Goal: Task Accomplishment & Management: Manage account settings

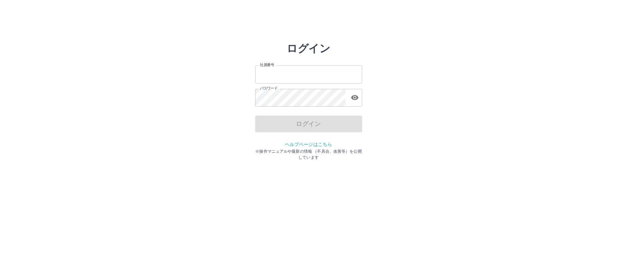
type input "*******"
click at [292, 126] on div "ログイン" at bounding box center [308, 124] width 107 height 17
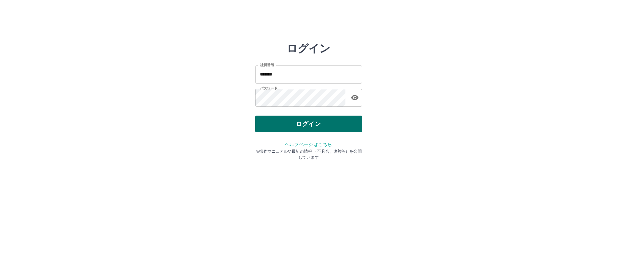
click at [292, 128] on button "ログイン" at bounding box center [308, 124] width 107 height 17
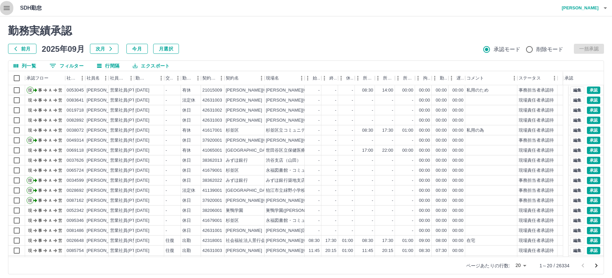
click at [4, 7] on icon "button" at bounding box center [7, 8] width 8 height 8
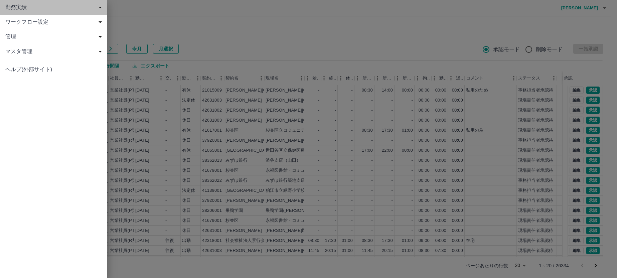
click at [22, 9] on span "勤務実績" at bounding box center [54, 7] width 99 height 8
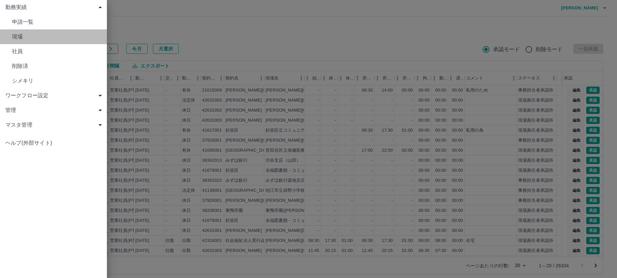
click at [23, 37] on span "現場" at bounding box center [57, 37] width 90 height 8
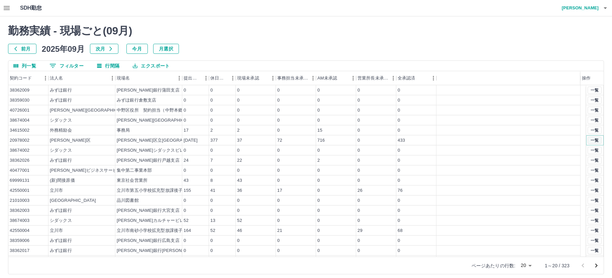
click at [587, 139] on button "一覧" at bounding box center [594, 140] width 14 height 7
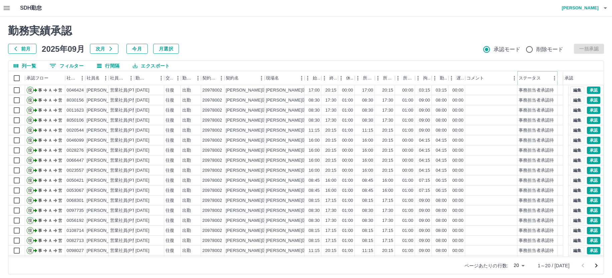
click at [551, 77] on icon "メニュー" at bounding box center [554, 78] width 7 height 7
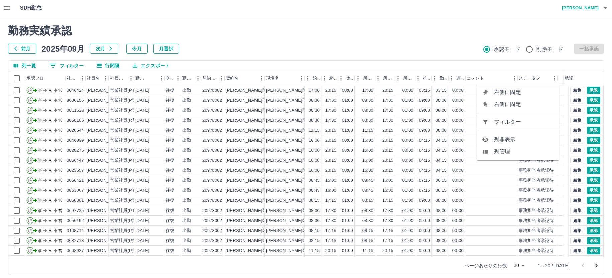
click at [524, 123] on span "フィルター" at bounding box center [524, 122] width 60 height 8
select select "**********"
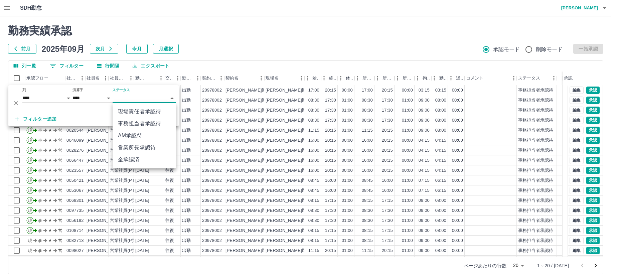
click at [128, 100] on body "SDH勤怠 中西　弘和 勤務実績承認 前月 2025年09月 次月 今月 月選択 承認モード 削除モード 一括承認 列一覧 0 フィルター 行間隔 エクスポー…" at bounding box center [308, 141] width 617 height 282
click at [133, 125] on li "事務担当者承認待" at bounding box center [144, 124] width 63 height 12
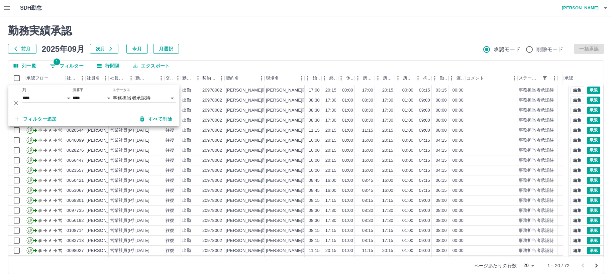
click at [265, 35] on h2 "勤務実績承認" at bounding box center [305, 30] width 595 height 13
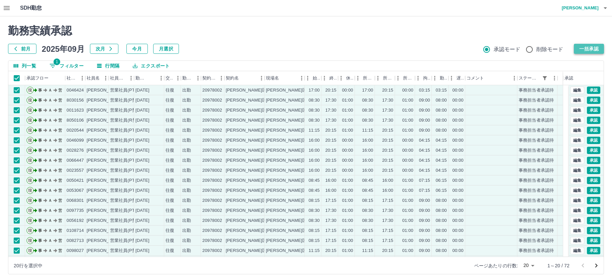
click at [584, 47] on button "一括承認" at bounding box center [588, 49] width 30 height 10
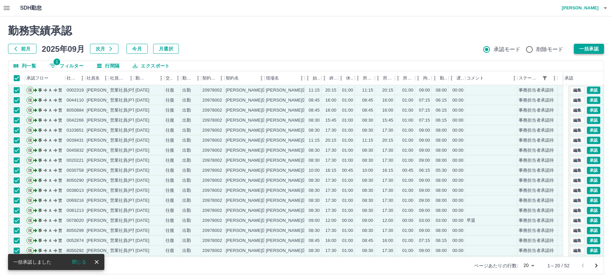
click at [584, 47] on button "一括承認" at bounding box center [588, 49] width 30 height 10
click at [583, 45] on button "一括承認" at bounding box center [588, 49] width 30 height 10
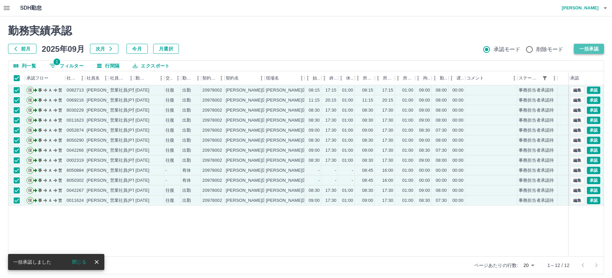
click at [591, 45] on button "一括承認" at bounding box center [588, 49] width 30 height 10
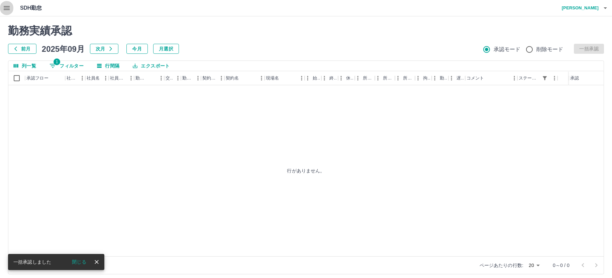
click at [7, 9] on icon "button" at bounding box center [7, 8] width 8 height 8
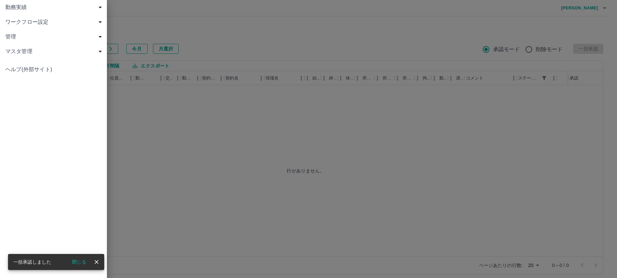
click at [21, 8] on span "勤務実績" at bounding box center [54, 7] width 99 height 8
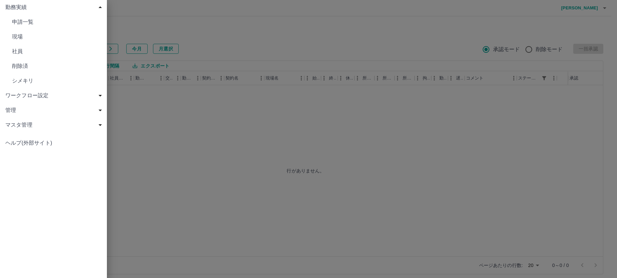
click at [19, 39] on span "現場" at bounding box center [57, 37] width 90 height 8
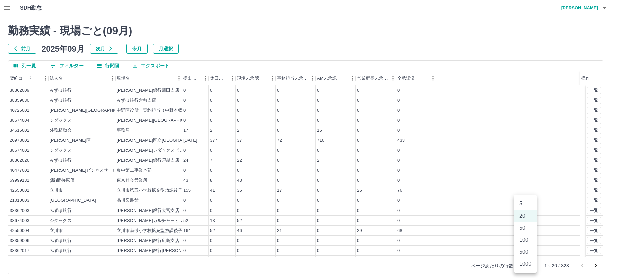
click at [529, 266] on body "SDH勤怠 中西　弘和 勤務実績 - 現場ごと( 09 月) 前月 2025年09月 次月 今月 月選択 列一覧 0 フィルター 行間隔 エクスポート 契約コ…" at bounding box center [308, 141] width 617 height 282
click at [523, 236] on li "100" at bounding box center [525, 240] width 23 height 12
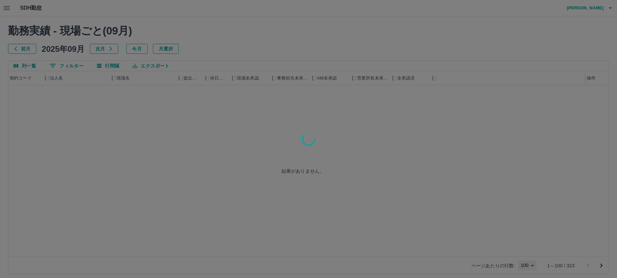
type input "***"
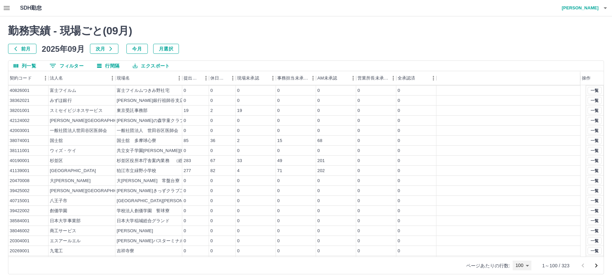
scroll to position [401, 0]
click at [592, 161] on button "一覧" at bounding box center [594, 160] width 14 height 7
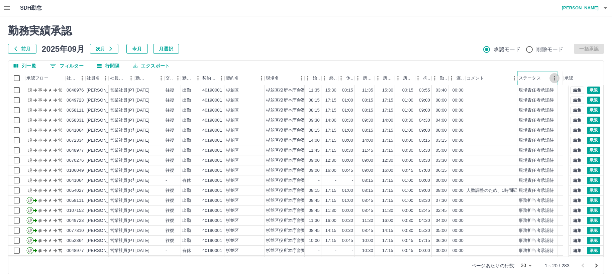
click at [552, 79] on icon "メニュー" at bounding box center [554, 78] width 7 height 7
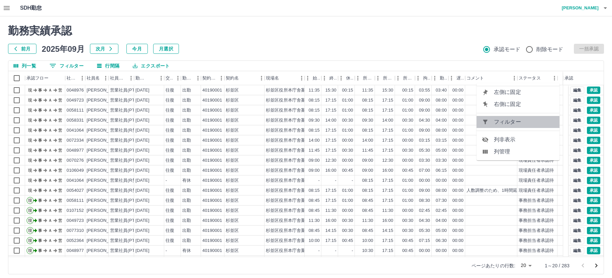
click at [505, 123] on span "フィルター" at bounding box center [524, 122] width 60 height 8
select select "**********"
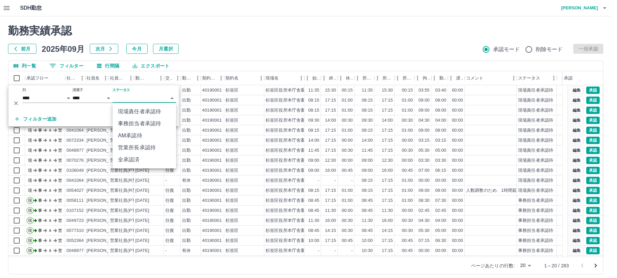
click at [144, 97] on body "SDH勤怠 中西　弘和 勤務実績承認 前月 2025年09月 次月 今月 月選択 承認モード 削除モード 一括承認 列一覧 0 フィルター 行間隔 エクスポー…" at bounding box center [308, 141] width 617 height 282
click at [144, 120] on li "事務担当者承認待" at bounding box center [144, 124] width 63 height 12
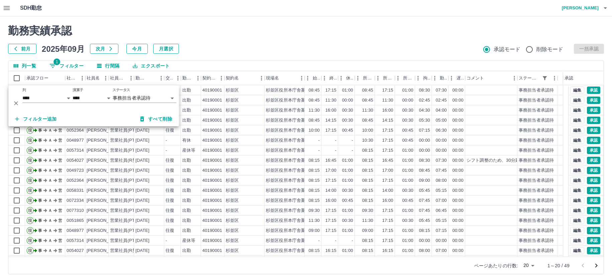
click at [266, 38] on div "勤務実績承認 前月 2025年09月 次月 今月 月選択 承認モード 削除モード 一括承認" at bounding box center [305, 38] width 595 height 29
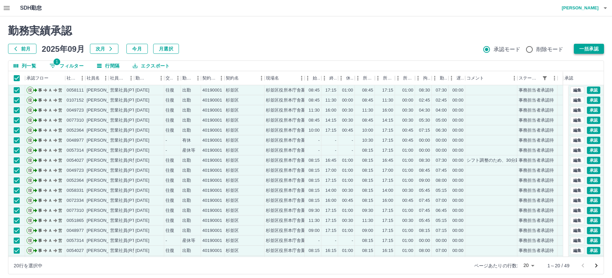
click at [586, 49] on button "一括承認" at bounding box center [588, 49] width 30 height 10
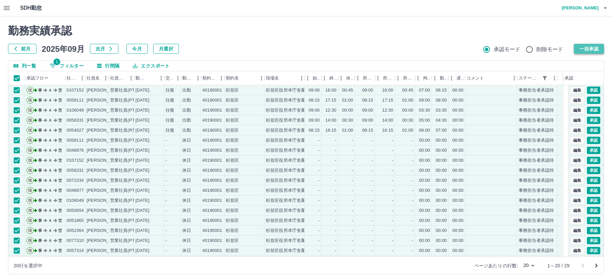
click at [586, 49] on button "一括承認" at bounding box center [588, 49] width 30 height 10
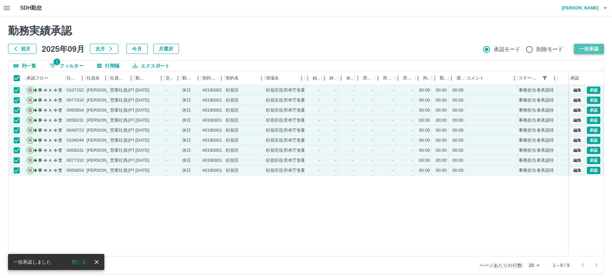
click at [590, 50] on button "一括承認" at bounding box center [588, 49] width 30 height 10
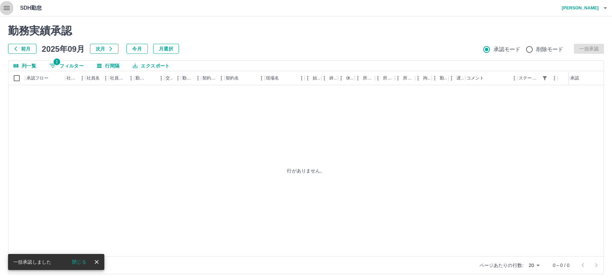
click at [7, 4] on icon "button" at bounding box center [7, 8] width 8 height 8
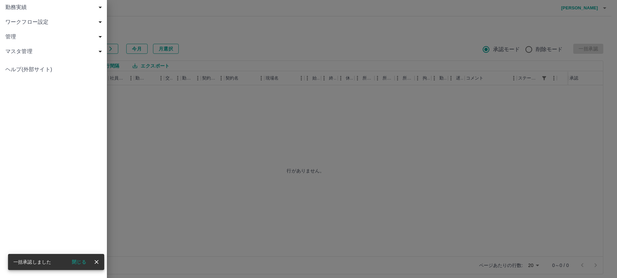
click at [33, 6] on span "勤務実績" at bounding box center [54, 7] width 99 height 8
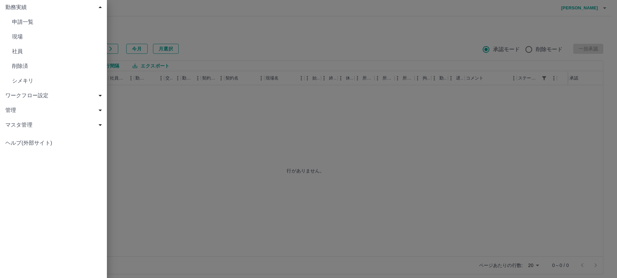
click at [22, 33] on span "現場" at bounding box center [57, 37] width 90 height 8
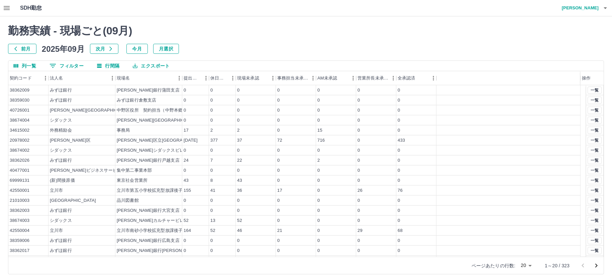
click at [530, 267] on body "SDH勤怠 中西　弘和 勤務実績 - 現場ごと( 09 月) 前月 2025年09月 次月 今月 月選択 列一覧 0 フィルター 行間隔 エクスポート 契約コ…" at bounding box center [306, 141] width 612 height 282
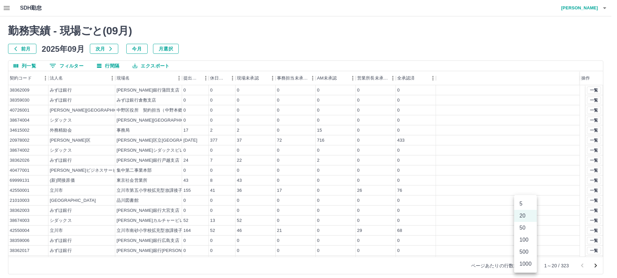
click at [526, 239] on li "100" at bounding box center [525, 240] width 23 height 12
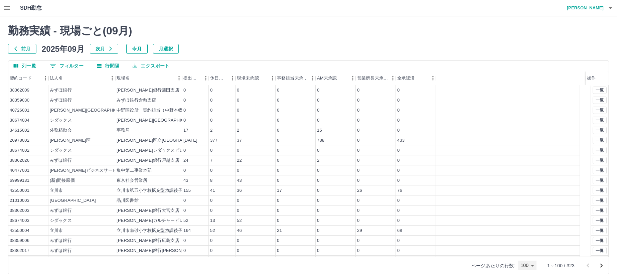
type input "***"
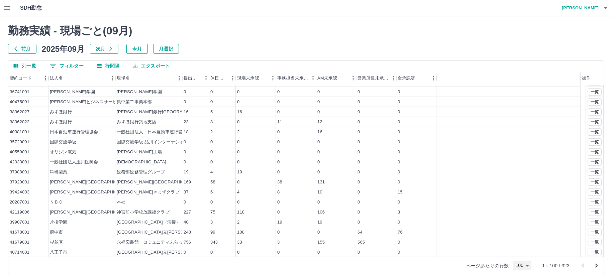
scroll to position [200, 0]
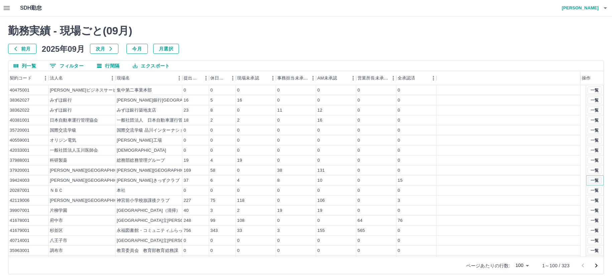
click at [593, 180] on button "一覧" at bounding box center [594, 180] width 14 height 7
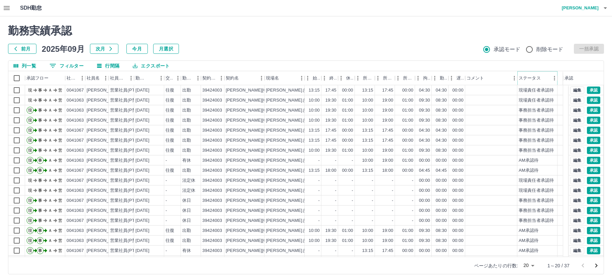
click at [551, 79] on icon "メニュー" at bounding box center [554, 78] width 7 height 7
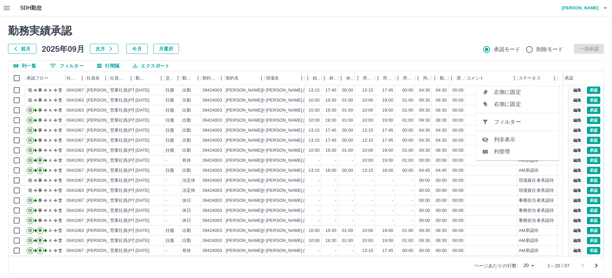
click at [515, 121] on span "フィルター" at bounding box center [524, 122] width 60 height 8
select select "**********"
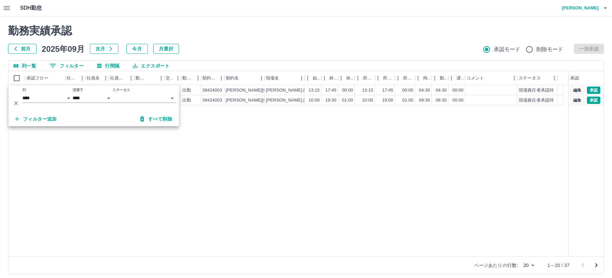
click at [142, 96] on body "SDH勤怠 中西　弘和 勤務実績承認 前月 2025年09月 次月 今月 月選択 承認モード 削除モード 一括承認 列一覧 フィルター 行間隔 エクスポート …" at bounding box center [306, 141] width 612 height 282
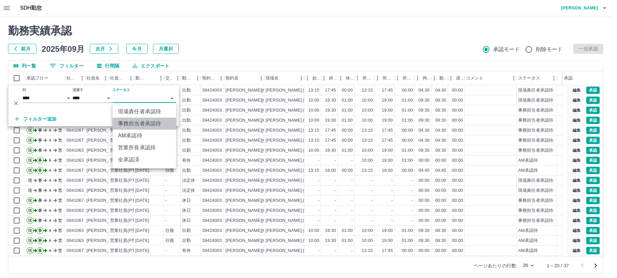
click at [145, 119] on li "事務担当者承認待" at bounding box center [144, 124] width 63 height 12
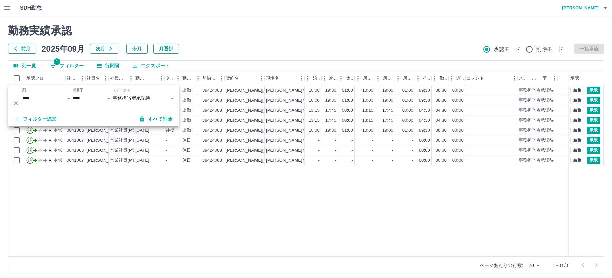
click at [250, 40] on div "勤務実績承認 前月 2025年09月 次月 今月 月選択 承認モード 削除モード 一括承認" at bounding box center [305, 38] width 595 height 29
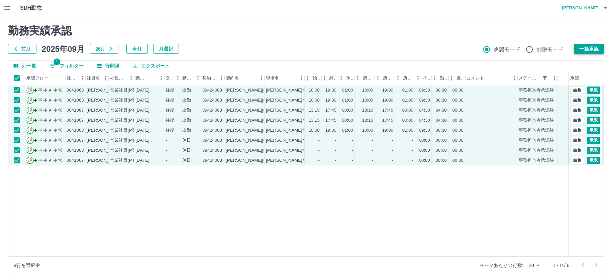
click at [585, 49] on button "一括承認" at bounding box center [588, 49] width 30 height 10
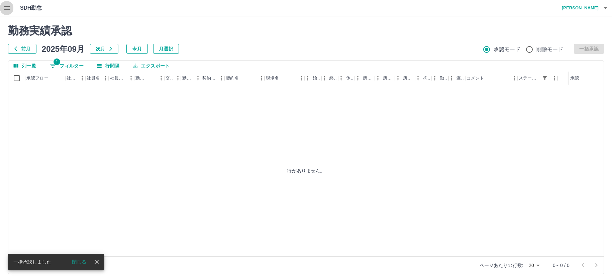
click at [8, 6] on icon "button" at bounding box center [7, 8] width 6 height 4
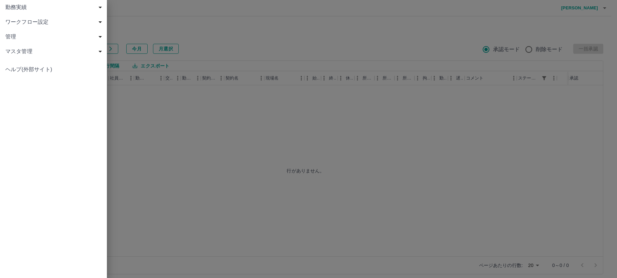
click at [16, 6] on span "勤務実績" at bounding box center [54, 7] width 99 height 8
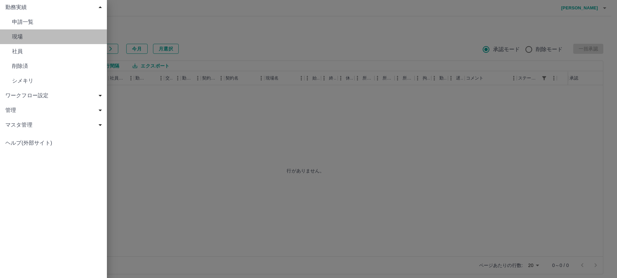
click at [17, 38] on span "現場" at bounding box center [57, 37] width 90 height 8
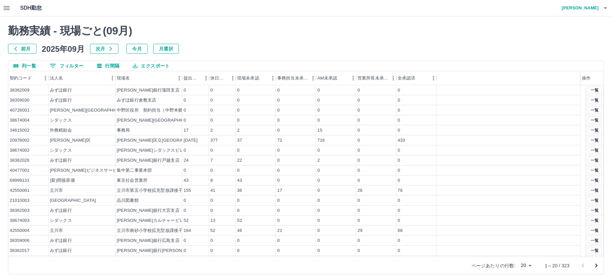
click at [531, 264] on body "SDH勤怠 中西　弘和 勤務実績 - 現場ごと( 09 月) 前月 2025年09月 次月 今月 月選択 列一覧 0 フィルター 行間隔 エクスポート 契約コ…" at bounding box center [306, 141] width 612 height 282
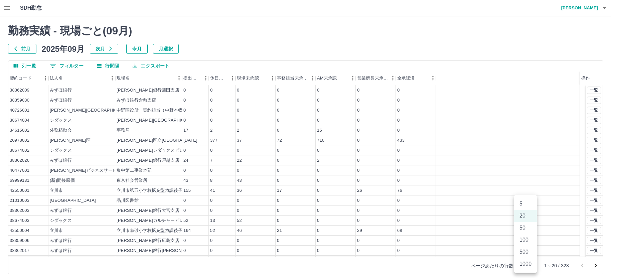
click at [528, 242] on li "100" at bounding box center [525, 240] width 23 height 12
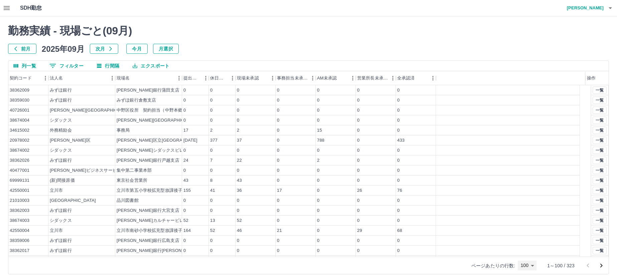
type input "***"
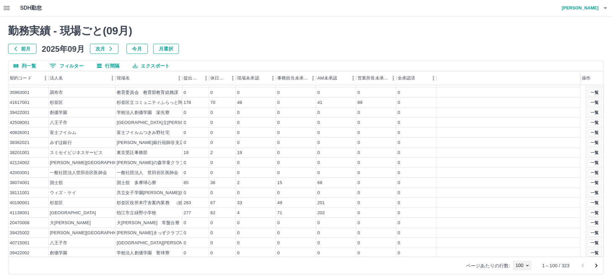
scroll to position [368, 0]
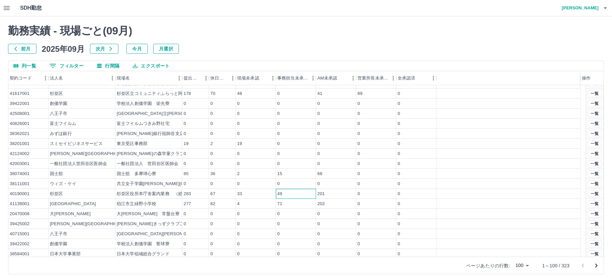
click at [307, 194] on div "49" at bounding box center [296, 194] width 40 height 10
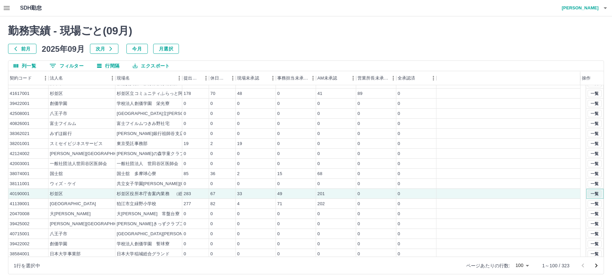
click at [587, 192] on button "一覧" at bounding box center [594, 193] width 14 height 7
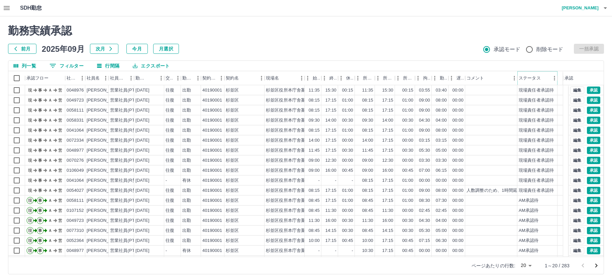
click at [551, 78] on icon "メニュー" at bounding box center [554, 78] width 7 height 7
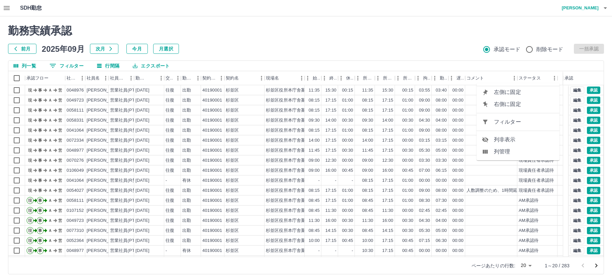
click at [517, 124] on span "フィルター" at bounding box center [524, 122] width 60 height 8
select select "**********"
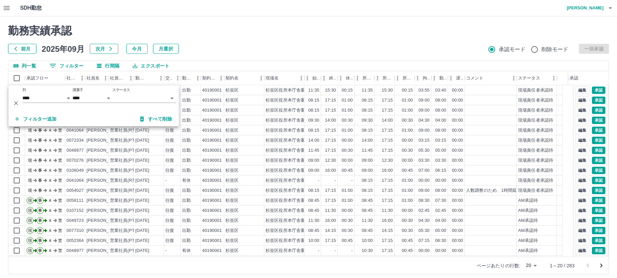
click at [126, 99] on body "SDH勤怠 中西　弘和 勤務実績承認 前月 2025年09月 次月 今月 月選択 承認モード 削除モード 一括承認 列一覧 0 フィルター 行間隔 エクスポー…" at bounding box center [308, 141] width 617 height 282
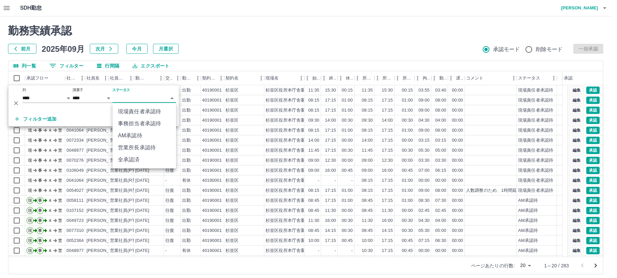
click at [131, 120] on li "事務担当者承認待" at bounding box center [144, 124] width 63 height 12
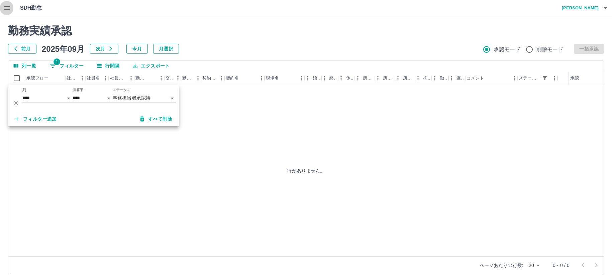
click at [5, 7] on icon "button" at bounding box center [7, 8] width 8 height 8
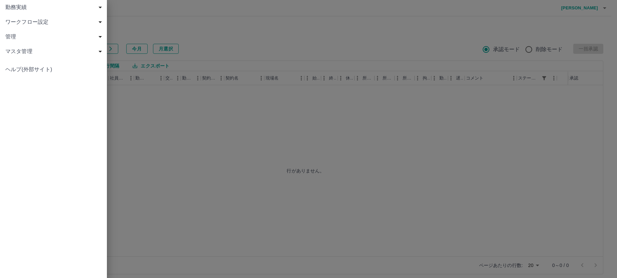
click at [10, 5] on span "勤務実績" at bounding box center [54, 7] width 99 height 8
click at [21, 33] on span "現場" at bounding box center [57, 37] width 90 height 8
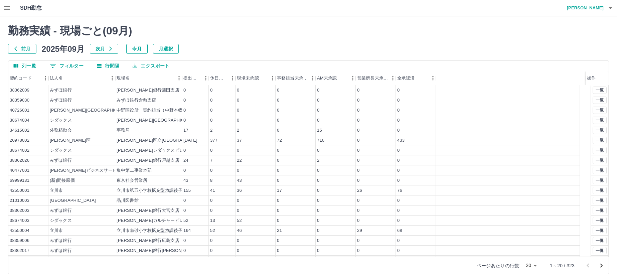
click at [526, 265] on body "SDH勤怠 中西　弘和 勤務実績 - 現場ごと( 09 月) 前月 2025年09月 次月 今月 月選択 列一覧 0 フィルター 行間隔 エクスポート 契約コ…" at bounding box center [308, 141] width 617 height 282
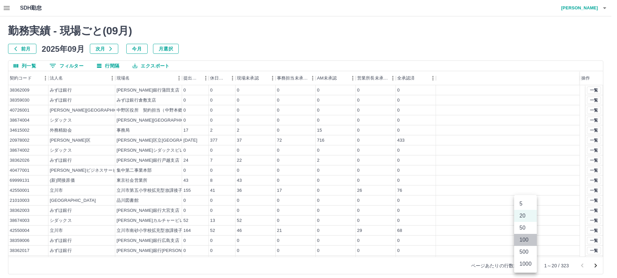
click at [525, 236] on li "100" at bounding box center [525, 240] width 23 height 12
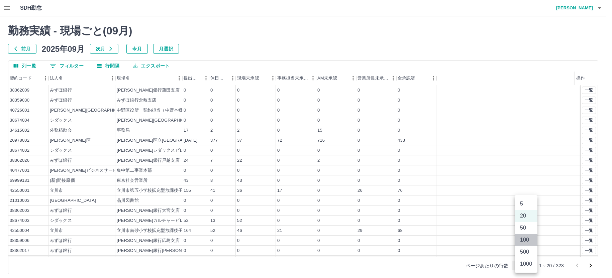
type input "***"
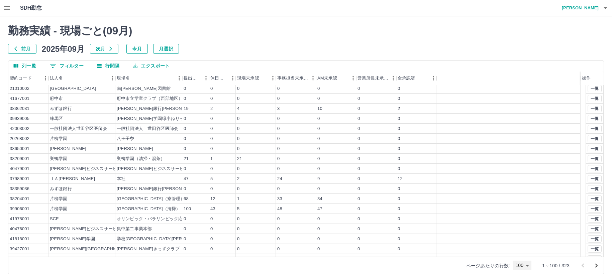
scroll to position [635, 0]
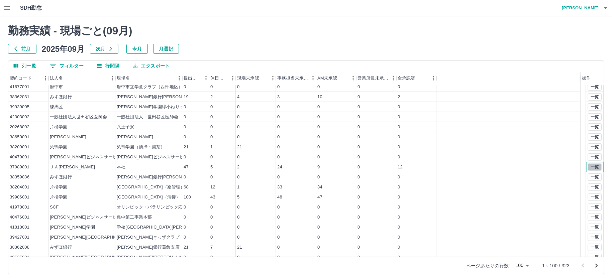
click at [589, 166] on button "一覧" at bounding box center [594, 166] width 14 height 7
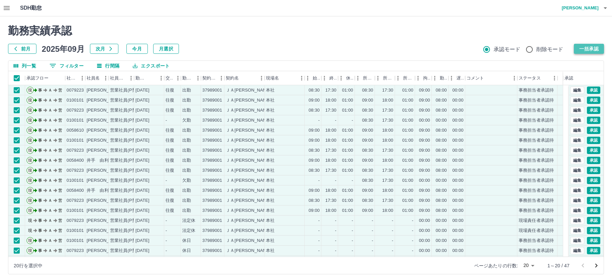
click at [587, 49] on button "一括承認" at bounding box center [588, 49] width 30 height 10
click at [301, 43] on div "承認権限がありません 勤務実績承認 前月 2025年09月 次月 今月 月選択 承認モード 削除モード 一括承認" at bounding box center [305, 38] width 595 height 29
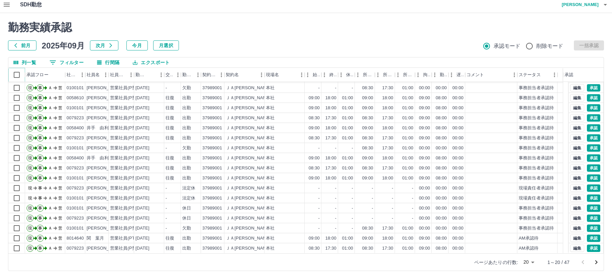
scroll to position [4, 0]
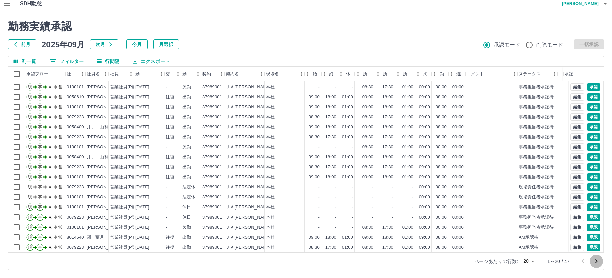
click at [596, 262] on icon "次のページへ" at bounding box center [596, 261] width 2 height 4
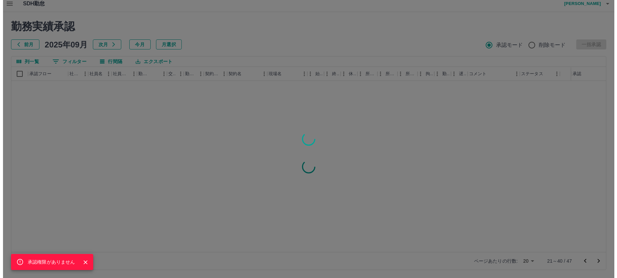
scroll to position [0, 0]
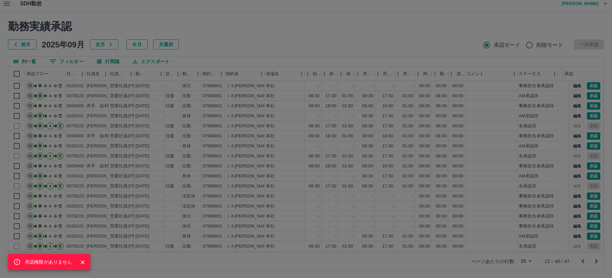
click at [410, 52] on div "承認権限がありません" at bounding box center [306, 139] width 612 height 278
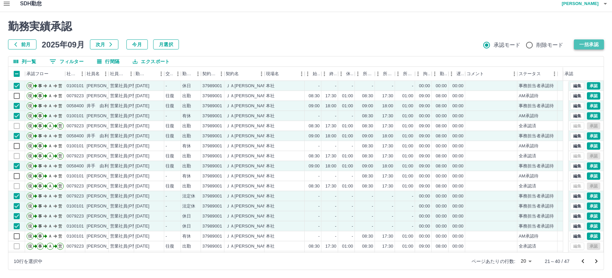
click at [588, 40] on button "一括承認" at bounding box center [588, 44] width 30 height 10
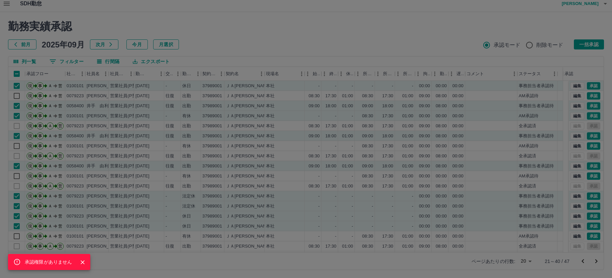
click at [293, 30] on div "承認権限がありません" at bounding box center [306, 139] width 612 height 278
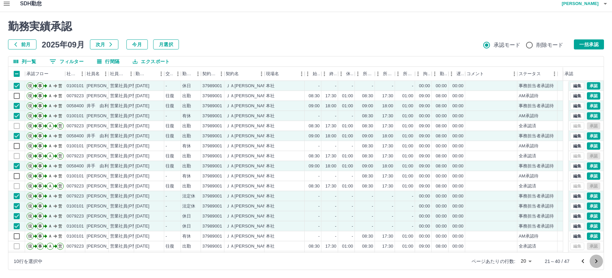
click at [594, 259] on icon "次のページへ" at bounding box center [596, 261] width 8 height 8
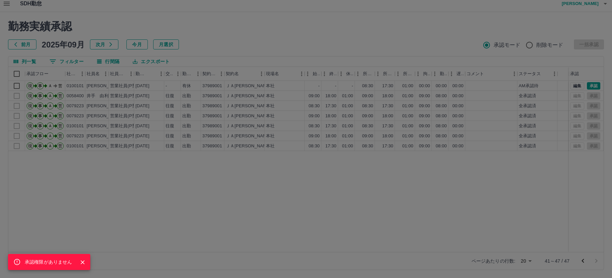
click at [2, 3] on div "承認権限がありません" at bounding box center [306, 139] width 612 height 278
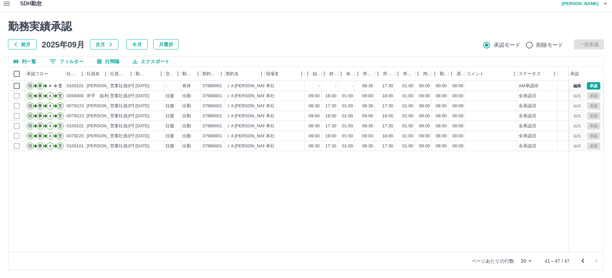
click at [7, 5] on icon "button" at bounding box center [7, 4] width 6 height 4
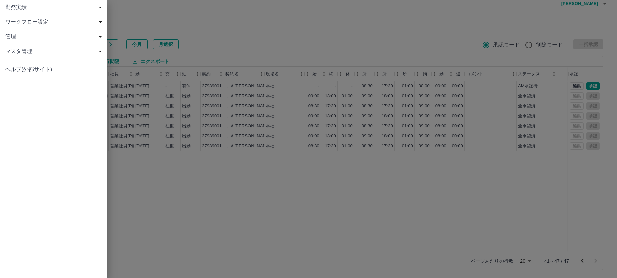
click at [26, 8] on span "勤務実績" at bounding box center [54, 7] width 99 height 8
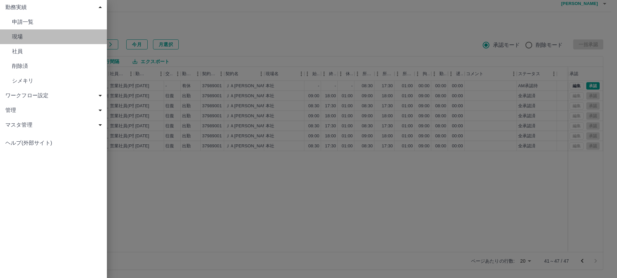
click at [20, 33] on span "現場" at bounding box center [57, 37] width 90 height 8
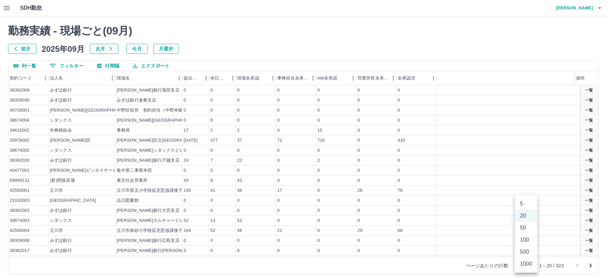
click at [523, 265] on body "SDH勤怠 中西　弘和 勤務実績 - 現場ごと( 09 月) 前月 2025年09月 次月 今月 月選択 列一覧 0 フィルター 行間隔 エクスポート 契約コ…" at bounding box center [306, 141] width 612 height 282
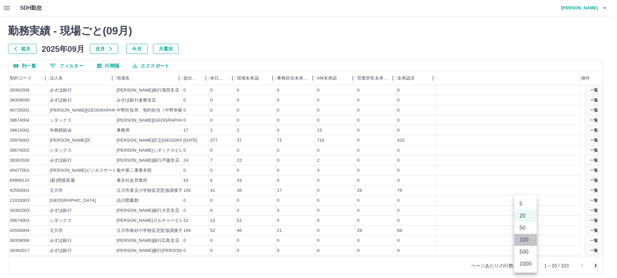
click at [524, 241] on li "100" at bounding box center [525, 240] width 23 height 12
type input "***"
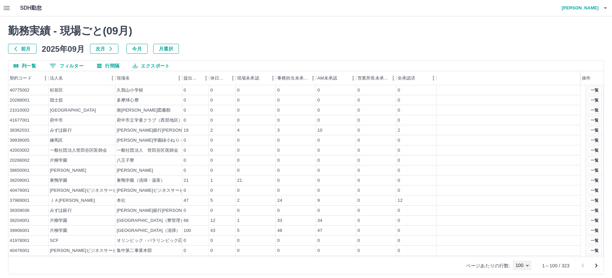
scroll to position [635, 0]
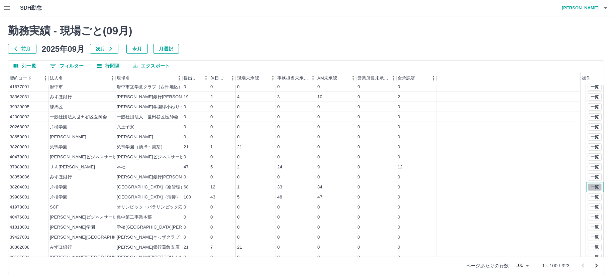
click at [587, 189] on button "一覧" at bounding box center [594, 186] width 14 height 7
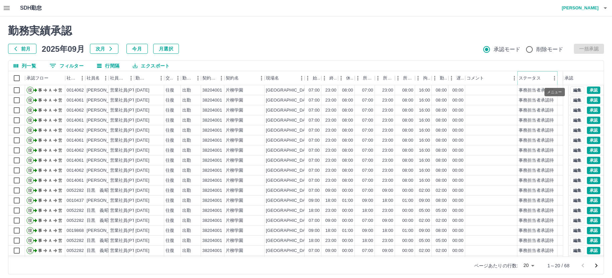
click at [551, 80] on icon "メニュー" at bounding box center [554, 78] width 7 height 7
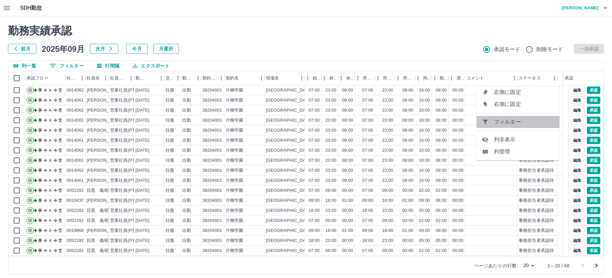
click at [505, 123] on span "フィルター" at bounding box center [524, 122] width 60 height 8
select select "**********"
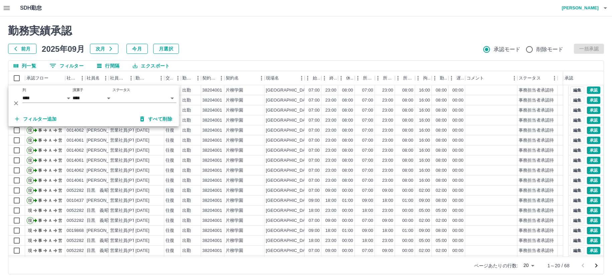
click at [126, 97] on body "SDH勤怠 中西　弘和 勤務実績承認 前月 2025年09月 次月 今月 月選択 承認モード 削除モード 一括承認 列一覧 0 フィルター 行間隔 エクスポー…" at bounding box center [306, 141] width 612 height 282
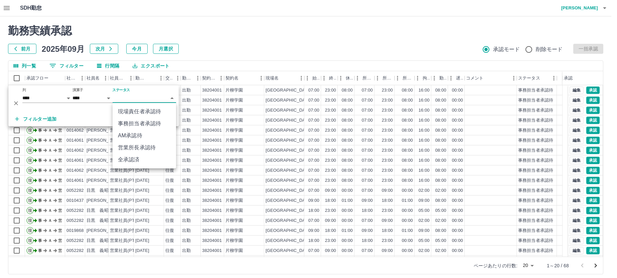
click at [129, 124] on li "事務担当者承認待" at bounding box center [144, 124] width 63 height 12
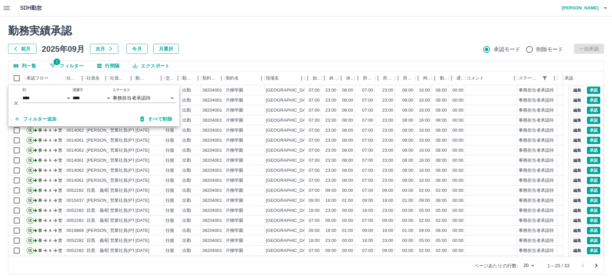
click at [251, 39] on div "勤務実績承認 前月 2025年09月 次月 今月 月選択 承認モード 削除モード 一括承認" at bounding box center [305, 38] width 595 height 29
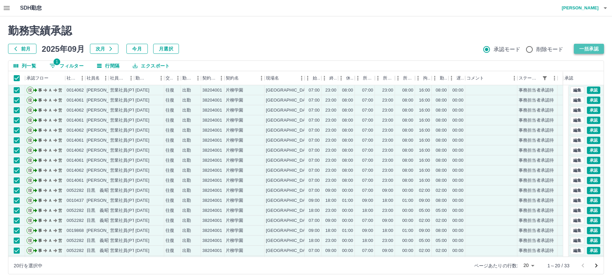
click at [586, 46] on button "一括承認" at bounding box center [588, 49] width 30 height 10
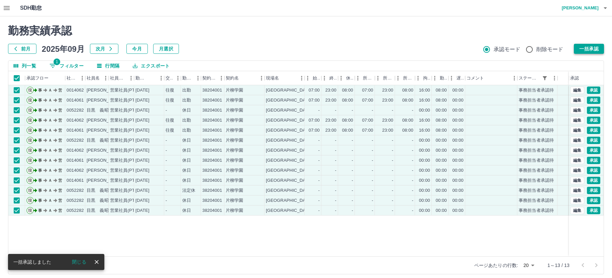
click at [583, 52] on button "一括承認" at bounding box center [588, 49] width 30 height 10
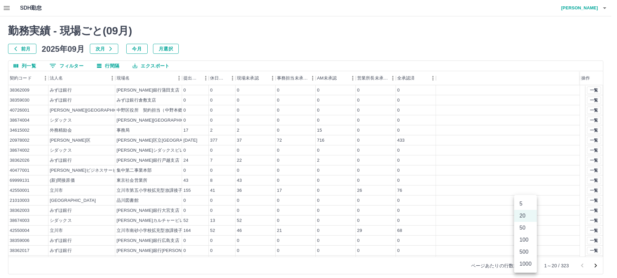
click at [531, 267] on body "SDH勤怠 中西　弘和 勤務実績 - 現場ごと( 09 月) 前月 2025年09月 次月 今月 月選択 列一覧 0 フィルター 行間隔 エクスポート 契約コ…" at bounding box center [308, 141] width 617 height 282
click at [526, 240] on li "100" at bounding box center [525, 240] width 23 height 12
type input "***"
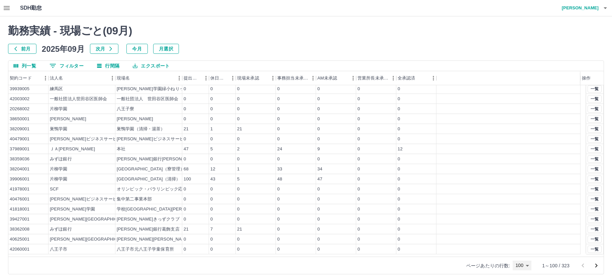
scroll to position [668, 0]
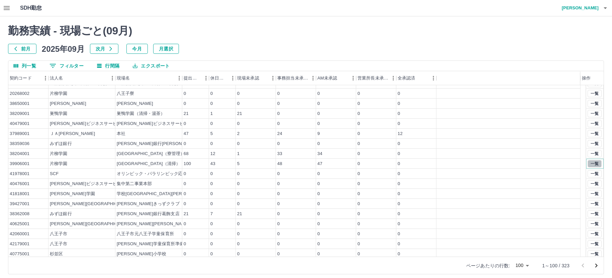
click at [589, 162] on button "一覧" at bounding box center [594, 163] width 14 height 7
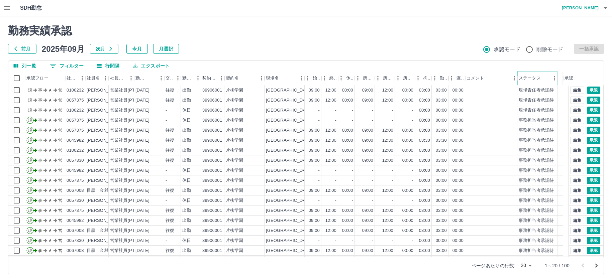
click at [552, 80] on icon "メニュー" at bounding box center [554, 78] width 7 height 7
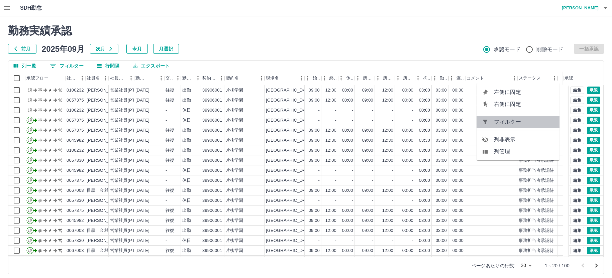
click at [516, 124] on span "フィルター" at bounding box center [524, 122] width 60 height 8
select select "**********"
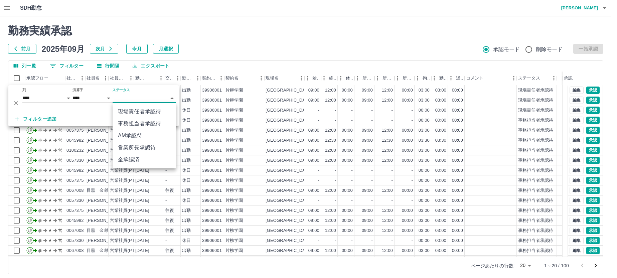
click at [121, 99] on body "SDH勤怠 中西　弘和 勤務実績承認 前月 2025年09月 次月 今月 月選択 承認モード 削除モード 一括承認 列一覧 0 フィルター 行間隔 エクスポー…" at bounding box center [308, 141] width 617 height 282
click at [137, 120] on li "事務担当者承認待" at bounding box center [144, 124] width 63 height 12
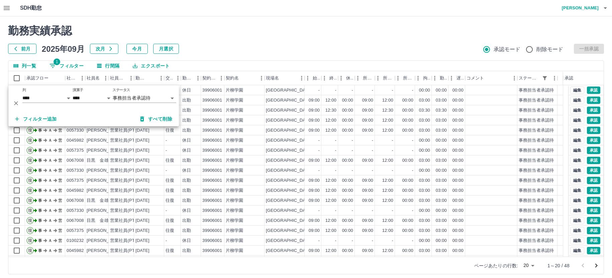
click at [245, 35] on h2 "勤務実績承認" at bounding box center [305, 30] width 595 height 13
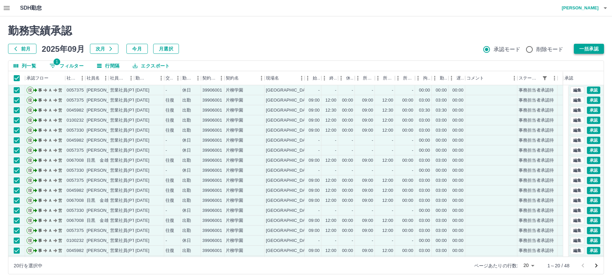
click at [596, 46] on button "一括承認" at bounding box center [588, 49] width 30 height 10
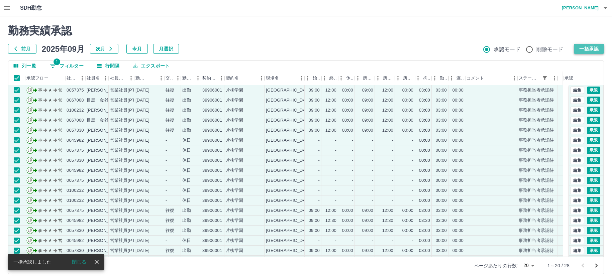
click at [582, 49] on button "一括承認" at bounding box center [588, 49] width 30 height 10
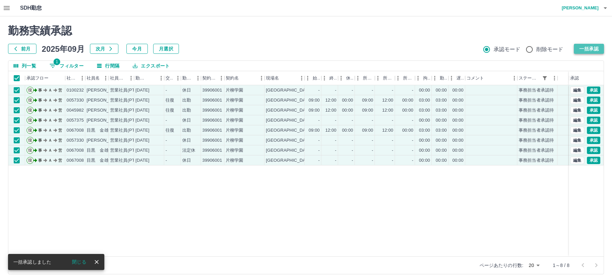
click at [581, 47] on button "一括承認" at bounding box center [588, 49] width 30 height 10
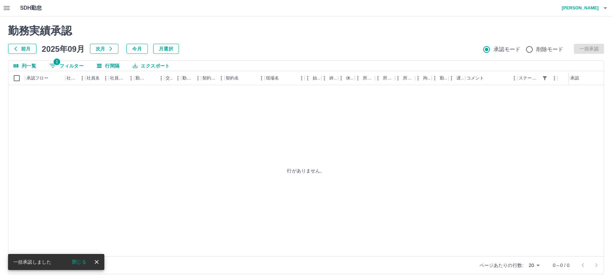
click at [3, 6] on icon "button" at bounding box center [7, 8] width 8 height 8
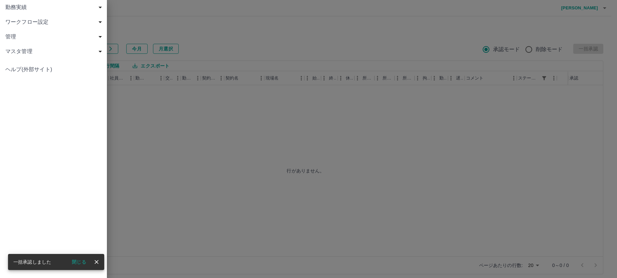
click at [19, 9] on span "勤務実績" at bounding box center [54, 7] width 99 height 8
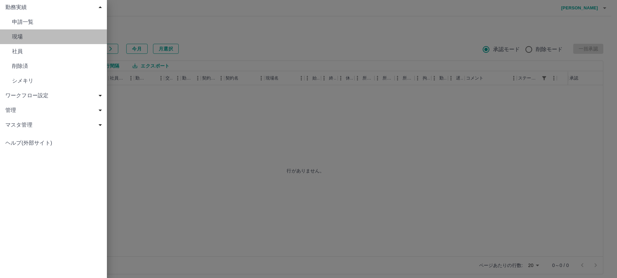
click at [18, 37] on span "現場" at bounding box center [57, 37] width 90 height 8
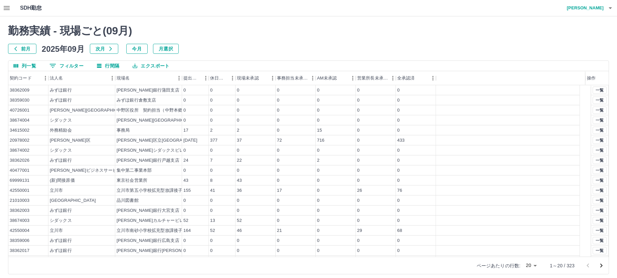
click at [530, 266] on body "SDH勤怠 中西　弘和 勤務実績 - 現場ごと( 09 月) 前月 2025年09月 次月 今月 月選択 列一覧 0 フィルター 行間隔 エクスポート 契約コ…" at bounding box center [308, 141] width 617 height 282
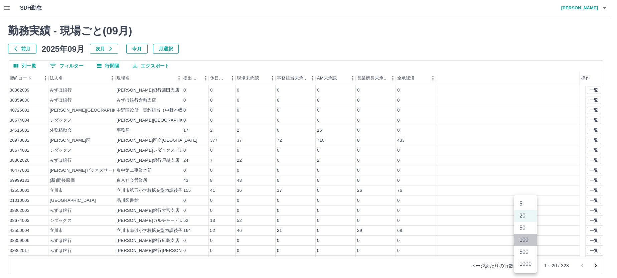
click at [527, 241] on li "100" at bounding box center [525, 240] width 23 height 12
type input "***"
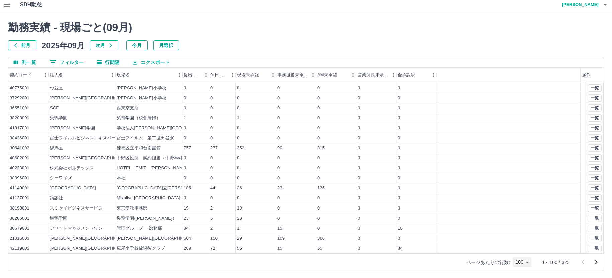
scroll to position [4, 0]
click at [589, 237] on button "一覧" at bounding box center [594, 237] width 14 height 7
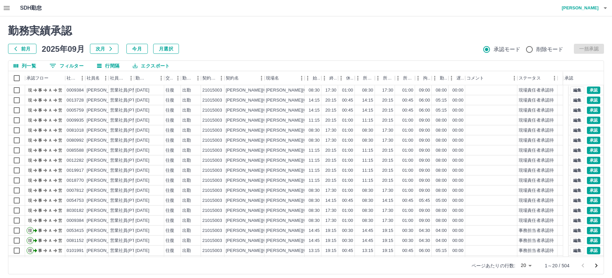
click at [595, 264] on icon "次のページへ" at bounding box center [596, 266] width 2 height 4
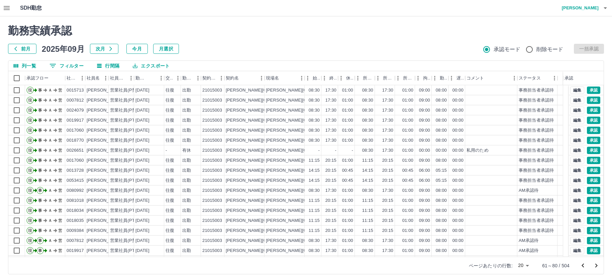
click at [595, 264] on icon "次のページへ" at bounding box center [596, 266] width 2 height 4
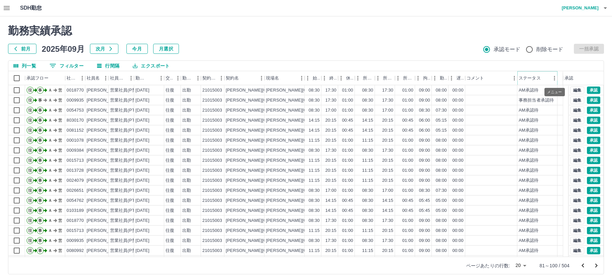
click at [550, 78] on button "メニュー" at bounding box center [554, 78] width 10 height 10
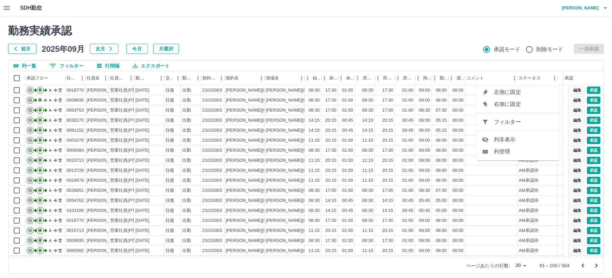
click at [518, 123] on span "フィルター" at bounding box center [524, 122] width 60 height 8
select select "**********"
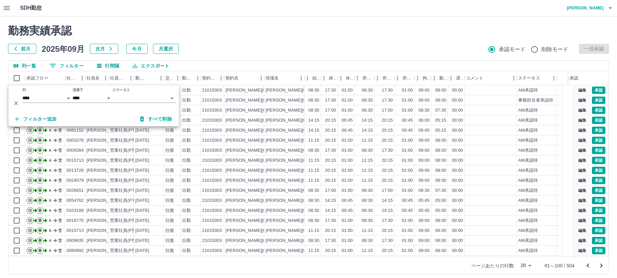
click at [136, 96] on body "SDH勤怠 中西　弘和 勤務実績承認 前月 2025年09月 次月 今月 月選択 承認モード 削除モード 一括承認 列一覧 0 フィルター 行間隔 エクスポー…" at bounding box center [308, 141] width 617 height 282
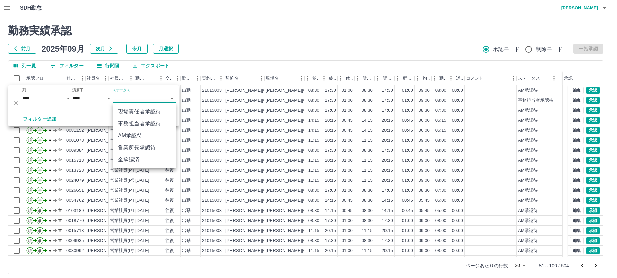
click at [132, 121] on li "事務担当者承認待" at bounding box center [144, 124] width 63 height 12
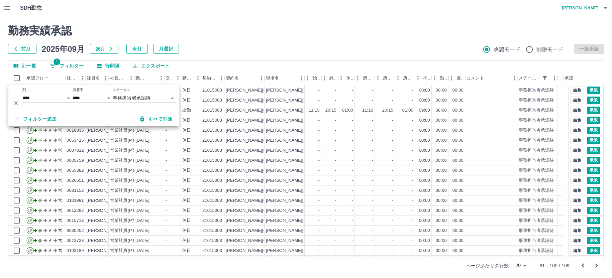
click at [266, 32] on h2 "勤務実績承認" at bounding box center [305, 30] width 595 height 13
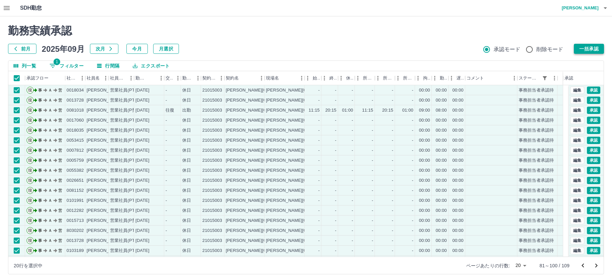
click at [586, 47] on button "一括承認" at bounding box center [588, 49] width 30 height 10
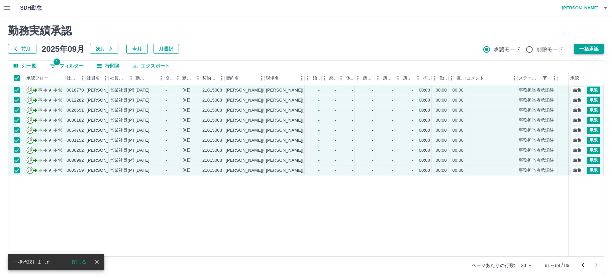
click at [583, 47] on button "一括承認" at bounding box center [588, 49] width 30 height 10
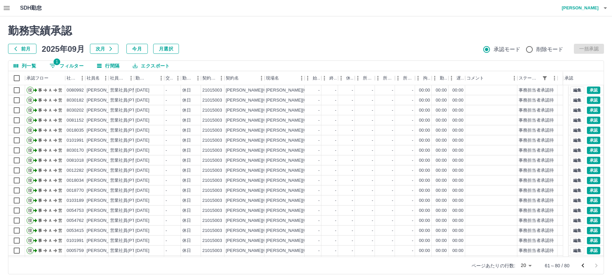
click at [4, 9] on icon "button" at bounding box center [7, 8] width 6 height 4
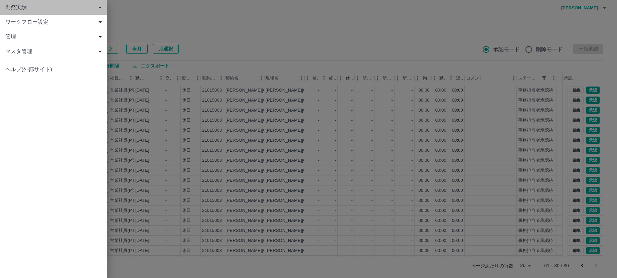
click at [20, 7] on span "勤務実績" at bounding box center [54, 7] width 99 height 8
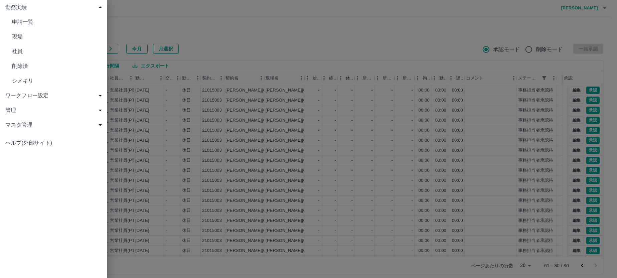
click at [20, 34] on span "現場" at bounding box center [57, 37] width 90 height 8
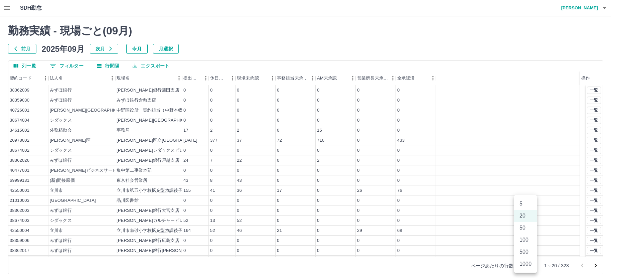
click at [524, 262] on body "SDH勤怠 中西　弘和 勤務実績 - 現場ごと( 09 月) 前月 2025年09月 次月 今月 月選択 列一覧 0 フィルター 行間隔 エクスポート 契約コ…" at bounding box center [308, 141] width 617 height 282
click at [525, 238] on li "100" at bounding box center [525, 240] width 23 height 12
type input "***"
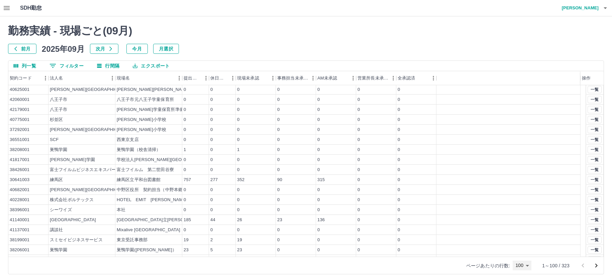
scroll to position [831, 0]
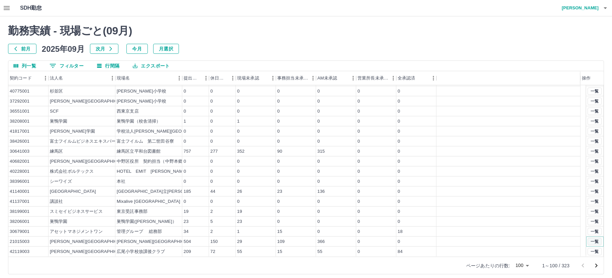
click at [587, 241] on button "一覧" at bounding box center [594, 241] width 14 height 7
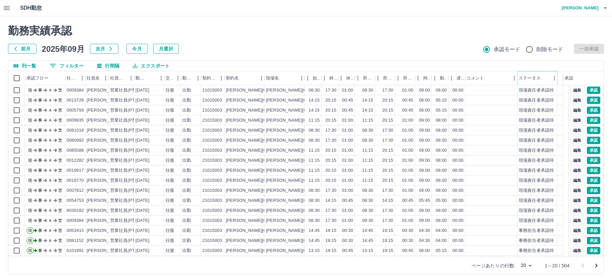
click at [552, 80] on icon "メニュー" at bounding box center [554, 78] width 7 height 7
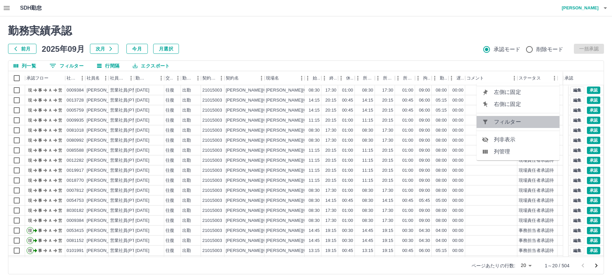
click at [510, 123] on span "フィルター" at bounding box center [524, 122] width 60 height 8
select select "**********"
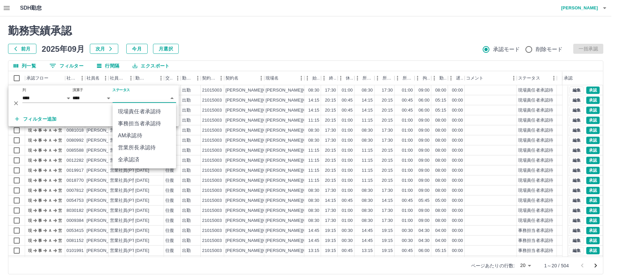
click at [125, 94] on body "SDH勤怠 中西　弘和 勤務実績承認 前月 2025年09月 次月 今月 月選択 承認モード 削除モード 一括承認 列一覧 0 フィルター 行間隔 エクスポー…" at bounding box center [308, 141] width 617 height 282
click at [131, 119] on li "事務担当者承認待" at bounding box center [144, 124] width 63 height 12
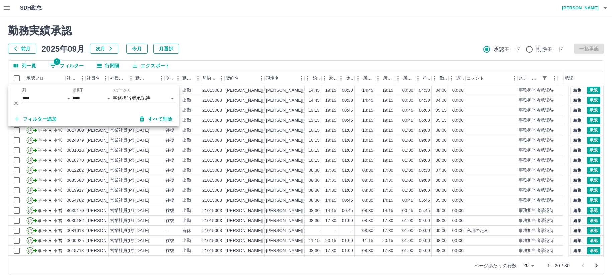
click at [279, 39] on div "勤務実績承認 前月 2025年09月 次月 今月 月選択 承認モード 削除モード 一括承認" at bounding box center [305, 38] width 595 height 29
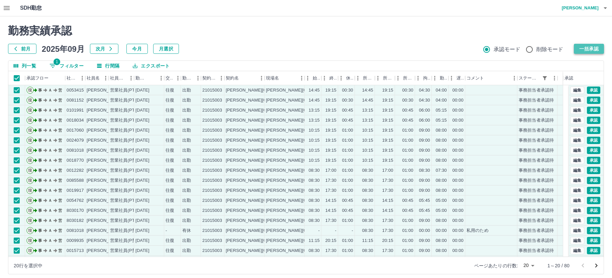
click at [582, 50] on button "一括承認" at bounding box center [588, 49] width 30 height 10
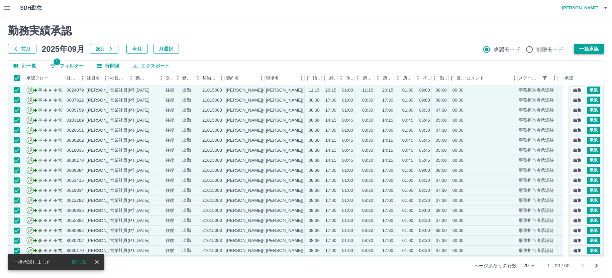
click at [589, 48] on button "一括承認" at bounding box center [588, 49] width 30 height 10
click at [590, 45] on button "一括承認" at bounding box center [588, 49] width 30 height 10
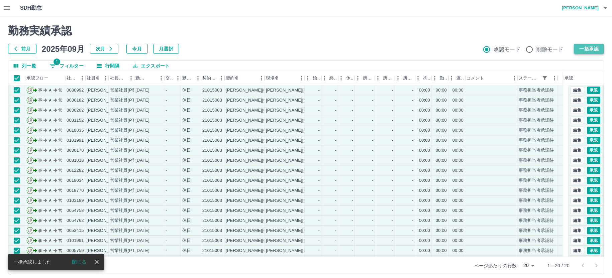
click at [585, 47] on button "一括承認" at bounding box center [588, 49] width 30 height 10
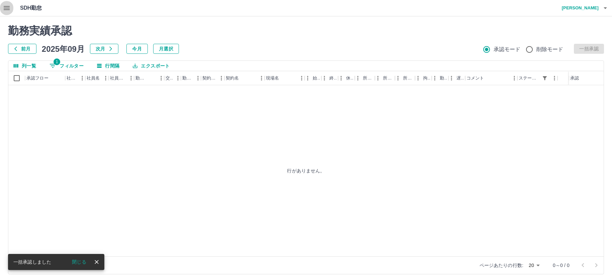
click at [8, 8] on icon "button" at bounding box center [7, 8] width 6 height 4
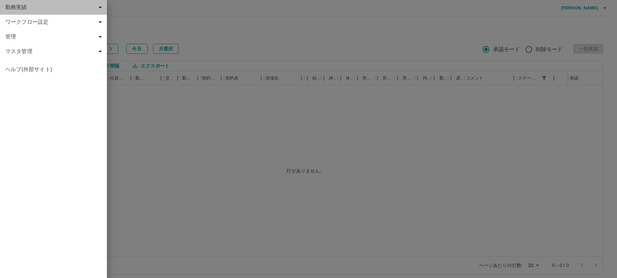
click at [18, 4] on span "勤務実績" at bounding box center [54, 7] width 99 height 8
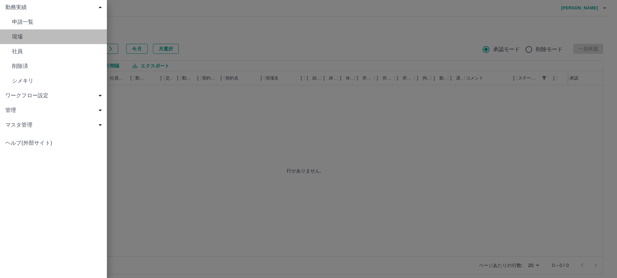
click at [18, 38] on span "現場" at bounding box center [57, 37] width 90 height 8
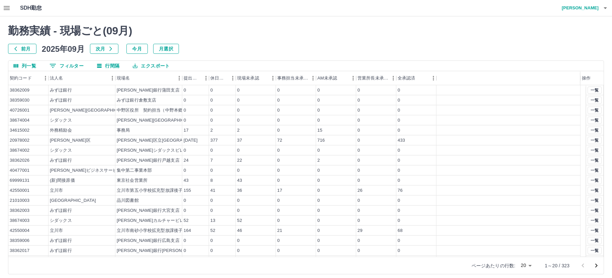
click at [527, 266] on body "SDH勤怠 中西　弘和 勤務実績 - 現場ごと( 09 月) 前月 2025年09月 次月 今月 月選択 列一覧 0 フィルター 行間隔 エクスポート 契約コ…" at bounding box center [306, 141] width 612 height 282
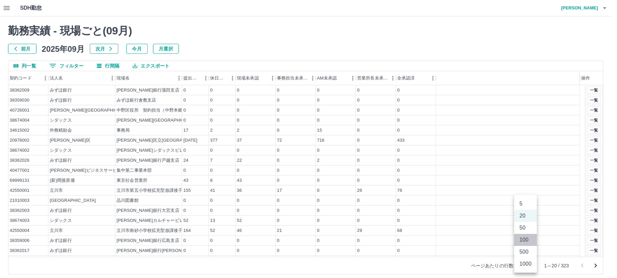
click at [527, 243] on li "100" at bounding box center [525, 240] width 23 height 12
type input "***"
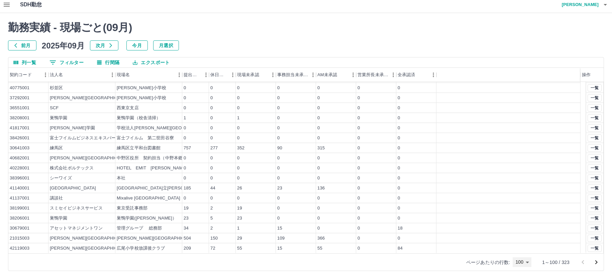
scroll to position [4, 0]
click at [598, 261] on icon "次のページへ" at bounding box center [596, 261] width 8 height 8
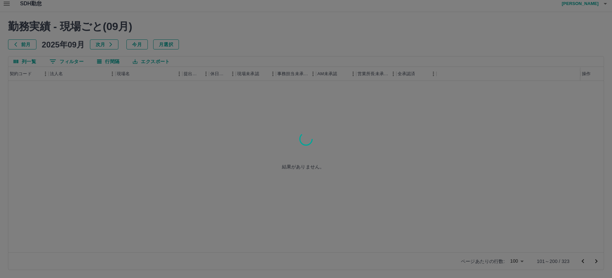
scroll to position [0, 0]
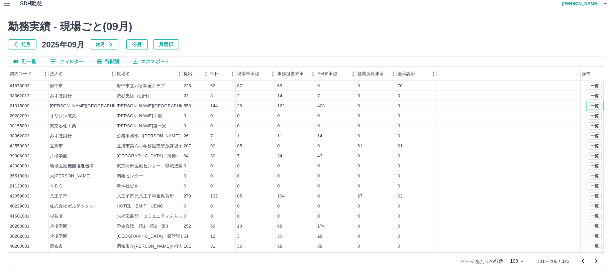
click at [588, 107] on button "一覧" at bounding box center [594, 105] width 14 height 7
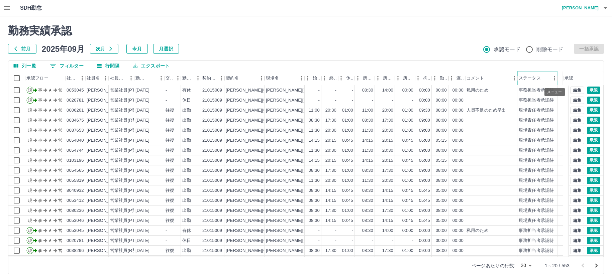
click at [550, 80] on button "メニュー" at bounding box center [554, 78] width 10 height 10
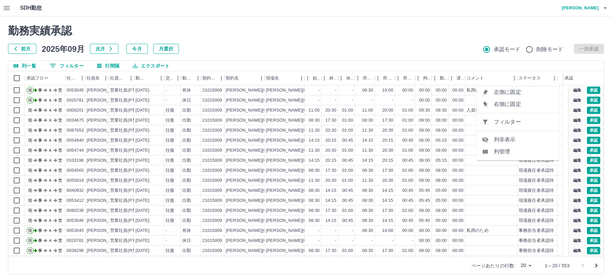
drag, startPoint x: 515, startPoint y: 123, endPoint x: 393, endPoint y: 99, distance: 124.5
click at [515, 122] on span "フィルター" at bounding box center [524, 122] width 60 height 8
select select "**********"
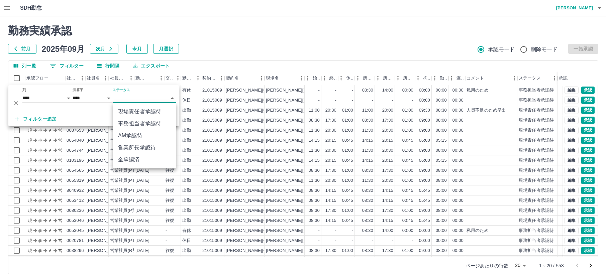
click at [138, 100] on body "SDH勤怠 中西　弘和 勤務実績承認 前月 2025年09月 次月 今月 月選択 承認モード 削除モード 一括承認 列一覧 0 フィルター 行間隔 エクスポー…" at bounding box center [306, 141] width 612 height 282
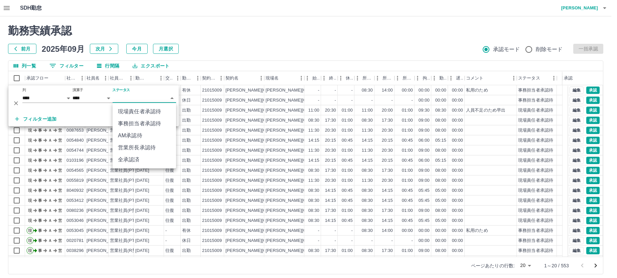
click at [135, 120] on li "事務担当者承認待" at bounding box center [144, 124] width 63 height 12
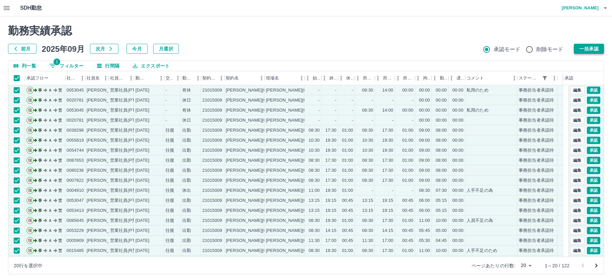
click at [589, 47] on button "一括承認" at bounding box center [588, 49] width 30 height 10
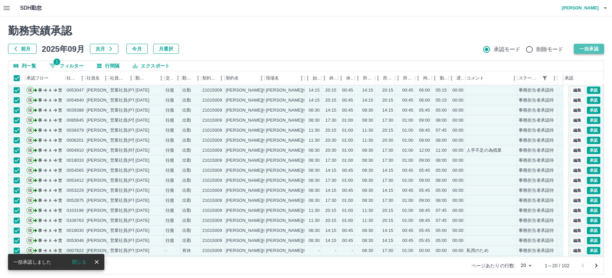
click at [581, 49] on button "一括承認" at bounding box center [588, 49] width 30 height 10
click at [587, 49] on button "一括承認" at bounding box center [588, 49] width 30 height 10
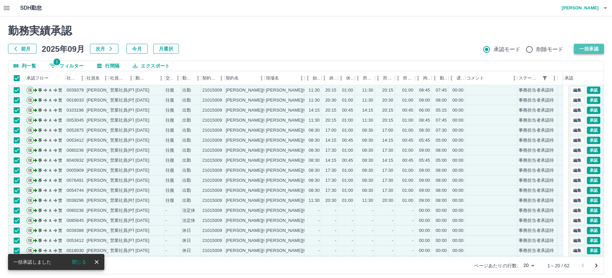
click at [591, 51] on button "一括承認" at bounding box center [588, 49] width 30 height 10
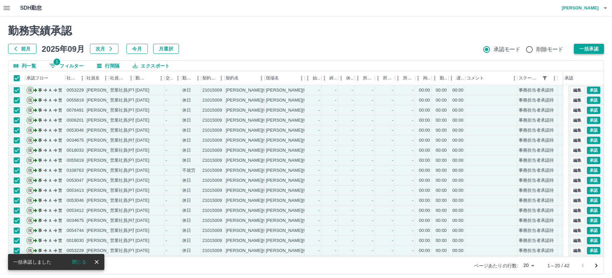
click at [579, 50] on button "一括承認" at bounding box center [588, 49] width 30 height 10
click at [585, 47] on button "一括承認" at bounding box center [588, 49] width 30 height 10
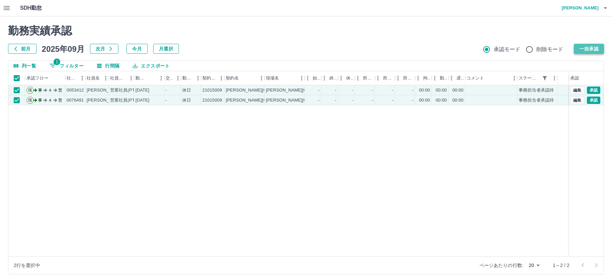
click at [590, 46] on button "一括承認" at bounding box center [588, 49] width 30 height 10
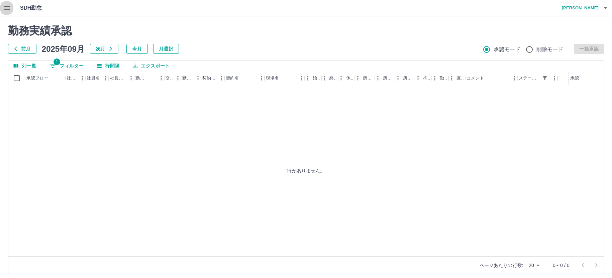
click at [6, 5] on icon "button" at bounding box center [7, 8] width 8 height 8
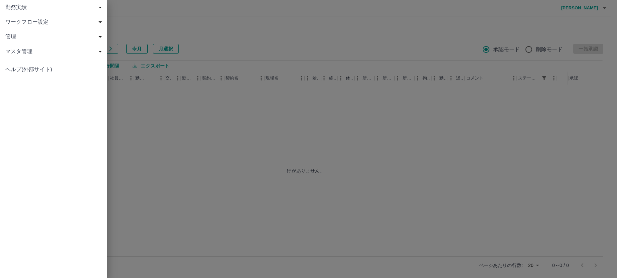
click at [14, 7] on span "勤務実績" at bounding box center [54, 7] width 99 height 8
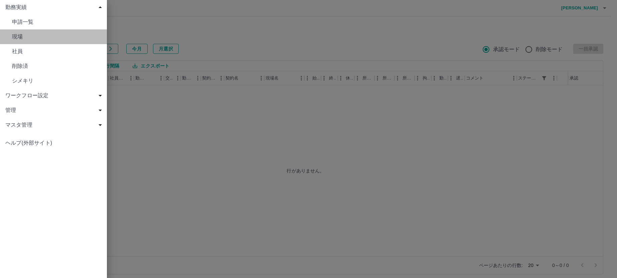
click at [14, 36] on span "現場" at bounding box center [57, 37] width 90 height 8
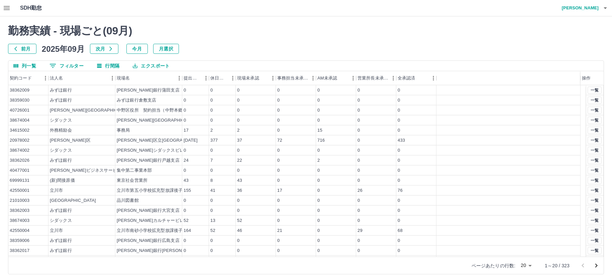
click at [525, 266] on body "SDH勤怠 中西　弘和 勤務実績 - 現場ごと( 09 月) 前月 2025年09月 次月 今月 月選択 列一覧 0 フィルター 行間隔 エクスポート 契約コ…" at bounding box center [306, 141] width 612 height 282
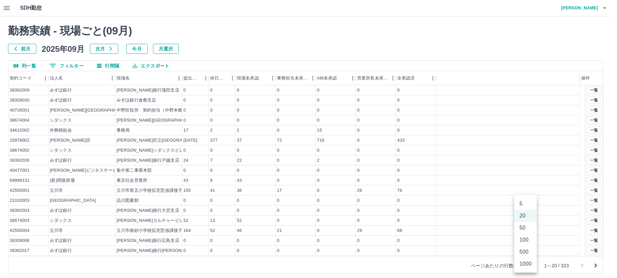
click at [525, 242] on li "100" at bounding box center [525, 240] width 23 height 12
type input "***"
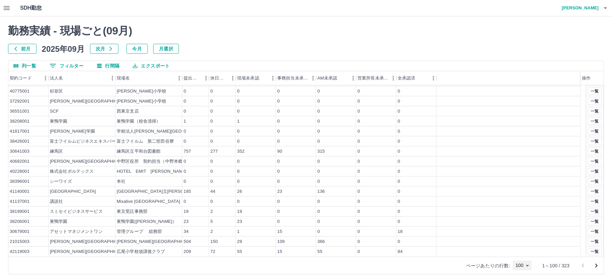
scroll to position [4, 0]
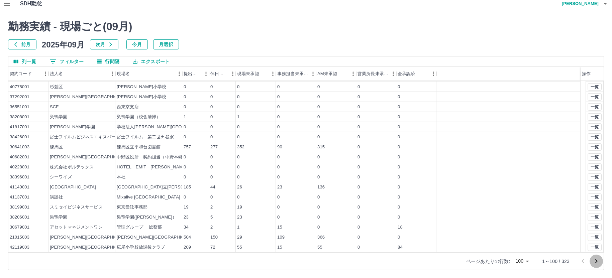
click at [595, 260] on icon "次のページへ" at bounding box center [596, 261] width 8 height 8
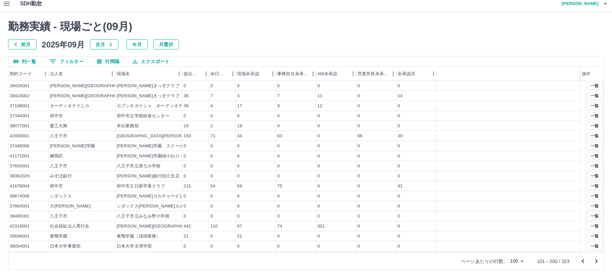
scroll to position [334, 0]
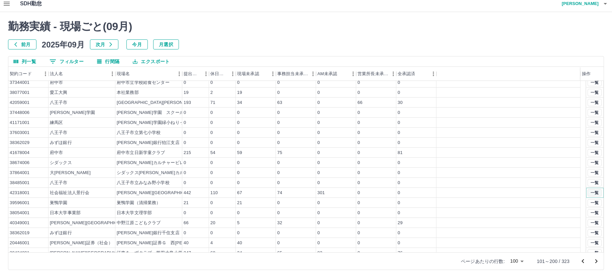
click at [592, 193] on button "一覧" at bounding box center [594, 192] width 14 height 7
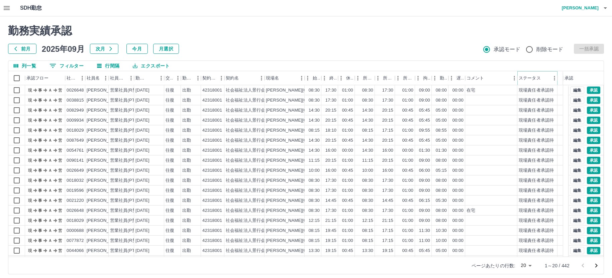
click at [552, 78] on icon "メニュー" at bounding box center [554, 78] width 7 height 7
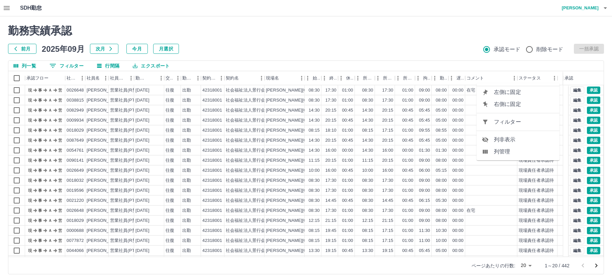
drag, startPoint x: 525, startPoint y: 123, endPoint x: 382, endPoint y: 96, distance: 145.2
click at [525, 123] on span "フィルター" at bounding box center [524, 122] width 60 height 8
select select "**********"
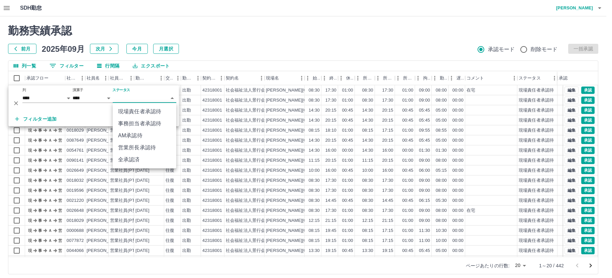
click at [141, 97] on body "SDH勤怠 中西　弘和 勤務実績承認 前月 2025年09月 次月 今月 月選択 承認モード 削除モード 一括承認 列一覧 0 フィルター 行間隔 エクスポー…" at bounding box center [306, 141] width 612 height 282
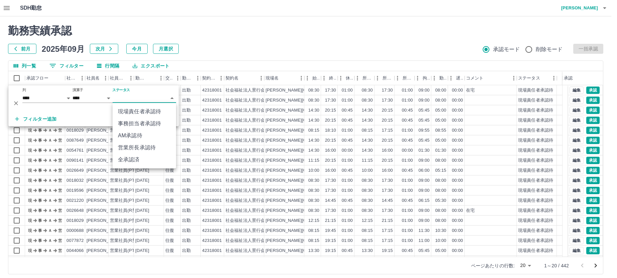
click at [138, 125] on li "事務担当者承認待" at bounding box center [144, 124] width 63 height 12
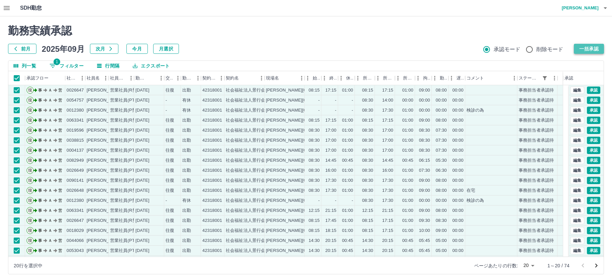
click at [590, 49] on button "一括承認" at bounding box center [588, 49] width 30 height 10
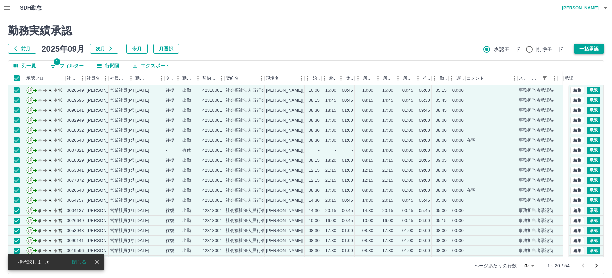
click at [584, 47] on button "一括承認" at bounding box center [588, 49] width 30 height 10
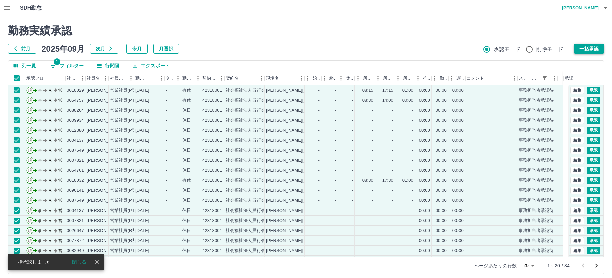
click at [582, 50] on button "一括承認" at bounding box center [588, 49] width 30 height 10
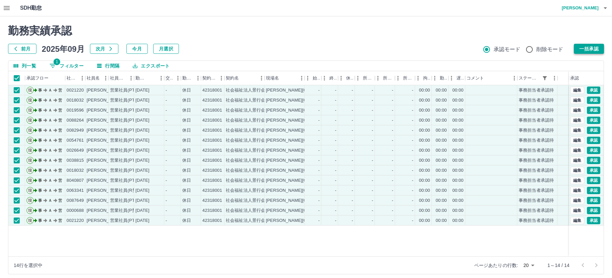
click at [591, 46] on button "一括承認" at bounding box center [588, 49] width 30 height 10
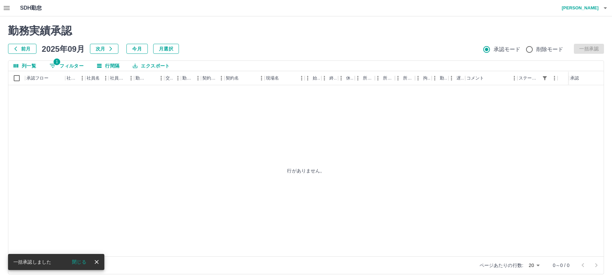
click at [6, 4] on icon "button" at bounding box center [7, 8] width 8 height 8
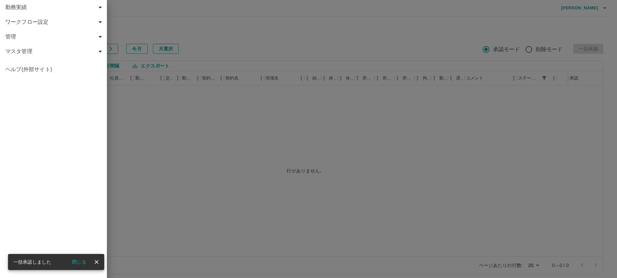
click at [20, 8] on span "勤務実績" at bounding box center [54, 7] width 99 height 8
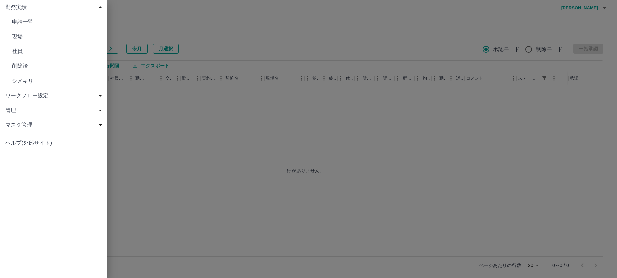
click at [23, 38] on span "現場" at bounding box center [57, 37] width 90 height 8
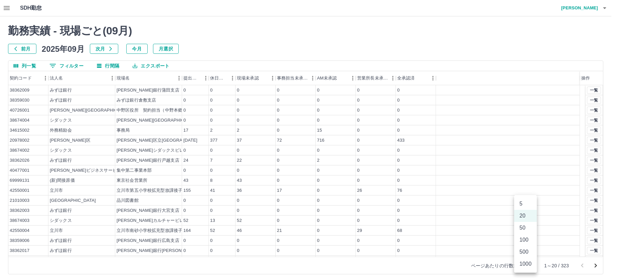
click at [530, 263] on body "SDH勤怠 中西　弘和 勤務実績 - 現場ごと( 09 月) 前月 2025年09月 次月 今月 月選択 列一覧 0 フィルター 行間隔 エクスポート 契約コ…" at bounding box center [308, 141] width 617 height 282
click at [528, 239] on li "100" at bounding box center [525, 240] width 23 height 12
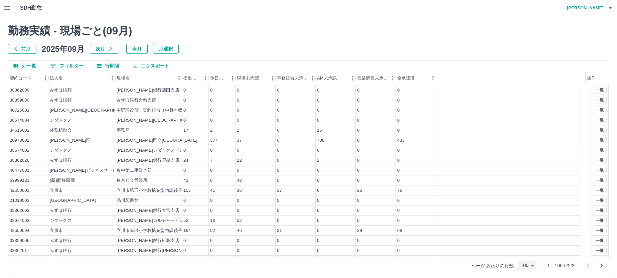
type input "***"
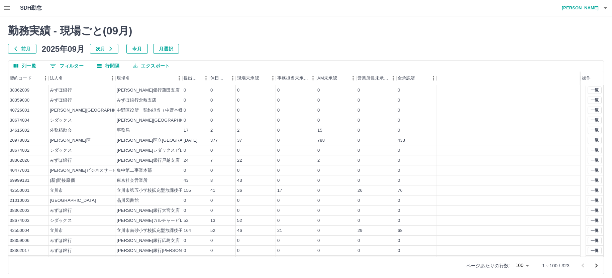
click at [597, 263] on icon "次のページへ" at bounding box center [596, 266] width 8 height 8
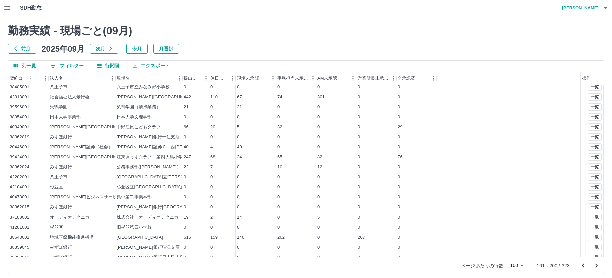
scroll to position [535, 0]
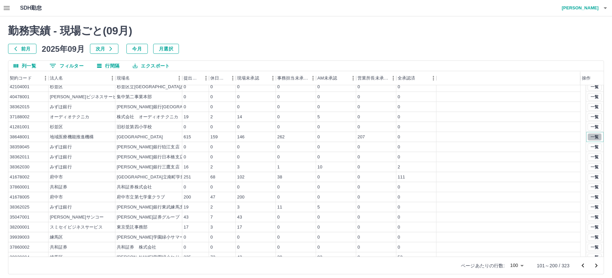
click at [592, 137] on button "一覧" at bounding box center [594, 136] width 14 height 7
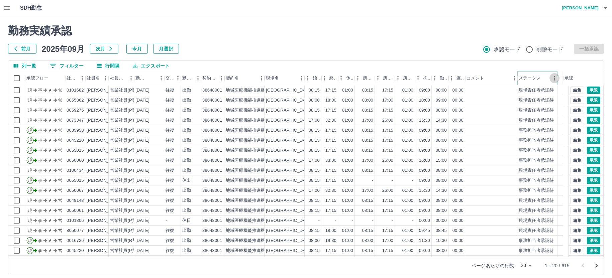
click at [551, 78] on icon "メニュー" at bounding box center [554, 78] width 7 height 7
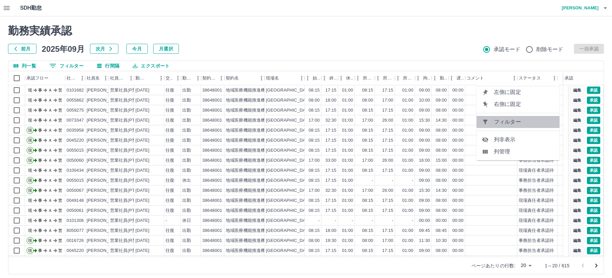
click at [515, 123] on span "フィルター" at bounding box center [524, 122] width 60 height 8
select select "**********"
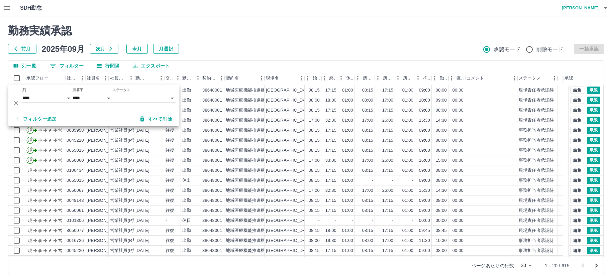
click at [124, 99] on body "SDH勤怠 中西　弘和 勤務実績承認 前月 2025年09月 次月 今月 月選択 承認モード 削除モード 一括承認 列一覧 0 フィルター 行間隔 エクスポー…" at bounding box center [306, 141] width 612 height 282
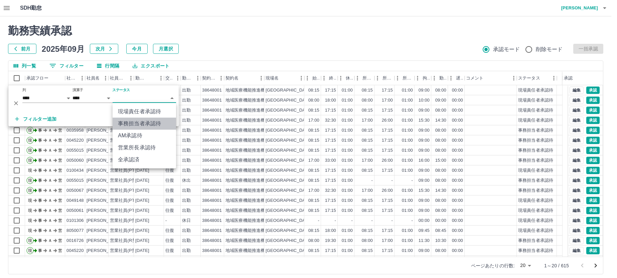
click at [134, 126] on li "事務担当者承認待" at bounding box center [144, 124] width 63 height 12
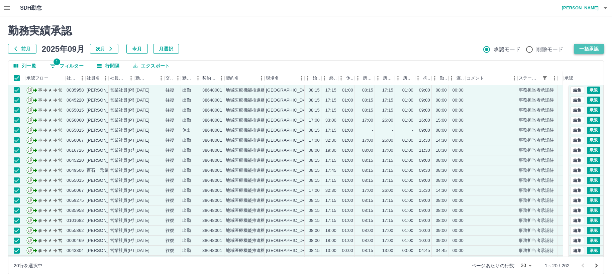
click at [582, 50] on button "一括承認" at bounding box center [588, 49] width 30 height 10
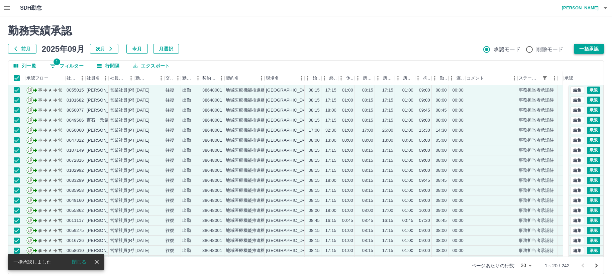
click at [594, 47] on button "一括承認" at bounding box center [588, 49] width 30 height 10
click at [590, 47] on button "一括承認" at bounding box center [588, 49] width 30 height 10
click at [585, 48] on button "一括承認" at bounding box center [588, 49] width 30 height 10
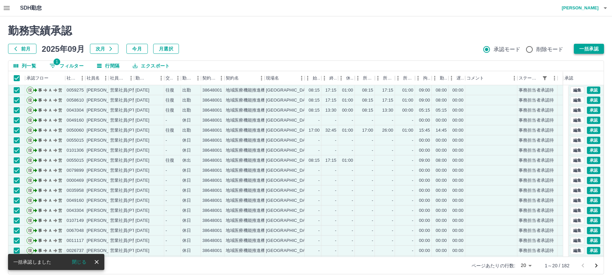
click at [587, 50] on button "一括承認" at bounding box center [588, 49] width 30 height 10
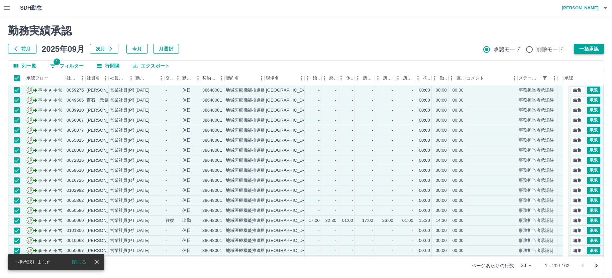
click at [589, 47] on button "一括承認" at bounding box center [588, 49] width 30 height 10
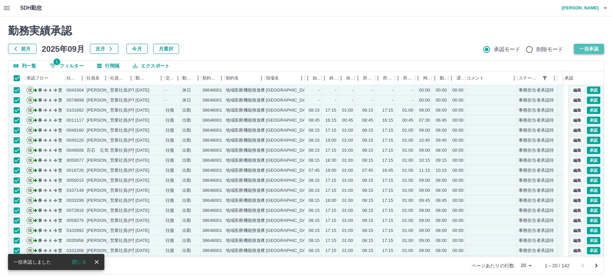
click at [587, 49] on button "一括承認" at bounding box center [588, 49] width 30 height 10
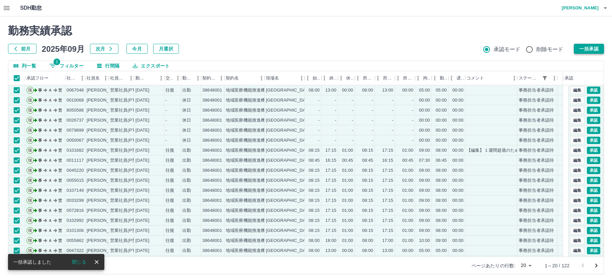
click at [581, 49] on button "一括承認" at bounding box center [588, 49] width 30 height 10
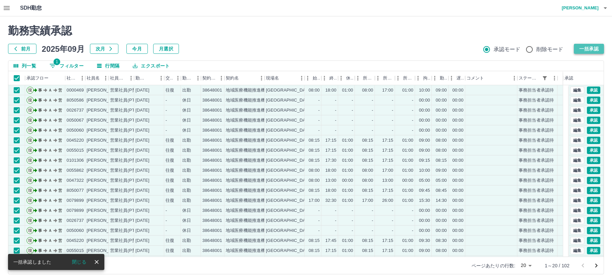
click at [588, 48] on button "一括承認" at bounding box center [588, 49] width 30 height 10
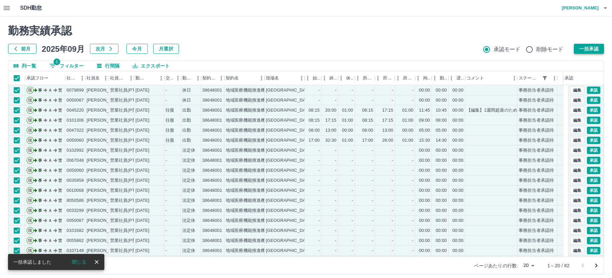
click at [590, 53] on button "一括承認" at bounding box center [588, 49] width 30 height 10
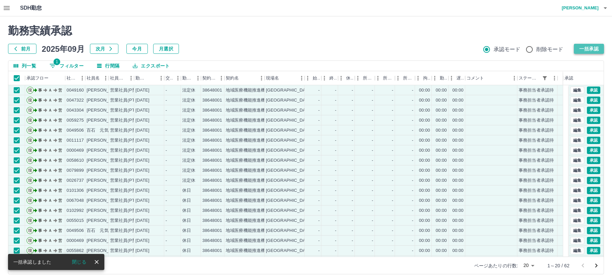
click at [596, 47] on button "一括承認" at bounding box center [588, 49] width 30 height 10
click at [580, 48] on button "一括承認" at bounding box center [588, 49] width 30 height 10
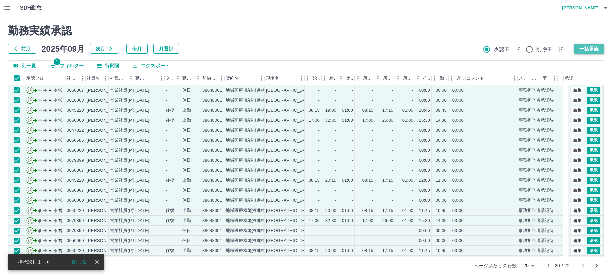
click at [583, 47] on button "一括承認" at bounding box center [588, 49] width 30 height 10
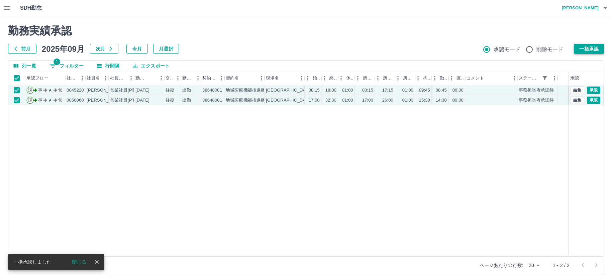
click at [586, 49] on button "一括承認" at bounding box center [588, 49] width 30 height 10
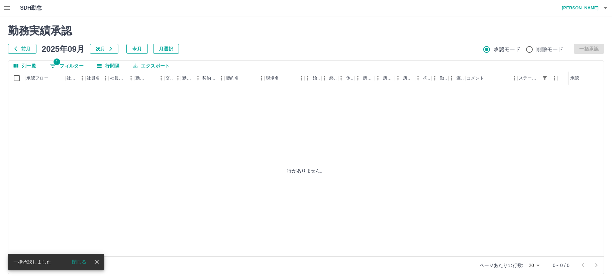
click at [6, 8] on icon "button" at bounding box center [7, 8] width 6 height 4
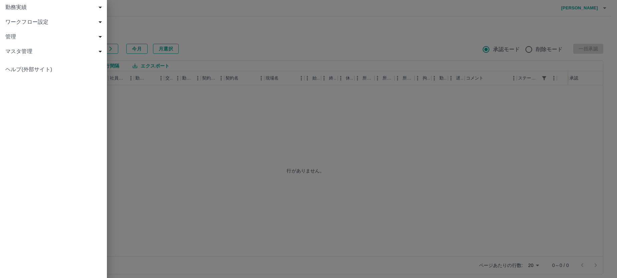
click at [22, 9] on span "勤務実績" at bounding box center [54, 7] width 99 height 8
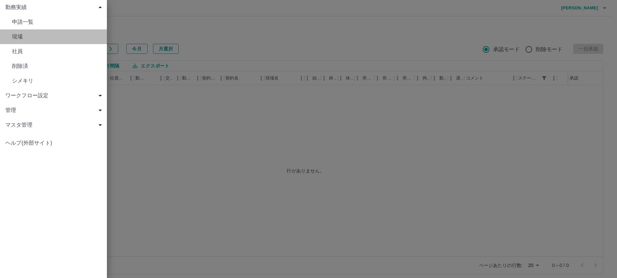
click at [16, 32] on link "現場" at bounding box center [53, 36] width 107 height 15
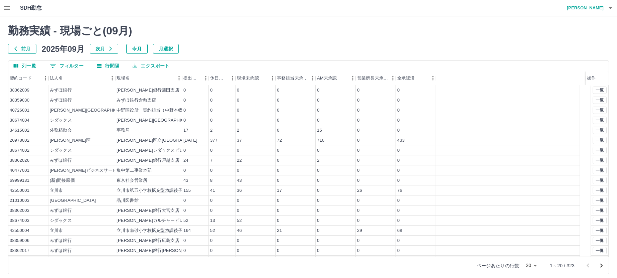
click at [531, 267] on body "SDH勤怠 中西　弘和 勤務実績 - 現場ごと( 09 月) 前月 2025年09月 次月 今月 月選択 列一覧 0 フィルター 行間隔 エクスポート 契約コ…" at bounding box center [308, 141] width 617 height 282
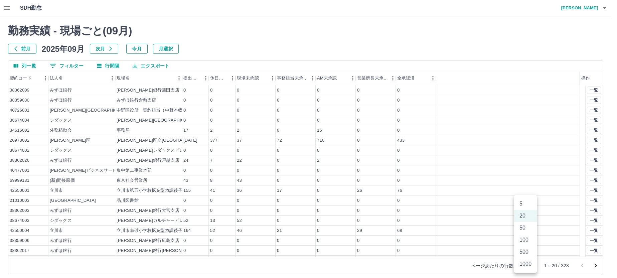
click at [526, 241] on li "100" at bounding box center [525, 240] width 23 height 12
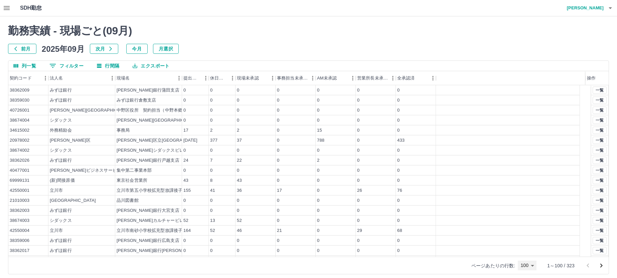
type input "***"
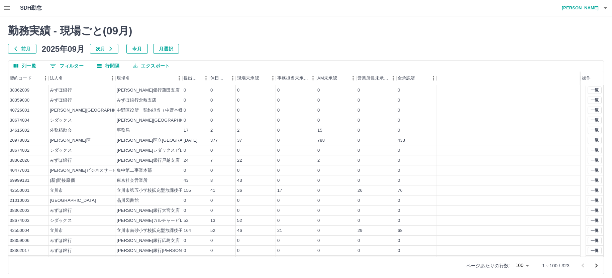
click at [598, 267] on icon "次のページへ" at bounding box center [596, 266] width 8 height 8
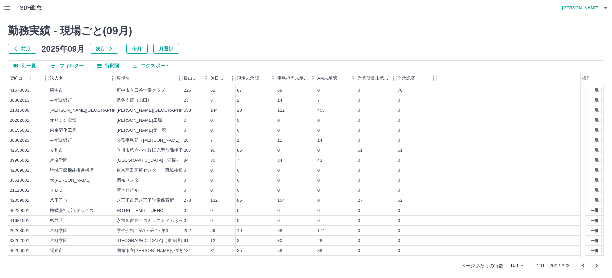
click at [599, 265] on icon "次のページへ" at bounding box center [596, 266] width 8 height 8
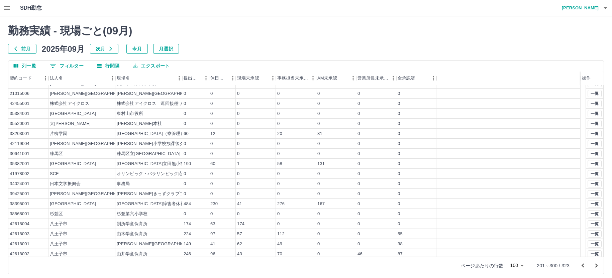
scroll to position [200, 0]
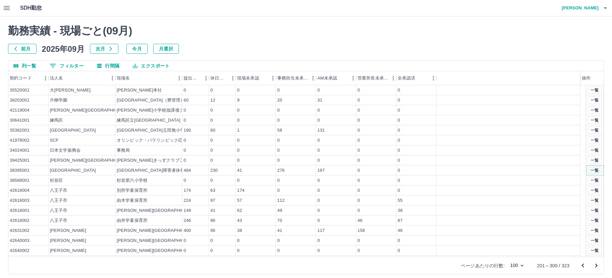
click at [589, 168] on button "一覧" at bounding box center [594, 170] width 14 height 7
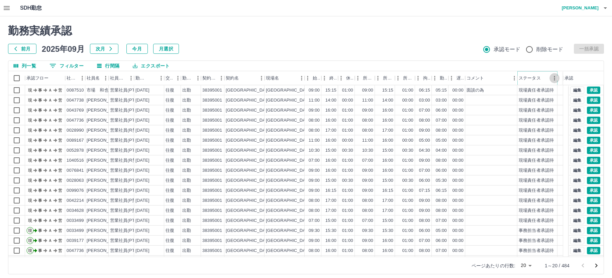
click at [551, 77] on icon "メニュー" at bounding box center [554, 78] width 7 height 7
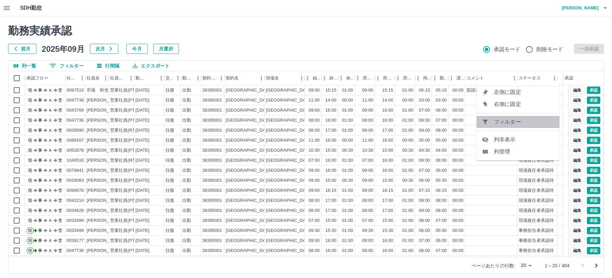
click at [538, 120] on span "フィルター" at bounding box center [524, 122] width 60 height 8
select select "**********"
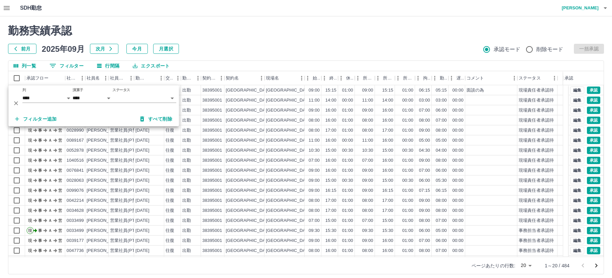
click at [136, 98] on body "SDH勤怠 中西　弘和 勤務実績承認 前月 2025年09月 次月 今月 月選択 承認モード 削除モード 一括承認 列一覧 0 フィルター 行間隔 エクスポー…" at bounding box center [306, 141] width 612 height 282
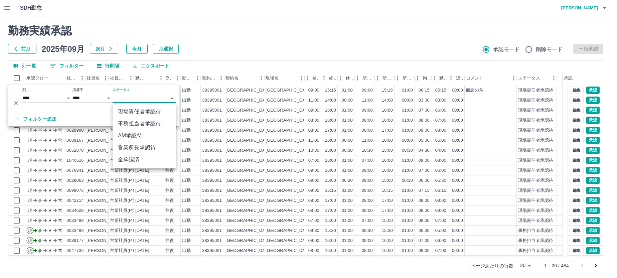
click at [137, 120] on li "事務担当者承認待" at bounding box center [144, 124] width 63 height 12
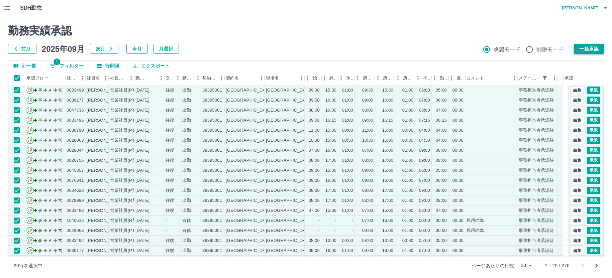
click at [584, 48] on button "一括承認" at bounding box center [588, 49] width 30 height 10
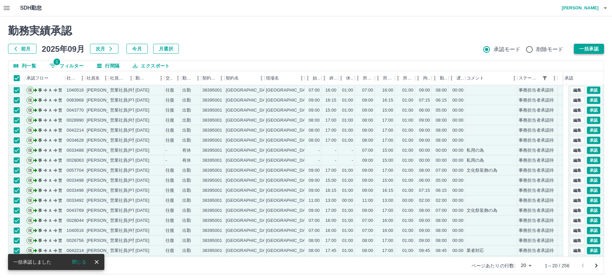
click at [597, 45] on button "一括承認" at bounding box center [588, 49] width 30 height 10
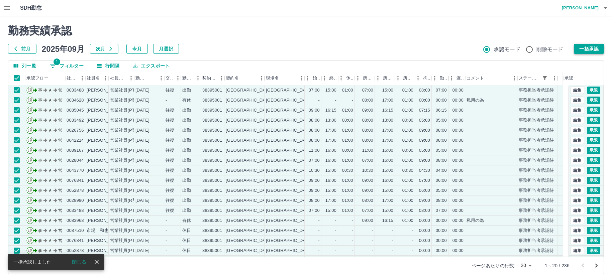
click at [578, 50] on button "一括承認" at bounding box center [588, 49] width 30 height 10
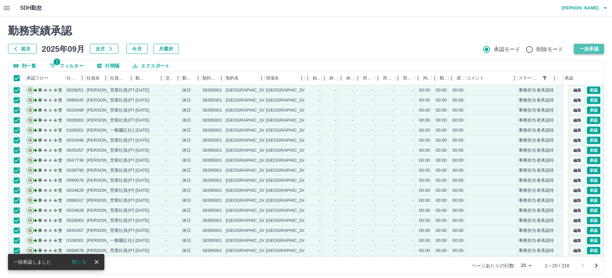
click at [582, 46] on button "一括承認" at bounding box center [588, 49] width 30 height 10
click at [577, 49] on button "一括承認" at bounding box center [588, 49] width 30 height 10
click at [582, 47] on button "一括承認" at bounding box center [588, 49] width 30 height 10
click at [585, 46] on button "一括承認" at bounding box center [588, 49] width 30 height 10
click at [582, 48] on button "一括承認" at bounding box center [588, 49] width 30 height 10
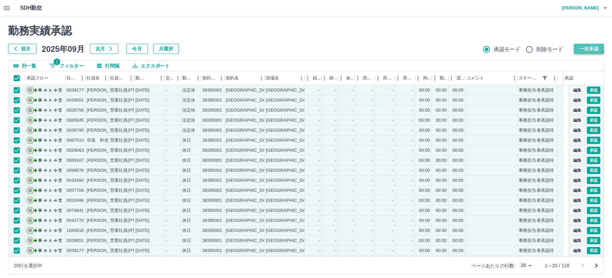
click at [583, 49] on button "一括承認" at bounding box center [588, 49] width 30 height 10
click at [581, 49] on button "一括承認" at bounding box center [588, 49] width 30 height 10
click at [588, 49] on button "一括承認" at bounding box center [588, 49] width 30 height 10
click at [584, 49] on button "一括承認" at bounding box center [588, 49] width 30 height 10
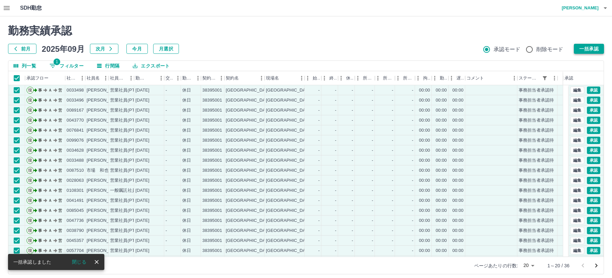
click at [592, 46] on button "一括承認" at bounding box center [588, 49] width 30 height 10
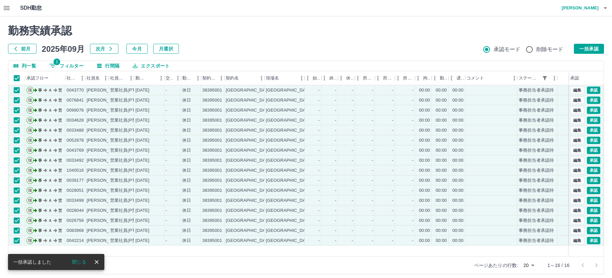
click at [584, 46] on button "一括承認" at bounding box center [588, 49] width 30 height 10
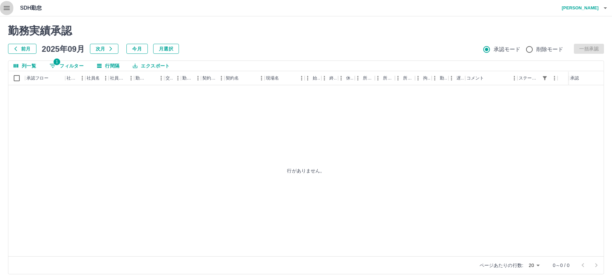
click at [10, 6] on icon "button" at bounding box center [7, 8] width 8 height 8
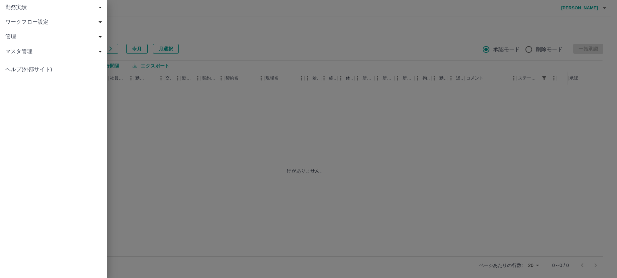
click at [15, 8] on span "勤務実績" at bounding box center [54, 7] width 99 height 8
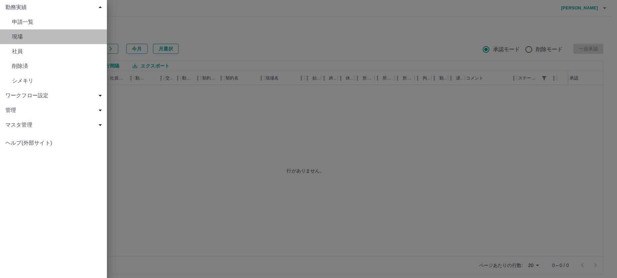
click at [17, 36] on span "現場" at bounding box center [57, 37] width 90 height 8
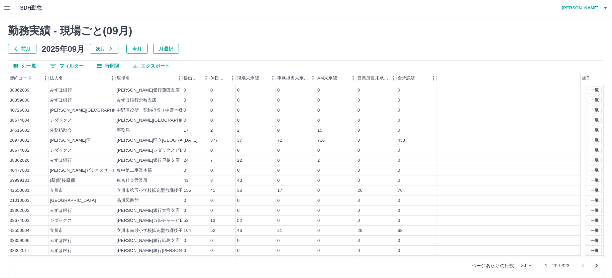
click at [528, 263] on body "SDH勤怠 中西　弘和 勤務実績 - 現場ごと( 09 月) 前月 2025年09月 次月 今月 月選択 列一覧 0 フィルター 行間隔 エクスポート 契約コ…" at bounding box center [306, 141] width 612 height 282
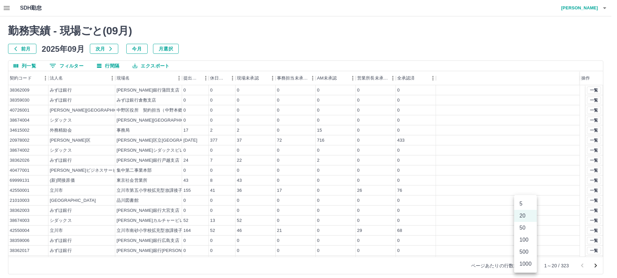
click at [526, 239] on li "100" at bounding box center [525, 240] width 23 height 12
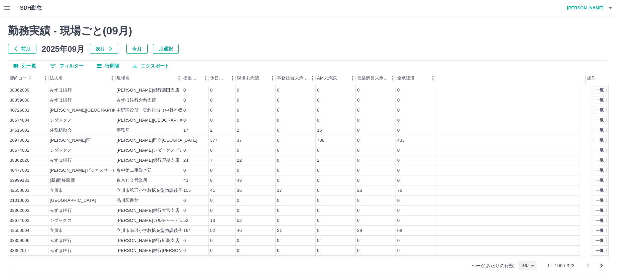
type input "***"
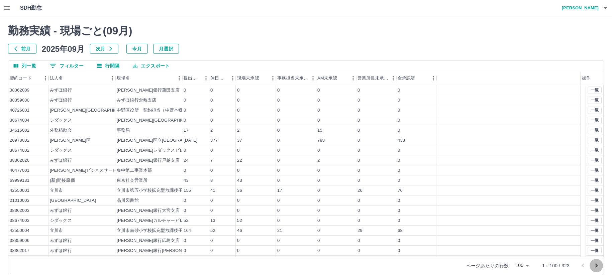
click at [595, 264] on icon "次のページへ" at bounding box center [596, 266] width 2 height 4
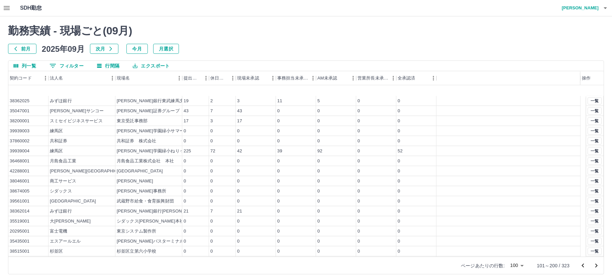
scroll to position [635, 0]
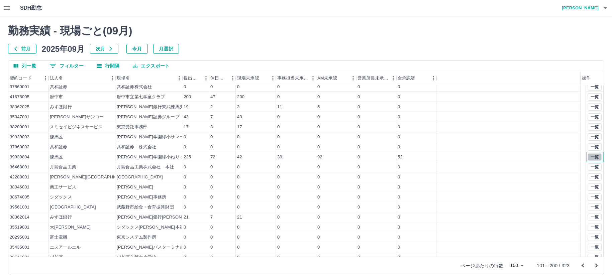
click at [590, 157] on button "一覧" at bounding box center [594, 156] width 14 height 7
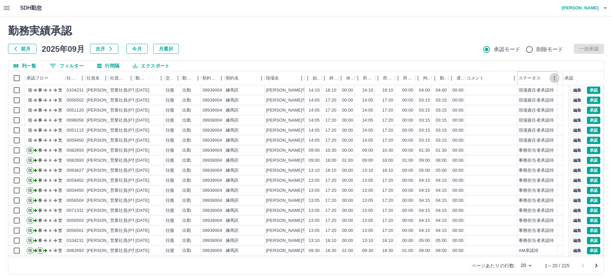
click at [551, 78] on icon "メニュー" at bounding box center [554, 78] width 7 height 7
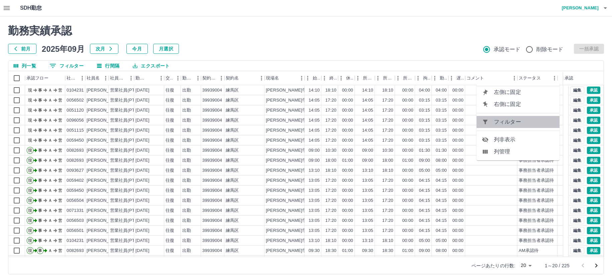
click at [520, 124] on span "フィルター" at bounding box center [524, 122] width 60 height 8
select select "**********"
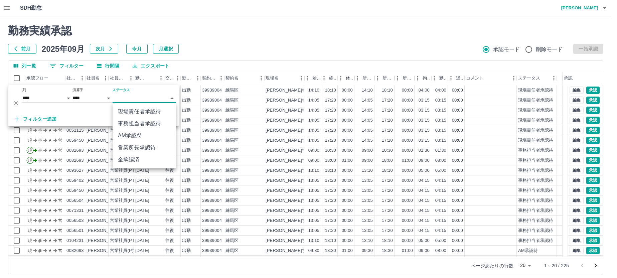
click at [128, 98] on body "SDH勤怠 中西　弘和 勤務実績承認 前月 2025年09月 次月 今月 月選択 承認モード 削除モード 一括承認 列一覧 0 フィルター 行間隔 エクスポー…" at bounding box center [308, 141] width 617 height 282
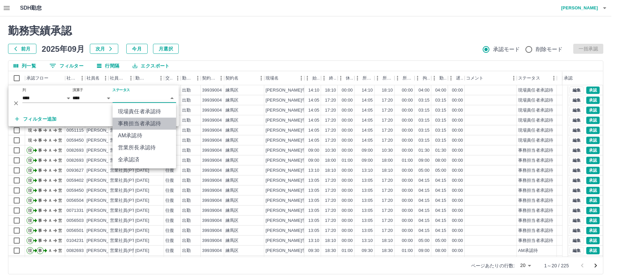
click at [130, 123] on li "事務担当者承認待" at bounding box center [144, 124] width 63 height 12
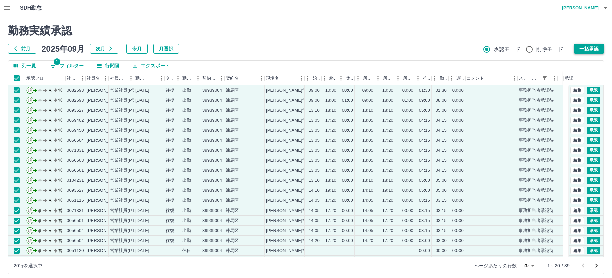
click at [588, 48] on button "一括承認" at bounding box center [588, 49] width 30 height 10
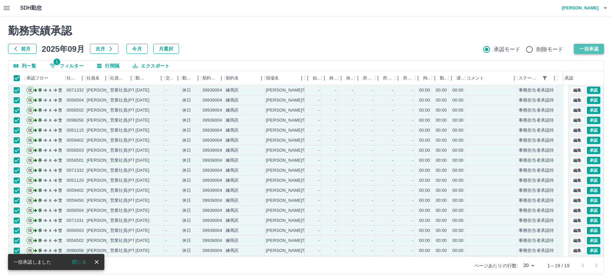
click at [589, 50] on button "一括承認" at bounding box center [588, 49] width 30 height 10
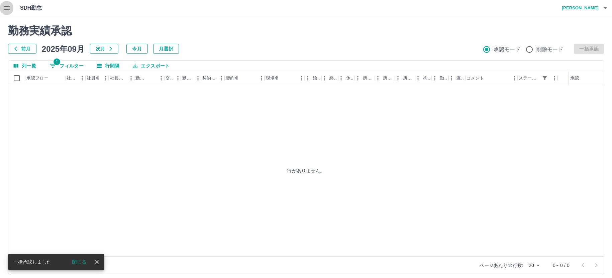
click at [7, 9] on icon "button" at bounding box center [7, 8] width 8 height 8
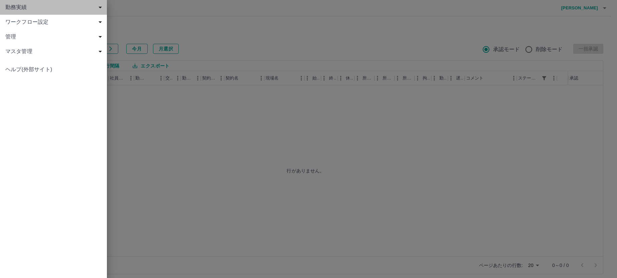
click at [15, 9] on span "勤務実績" at bounding box center [54, 7] width 99 height 8
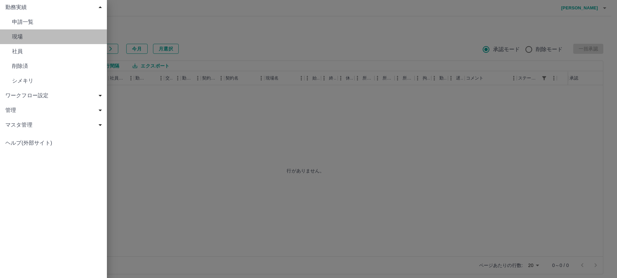
click at [17, 35] on span "現場" at bounding box center [57, 37] width 90 height 8
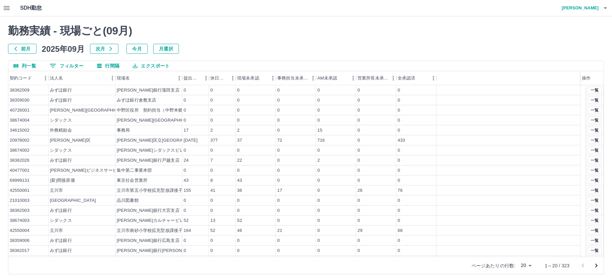
click at [529, 265] on body "SDH勤怠 中西　弘和 勤務実績 - 現場ごと( 09 月) 前月 2025年09月 次月 今月 月選択 列一覧 0 フィルター 行間隔 エクスポート 契約コ…" at bounding box center [306, 141] width 612 height 282
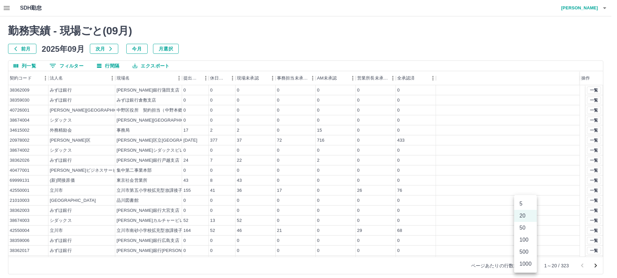
click at [526, 239] on li "100" at bounding box center [525, 240] width 23 height 12
type input "***"
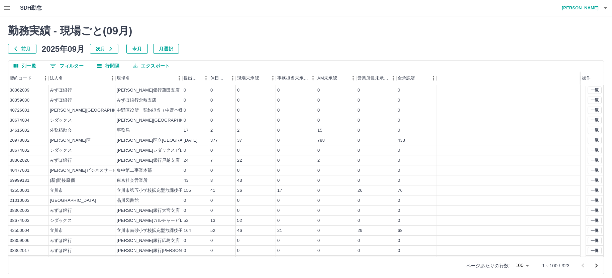
click at [597, 264] on icon "次のページへ" at bounding box center [596, 266] width 8 height 8
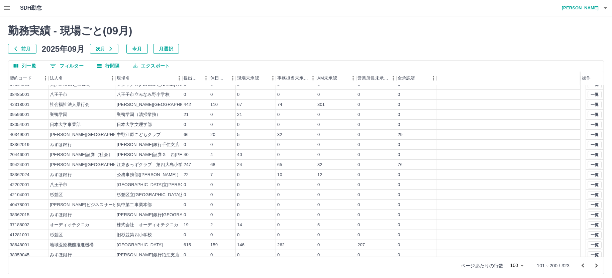
scroll to position [434, 0]
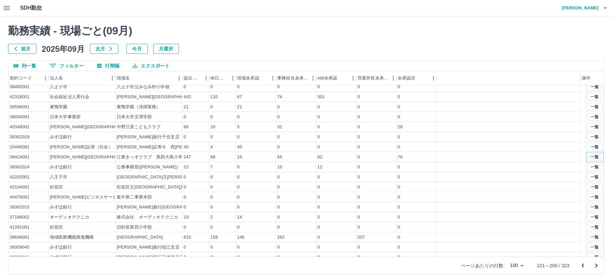
click at [587, 157] on button "一覧" at bounding box center [594, 156] width 14 height 7
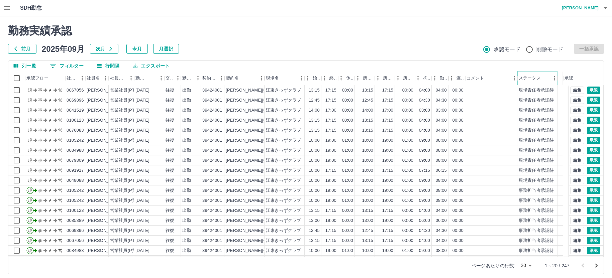
click at [552, 78] on icon "メニュー" at bounding box center [554, 78] width 7 height 7
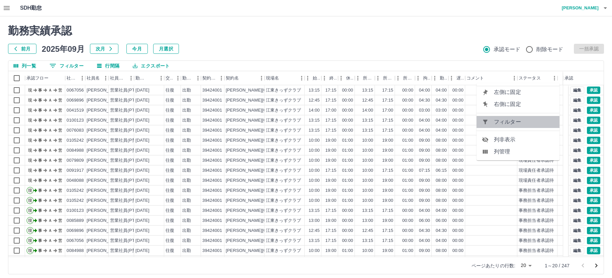
click at [525, 123] on span "フィルター" at bounding box center [524, 122] width 60 height 8
select select "**********"
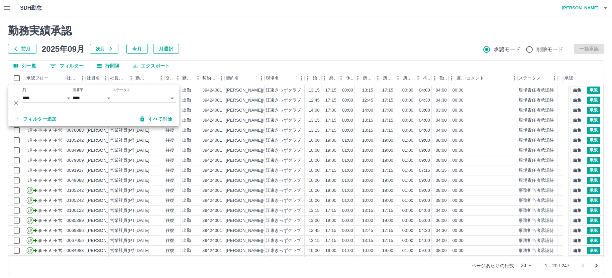
click at [144, 99] on body "SDH勤怠 中西　弘和 勤務実績承認 前月 2025年09月 次月 今月 月選択 承認モード 削除モード 一括承認 列一覧 0 フィルター 行間隔 エクスポー…" at bounding box center [306, 141] width 612 height 282
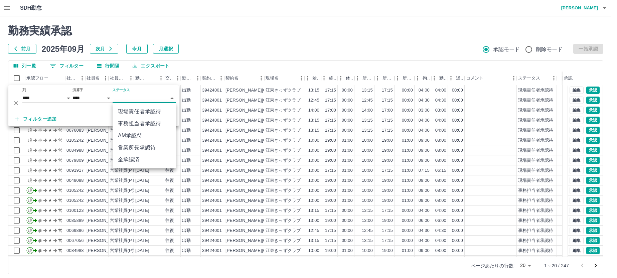
click at [137, 120] on li "事務担当者承認待" at bounding box center [144, 124] width 63 height 12
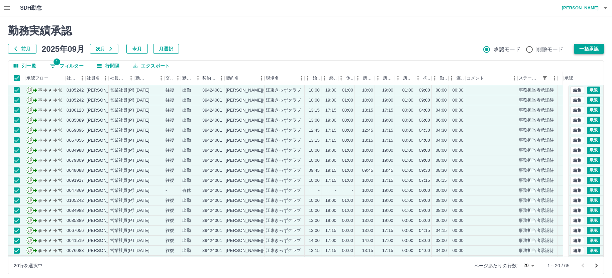
click at [588, 50] on button "一括承認" at bounding box center [588, 49] width 30 height 10
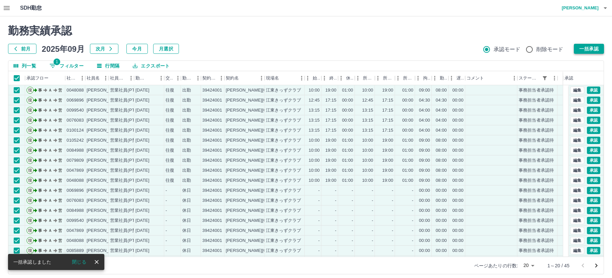
click at [584, 49] on button "一括承認" at bounding box center [588, 49] width 30 height 10
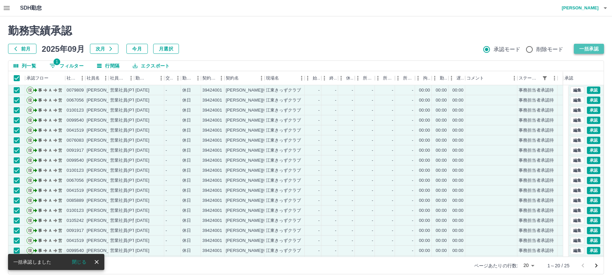
click at [582, 48] on button "一括承認" at bounding box center [588, 49] width 30 height 10
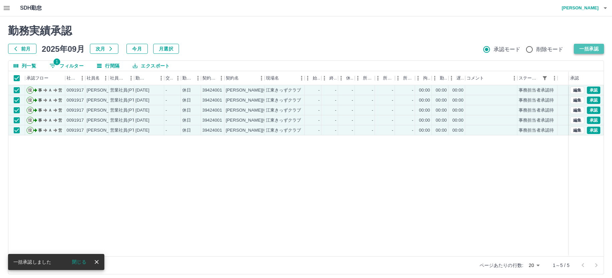
click at [592, 51] on button "一括承認" at bounding box center [588, 49] width 30 height 10
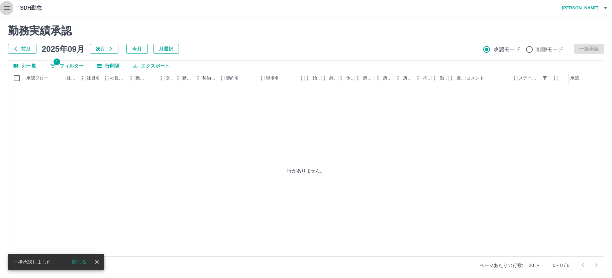
click at [7, 7] on icon "button" at bounding box center [7, 8] width 8 height 8
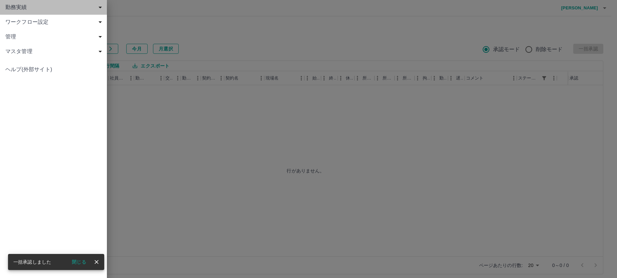
click at [17, 6] on span "勤務実績" at bounding box center [54, 7] width 99 height 8
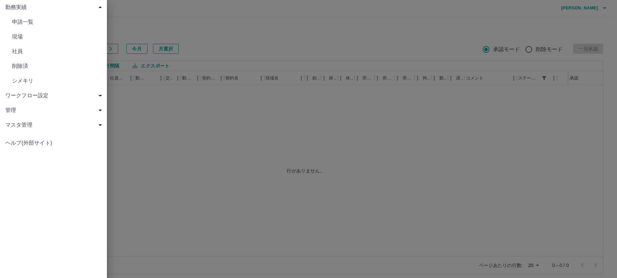
click at [24, 35] on span "現場" at bounding box center [57, 37] width 90 height 8
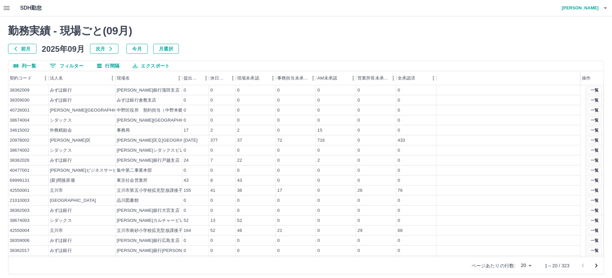
click at [532, 266] on body "SDH勤怠 中西　弘和 勤務実績 - 現場ごと( 09 月) 前月 2025年09月 次月 今月 月選択 列一覧 0 フィルター 行間隔 エクスポート 契約コ…" at bounding box center [306, 141] width 612 height 282
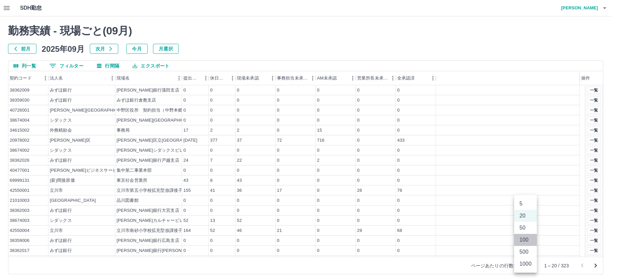
click at [526, 239] on li "100" at bounding box center [525, 240] width 23 height 12
type input "***"
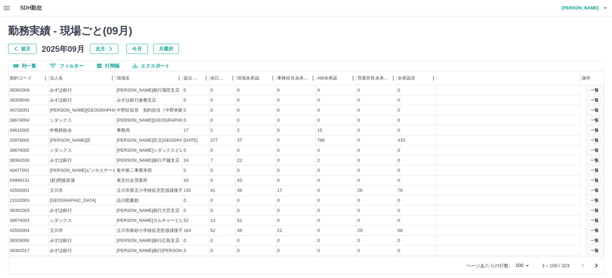
click at [597, 265] on icon "次のページへ" at bounding box center [596, 266] width 8 height 8
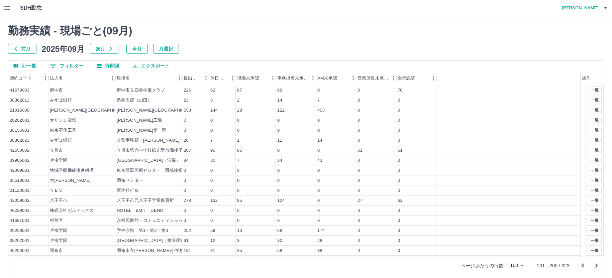
click at [597, 265] on icon "次のページへ" at bounding box center [596, 266] width 8 height 8
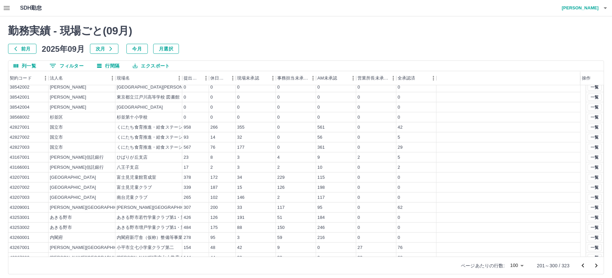
scroll to position [635, 0]
click at [587, 206] on button "一覧" at bounding box center [594, 207] width 14 height 7
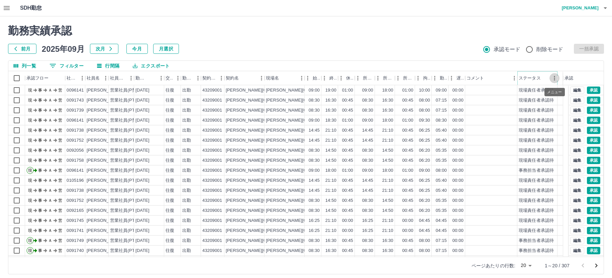
click at [551, 80] on icon "メニュー" at bounding box center [554, 78] width 7 height 7
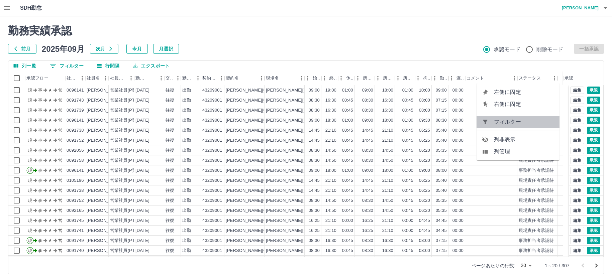
click at [528, 122] on span "フィルター" at bounding box center [524, 122] width 60 height 8
select select "**********"
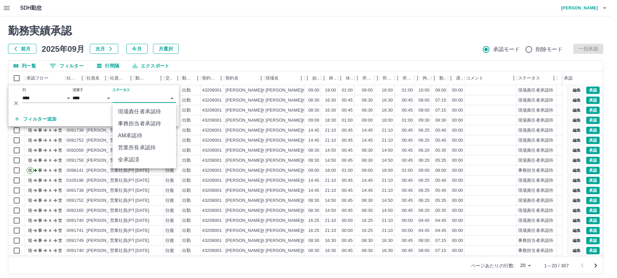
click at [133, 98] on body "SDH勤怠 中西　弘和 勤務実績承認 前月 2025年09月 次月 今月 月選択 承認モード 削除モード 一括承認 列一覧 0 フィルター 行間隔 エクスポー…" at bounding box center [308, 141] width 617 height 282
click at [152, 123] on li "事務担当者承認待" at bounding box center [144, 124] width 63 height 12
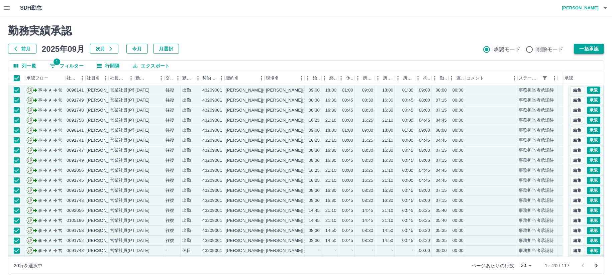
click at [587, 49] on button "一括承認" at bounding box center [588, 49] width 30 height 10
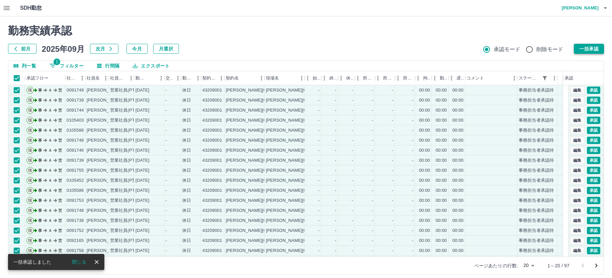
click at [586, 50] on button "一括承認" at bounding box center [588, 49] width 30 height 10
click at [586, 48] on button "一括承認" at bounding box center [588, 49] width 30 height 10
click at [581, 47] on button "一括承認" at bounding box center [588, 49] width 30 height 10
click at [576, 49] on button "一括承認" at bounding box center [588, 49] width 30 height 10
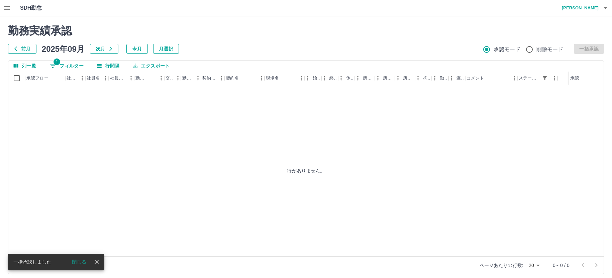
click at [160, 126] on div "行がありません。" at bounding box center [305, 170] width 595 height 171
click at [8, 8] on icon "button" at bounding box center [7, 8] width 6 height 4
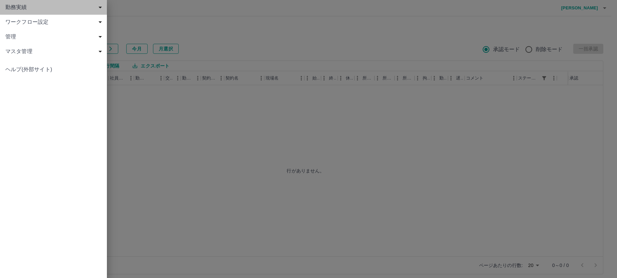
click at [26, 9] on span "勤務実績" at bounding box center [54, 7] width 99 height 8
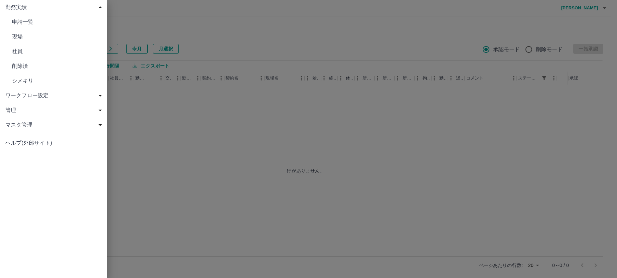
click at [20, 32] on link "現場" at bounding box center [53, 36] width 107 height 15
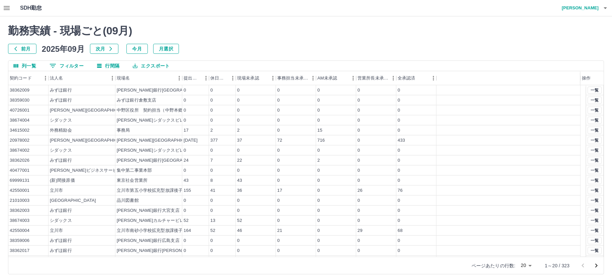
click at [528, 265] on body "SDH勤怠 中西　弘和 勤務実績 - 現場ごと( 09 月) 前月 2025年09月 次月 今月 月選択 列一覧 0 フィルター 行間隔 エクスポート 契約コ…" at bounding box center [306, 141] width 612 height 282
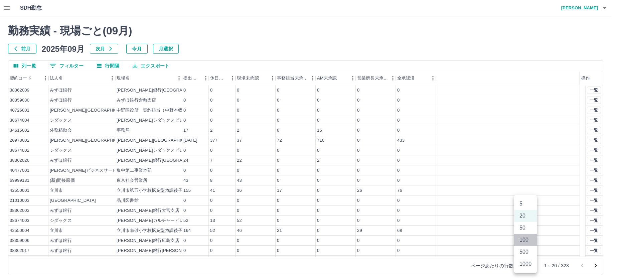
click at [526, 239] on li "100" at bounding box center [525, 240] width 23 height 12
type input "***"
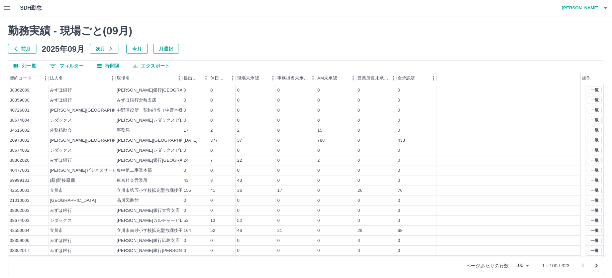
click at [597, 264] on icon "次のページへ" at bounding box center [596, 266] width 8 height 8
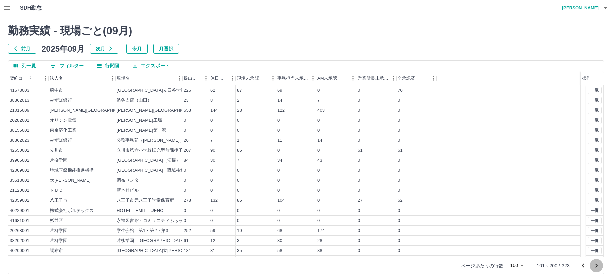
click at [597, 264] on icon "次のページへ" at bounding box center [596, 266] width 8 height 8
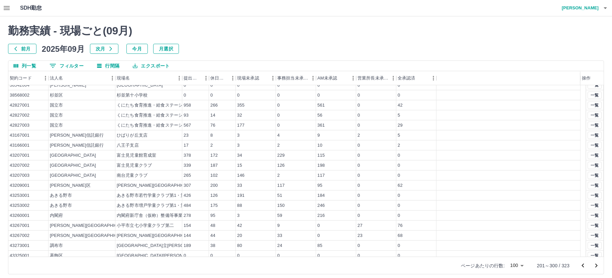
scroll to position [668, 0]
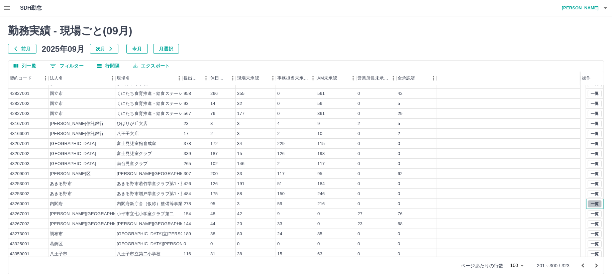
click at [587, 203] on button "一覧" at bounding box center [594, 203] width 14 height 7
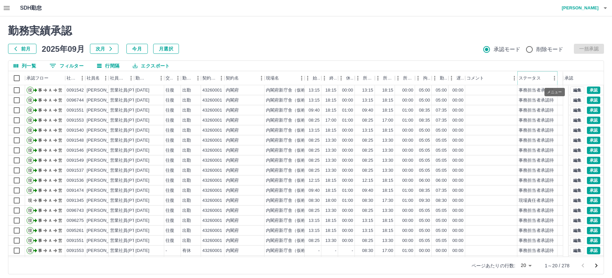
click at [551, 78] on icon "メニュー" at bounding box center [554, 78] width 7 height 7
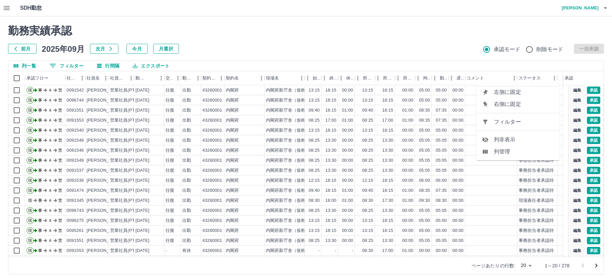
click at [513, 124] on span "フィルター" at bounding box center [524, 122] width 60 height 8
select select "**********"
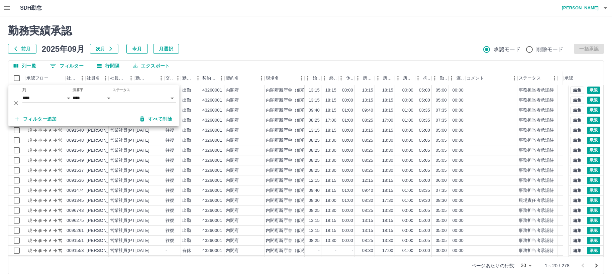
click at [129, 95] on body "SDH勤怠 中西　弘和 勤務実績承認 前月 2025年09月 次月 今月 月選択 承認モード 削除モード 一括承認 列一覧 0 フィルター 行間隔 エクスポー…" at bounding box center [306, 141] width 612 height 282
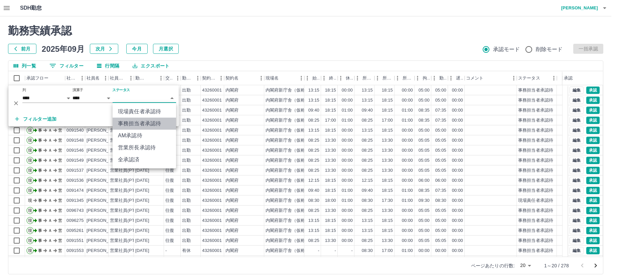
click at [135, 123] on li "事務担当者承認待" at bounding box center [144, 124] width 63 height 12
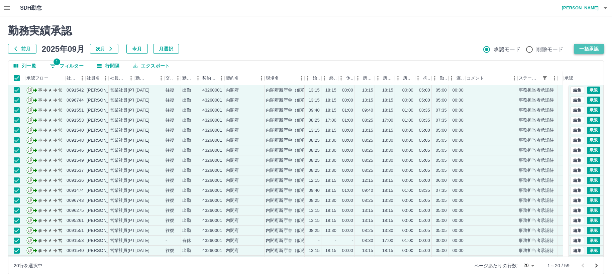
click at [582, 47] on button "一括承認" at bounding box center [588, 49] width 30 height 10
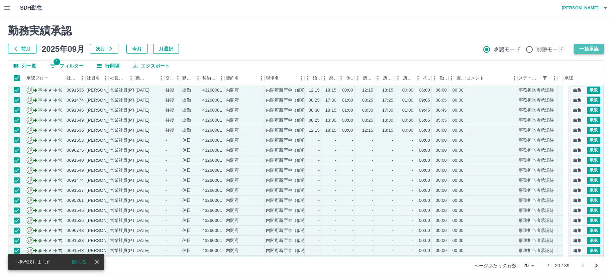
click at [584, 48] on button "一括承認" at bounding box center [588, 49] width 30 height 10
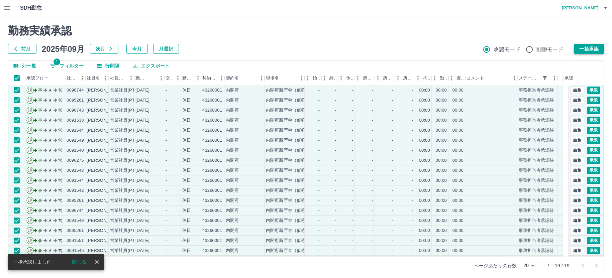
click at [591, 49] on button "一括承認" at bounding box center [588, 49] width 30 height 10
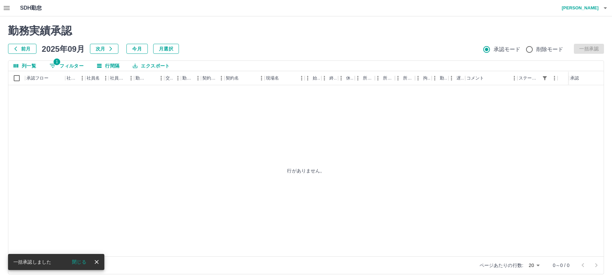
click at [6, 9] on icon "button" at bounding box center [7, 8] width 8 height 8
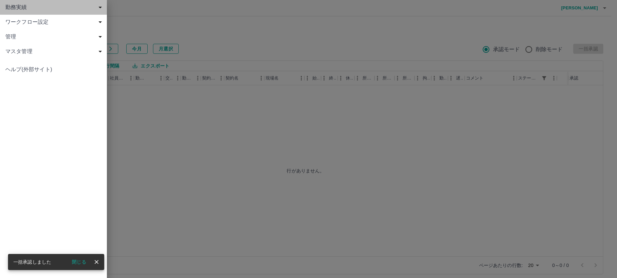
click at [25, 7] on span "勤務実績" at bounding box center [54, 7] width 99 height 8
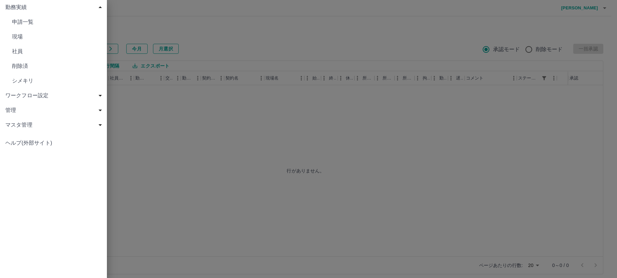
click at [17, 36] on span "現場" at bounding box center [57, 37] width 90 height 8
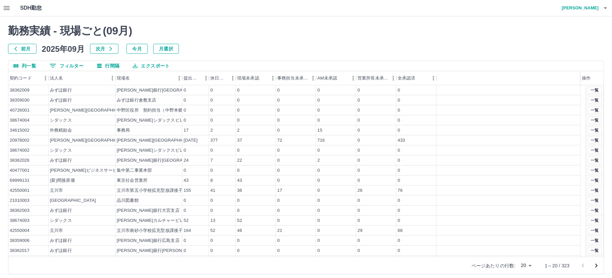
click at [531, 264] on body "SDH勤怠 中西　弘和 勤務実績 - 現場ごと( 09 月) 前月 2025年09月 次月 今月 月選択 列一覧 0 フィルター 行間隔 エクスポート 契約コ…" at bounding box center [306, 141] width 612 height 282
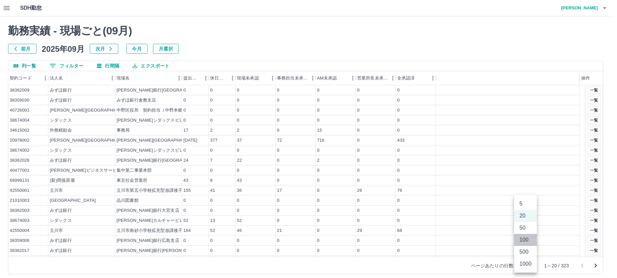
click at [529, 241] on li "100" at bounding box center [525, 240] width 23 height 12
type input "***"
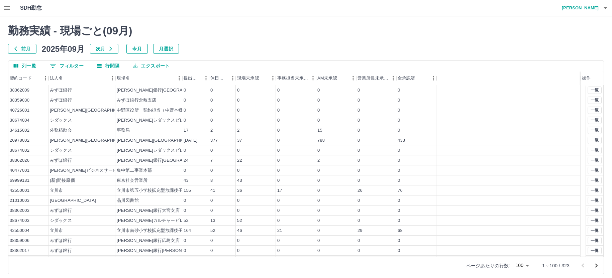
click at [597, 264] on icon "次のページへ" at bounding box center [596, 266] width 8 height 8
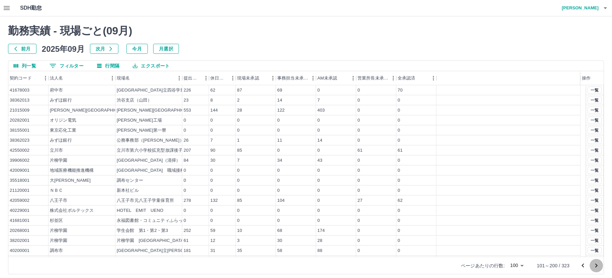
click at [597, 264] on icon "次のページへ" at bounding box center [596, 266] width 8 height 8
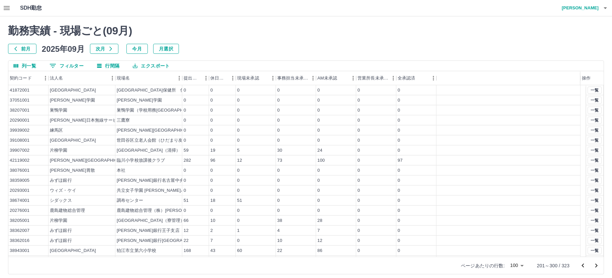
click at [597, 264] on icon "次のページへ" at bounding box center [596, 266] width 8 height 8
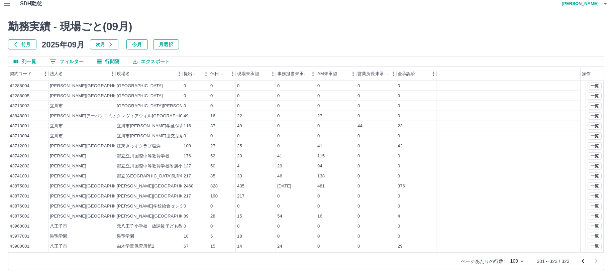
click at [581, 5] on h4 "[PERSON_NAME]" at bounding box center [578, 4] width 40 height 16
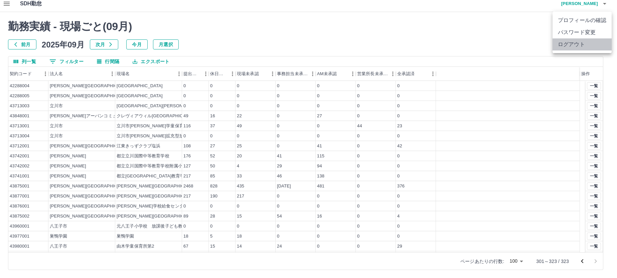
click at [571, 41] on li "ログアウト" at bounding box center [582, 44] width 59 height 12
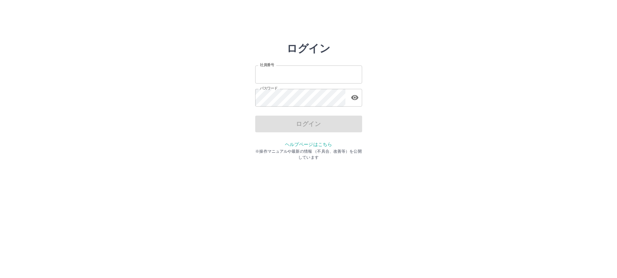
type input "*******"
click at [305, 125] on div "ログイン" at bounding box center [308, 124] width 107 height 17
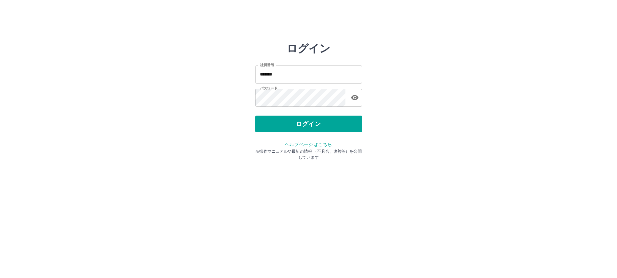
click at [305, 125] on button "ログイン" at bounding box center [308, 124] width 107 height 17
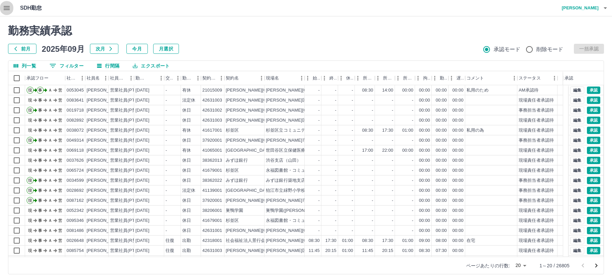
click at [4, 10] on icon "button" at bounding box center [7, 8] width 8 height 8
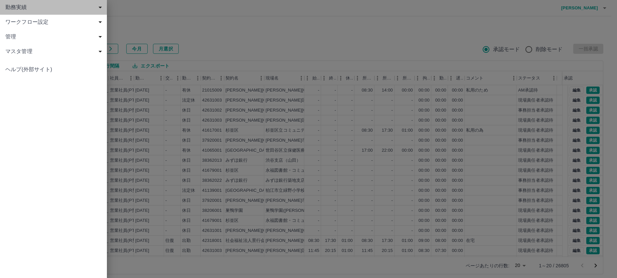
click at [17, 11] on span "勤務実績" at bounding box center [54, 7] width 99 height 8
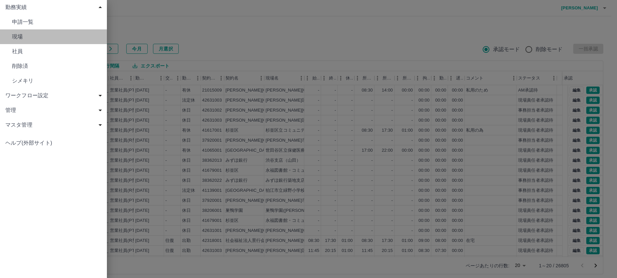
click at [22, 35] on span "現場" at bounding box center [57, 37] width 90 height 8
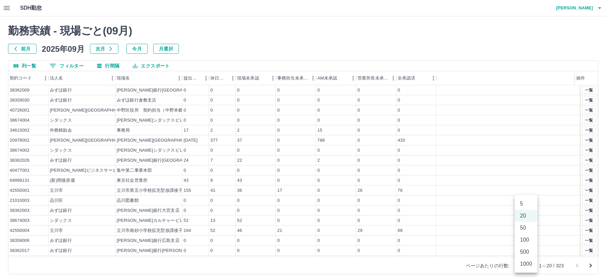
click at [530, 265] on body "SDH勤怠 [PERSON_NAME] 勤務実績 - 現場ごと( 09 月) 前月 [DATE] 次月 今月 月選択 列一覧 0 フィルター 行間隔 エクスポ…" at bounding box center [306, 141] width 612 height 282
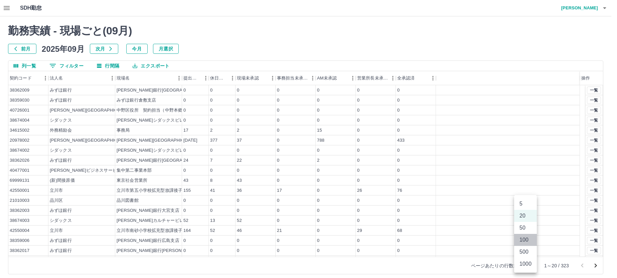
click at [524, 237] on li "100" at bounding box center [525, 240] width 23 height 12
type input "***"
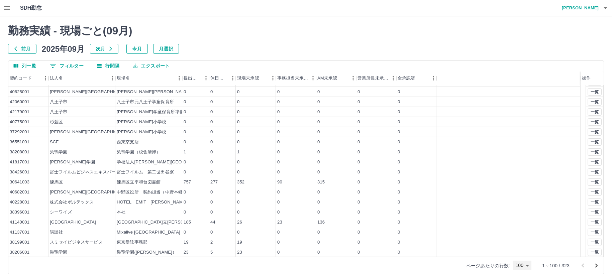
scroll to position [802, 0]
click at [587, 178] on button "一覧" at bounding box center [594, 180] width 14 height 7
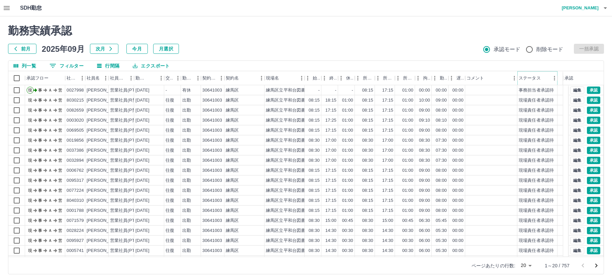
click at [552, 80] on icon "メニュー" at bounding box center [554, 78] width 7 height 7
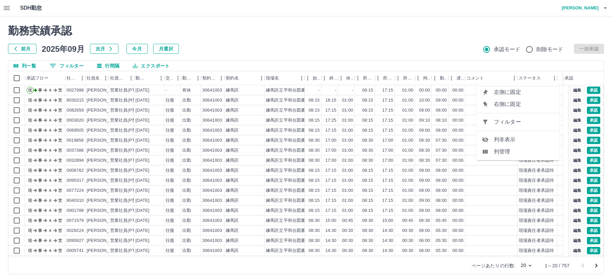
click at [522, 123] on span "フィルター" at bounding box center [524, 122] width 60 height 8
select select "**********"
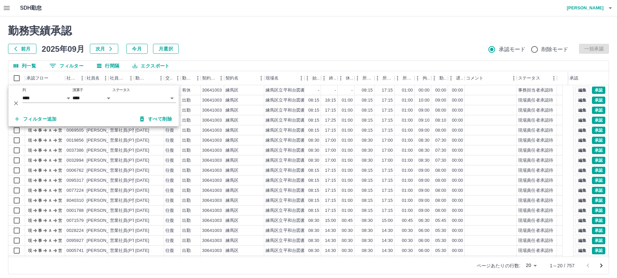
click at [125, 97] on body "SDH勤怠 [PERSON_NAME] 勤務実績承認 前月 [DATE] 次月 今月 月選択 承認モード 削除モード 一括承認 列一覧 0 フィルター 行間隔…" at bounding box center [308, 141] width 617 height 282
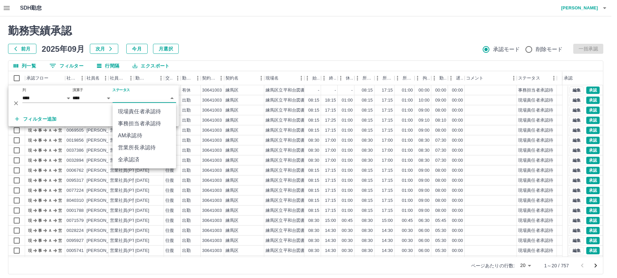
click at [139, 121] on li "事務担当者承認待" at bounding box center [144, 124] width 63 height 12
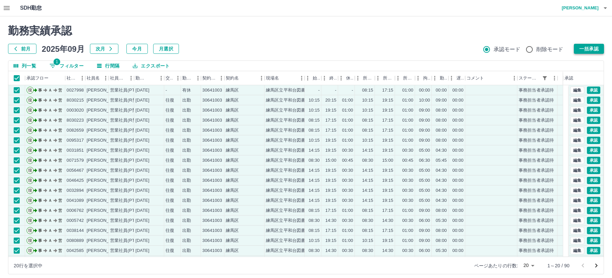
click at [588, 48] on button "一括承認" at bounding box center [588, 49] width 30 height 10
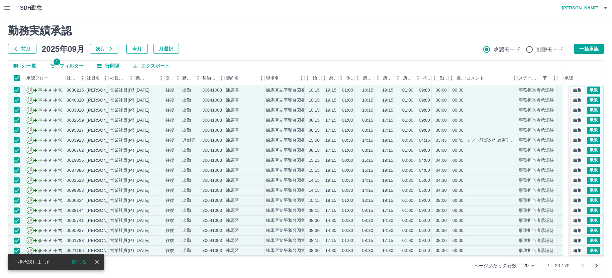
click at [579, 50] on button "一括承認" at bounding box center [588, 49] width 30 height 10
click at [593, 47] on button "一括承認" at bounding box center [588, 49] width 30 height 10
click at [586, 47] on button "一括承認" at bounding box center [588, 49] width 30 height 10
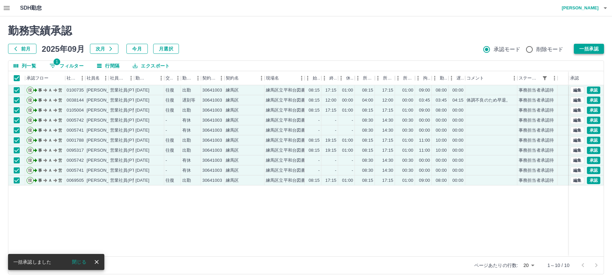
click at [577, 49] on button "一括承認" at bounding box center [588, 49] width 30 height 10
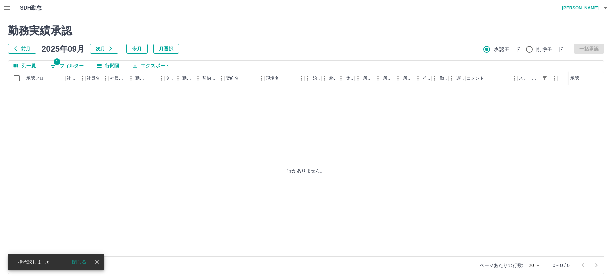
click at [5, 6] on icon "button" at bounding box center [7, 8] width 8 height 8
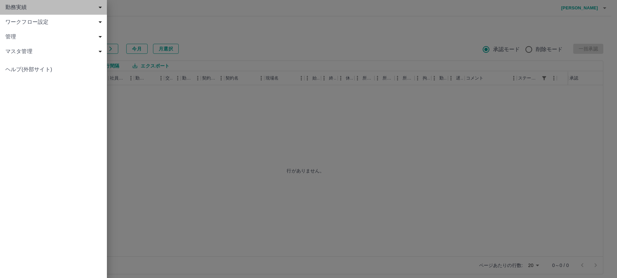
click at [14, 9] on span "勤務実績" at bounding box center [54, 7] width 99 height 8
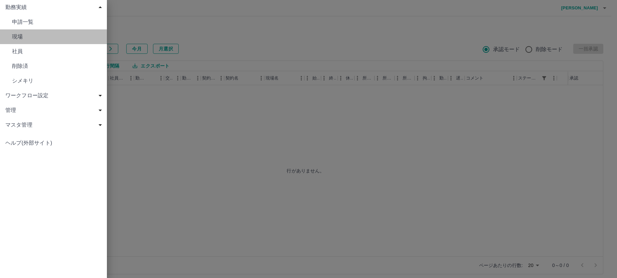
click at [15, 33] on span "現場" at bounding box center [57, 37] width 90 height 8
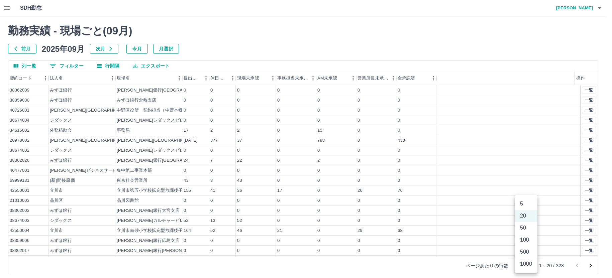
click at [528, 265] on body "SDH勤怠 [PERSON_NAME] 勤務実績 - 現場ごと( 09 月) 前月 [DATE] 次月 今月 月選択 列一覧 0 フィルター 行間隔 エクスポ…" at bounding box center [306, 141] width 612 height 282
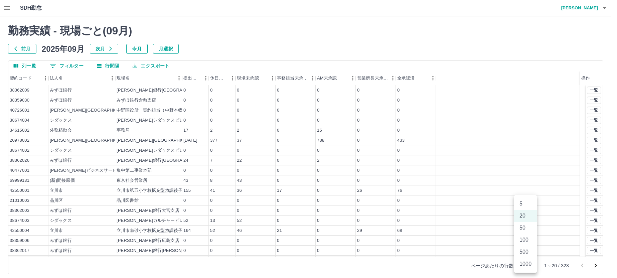
click at [525, 242] on li "100" at bounding box center [525, 240] width 23 height 12
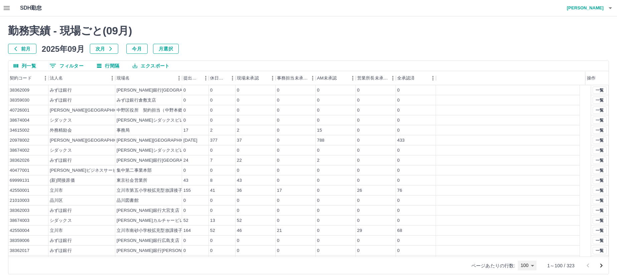
type input "***"
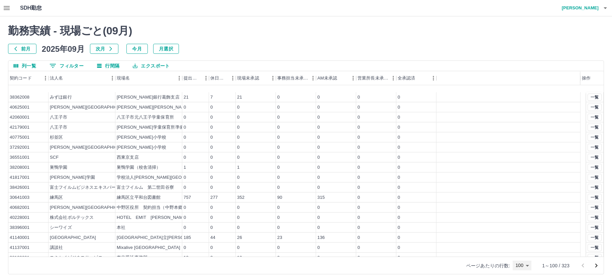
scroll to position [831, 0]
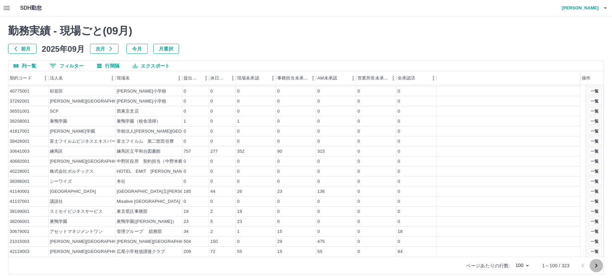
click at [597, 263] on icon "次のページへ" at bounding box center [596, 266] width 8 height 8
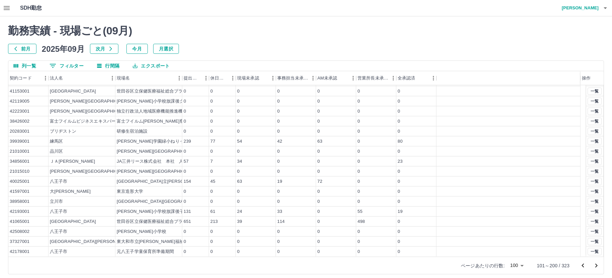
scroll to position [4, 0]
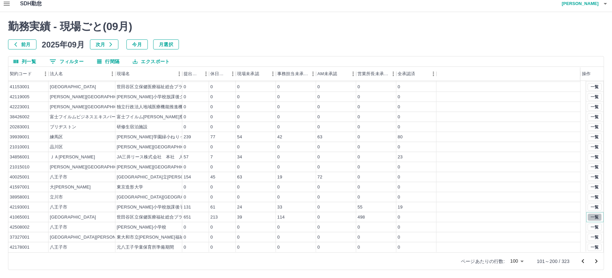
click at [587, 216] on button "一覧" at bounding box center [594, 217] width 14 height 7
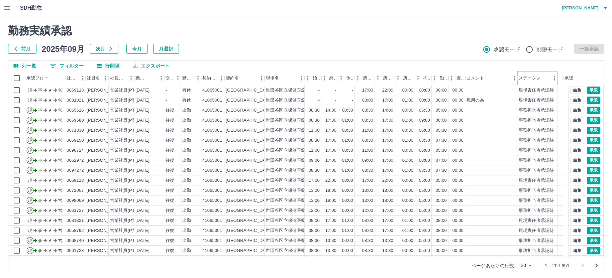
click at [551, 79] on icon "メニュー" at bounding box center [554, 78] width 7 height 7
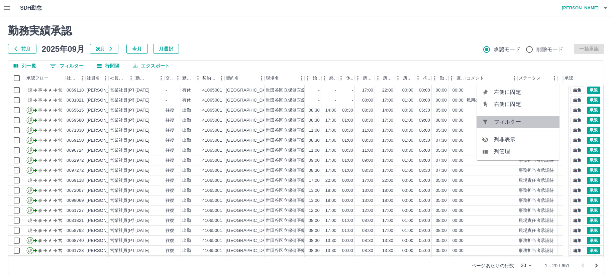
click at [522, 125] on span "フィルター" at bounding box center [524, 122] width 60 height 8
select select "**********"
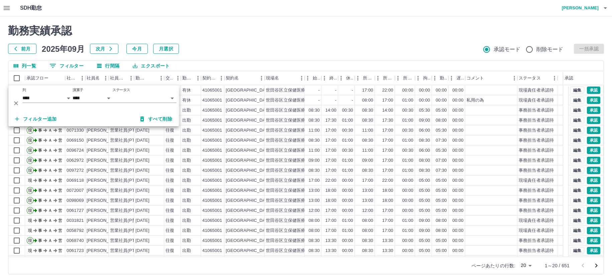
click at [122, 96] on body "SDH勤怠 中西　弘和 勤務実績承認 前月 2025年09月 次月 今月 月選択 承認モード 削除モード 一括承認 列一覧 0 フィルター 行間隔 エクスポー…" at bounding box center [306, 141] width 612 height 282
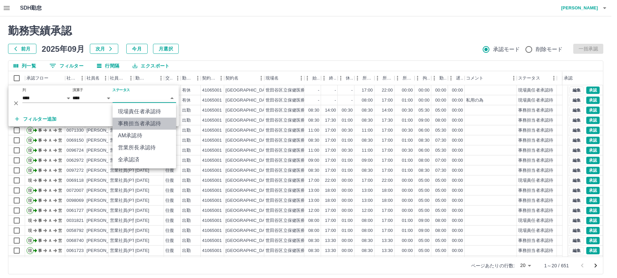
click at [132, 122] on li "事務担当者承認待" at bounding box center [144, 124] width 63 height 12
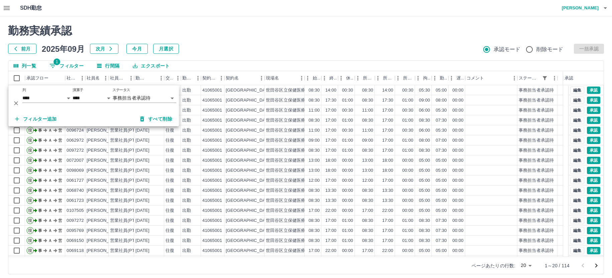
click at [268, 38] on div "勤務実績承認 前月 2025年09月 次月 今月 月選択 承認モード 削除モード 一括承認" at bounding box center [305, 38] width 595 height 29
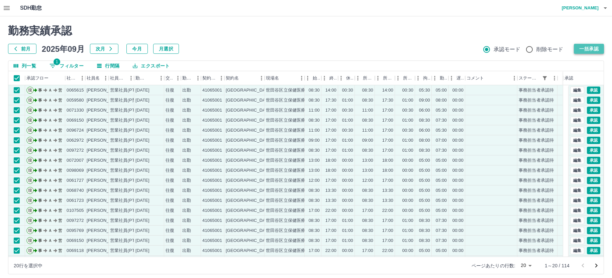
click at [593, 47] on button "一括承認" at bounding box center [588, 49] width 30 height 10
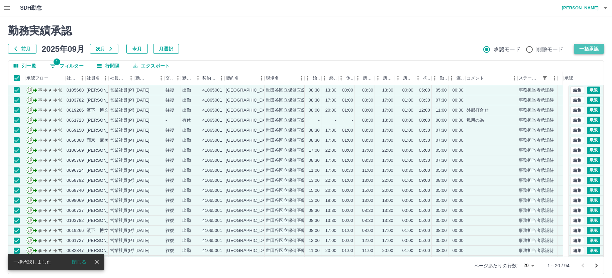
click at [589, 48] on button "一括承認" at bounding box center [588, 49] width 30 height 10
click at [592, 50] on button "一括承認" at bounding box center [588, 49] width 30 height 10
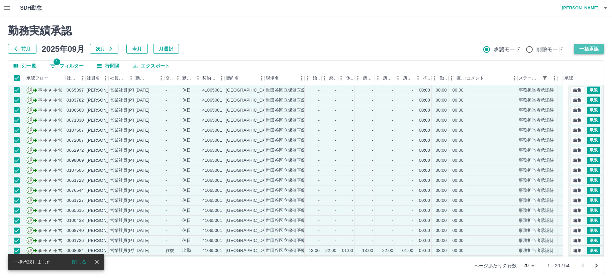
click at [585, 49] on button "一括承認" at bounding box center [588, 49] width 30 height 10
click at [589, 49] on button "一括承認" at bounding box center [588, 49] width 30 height 10
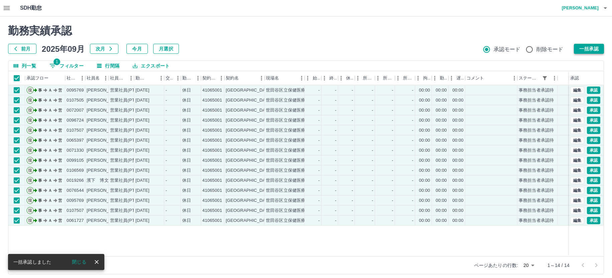
click at [593, 46] on button "一括承認" at bounding box center [588, 49] width 30 height 10
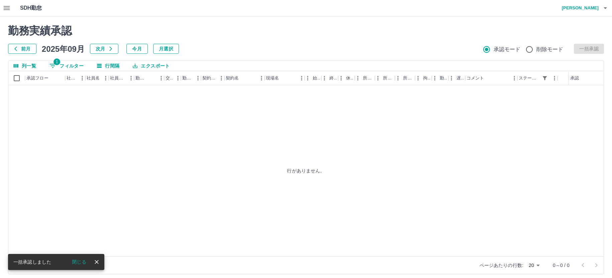
click at [380, 40] on div "勤務実績承認 前月 2025年09月 次月 今月 月選択 承認モード 削除モード 一括承認" at bounding box center [305, 38] width 595 height 29
click at [6, 7] on icon "button" at bounding box center [7, 8] width 6 height 4
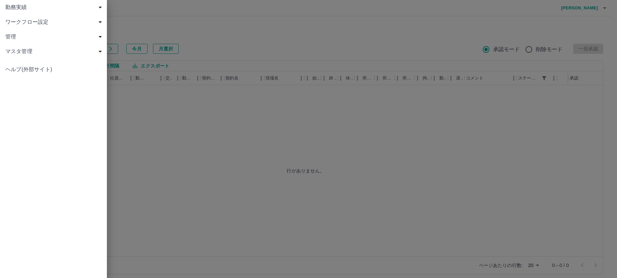
click at [16, 7] on span "勤務実績" at bounding box center [54, 7] width 99 height 8
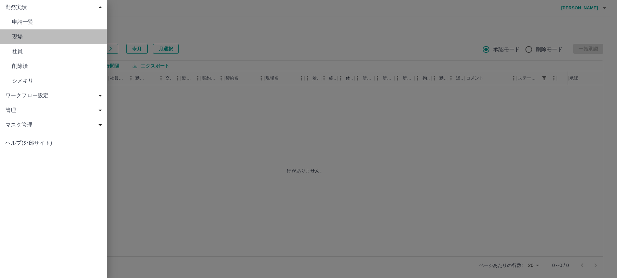
click at [18, 39] on span "現場" at bounding box center [57, 37] width 90 height 8
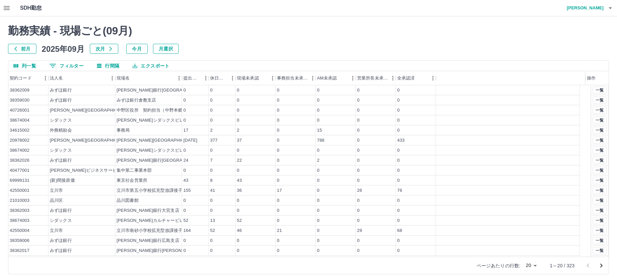
click at [529, 267] on body "SDH勤怠 [PERSON_NAME] 勤務実績 - 現場ごと( 09 月) 前月 [DATE] 次月 今月 月選択 列一覧 0 フィルター 行間隔 エクスポ…" at bounding box center [308, 141] width 617 height 282
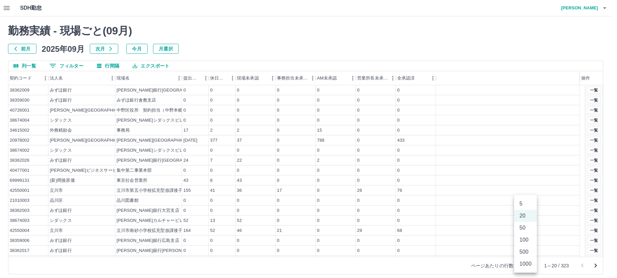
click at [530, 242] on li "100" at bounding box center [525, 240] width 23 height 12
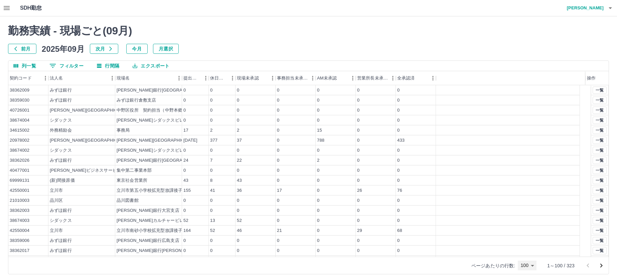
type input "***"
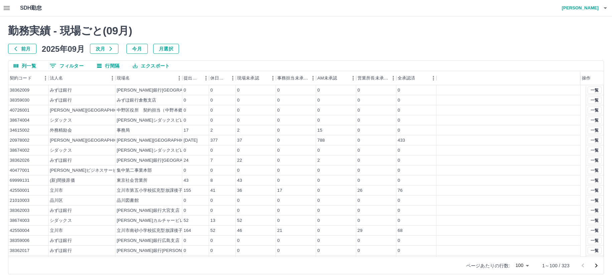
click at [596, 265] on icon "次のページへ" at bounding box center [596, 266] width 2 height 4
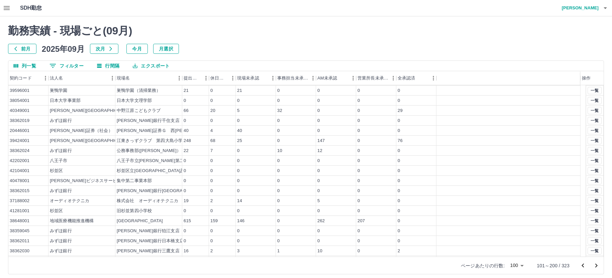
scroll to position [434, 0]
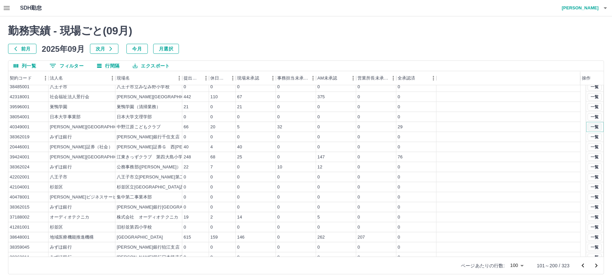
click at [589, 126] on button "一覧" at bounding box center [594, 126] width 14 height 7
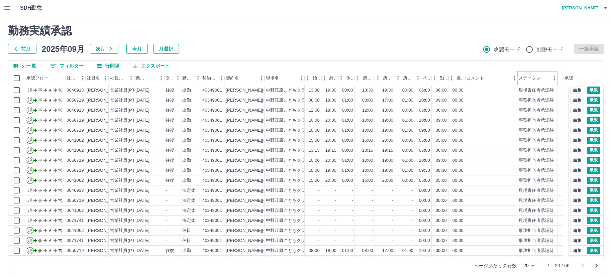
click at [553, 80] on icon "メニュー" at bounding box center [554, 78] width 7 height 7
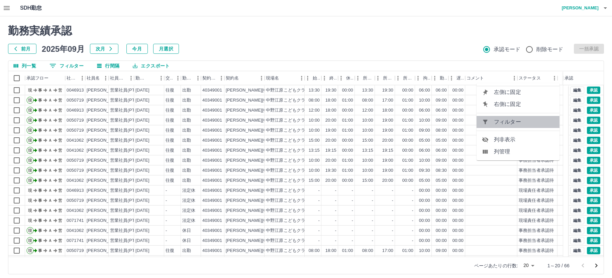
drag, startPoint x: 527, startPoint y: 121, endPoint x: 490, endPoint y: 121, distance: 36.8
click at [528, 121] on span "フィルター" at bounding box center [524, 122] width 60 height 8
select select "**********"
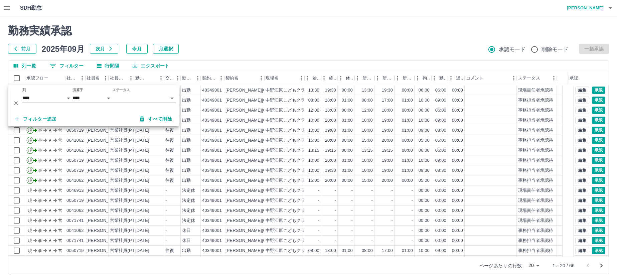
click at [135, 97] on body "SDH勤怠 中西　弘和 勤務実績承認 前月 2025年09月 次月 今月 月選択 承認モード 削除モード 一括承認 列一覧 0 フィルター 行間隔 エクスポー…" at bounding box center [308, 141] width 617 height 282
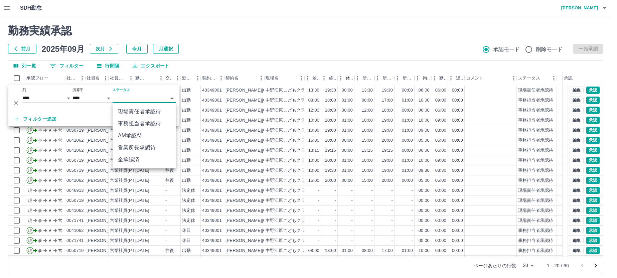
click at [142, 123] on li "事務担当者承認待" at bounding box center [144, 124] width 63 height 12
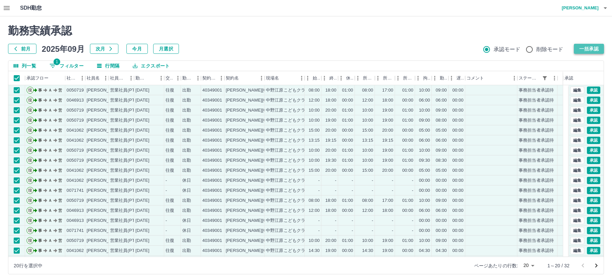
click at [582, 50] on button "一括承認" at bounding box center [588, 49] width 30 height 10
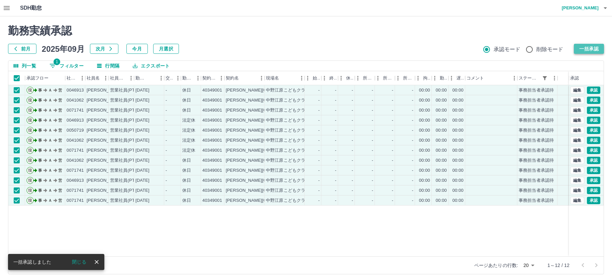
click at [581, 50] on button "一括承認" at bounding box center [588, 49] width 30 height 10
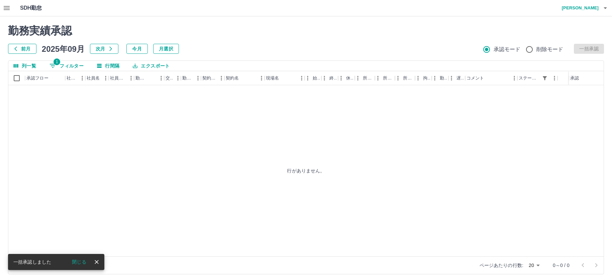
click at [5, 7] on icon "button" at bounding box center [7, 8] width 6 height 4
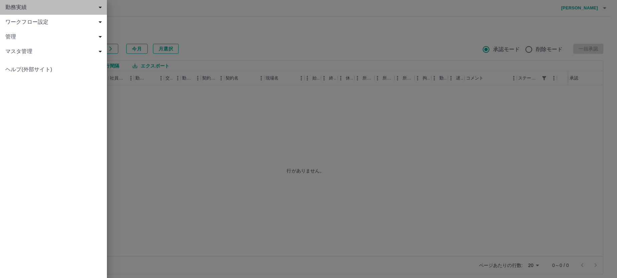
click at [22, 6] on span "勤務実績" at bounding box center [54, 7] width 99 height 8
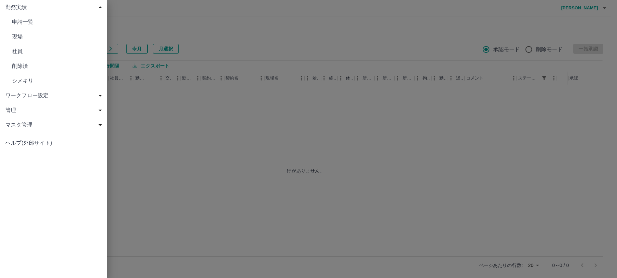
click at [17, 35] on span "現場" at bounding box center [57, 37] width 90 height 8
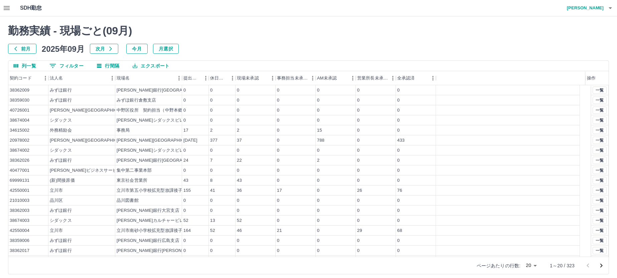
click at [528, 265] on body "SDH勤怠 [PERSON_NAME] 勤務実績 - 現場ごと( 09 月) 前月 [DATE] 次月 今月 月選択 列一覧 0 フィルター 行間隔 エクスポ…" at bounding box center [308, 141] width 617 height 282
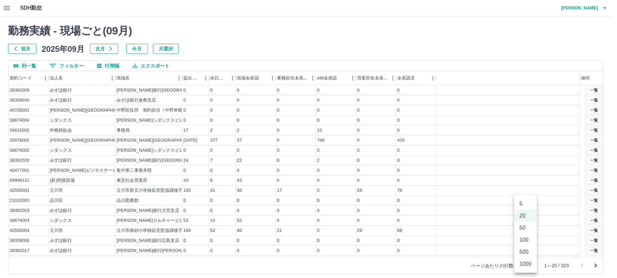
click at [525, 242] on li "100" at bounding box center [525, 240] width 23 height 12
type input "***"
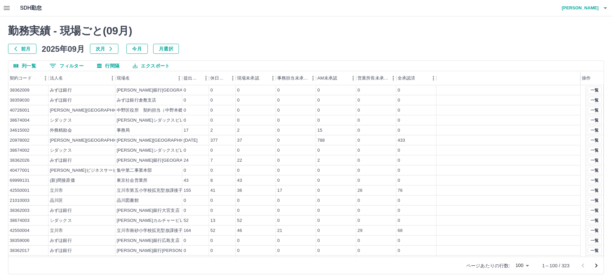
click at [598, 266] on icon "次のページへ" at bounding box center [596, 266] width 8 height 8
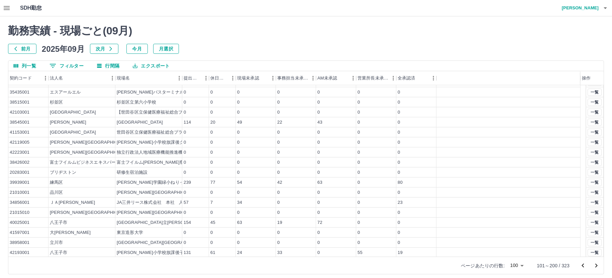
scroll to position [802, 0]
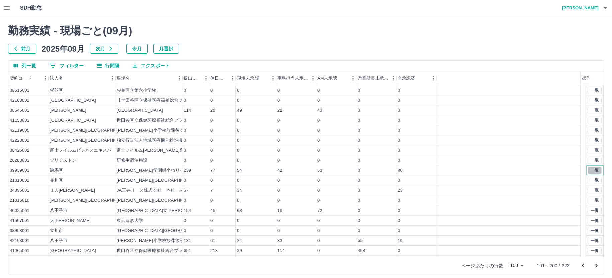
click at [587, 171] on button "一覧" at bounding box center [594, 170] width 14 height 7
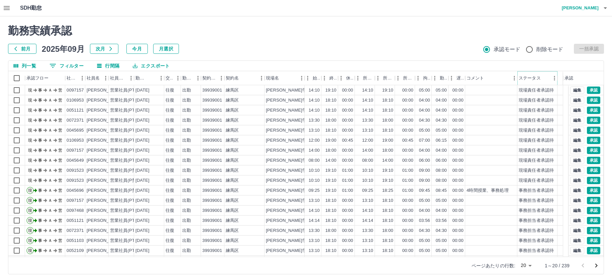
click at [551, 79] on icon "メニュー" at bounding box center [554, 78] width 7 height 7
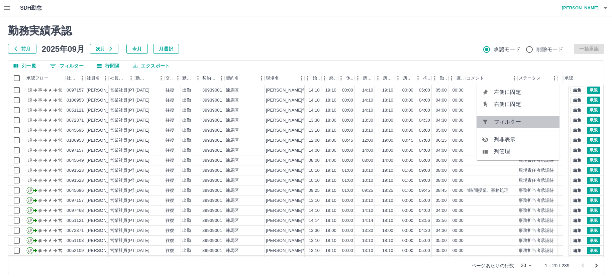
click at [528, 120] on span "フィルター" at bounding box center [524, 122] width 60 height 8
select select "**********"
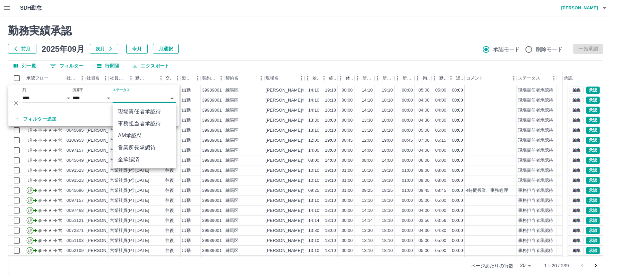
click at [144, 98] on body "SDH勤怠 中西　弘和 勤務実績承認 前月 2025年09月 次月 今月 月選択 承認モード 削除モード 一括承認 列一覧 0 フィルター 行間隔 エクスポー…" at bounding box center [308, 141] width 617 height 282
click at [142, 123] on li "事務担当者承認待" at bounding box center [144, 124] width 63 height 12
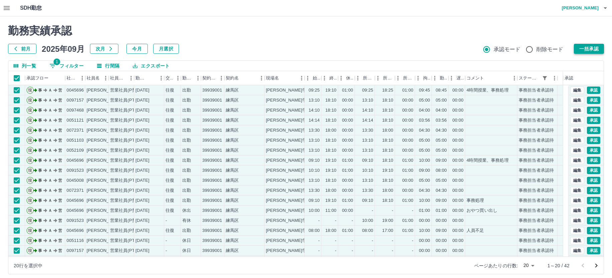
click at [586, 50] on button "一括承認" at bounding box center [588, 49] width 30 height 10
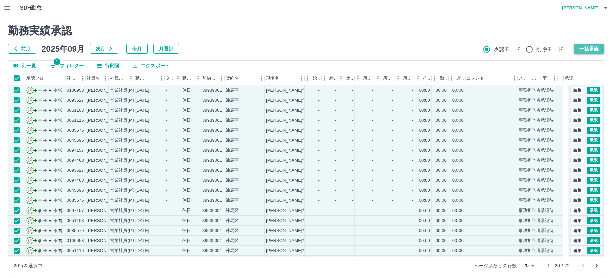
click at [586, 49] on button "一括承認" at bounding box center [588, 49] width 30 height 10
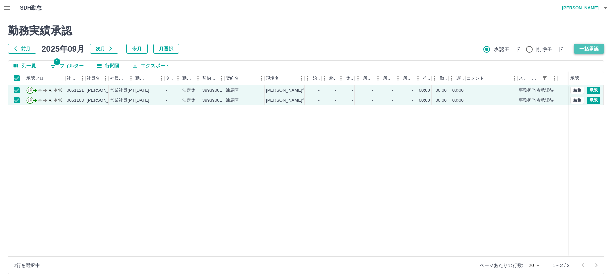
click at [587, 50] on button "一括承認" at bounding box center [588, 49] width 30 height 10
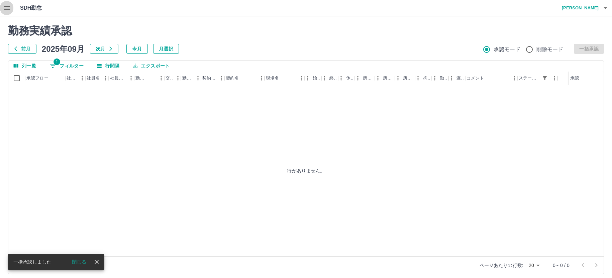
click at [7, 10] on icon "button" at bounding box center [7, 8] width 6 height 4
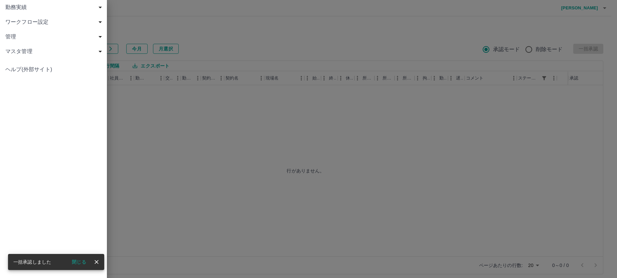
click at [12, 6] on span "勤務実績" at bounding box center [54, 7] width 99 height 8
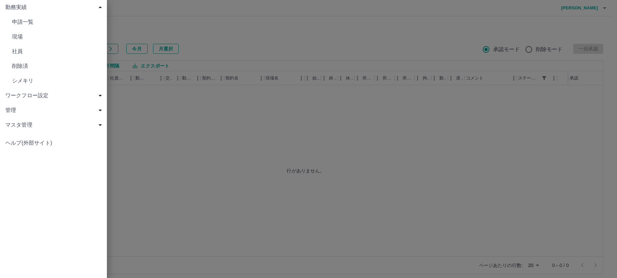
click at [25, 33] on span "現場" at bounding box center [57, 37] width 90 height 8
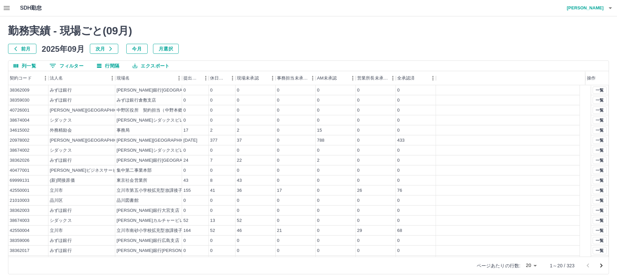
click at [531, 265] on body "SDH勤怠 [PERSON_NAME] 勤務実績 - 現場ごと( 09 月) 前月 [DATE] 次月 今月 月選択 列一覧 0 フィルター 行間隔 エクスポ…" at bounding box center [308, 141] width 617 height 282
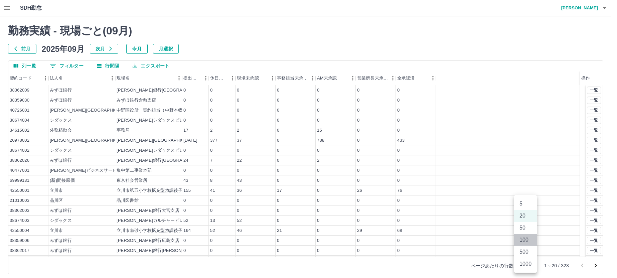
click at [527, 241] on li "100" at bounding box center [525, 240] width 23 height 12
type input "***"
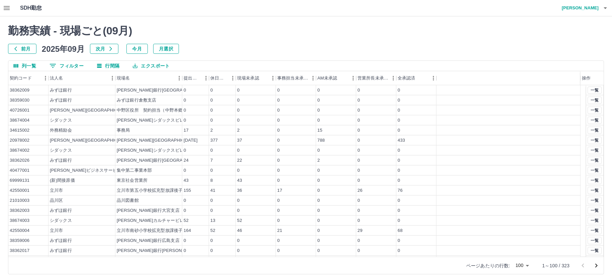
click at [596, 264] on icon "次のページへ" at bounding box center [596, 266] width 8 height 8
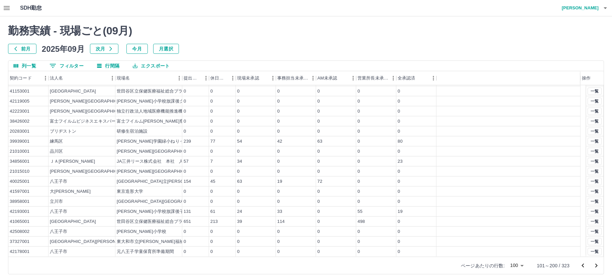
scroll to position [4, 0]
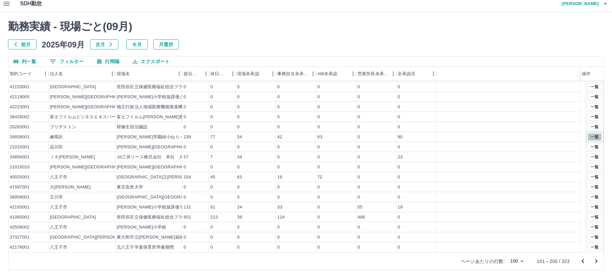
click at [589, 135] on button "一覧" at bounding box center [594, 136] width 14 height 7
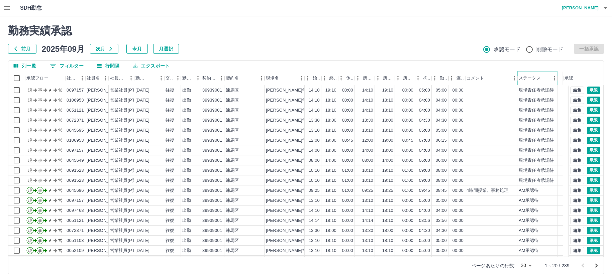
click at [552, 77] on icon "メニュー" at bounding box center [554, 78] width 7 height 7
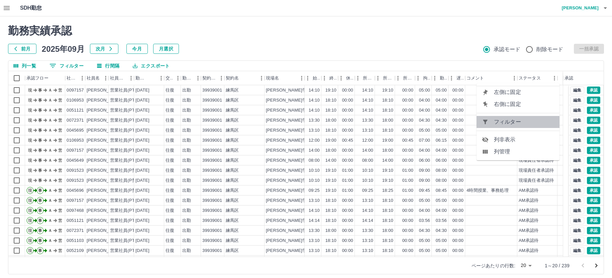
click at [534, 122] on span "フィルター" at bounding box center [524, 122] width 60 height 8
select select "**********"
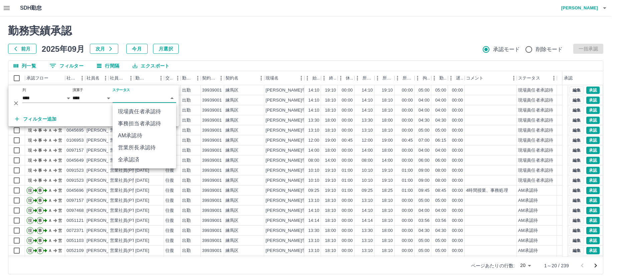
click at [123, 97] on body "SDH勤怠 中西　弘和 勤務実績承認 前月 2025年09月 次月 今月 月選択 承認モード 削除モード 一括承認 列一覧 0 フィルター 行間隔 エクスポー…" at bounding box center [308, 141] width 617 height 282
click at [134, 124] on li "事務担当者承認待" at bounding box center [144, 124] width 63 height 12
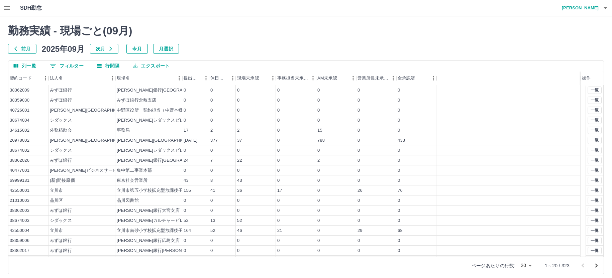
click at [529, 265] on body "SDH勤怠 [PERSON_NAME] 勤務実績 - 現場ごと( 09 月) 前月 [DATE] 次月 今月 月選択 列一覧 0 フィルター 行間隔 エクスポ…" at bounding box center [306, 141] width 612 height 282
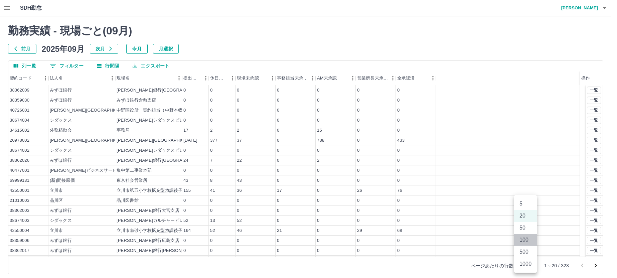
click at [524, 239] on li "100" at bounding box center [525, 240] width 23 height 12
type input "***"
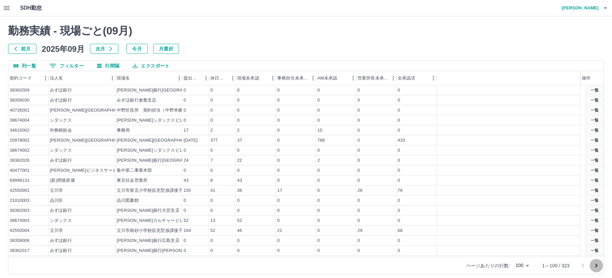
click at [598, 264] on icon "次のページへ" at bounding box center [596, 266] width 8 height 8
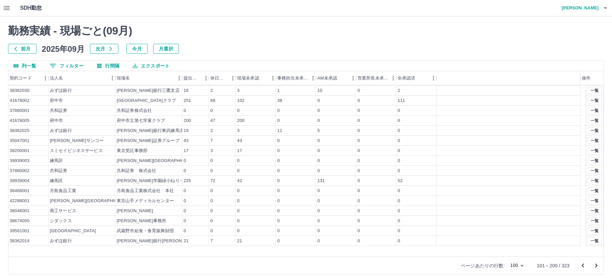
scroll to position [831, 0]
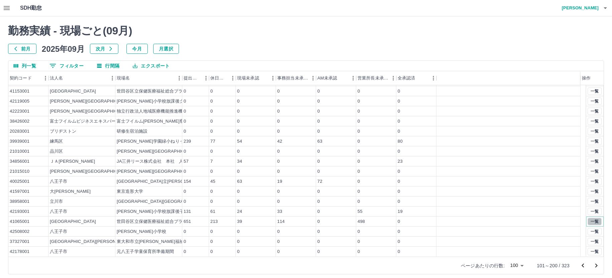
click at [591, 222] on button "一覧" at bounding box center [594, 221] width 14 height 7
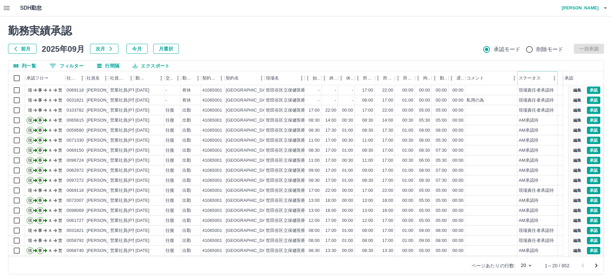
click at [550, 78] on button "メニュー" at bounding box center [554, 78] width 10 height 10
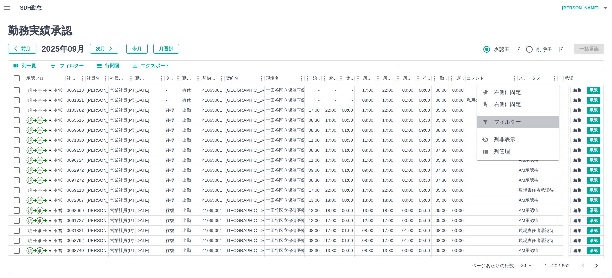
click at [536, 120] on span "フィルター" at bounding box center [524, 122] width 60 height 8
select select "**********"
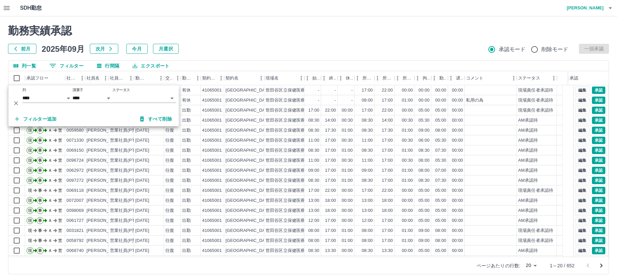
click at [134, 99] on body "SDH勤怠 中西　弘和 勤務実績承認 前月 2025年09月 次月 今月 月選択 承認モード 削除モード 一括承認 列一覧 0 フィルター 行間隔 エクスポー…" at bounding box center [308, 141] width 617 height 282
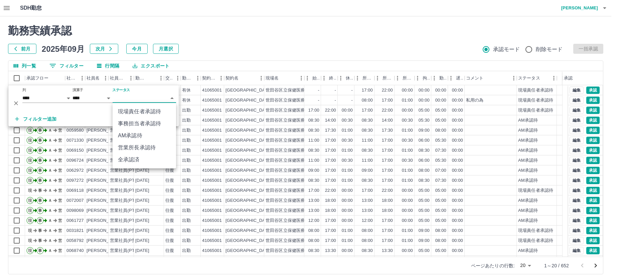
click at [134, 124] on li "事務担当者承認待" at bounding box center [144, 124] width 63 height 12
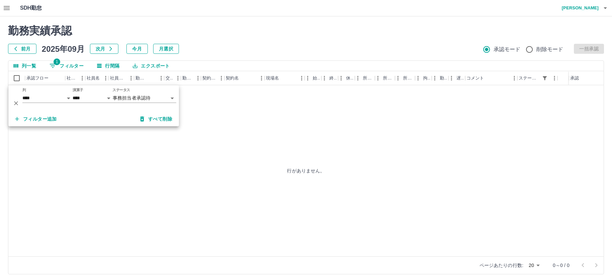
click at [219, 125] on div "行がありません。" at bounding box center [305, 170] width 595 height 171
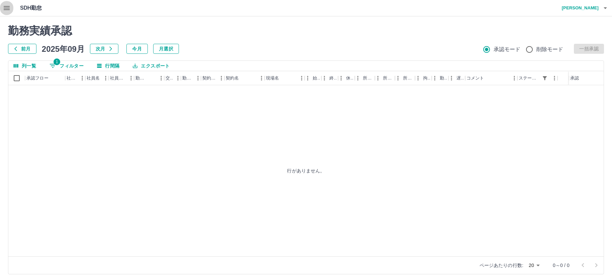
click at [6, 8] on icon "button" at bounding box center [7, 8] width 6 height 4
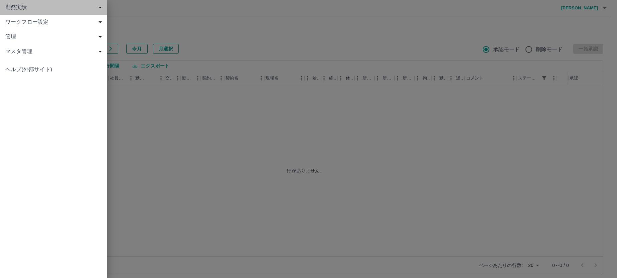
click at [26, 8] on span "勤務実績" at bounding box center [54, 7] width 99 height 8
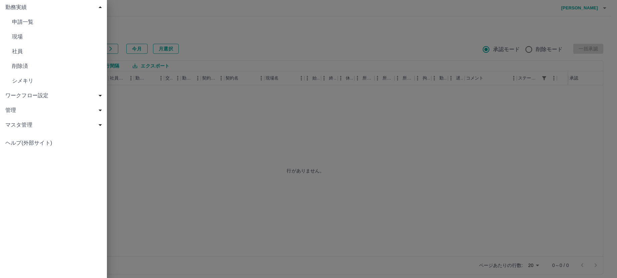
click at [32, 32] on link "現場" at bounding box center [53, 36] width 107 height 15
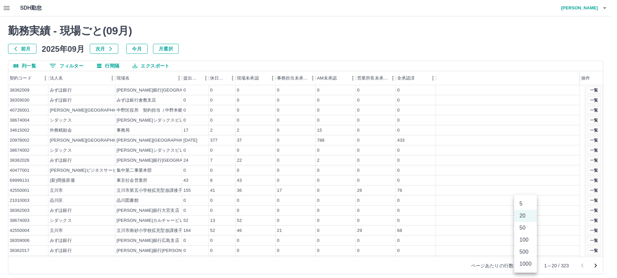
click at [528, 264] on body "SDH勤怠 [PERSON_NAME] 勤務実績 - 現場ごと( 09 月) 前月 [DATE] 次月 今月 月選択 列一覧 0 フィルター 行間隔 エクスポ…" at bounding box center [308, 141] width 617 height 282
click at [526, 240] on li "100" at bounding box center [525, 240] width 23 height 12
type input "***"
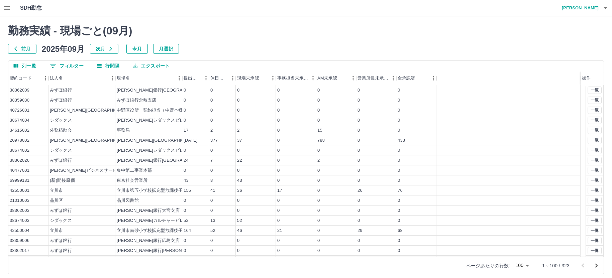
click at [596, 265] on icon "次のページへ" at bounding box center [596, 266] width 8 height 8
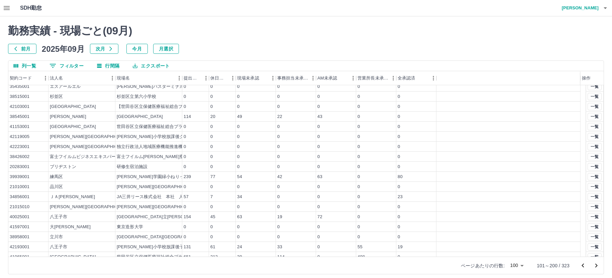
scroll to position [831, 0]
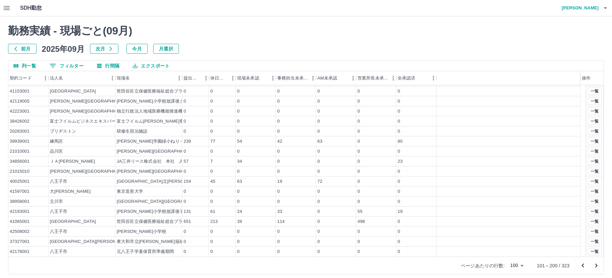
click at [596, 264] on icon "次のページへ" at bounding box center [596, 266] width 8 height 8
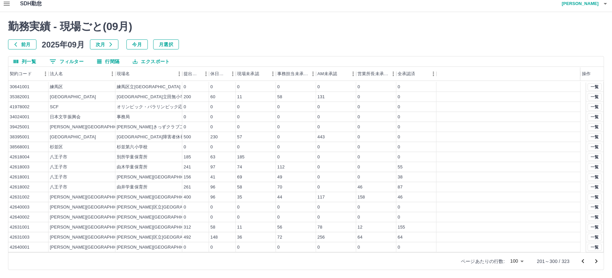
scroll to position [296, 0]
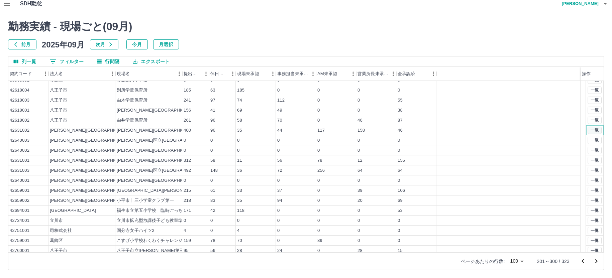
click at [590, 130] on button "一覧" at bounding box center [594, 130] width 14 height 7
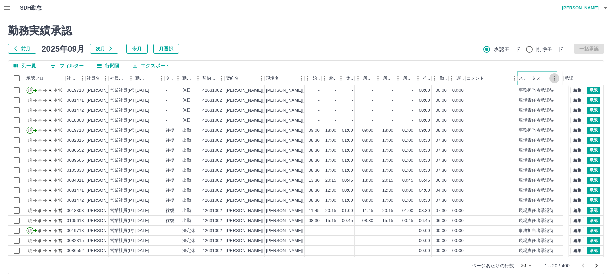
click at [551, 78] on icon "メニュー" at bounding box center [554, 78] width 7 height 7
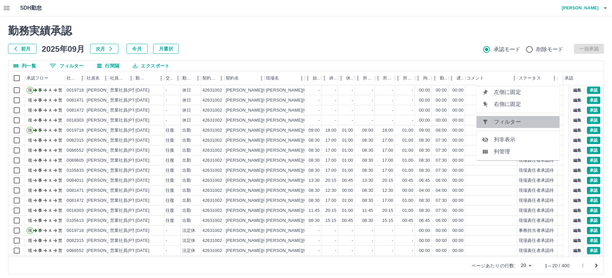
click at [533, 120] on span "フィルター" at bounding box center [524, 122] width 60 height 8
select select "**********"
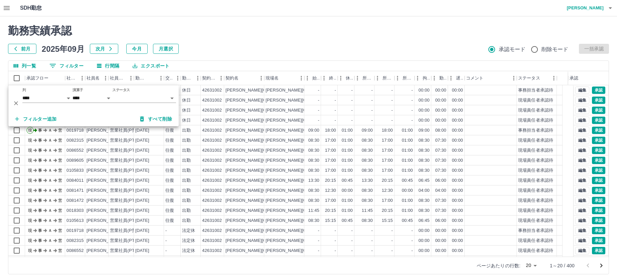
click at [138, 98] on body "SDH勤怠 中西　弘和 勤務実績承認 前月 2025年09月 次月 今月 月選択 承認モード 削除モード 一括承認 列一覧 0 フィルター 行間隔 エクスポー…" at bounding box center [308, 141] width 617 height 282
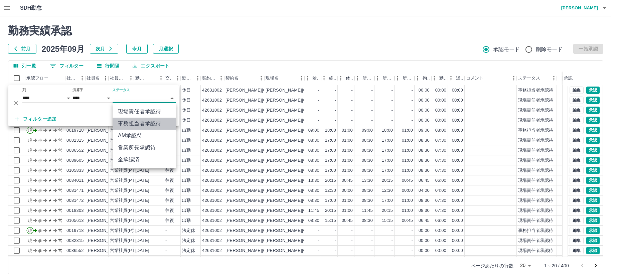
click at [140, 125] on li "事務担当者承認待" at bounding box center [144, 124] width 63 height 12
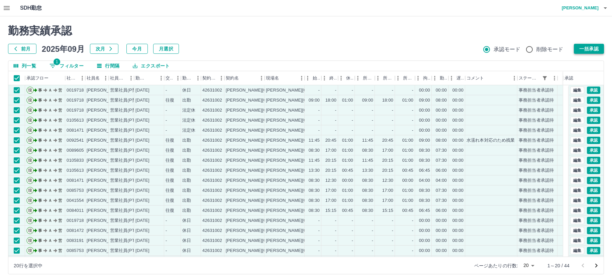
click at [587, 45] on button "一括承認" at bounding box center [588, 49] width 30 height 10
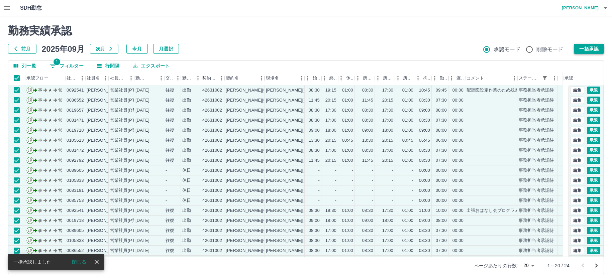
click at [585, 47] on button "一括承認" at bounding box center [588, 49] width 30 height 10
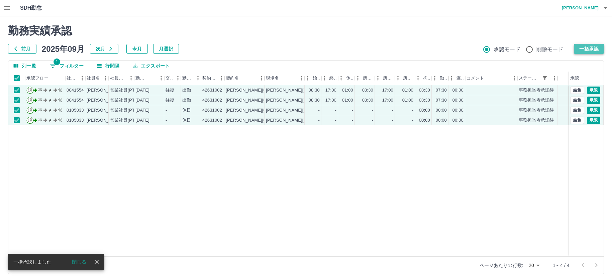
click at [585, 48] on button "一括承認" at bounding box center [588, 49] width 30 height 10
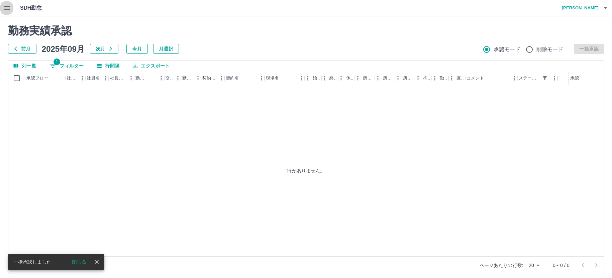
click at [7, 6] on icon "button" at bounding box center [7, 8] width 6 height 4
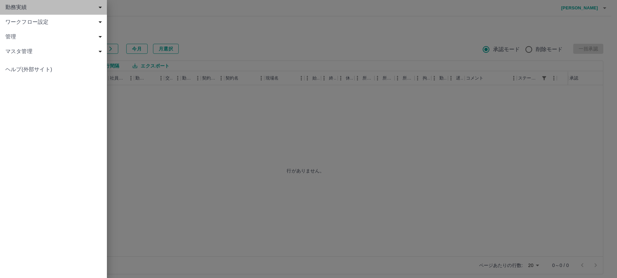
click at [17, 6] on span "勤務実績" at bounding box center [54, 7] width 99 height 8
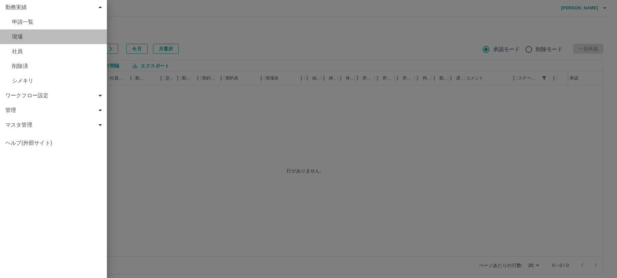
click at [23, 39] on span "現場" at bounding box center [57, 37] width 90 height 8
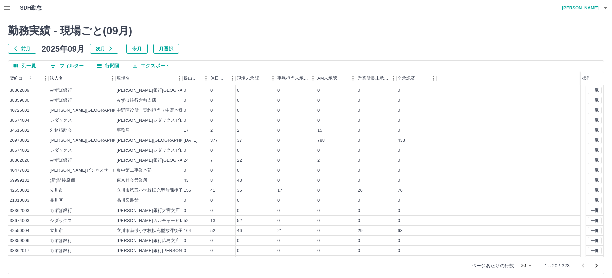
click at [529, 265] on body "SDH勤怠 中西　弘和 勤務実績 - 現場ごと( 09 月) 前月 2025年09月 次月 今月 月選択 列一覧 0 フィルター 行間隔 エクスポート 契約コ…" at bounding box center [306, 141] width 612 height 282
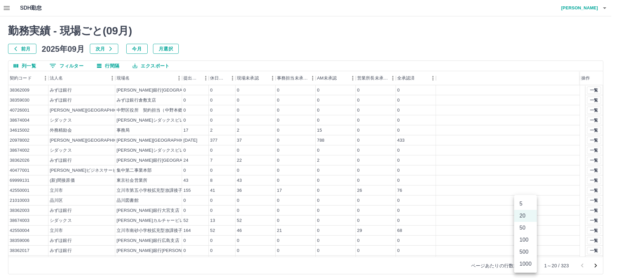
click at [528, 239] on li "100" at bounding box center [525, 240] width 23 height 12
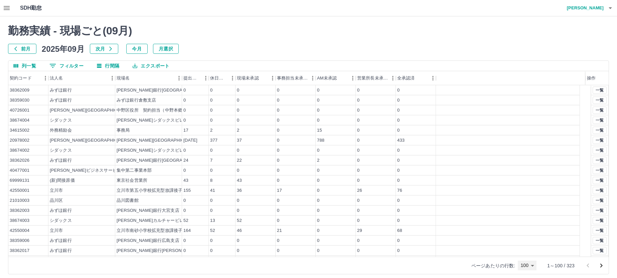
type input "***"
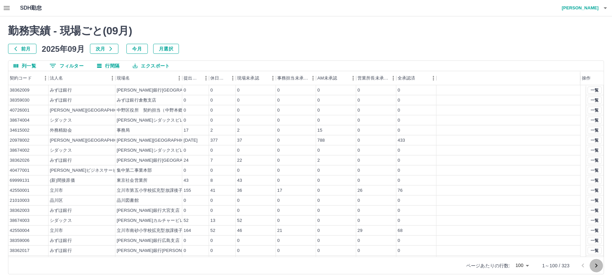
click at [594, 264] on icon "次のページへ" at bounding box center [596, 266] width 8 height 8
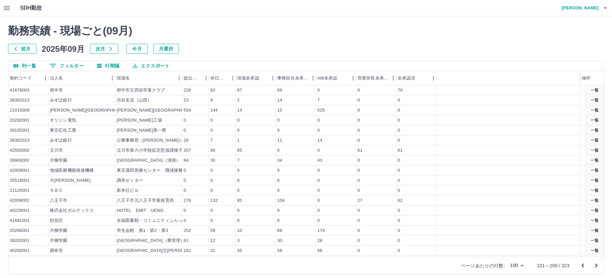
click at [594, 264] on icon "次のページへ" at bounding box center [596, 266] width 8 height 8
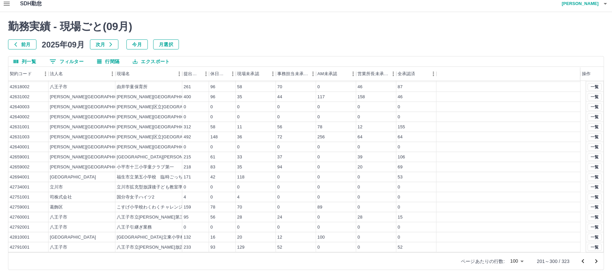
scroll to position [296, 0]
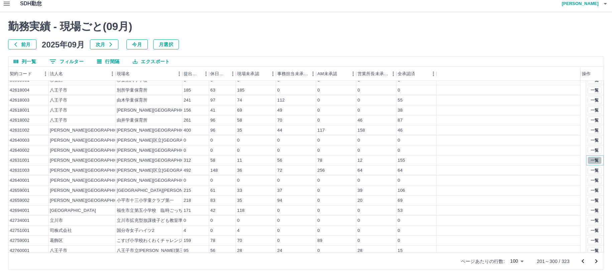
click at [589, 158] on button "一覧" at bounding box center [594, 160] width 14 height 7
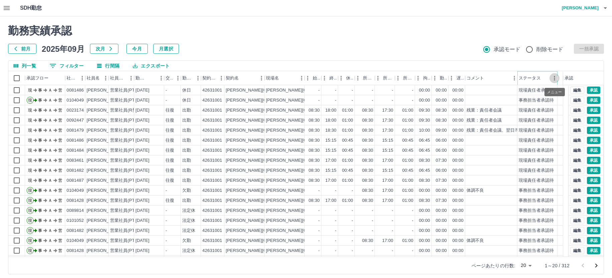
click at [552, 78] on icon "メニュー" at bounding box center [554, 78] width 7 height 7
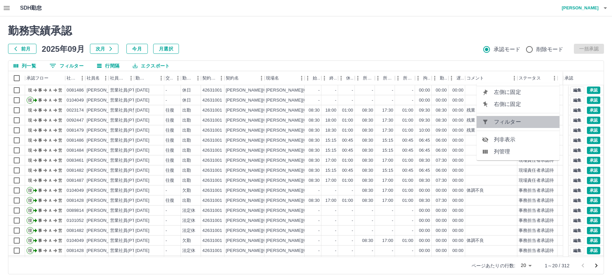
click at [520, 123] on span "フィルター" at bounding box center [524, 122] width 60 height 8
select select "**********"
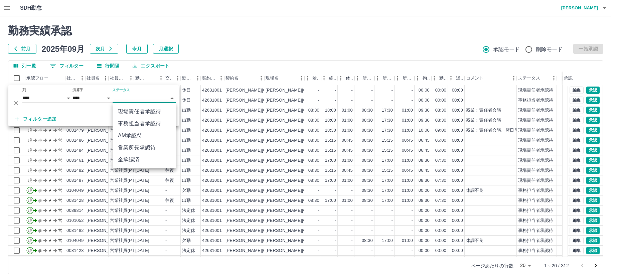
click at [121, 96] on body "SDH勤怠 中西　弘和 勤務実績承認 前月 2025年09月 次月 今月 月選択 承認モード 削除モード 一括承認 列一覧 0 フィルター 行間隔 エクスポー…" at bounding box center [308, 141] width 617 height 282
click at [136, 119] on li "事務担当者承認待" at bounding box center [144, 124] width 63 height 12
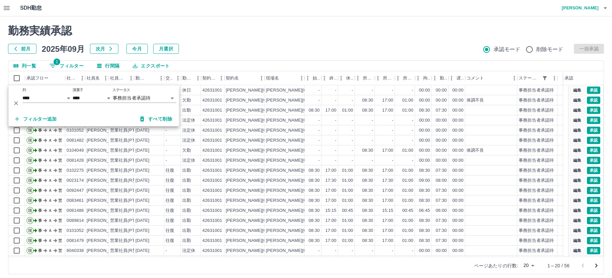
click at [237, 39] on div "勤務実績承認 前月 2025年09月 次月 今月 月選択 承認モード 削除モード 一括承認" at bounding box center [305, 38] width 595 height 29
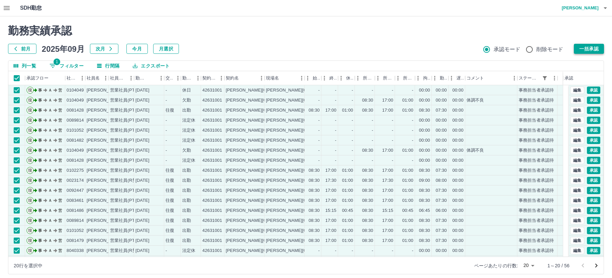
click at [584, 47] on button "一括承認" at bounding box center [588, 49] width 30 height 10
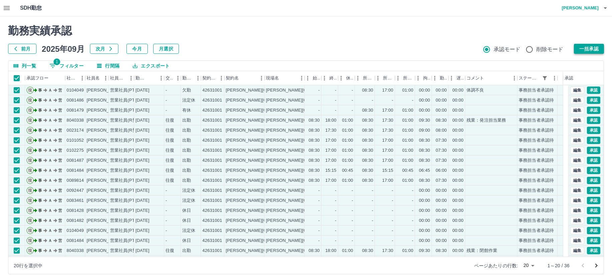
click at [584, 49] on button "一括承認" at bounding box center [588, 49] width 30 height 10
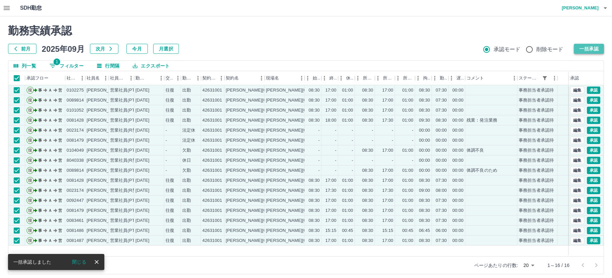
click at [585, 49] on button "一括承認" at bounding box center [588, 49] width 30 height 10
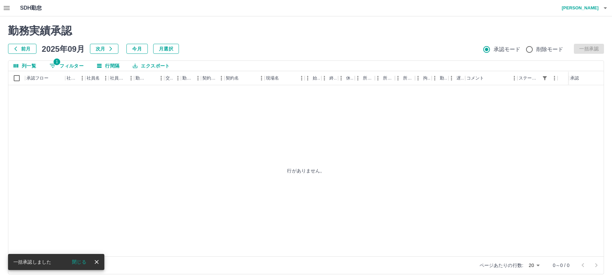
click at [6, 7] on icon "button" at bounding box center [7, 8] width 6 height 4
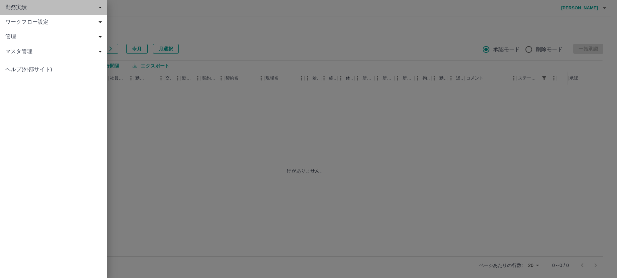
click at [17, 8] on span "勤務実績" at bounding box center [54, 7] width 99 height 8
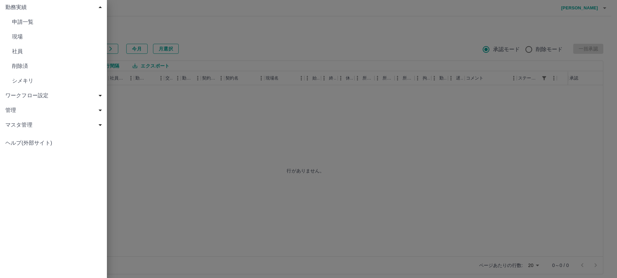
click at [25, 36] on span "現場" at bounding box center [57, 37] width 90 height 8
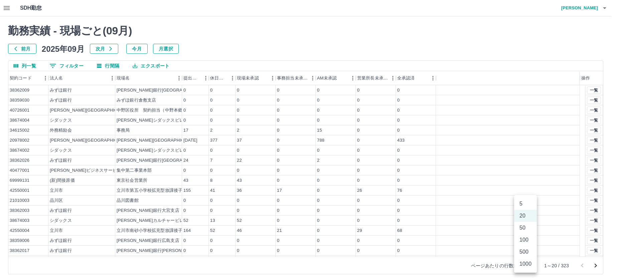
click at [521, 264] on body "SDH勤怠 中西　弘和 勤務実績 - 現場ごと( 09 月) 前月 2025年09月 次月 今月 月選択 列一覧 0 フィルター 行間隔 エクスポート 契約コ…" at bounding box center [308, 141] width 617 height 282
click at [523, 239] on li "100" at bounding box center [525, 240] width 23 height 12
type input "***"
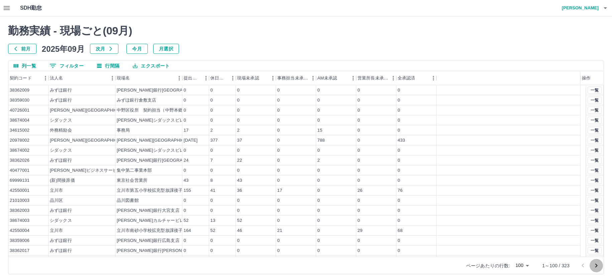
click at [594, 264] on icon "次のページへ" at bounding box center [596, 266] width 8 height 8
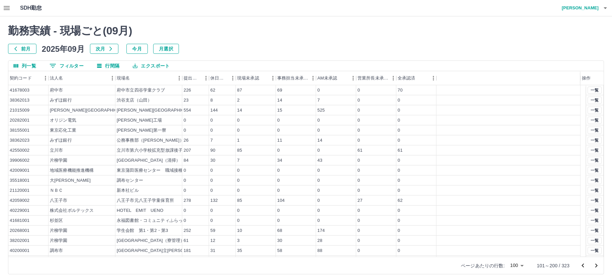
click at [594, 264] on icon "次のページへ" at bounding box center [596, 266] width 8 height 8
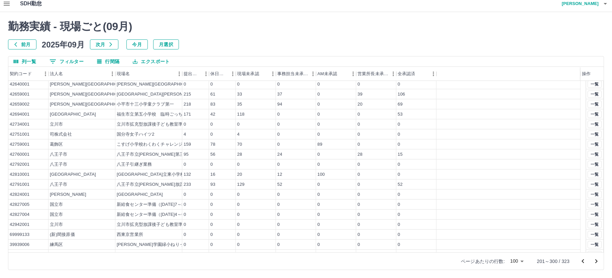
scroll to position [363, 0]
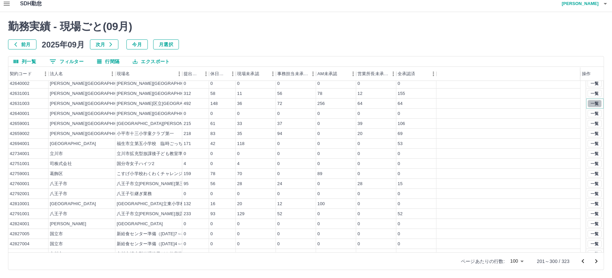
click at [587, 104] on button "一覧" at bounding box center [594, 103] width 14 height 7
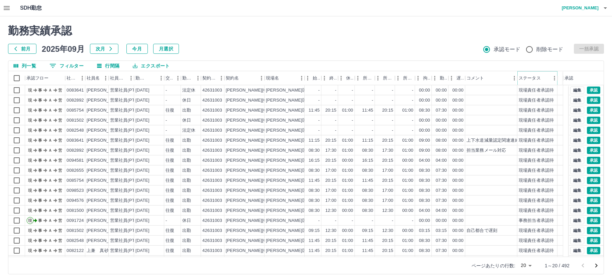
click at [551, 79] on icon "メニュー" at bounding box center [554, 78] width 7 height 7
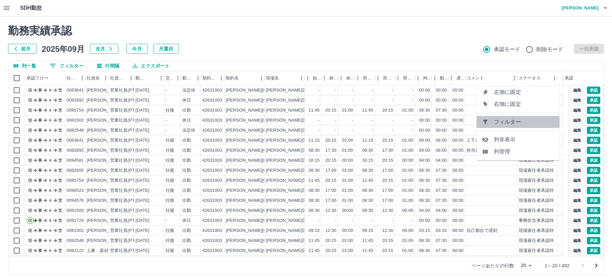
drag, startPoint x: 529, startPoint y: 120, endPoint x: 447, endPoint y: 110, distance: 81.9
click at [529, 120] on span "フィルター" at bounding box center [524, 122] width 60 height 8
select select "**********"
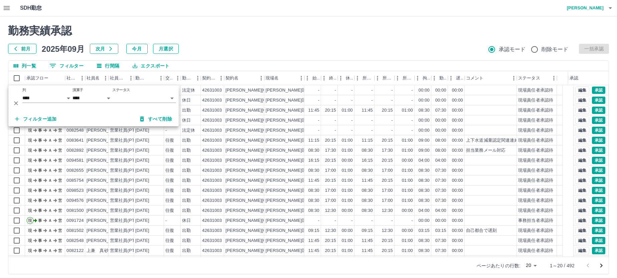
click at [136, 98] on body "SDH勤怠 中西　弘和 勤務実績承認 前月 2025年09月 次月 今月 月選択 承認モード 削除モード 一括承認 列一覧 0 フィルター 行間隔 エクスポー…" at bounding box center [308, 141] width 617 height 282
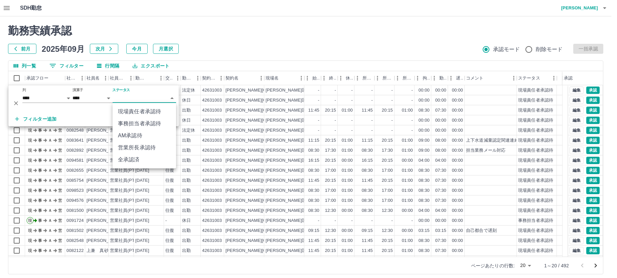
click at [137, 124] on li "事務担当者承認待" at bounding box center [144, 124] width 63 height 12
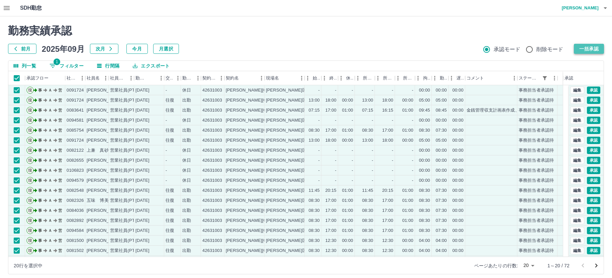
click at [587, 49] on button "一括承認" at bounding box center [588, 49] width 30 height 10
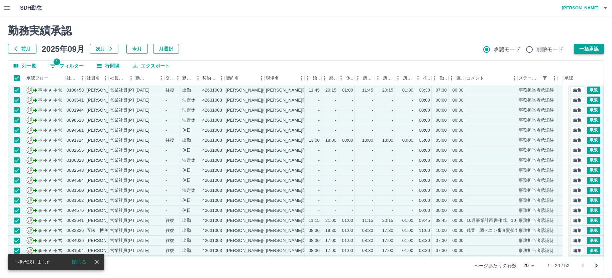
click at [590, 49] on button "一括承認" at bounding box center [588, 49] width 30 height 10
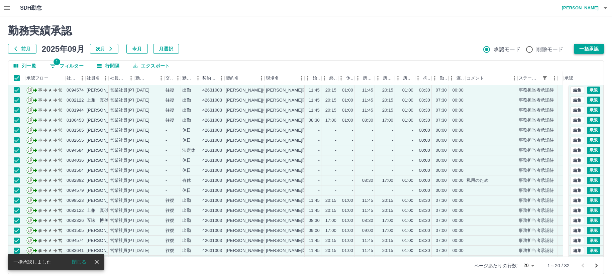
click at [586, 46] on button "一括承認" at bounding box center [588, 49] width 30 height 10
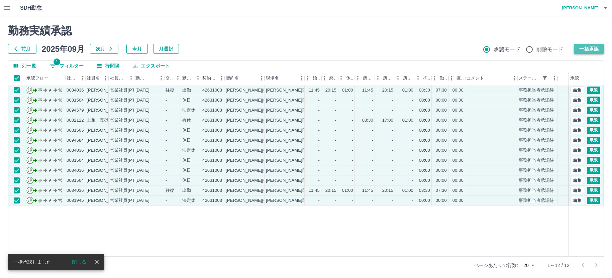
click at [591, 47] on button "一括承認" at bounding box center [588, 49] width 30 height 10
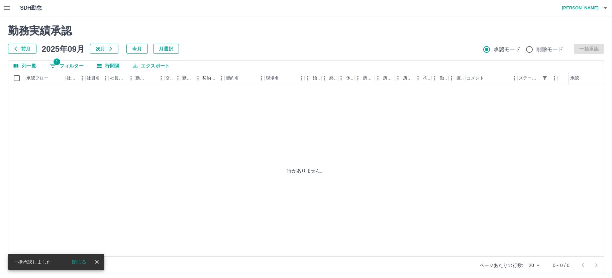
click at [583, 9] on h4 "中西　弘和" at bounding box center [578, 8] width 40 height 16
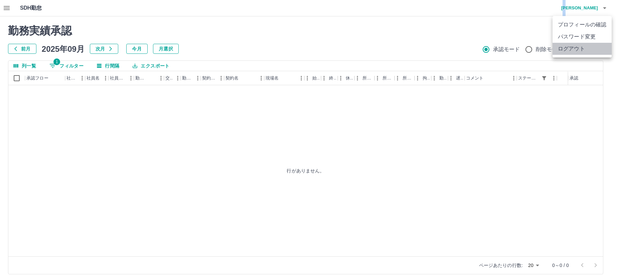
click at [568, 47] on li "ログアウト" at bounding box center [582, 49] width 59 height 12
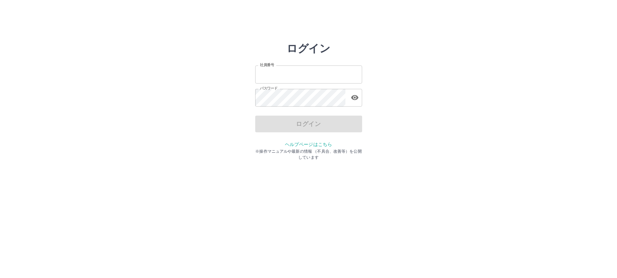
type input "*******"
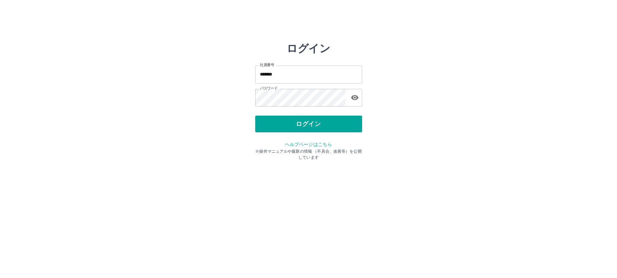
click at [435, 123] on div "ログイン 社員番号 ******* 社員番号 パスワード パスワード ログイン ヘルプページはこちら ※操作マニュアルや最新の情報 （不具合、改善等）を公開し…" at bounding box center [308, 95] width 401 height 107
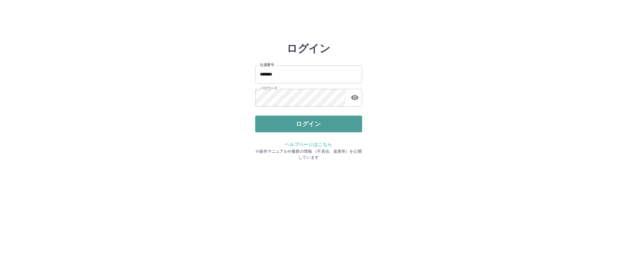
click at [312, 124] on button "ログイン" at bounding box center [308, 124] width 107 height 17
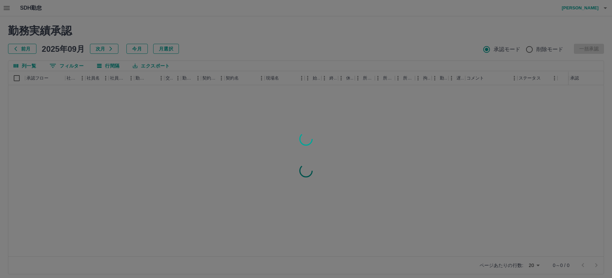
click at [585, 9] on div at bounding box center [306, 139] width 612 height 278
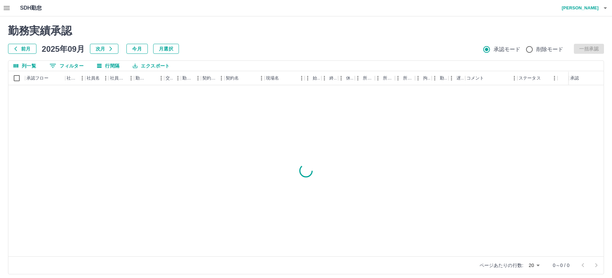
click at [584, 7] on h4 "[PERSON_NAME]" at bounding box center [578, 8] width 40 height 16
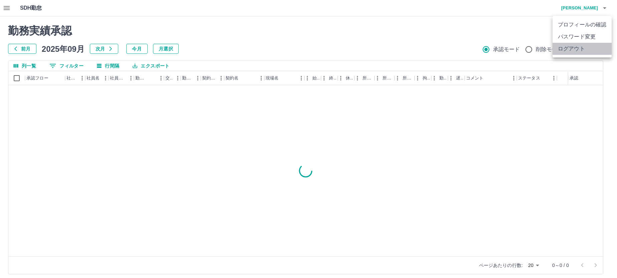
click at [574, 46] on li "ログアウト" at bounding box center [582, 49] width 59 height 12
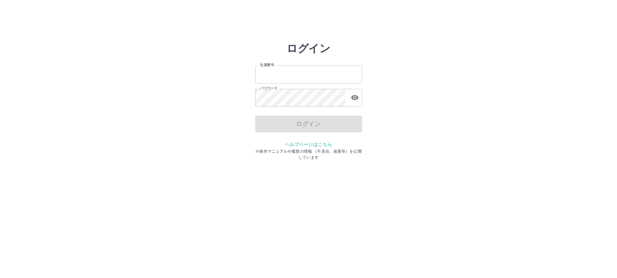
type input "*******"
click at [409, 114] on div "ログイン 社員番号 ******* 社員番号 パスワード パスワード ログイン ヘルプページはこちら ※操作マニュアルや最新の情報 （不具合、改善等）を公開し…" at bounding box center [308, 95] width 401 height 107
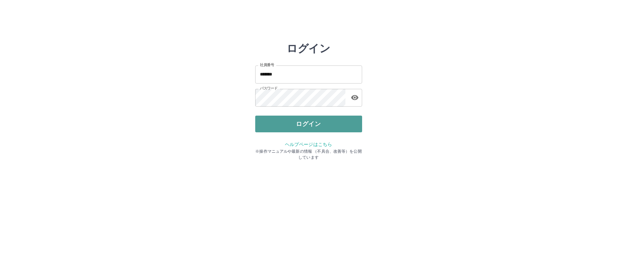
click at [305, 131] on button "ログイン" at bounding box center [308, 124] width 107 height 17
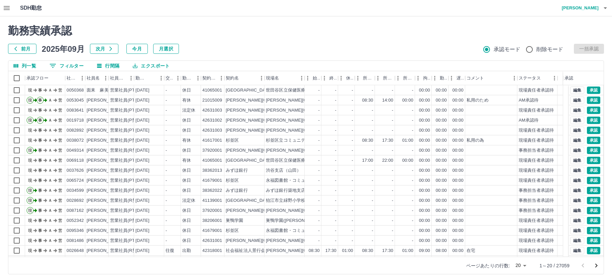
click at [2, 8] on button "button" at bounding box center [6, 8] width 13 height 16
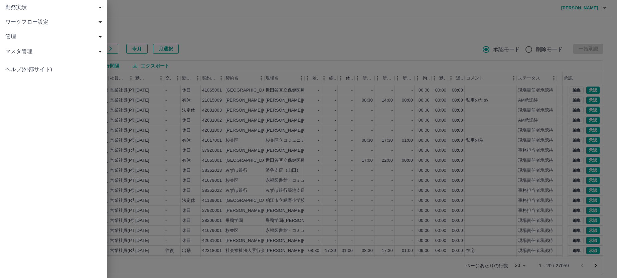
click at [15, 8] on span "勤務実績" at bounding box center [54, 7] width 99 height 8
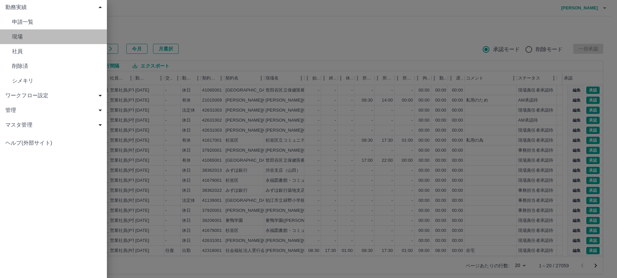
click at [18, 33] on span "現場" at bounding box center [57, 37] width 90 height 8
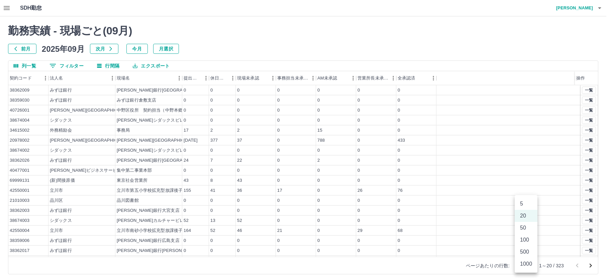
click at [526, 266] on body "SDH勤怠 [PERSON_NAME] 勤務実績 - 現場ごと( 09 月) 前月 [DATE] 次月 今月 月選択 列一覧 0 フィルター 行間隔 エクスポ…" at bounding box center [306, 141] width 612 height 282
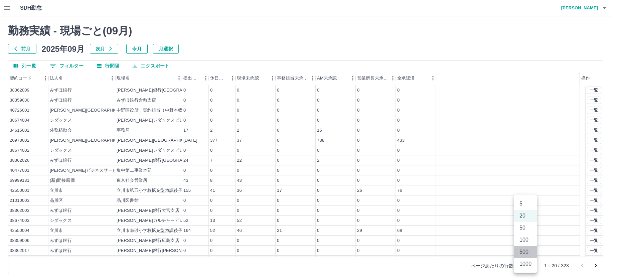
click at [526, 251] on li "500" at bounding box center [525, 252] width 23 height 12
type input "***"
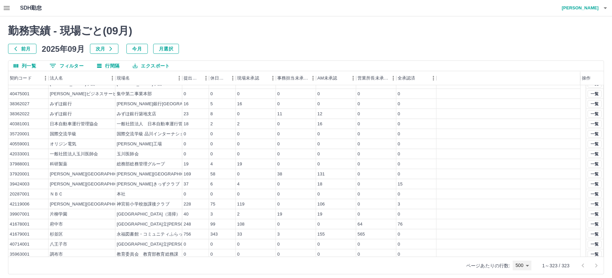
scroll to position [167, 0]
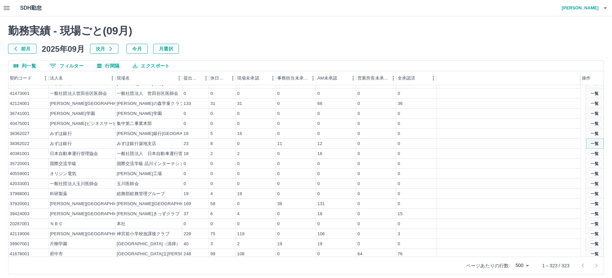
click at [591, 144] on button "一覧" at bounding box center [594, 143] width 14 height 7
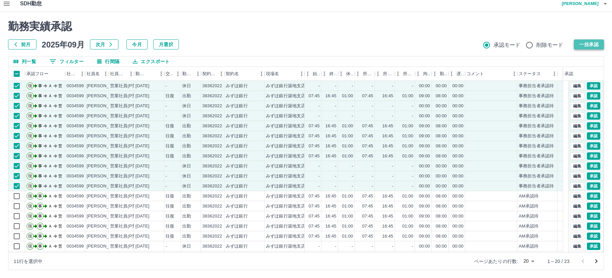
click at [589, 44] on button "一括承認" at bounding box center [588, 44] width 30 height 10
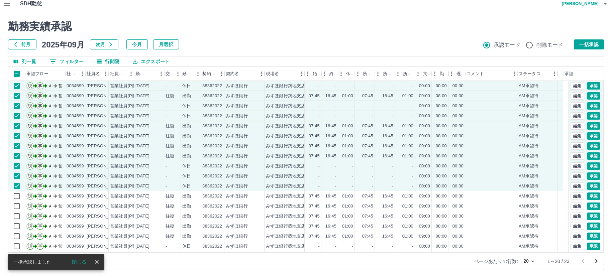
click at [308, 29] on h2 "勤務実績承認" at bounding box center [305, 26] width 595 height 13
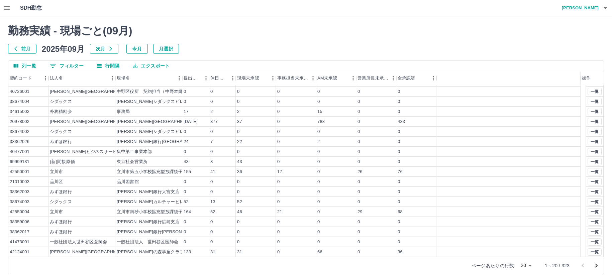
scroll to position [29, 0]
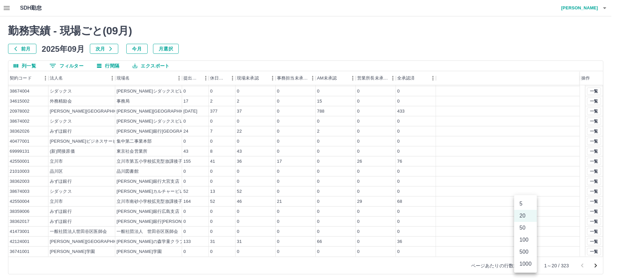
click at [525, 265] on body "SDH勤怠 中西　弘和 勤務実績 - 現場ごと( 09 月) 前月 2025年09月 次月 今月 月選択 列一覧 0 フィルター 行間隔 エクスポート 契約コ…" at bounding box center [308, 141] width 617 height 282
click at [525, 238] on li "100" at bounding box center [525, 240] width 23 height 12
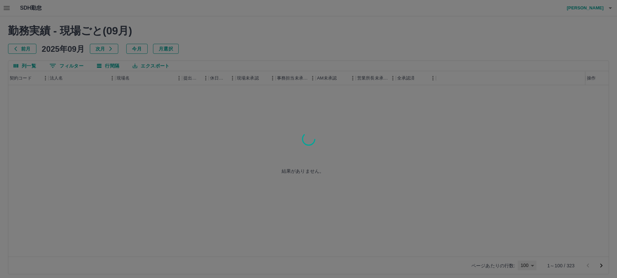
type input "***"
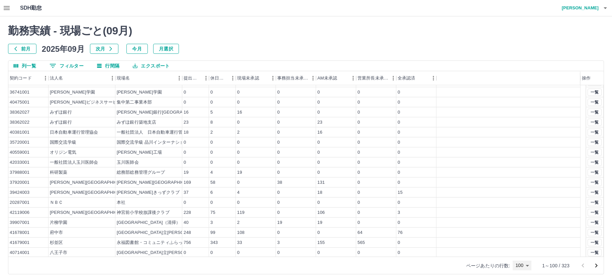
scroll to position [200, 0]
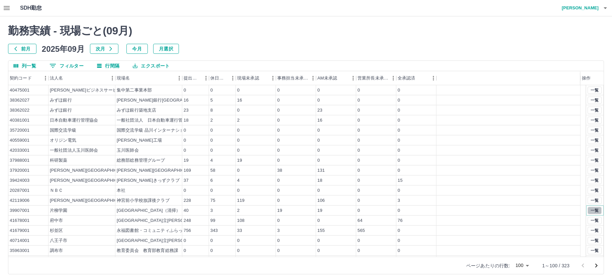
click at [588, 212] on button "一覧" at bounding box center [594, 210] width 14 height 7
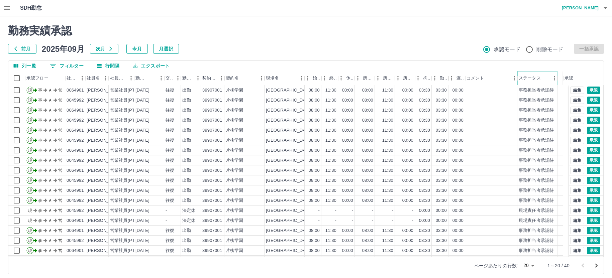
click at [551, 79] on icon "メニュー" at bounding box center [554, 78] width 7 height 7
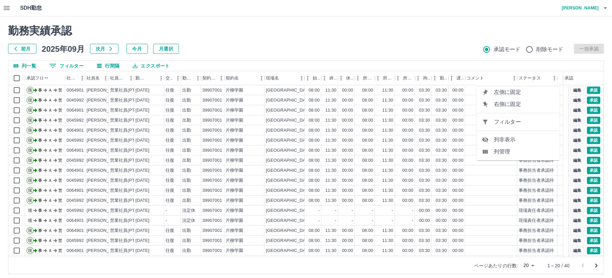
click at [511, 123] on span "フィルター" at bounding box center [524, 122] width 60 height 8
select select "**********"
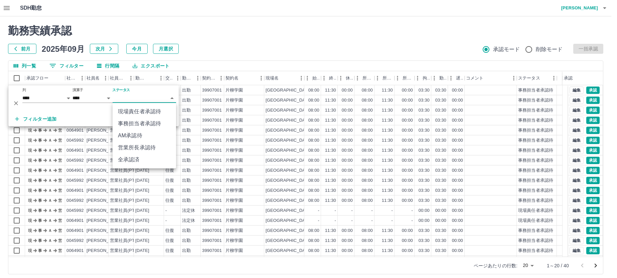
click at [123, 96] on body "SDH勤怠 中西　弘和 勤務実績承認 前月 2025年09月 次月 今月 月選択 承認モード 削除モード 一括承認 列一覧 0 フィルター 行間隔 エクスポー…" at bounding box center [308, 141] width 617 height 282
click at [134, 123] on li "事務担当者承認待" at bounding box center [144, 124] width 63 height 12
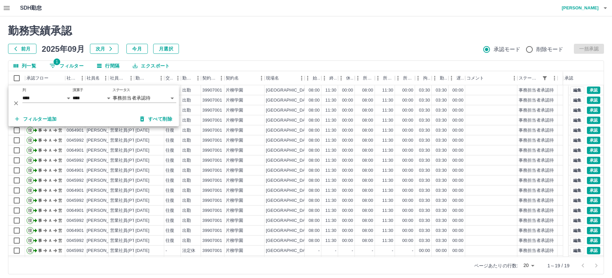
click at [18, 77] on div "勤務実績承認 前月 2025年09月 次月 今月 月選択 承認モード 削除モード 一括承認 列一覧 1 フィルター 行間隔 エクスポート 承認フロー 社員番号…" at bounding box center [306, 149] width 612 height 266
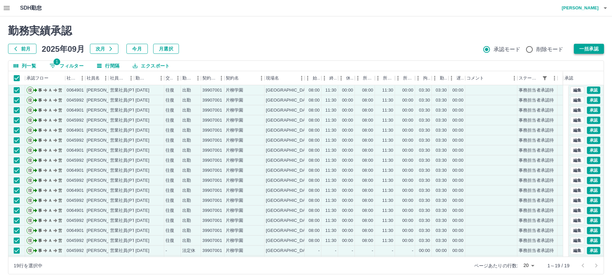
click at [582, 50] on button "一括承認" at bounding box center [588, 49] width 30 height 10
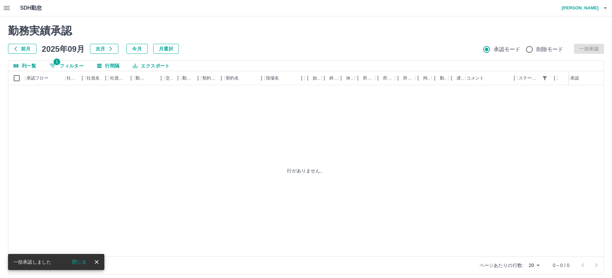
click at [6, 8] on icon "button" at bounding box center [7, 8] width 6 height 4
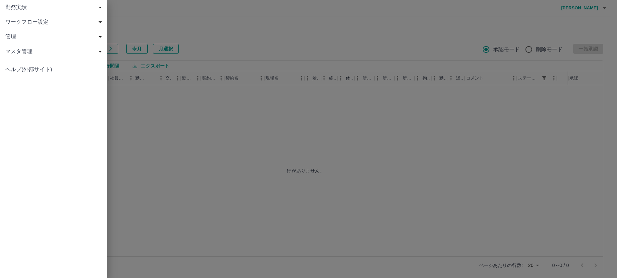
click at [14, 8] on span "勤務実績" at bounding box center [54, 7] width 99 height 8
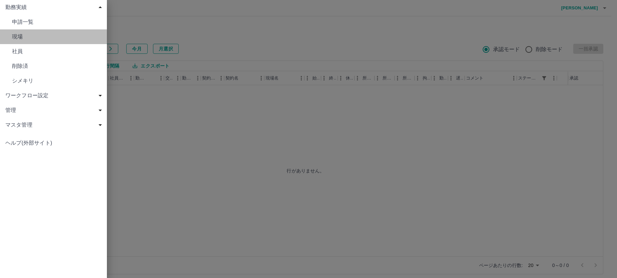
click at [17, 38] on span "現場" at bounding box center [57, 37] width 90 height 8
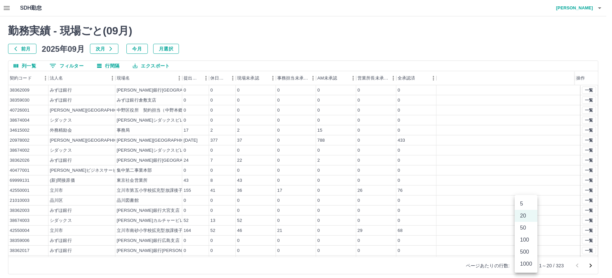
click at [528, 266] on body "SDH勤怠 [PERSON_NAME] 勤務実績 - 現場ごと( 09 月) 前月 [DATE] 次月 今月 月選択 列一覧 0 フィルター 行間隔 エクスポ…" at bounding box center [306, 141] width 612 height 282
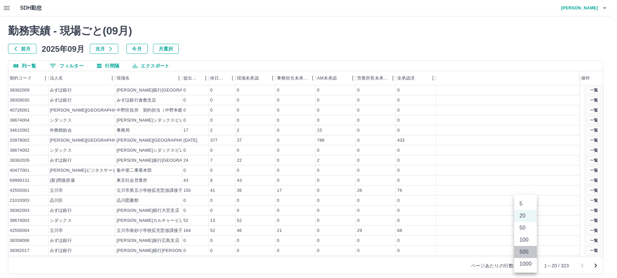
click at [523, 249] on li "500" at bounding box center [525, 252] width 23 height 12
type input "***"
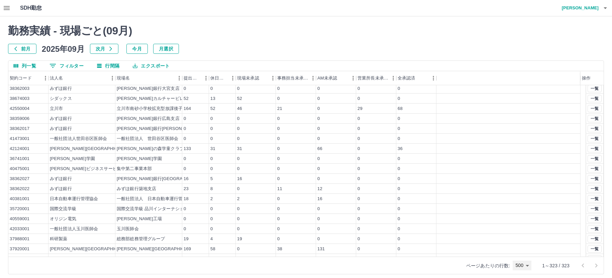
scroll to position [134, 0]
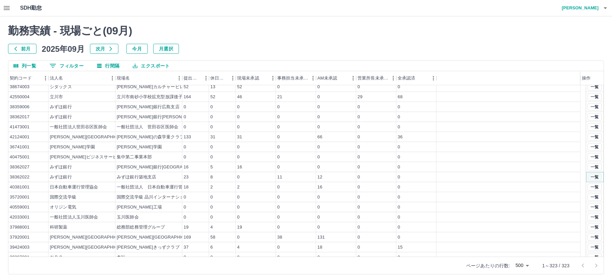
click at [590, 176] on button "一覧" at bounding box center [594, 176] width 14 height 7
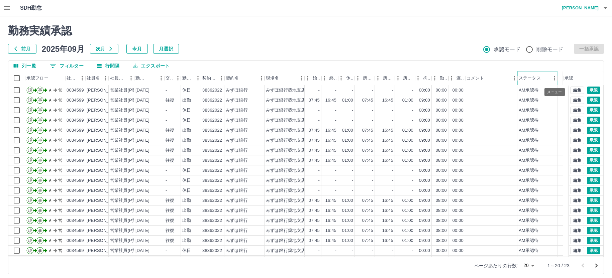
click at [552, 80] on icon "メニュー" at bounding box center [554, 78] width 7 height 7
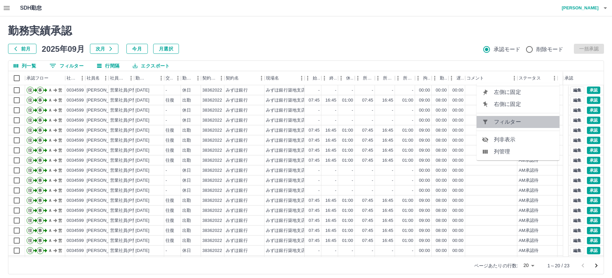
drag, startPoint x: 534, startPoint y: 121, endPoint x: 288, endPoint y: 131, distance: 246.1
click at [534, 121] on span "フィルター" at bounding box center [524, 122] width 60 height 8
select select "**********"
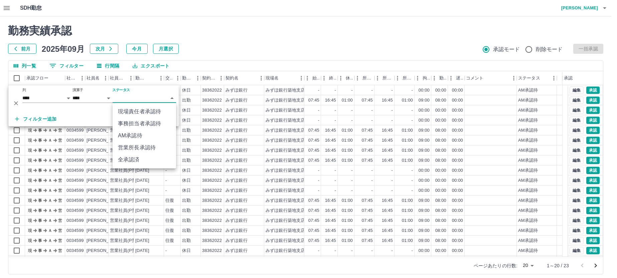
click at [139, 97] on body "SDH勤怠 中西　弘和 勤務実績承認 前月 2025年09月 次月 今月 月選択 承認モード 削除モード 一括承認 列一覧 0 フィルター 行間隔 エクスポー…" at bounding box center [308, 141] width 617 height 282
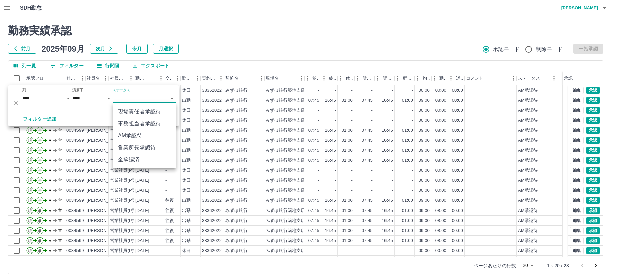
click at [138, 123] on li "事務担当者承認待" at bounding box center [144, 124] width 63 height 12
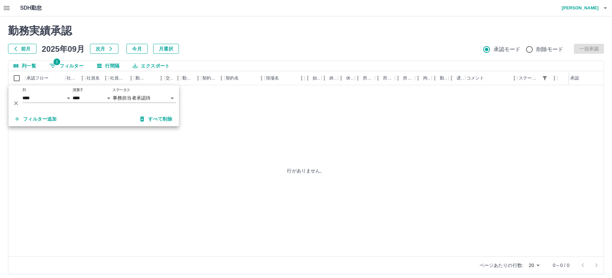
click at [9, 8] on icon "button" at bounding box center [7, 8] width 6 height 4
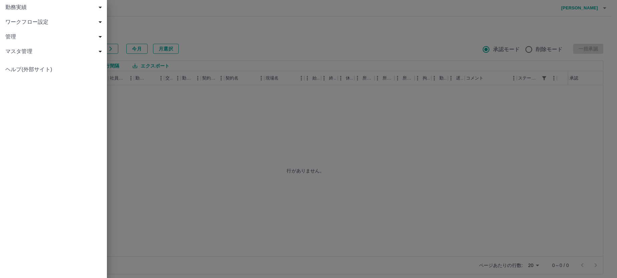
click at [19, 7] on span "勤務実績" at bounding box center [54, 7] width 99 height 8
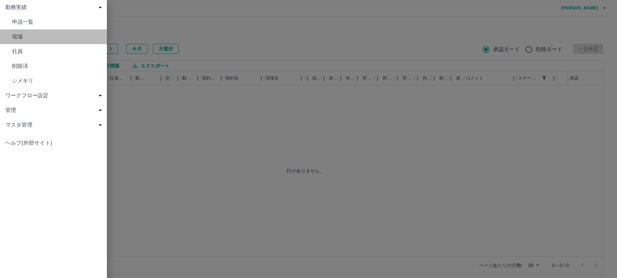
click at [18, 36] on span "現場" at bounding box center [57, 37] width 90 height 8
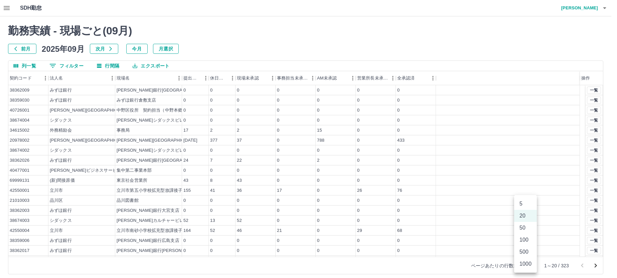
click at [522, 263] on body "SDH勤怠 [PERSON_NAME] 勤務実績 - 現場ごと( 09 月) 前月 [DATE] 次月 今月 月選択 列一覧 0 フィルター 行間隔 エクスポ…" at bounding box center [308, 141] width 617 height 282
click at [521, 253] on li "500" at bounding box center [525, 252] width 23 height 12
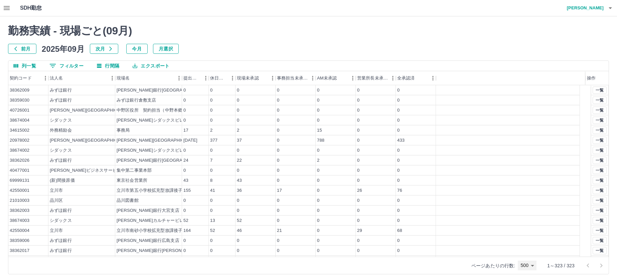
type input "***"
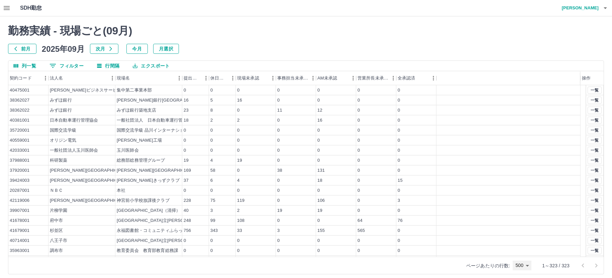
scroll to position [234, 0]
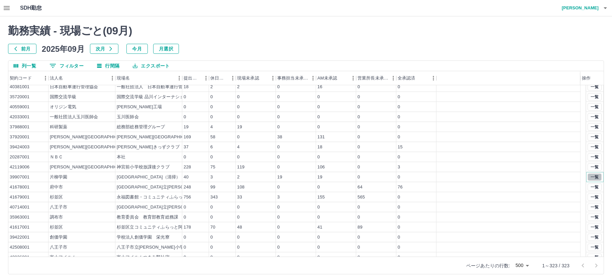
click at [588, 176] on button "一覧" at bounding box center [594, 176] width 14 height 7
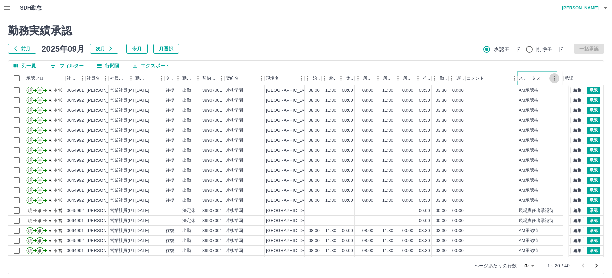
click at [552, 80] on icon "メニュー" at bounding box center [554, 78] width 7 height 7
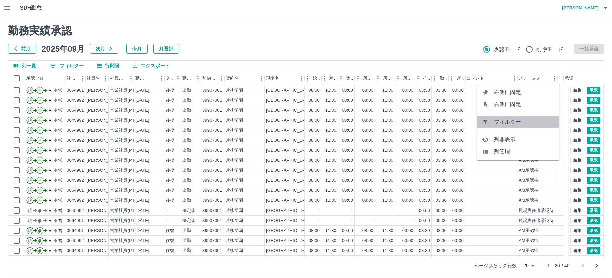
drag, startPoint x: 518, startPoint y: 122, endPoint x: 247, endPoint y: 107, distance: 271.4
click at [518, 121] on span "フィルター" at bounding box center [524, 122] width 60 height 8
select select "**********"
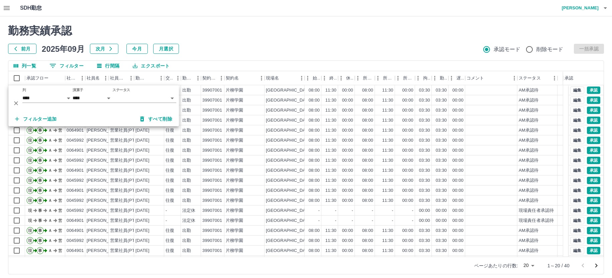
click at [154, 99] on body "SDH勤怠 中西　弘和 勤務実績承認 前月 2025年09月 次月 今月 月選択 承認モード 削除モード 一括承認 列一覧 0 フィルター 行間隔 エクスポー…" at bounding box center [306, 141] width 612 height 282
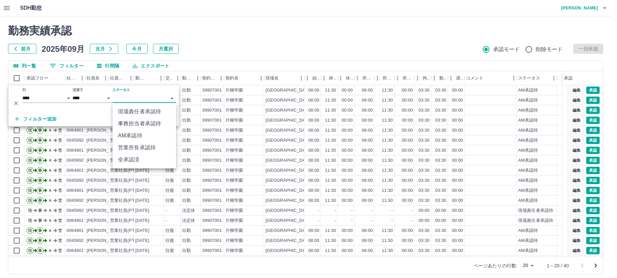
click at [146, 122] on li "事務担当者承認待" at bounding box center [144, 124] width 63 height 12
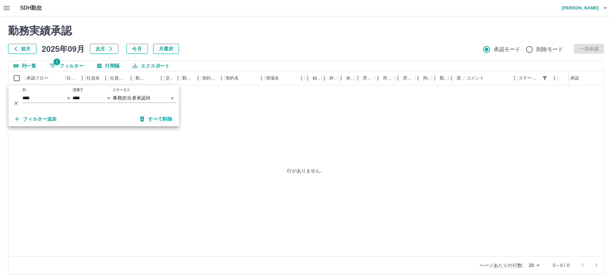
click at [6, 10] on icon "button" at bounding box center [7, 8] width 6 height 4
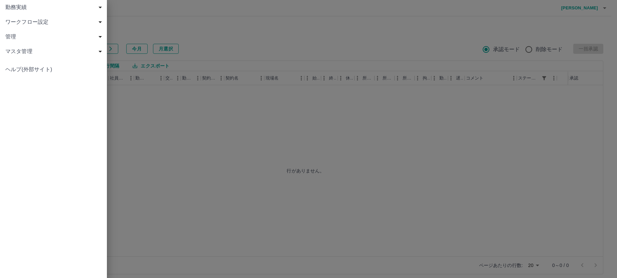
drag, startPoint x: 13, startPoint y: 8, endPoint x: 21, endPoint y: 9, distance: 8.4
click at [19, 9] on span "勤務実績" at bounding box center [54, 7] width 99 height 8
click at [13, 37] on span "現場" at bounding box center [57, 37] width 90 height 8
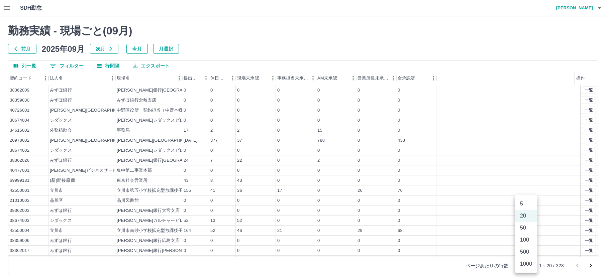
click at [529, 266] on body "SDH勤怠 [PERSON_NAME] 勤務実績 - 現場ごと( 09 月) 前月 [DATE] 次月 今月 月選択 列一覧 0 フィルター 行間隔 エクスポ…" at bounding box center [306, 141] width 612 height 282
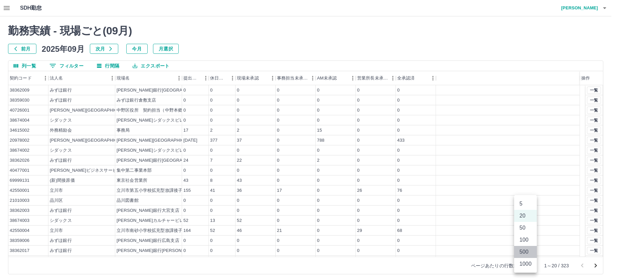
click at [522, 248] on li "500" at bounding box center [525, 252] width 23 height 12
type input "***"
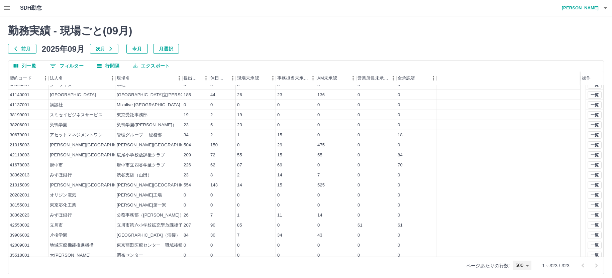
scroll to position [936, 0]
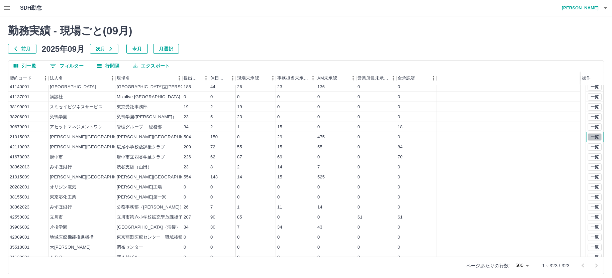
click at [589, 138] on button "一覧" at bounding box center [594, 136] width 14 height 7
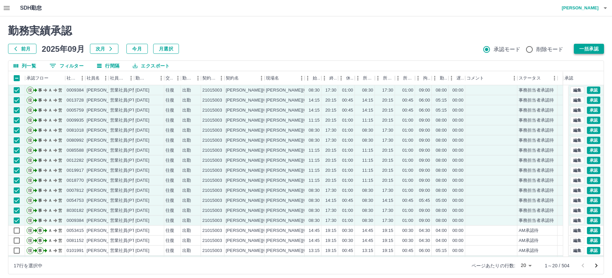
click at [594, 49] on button "一括承認" at bounding box center [588, 49] width 30 height 10
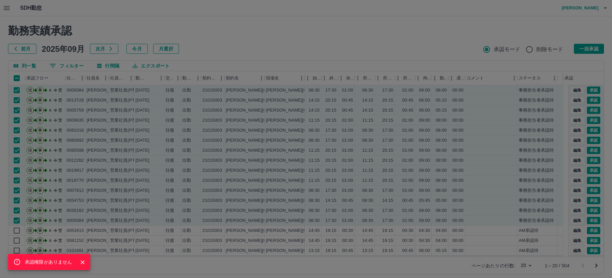
scroll to position [4, 0]
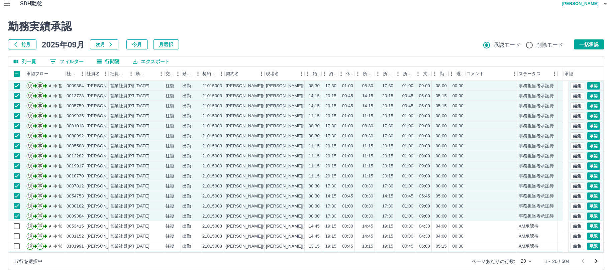
click at [594, 260] on icon "次のページへ" at bounding box center [596, 261] width 8 height 8
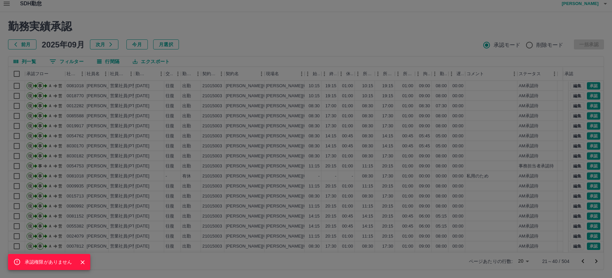
click at [18, 166] on div "承認権限がありません" at bounding box center [306, 139] width 612 height 278
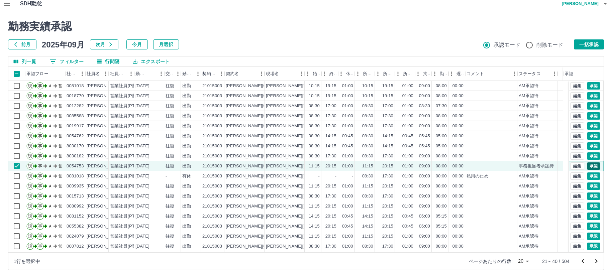
click at [586, 165] on button "承認" at bounding box center [592, 165] width 13 height 7
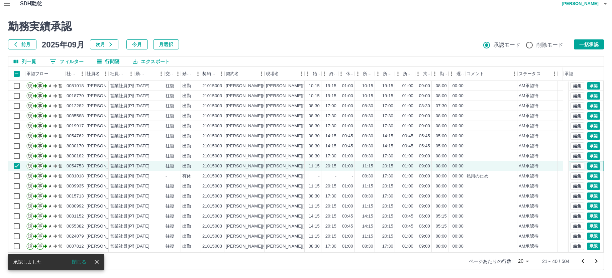
scroll to position [29, 0]
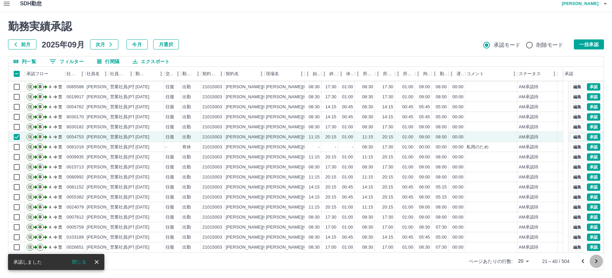
click at [593, 259] on icon "次のページへ" at bounding box center [596, 261] width 8 height 8
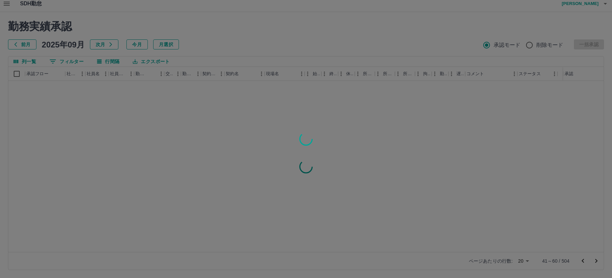
scroll to position [0, 0]
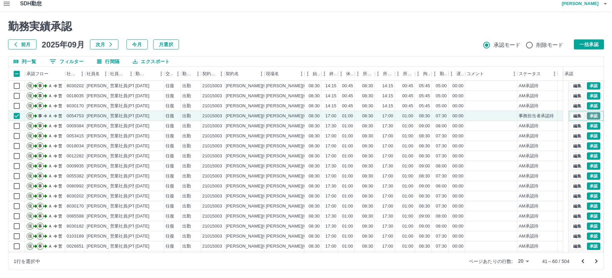
click at [589, 115] on button "承認" at bounding box center [592, 115] width 13 height 7
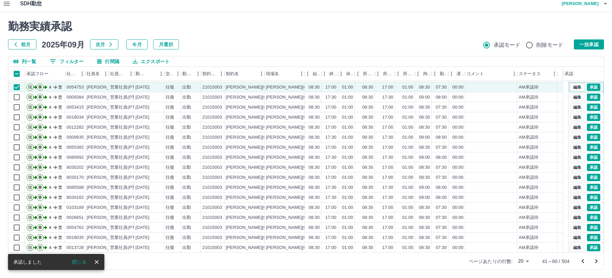
scroll to position [29, 0]
click at [595, 259] on icon "次のページへ" at bounding box center [596, 261] width 8 height 8
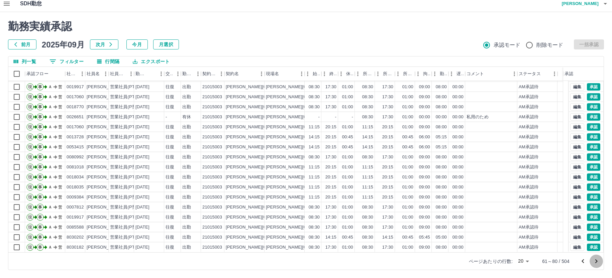
click at [593, 258] on icon "次のページへ" at bounding box center [596, 261] width 8 height 8
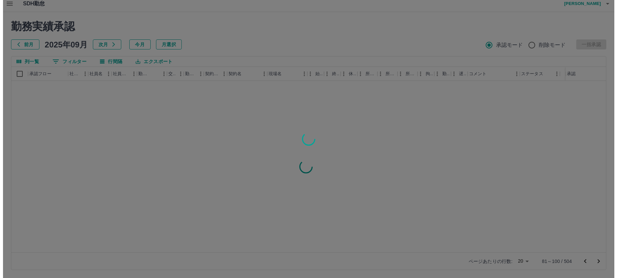
scroll to position [0, 0]
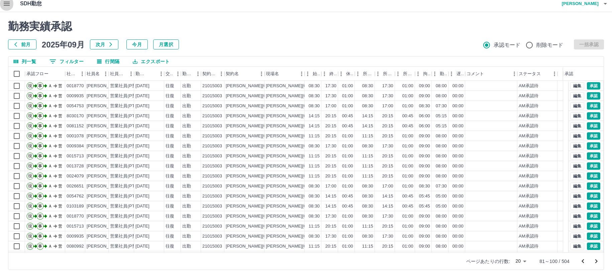
click at [4, 2] on icon "button" at bounding box center [7, 4] width 6 height 4
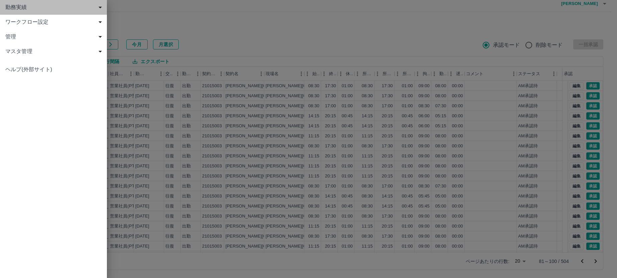
click at [22, 7] on span "勤務実績" at bounding box center [54, 7] width 99 height 8
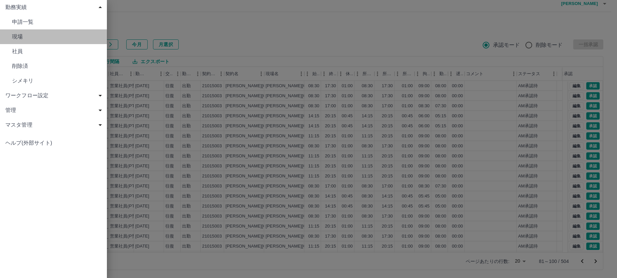
click at [24, 34] on span "現場" at bounding box center [57, 37] width 90 height 8
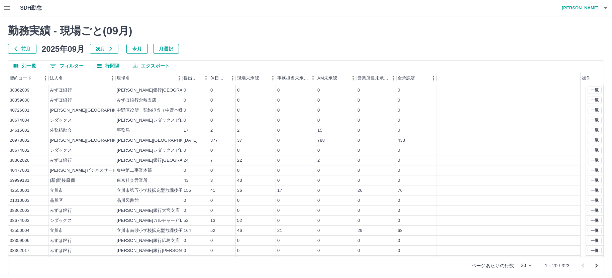
click at [528, 266] on body "SDH勤怠 [PERSON_NAME] 勤務実績 - 現場ごと( 09 月) 前月 [DATE] 次月 今月 月選択 列一覧 0 フィルター 行間隔 エクスポ…" at bounding box center [306, 141] width 612 height 282
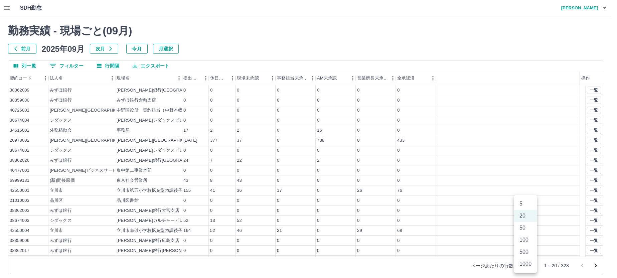
click at [523, 249] on li "500" at bounding box center [525, 252] width 23 height 12
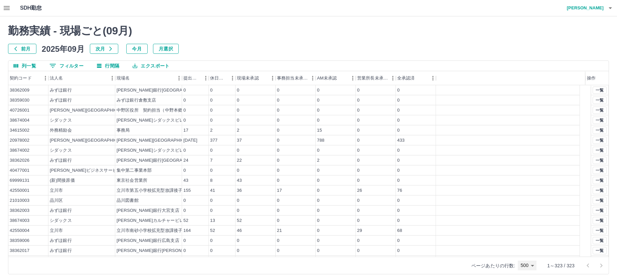
type input "***"
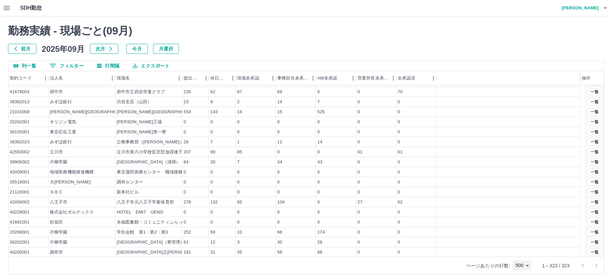
scroll to position [1002, 0]
click at [587, 160] on button "一覧" at bounding box center [594, 160] width 14 height 7
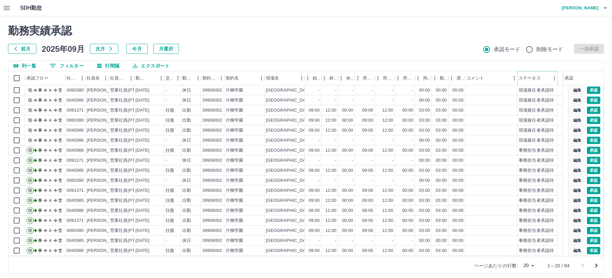
click at [551, 78] on icon "メニュー" at bounding box center [554, 78] width 7 height 7
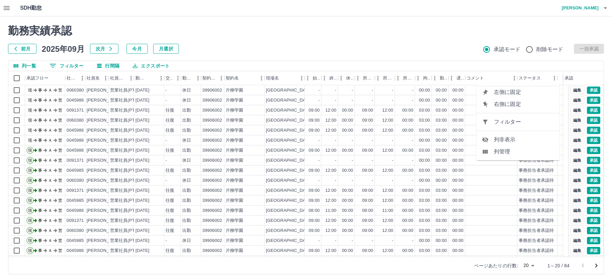
click at [517, 121] on span "フィルター" at bounding box center [524, 122] width 60 height 8
select select "**********"
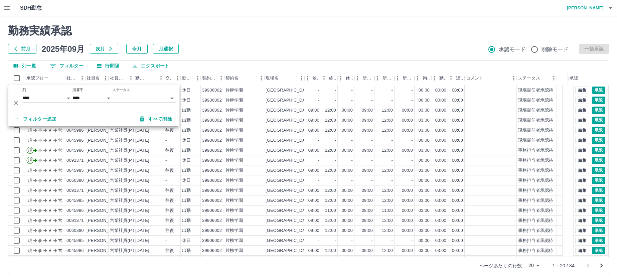
click at [116, 97] on body "SDH勤怠 中西　弘和 勤務実績承認 前月 2025年09月 次月 今月 月選択 承認モード 削除モード 一括承認 列一覧 0 フィルター 行間隔 エクスポー…" at bounding box center [308, 141] width 617 height 282
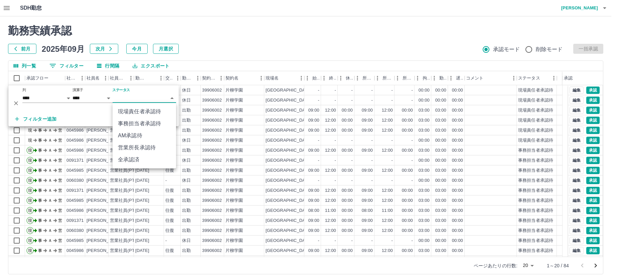
click at [133, 121] on li "事務担当者承認待" at bounding box center [144, 124] width 63 height 12
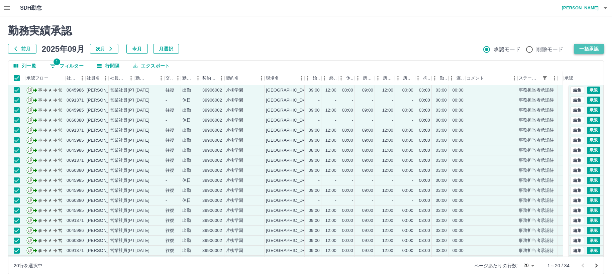
click at [581, 47] on button "一括承認" at bounding box center [588, 49] width 30 height 10
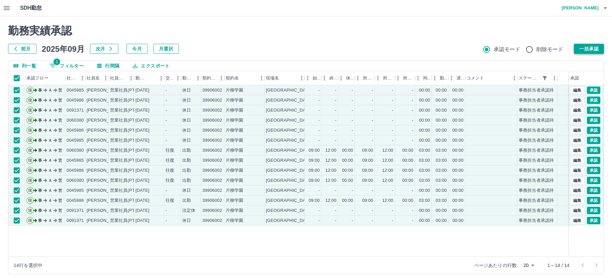
click at [586, 50] on button "一括承認" at bounding box center [588, 49] width 30 height 10
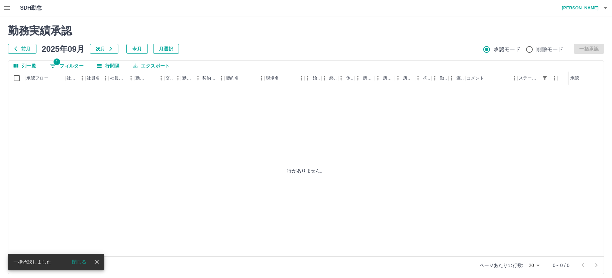
click at [9, 9] on icon "button" at bounding box center [7, 8] width 8 height 8
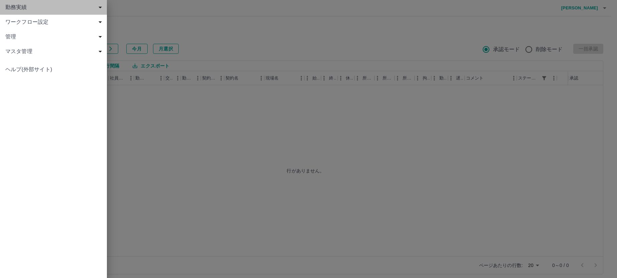
click at [18, 8] on span "勤務実績" at bounding box center [54, 7] width 99 height 8
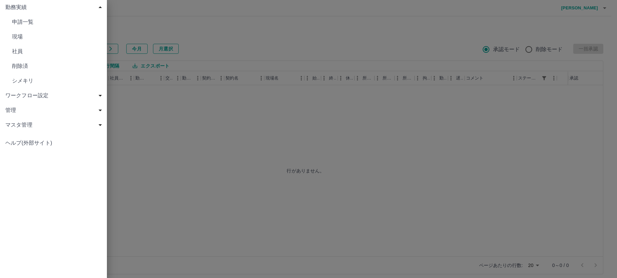
click at [17, 35] on span "現場" at bounding box center [57, 37] width 90 height 8
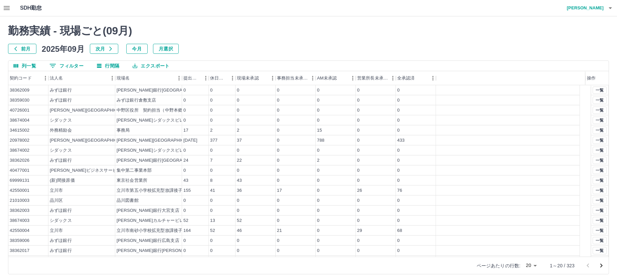
click at [527, 265] on body "SDH勤怠 [PERSON_NAME] 勤務実績 - 現場ごと( 09 月) 前月 [DATE] 次月 今月 月選択 列一覧 0 フィルター 行間隔 エクスポ…" at bounding box center [308, 141] width 617 height 282
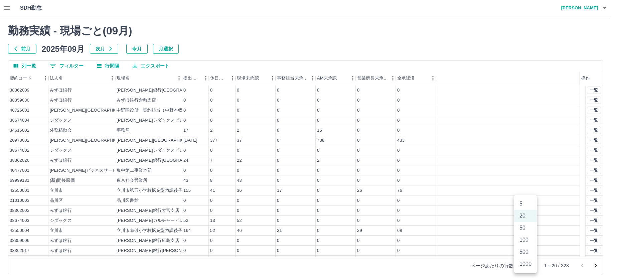
click at [527, 250] on li "500" at bounding box center [525, 252] width 23 height 12
type input "***"
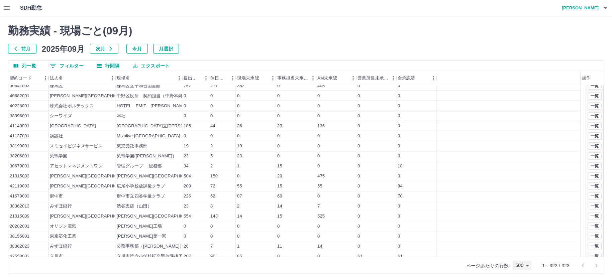
scroll to position [902, 0]
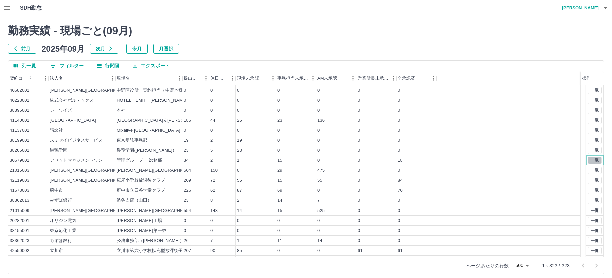
click at [587, 159] on button "一覧" at bounding box center [594, 160] width 14 height 7
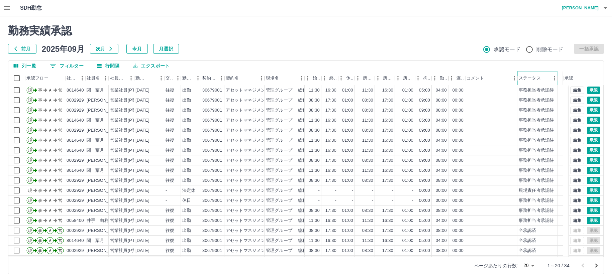
click at [552, 78] on icon "メニュー" at bounding box center [554, 78] width 7 height 7
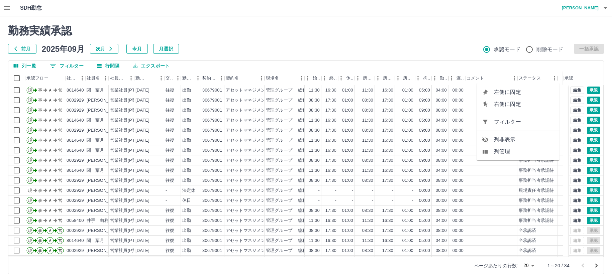
click at [517, 118] on span "フィルター" at bounding box center [524, 122] width 60 height 8
select select "**********"
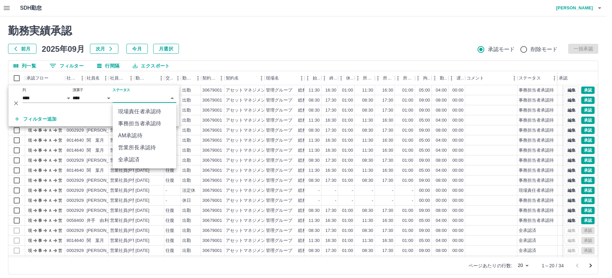
click at [123, 96] on body "SDH勤怠 中西　弘和 勤務実績承認 前月 2025年09月 次月 今月 月選択 承認モード 削除モード 一括承認 列一覧 0 フィルター 行間隔 エクスポー…" at bounding box center [306, 141] width 612 height 282
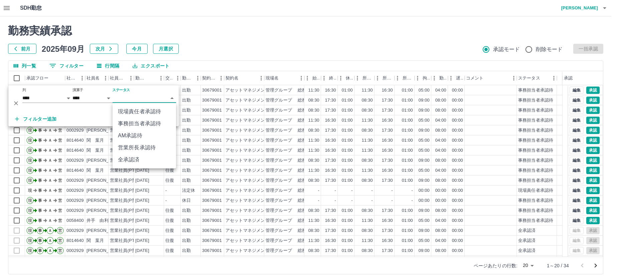
click at [129, 124] on li "事務担当者承認待" at bounding box center [144, 124] width 63 height 12
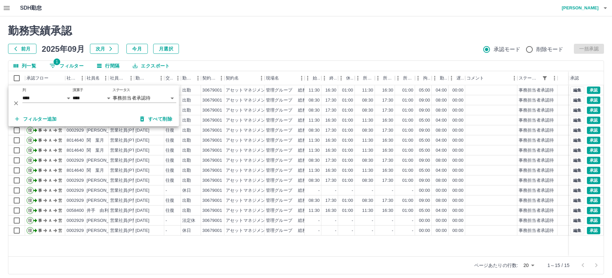
click at [225, 37] on div "勤務実績承認 前月 2025年09月 次月 今月 月選択 承認モード 削除モード 一括承認" at bounding box center [305, 38] width 595 height 29
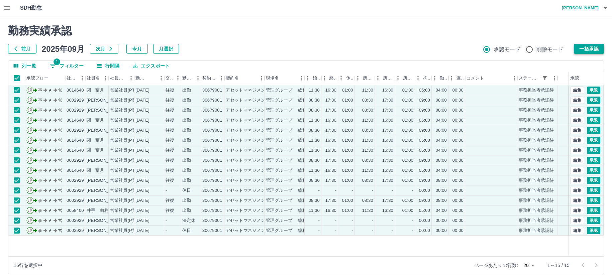
click at [589, 49] on button "一括承認" at bounding box center [588, 49] width 30 height 10
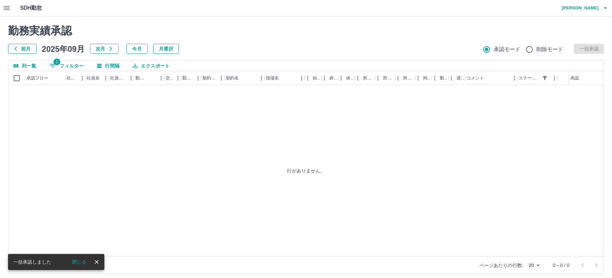
click at [4, 7] on icon "button" at bounding box center [7, 8] width 6 height 4
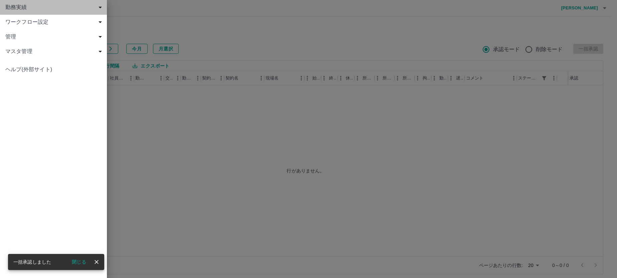
click at [9, 8] on span "勤務実績" at bounding box center [54, 7] width 99 height 8
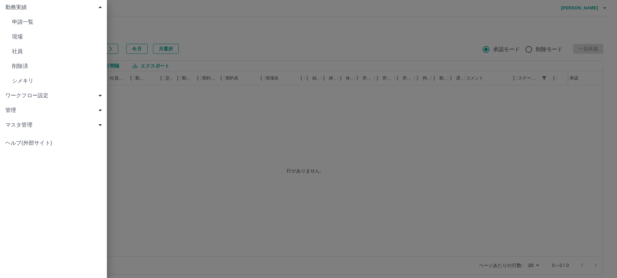
click at [14, 39] on span "現場" at bounding box center [57, 37] width 90 height 8
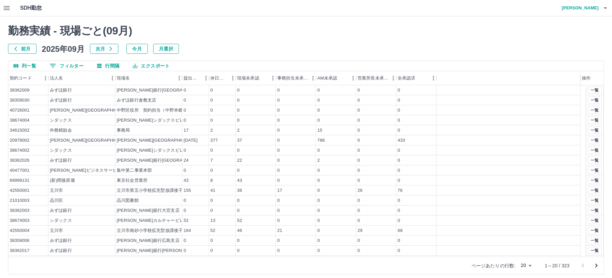
click at [527, 265] on body "SDH勤怠 [PERSON_NAME] 勤務実績 - 現場ごと( 09 月) 前月 [DATE] 次月 今月 月選択 列一覧 0 フィルター 行間隔 エクスポ…" at bounding box center [306, 141] width 612 height 282
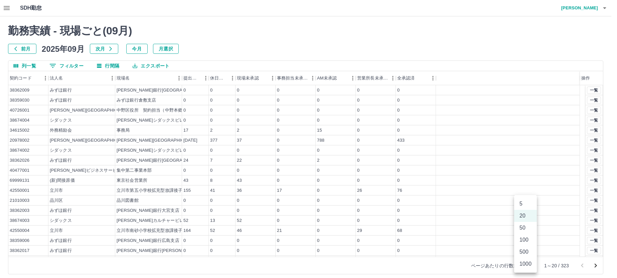
click at [522, 250] on li "500" at bounding box center [525, 252] width 23 height 12
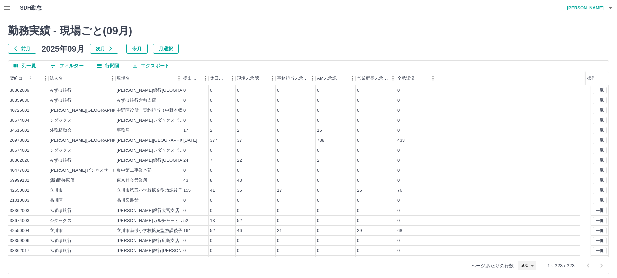
type input "***"
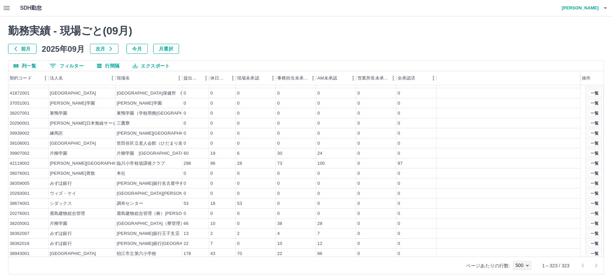
scroll to position [2005, 0]
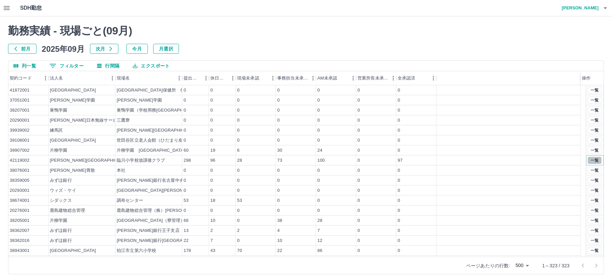
click at [587, 161] on button "一覧" at bounding box center [594, 160] width 14 height 7
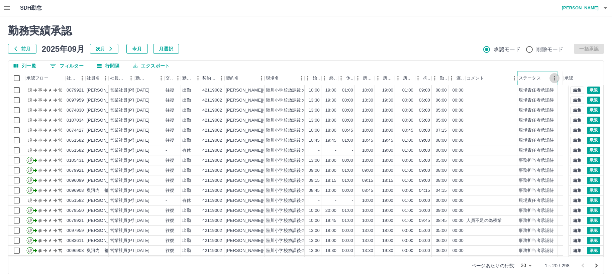
click at [550, 78] on button "メニュー" at bounding box center [554, 78] width 10 height 10
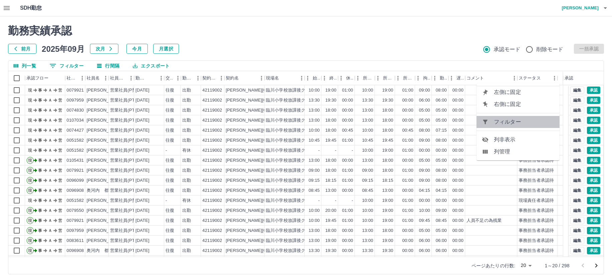
drag, startPoint x: 524, startPoint y: 122, endPoint x: 312, endPoint y: 98, distance: 213.2
click at [523, 121] on span "フィルター" at bounding box center [524, 122] width 60 height 8
select select "**********"
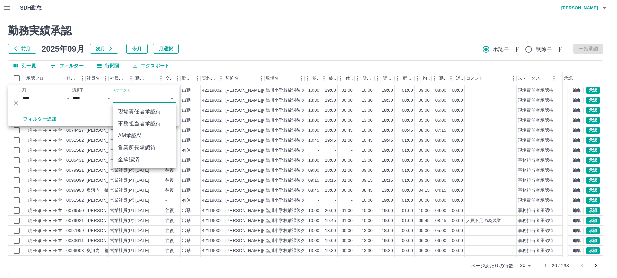
click at [157, 100] on body "SDH勤怠 中西　弘和 勤務実績承認 前月 2025年09月 次月 今月 月選択 承認モード 削除モード 一括承認 列一覧 0 フィルター 行間隔 エクスポー…" at bounding box center [308, 141] width 617 height 282
click at [149, 122] on li "事務担当者承認待" at bounding box center [144, 124] width 63 height 12
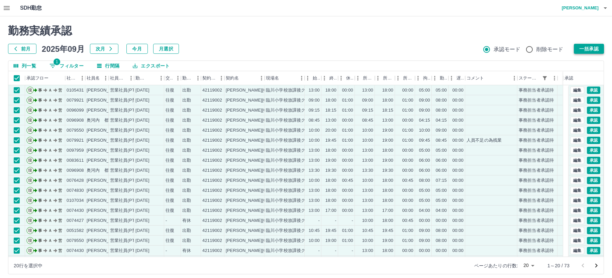
click at [584, 47] on button "一括承認" at bounding box center [588, 49] width 30 height 10
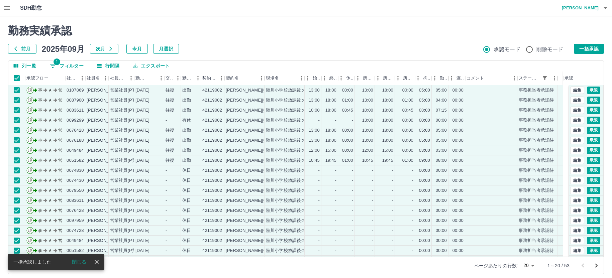
click at [583, 48] on button "一括承認" at bounding box center [588, 49] width 30 height 10
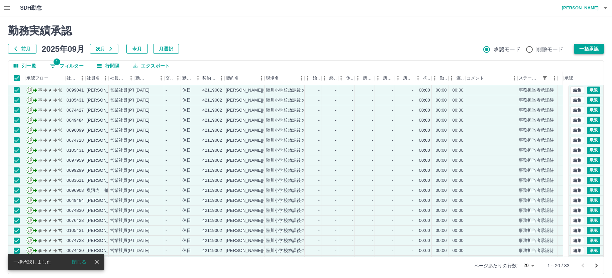
click at [578, 50] on button "一括承認" at bounding box center [588, 49] width 30 height 10
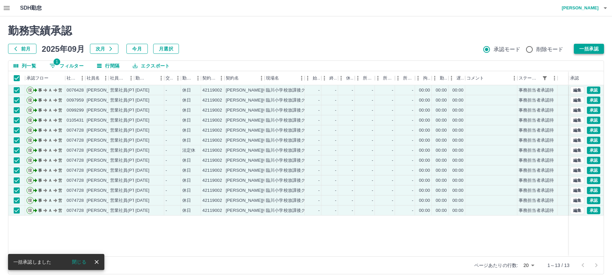
click at [582, 50] on button "一括承認" at bounding box center [588, 49] width 30 height 10
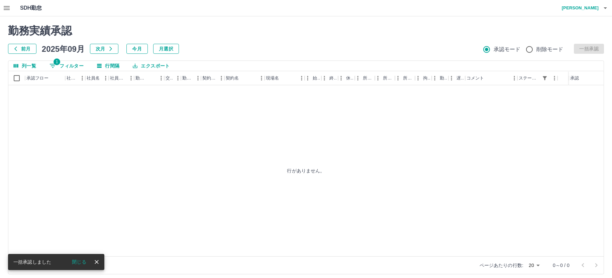
click at [7, 10] on icon "button" at bounding box center [7, 8] width 6 height 4
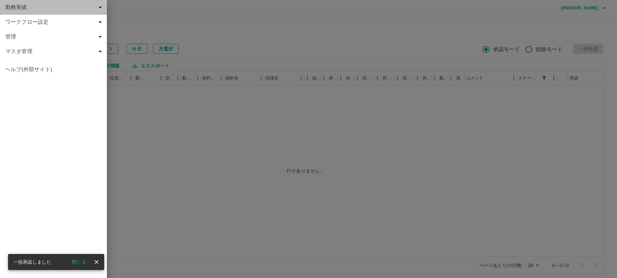
click at [16, 10] on span "勤務実績" at bounding box center [54, 7] width 99 height 8
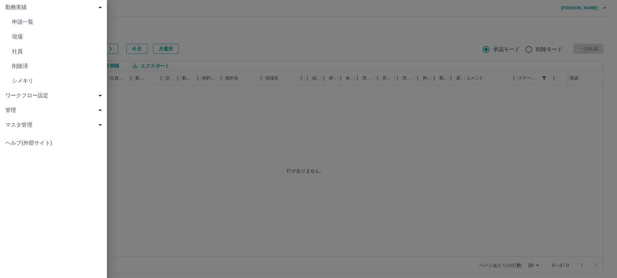
click at [32, 36] on span "現場" at bounding box center [57, 37] width 90 height 8
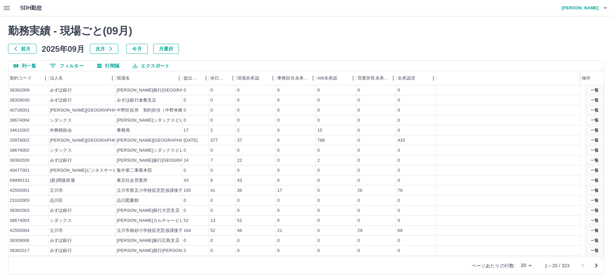
click at [524, 266] on body "SDH勤怠 [PERSON_NAME] 勤務実績 - 現場ごと( 09 月) 前月 [DATE] 次月 今月 月選択 列一覧 0 フィルター 行間隔 エクスポ…" at bounding box center [306, 141] width 612 height 282
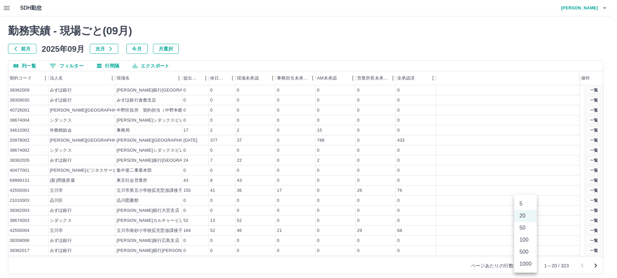
click at [525, 252] on li "500" at bounding box center [525, 252] width 23 height 12
type input "***"
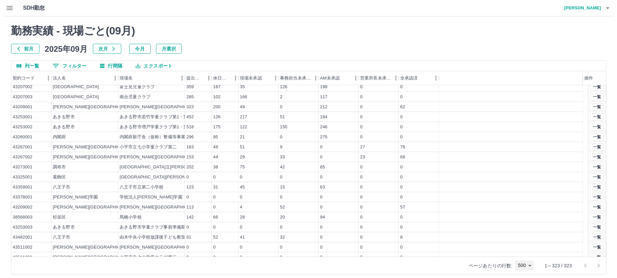
scroll to position [2773, 0]
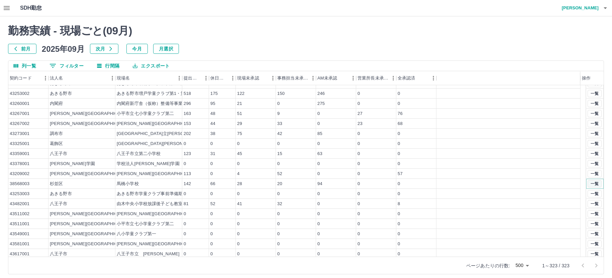
click at [588, 184] on button "一覧" at bounding box center [594, 183] width 14 height 7
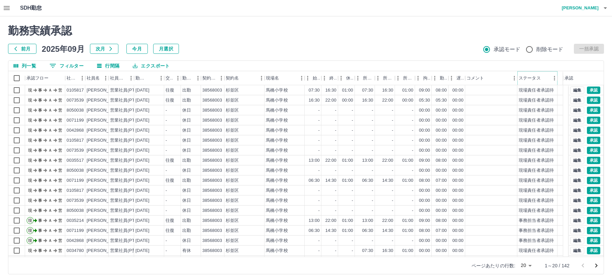
click at [552, 78] on icon "メニュー" at bounding box center [554, 78] width 7 height 7
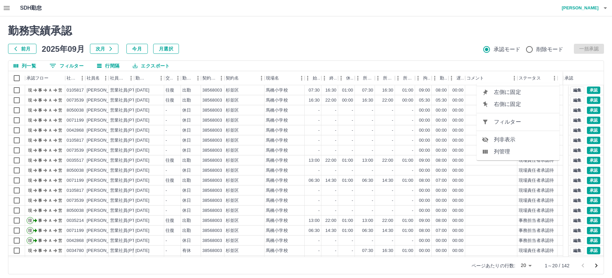
drag, startPoint x: 498, startPoint y: 125, endPoint x: 331, endPoint y: 76, distance: 174.6
click at [499, 125] on span "フィルター" at bounding box center [524, 122] width 60 height 8
select select "**********"
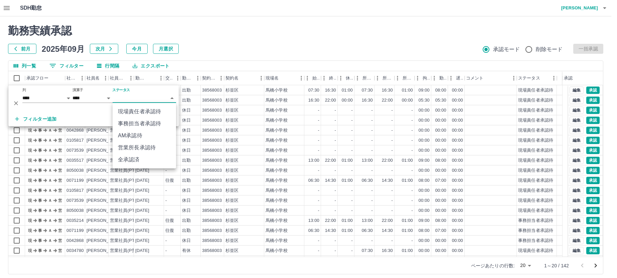
drag, startPoint x: 122, startPoint y: 88, endPoint x: 121, endPoint y: 97, distance: 9.7
click at [121, 97] on body "SDH勤怠 中西　弘和 勤務実績承認 前月 2025年09月 次月 今月 月選択 承認モード 削除モード 一括承認 列一覧 0 フィルター 行間隔 エクスポー…" at bounding box center [308, 141] width 617 height 282
click at [132, 121] on li "事務担当者承認待" at bounding box center [144, 124] width 63 height 12
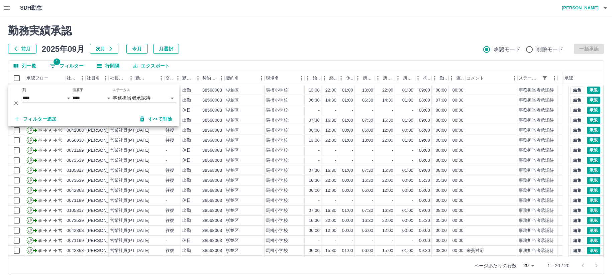
click at [214, 28] on h2 "勤務実績承認" at bounding box center [305, 30] width 595 height 13
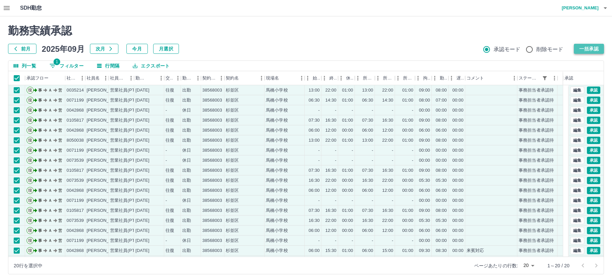
click at [581, 47] on button "一括承認" at bounding box center [588, 49] width 30 height 10
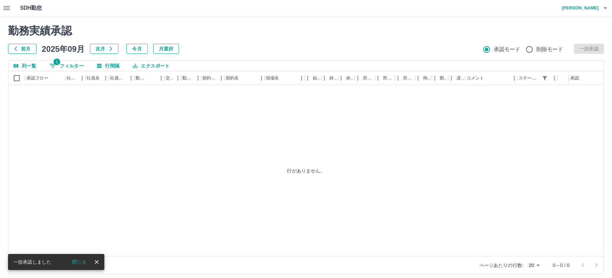
click at [185, 130] on div "行がありません。" at bounding box center [305, 170] width 595 height 171
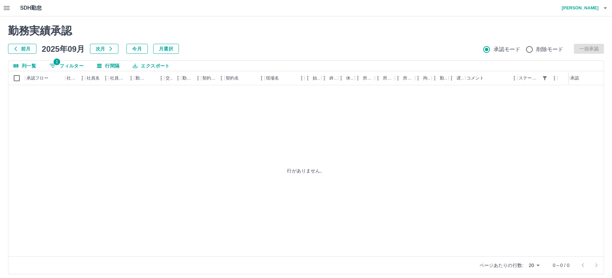
click at [578, 7] on h4 "[PERSON_NAME]" at bounding box center [578, 8] width 40 height 16
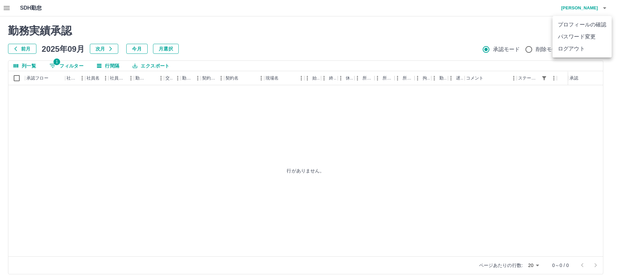
click at [574, 49] on li "ログアウト" at bounding box center [582, 49] width 59 height 12
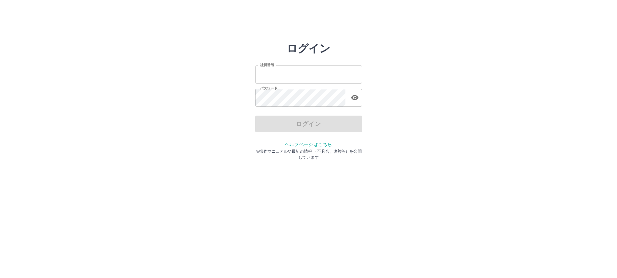
type input "*******"
click at [291, 124] on div "ログイン" at bounding box center [308, 124] width 107 height 17
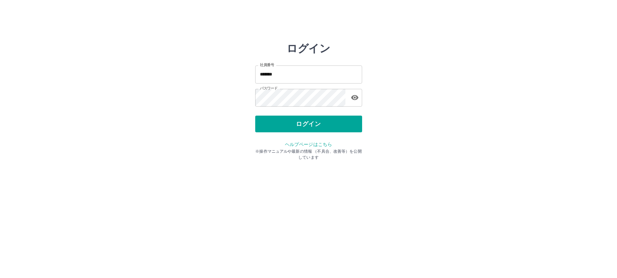
click at [291, 124] on button "ログイン" at bounding box center [308, 124] width 107 height 17
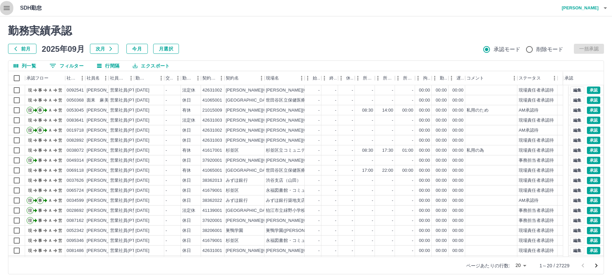
click at [6, 5] on icon "button" at bounding box center [7, 8] width 8 height 8
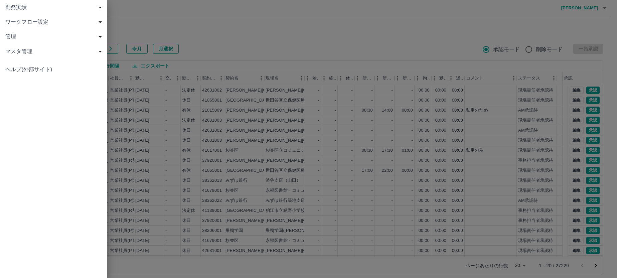
click at [17, 8] on span "勤務実績" at bounding box center [54, 7] width 99 height 8
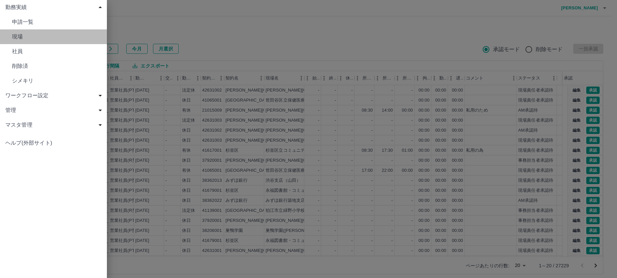
click at [18, 38] on span "現場" at bounding box center [57, 37] width 90 height 8
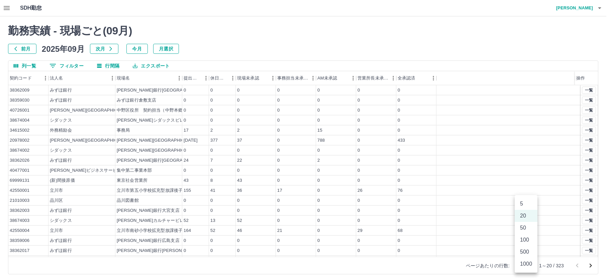
click at [521, 264] on body "SDH勤怠 [PERSON_NAME] 勤務実績 - 現場ごと( 09 月) 前月 [DATE] 次月 今月 月選択 列一覧 0 フィルター 行間隔 エクスポ…" at bounding box center [306, 141] width 612 height 282
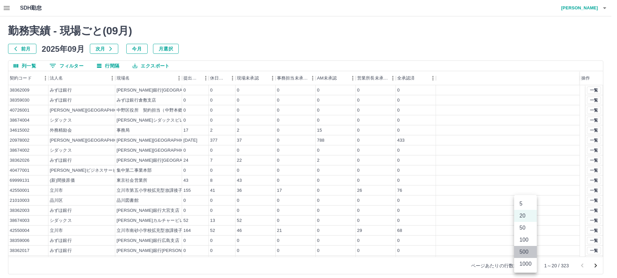
click at [523, 250] on li "500" at bounding box center [525, 252] width 23 height 12
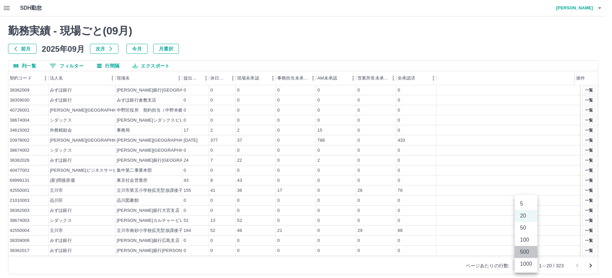
type input "***"
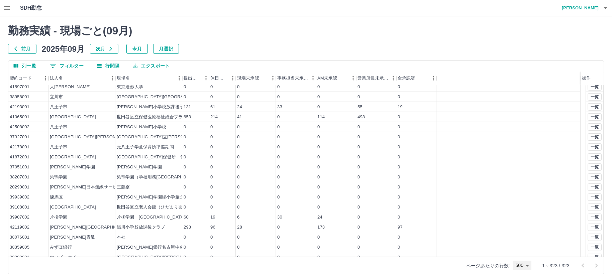
scroll to position [1972, 0]
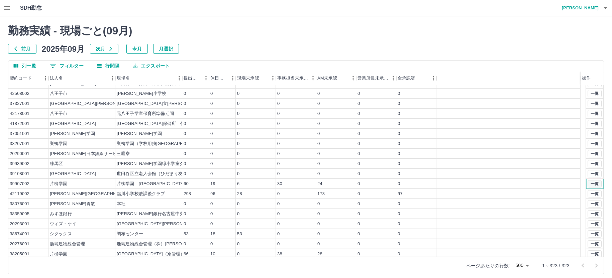
click at [589, 182] on button "一覧" at bounding box center [594, 183] width 14 height 7
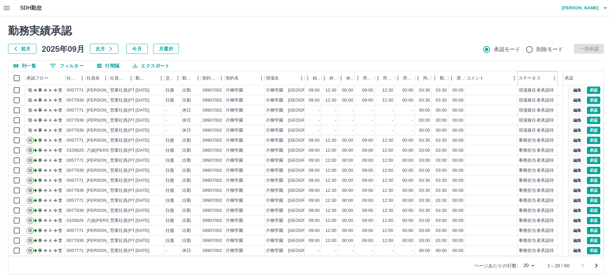
click at [552, 78] on icon "メニュー" at bounding box center [554, 78] width 7 height 7
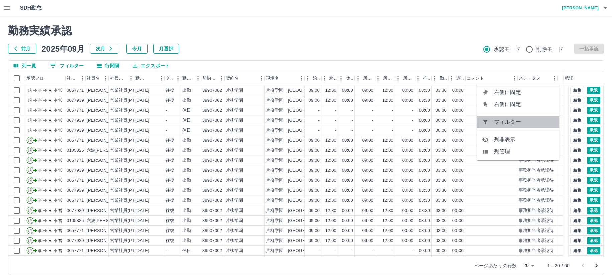
click at [517, 123] on span "フィルター" at bounding box center [524, 122] width 60 height 8
select select "**********"
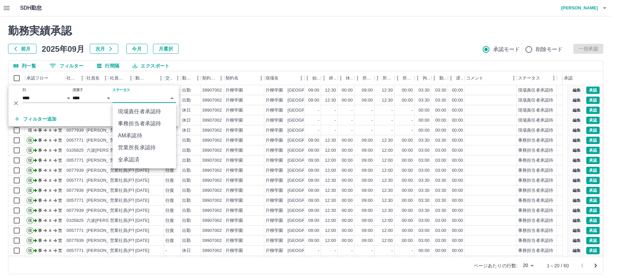
click at [127, 101] on body "SDH勤怠 中西　弘和 勤務実績承認 前月 2025年09月 次月 今月 月選択 承認モード 削除モード 一括承認 列一覧 0 フィルター 行間隔 エクスポー…" at bounding box center [308, 141] width 617 height 282
click at [131, 121] on li "事務担当者承認待" at bounding box center [144, 124] width 63 height 12
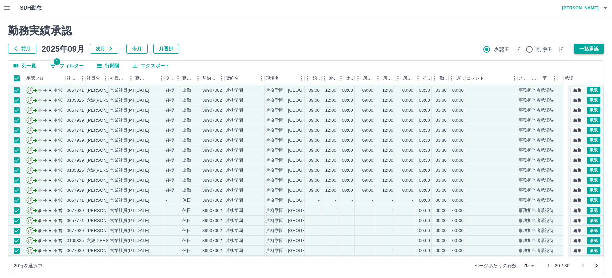
click at [586, 45] on button "一括承認" at bounding box center [588, 49] width 30 height 10
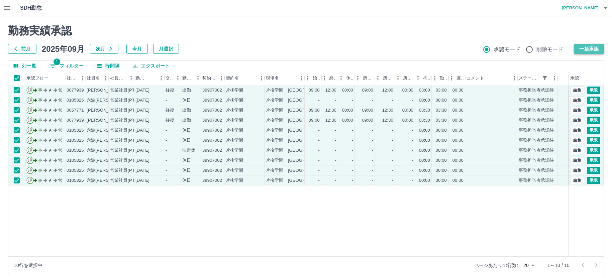
click at [575, 48] on button "一括承認" at bounding box center [588, 49] width 30 height 10
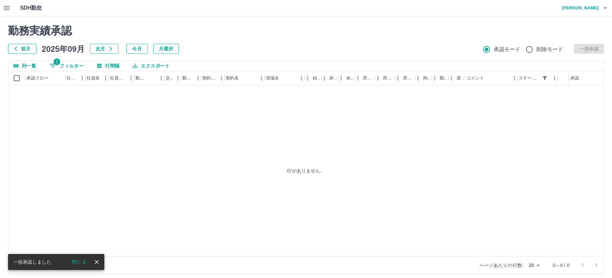
click at [7, 8] on icon "button" at bounding box center [7, 8] width 6 height 4
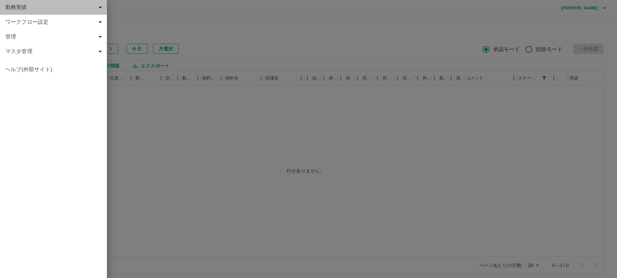
click at [11, 9] on span "勤務実績" at bounding box center [54, 7] width 99 height 8
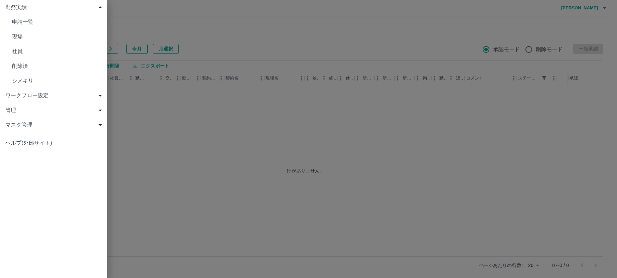
click at [15, 38] on span "現場" at bounding box center [57, 37] width 90 height 8
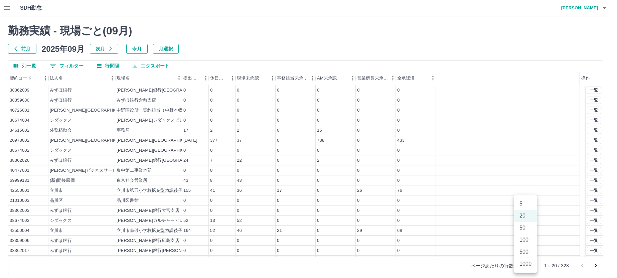
click at [525, 265] on body "SDH勤怠 中西　弘和 勤務実績 - 現場ごと( 09 月) 前月 2025年09月 次月 今月 月選択 列一覧 0 フィルター 行間隔 エクスポート 契約コ…" at bounding box center [308, 141] width 617 height 282
click at [521, 250] on li "500" at bounding box center [525, 252] width 23 height 12
type input "***"
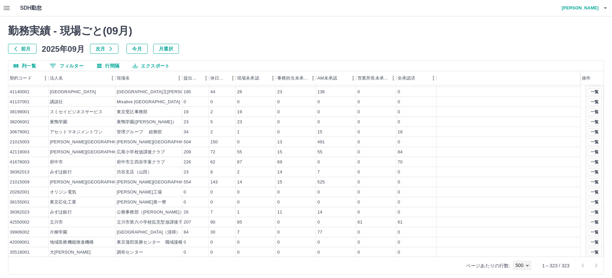
scroll to position [936, 0]
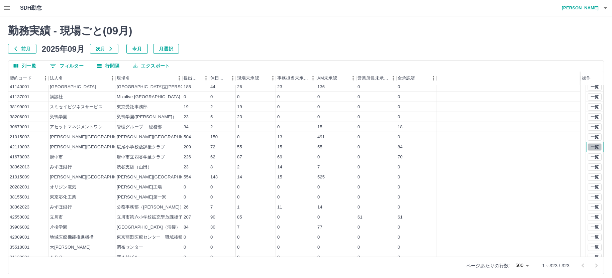
click at [588, 146] on button "一覧" at bounding box center [594, 146] width 14 height 7
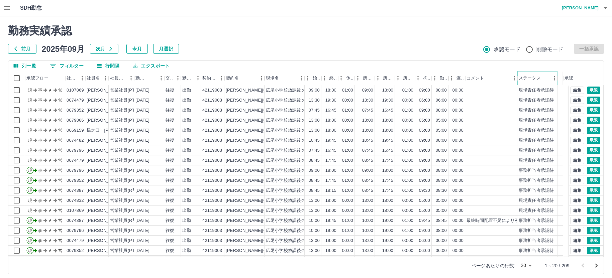
click at [552, 80] on icon "メニュー" at bounding box center [554, 78] width 7 height 7
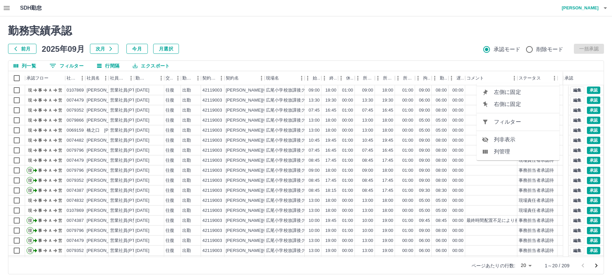
click at [521, 123] on span "フィルター" at bounding box center [524, 122] width 60 height 8
select select "**********"
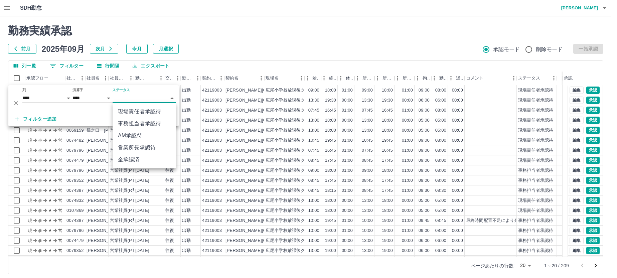
click at [140, 99] on body "SDH勤怠 中西　弘和 勤務実績承認 前月 2025年09月 次月 今月 月選択 承認モード 削除モード 一括承認 列一覧 0 フィルター 行間隔 エクスポー…" at bounding box center [308, 141] width 617 height 282
click at [132, 125] on li "事務担当者承認待" at bounding box center [144, 124] width 63 height 12
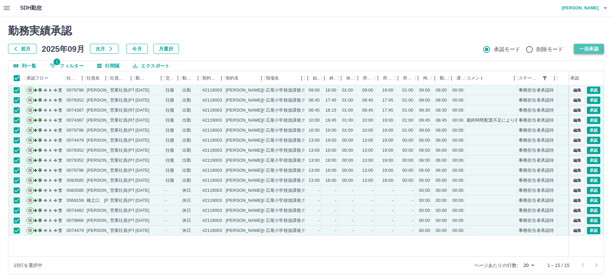
click at [582, 47] on button "一括承認" at bounding box center [588, 49] width 30 height 10
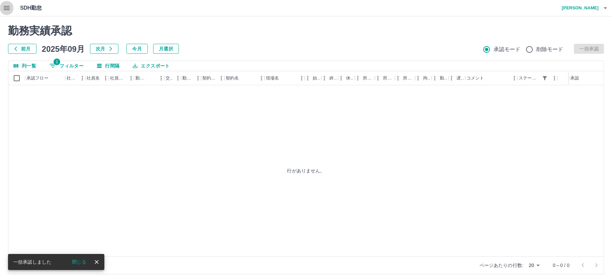
click at [8, 9] on icon "button" at bounding box center [7, 8] width 8 height 8
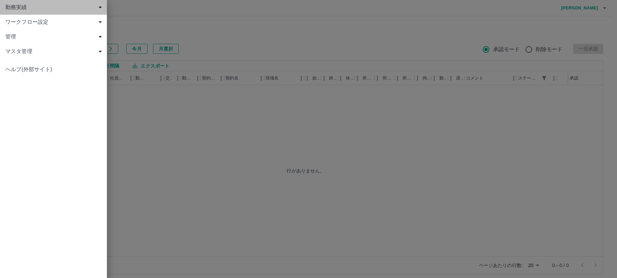
click at [17, 10] on span "勤務実績" at bounding box center [54, 7] width 99 height 8
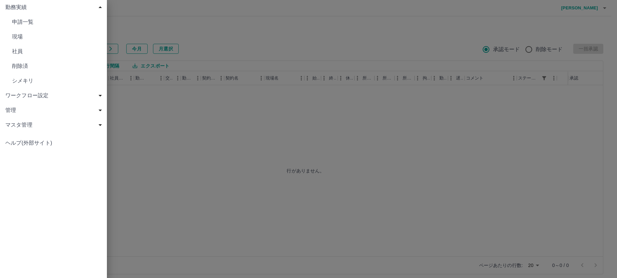
click at [14, 34] on span "現場" at bounding box center [57, 37] width 90 height 8
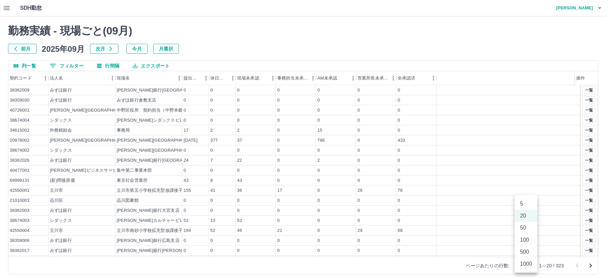
click at [521, 267] on body "SDH勤怠 中西　弘和 勤務実績 - 現場ごと( 09 月) 前月 2025年09月 次月 今月 月選択 列一覧 0 フィルター 行間隔 エクスポート 契約コ…" at bounding box center [306, 141] width 612 height 282
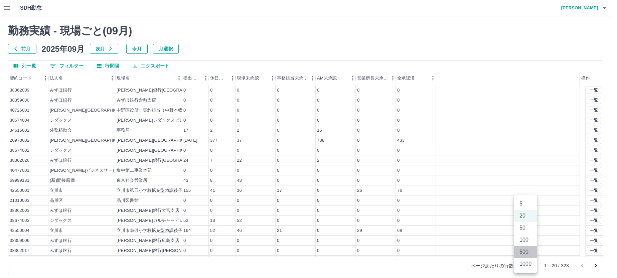
click at [521, 254] on li "500" at bounding box center [525, 252] width 23 height 12
type input "***"
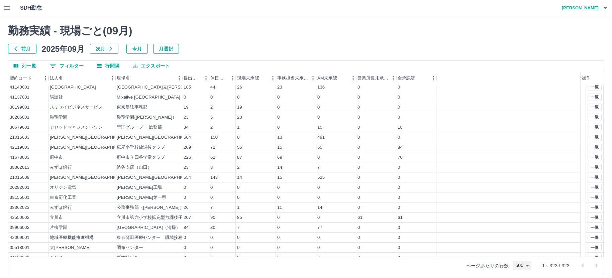
scroll to position [936, 0]
click at [589, 168] on button "一覧" at bounding box center [594, 166] width 14 height 7
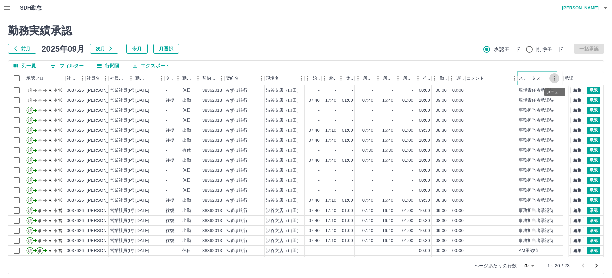
click at [550, 78] on button "メニュー" at bounding box center [554, 78] width 10 height 10
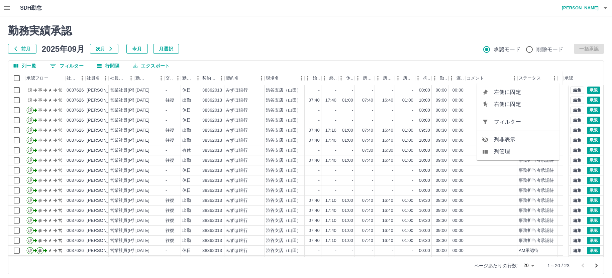
click at [535, 119] on span "フィルター" at bounding box center [524, 122] width 60 height 8
select select "**********"
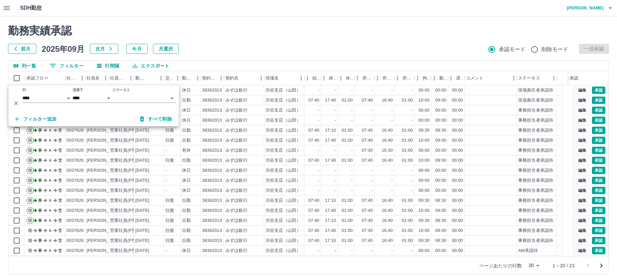
click at [126, 97] on body "SDH勤怠 中西　弘和 勤務実績承認 前月 2025年09月 次月 今月 月選択 承認モード 削除モード 一括承認 列一覧 0 フィルター 行間隔 エクスポー…" at bounding box center [308, 141] width 617 height 282
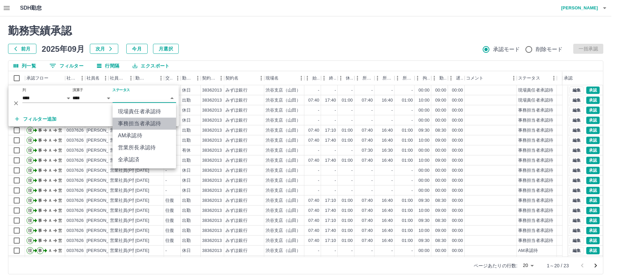
click at [128, 122] on li "事務担当者承認待" at bounding box center [144, 124] width 63 height 12
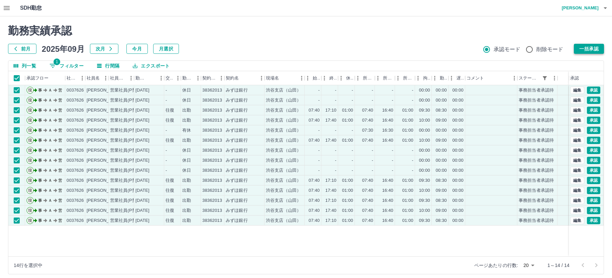
click at [581, 47] on button "一括承認" at bounding box center [588, 49] width 30 height 10
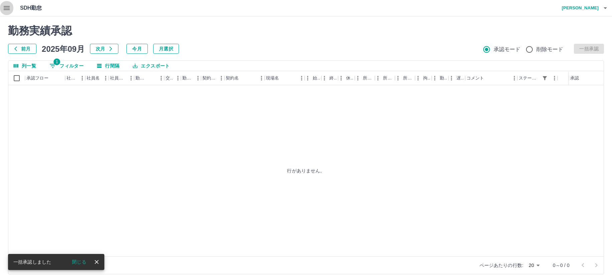
click at [8, 6] on icon "button" at bounding box center [7, 8] width 6 height 4
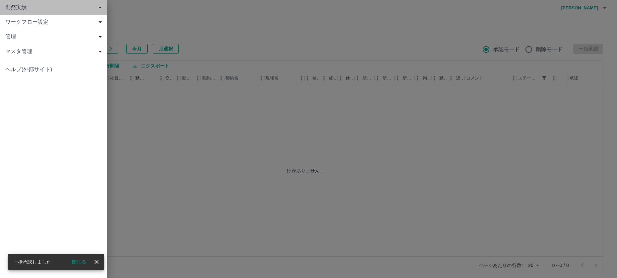
click at [22, 6] on span "勤務実績" at bounding box center [54, 7] width 99 height 8
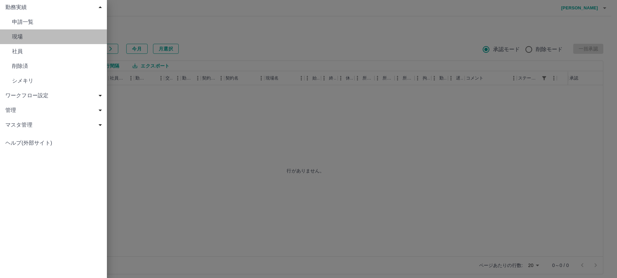
click at [20, 37] on span "現場" at bounding box center [57, 37] width 90 height 8
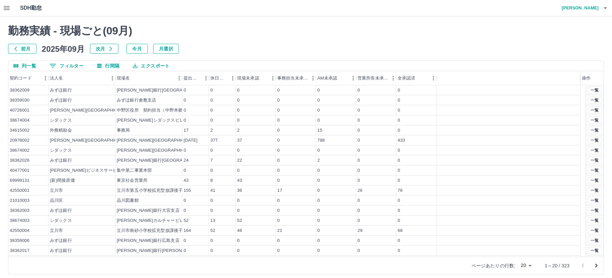
click at [524, 266] on body "SDH勤怠 中西　弘和 勤務実績 - 現場ごと( 09 月) 前月 2025年09月 次月 今月 月選択 列一覧 0 フィルター 行間隔 エクスポート 契約コ…" at bounding box center [306, 141] width 612 height 282
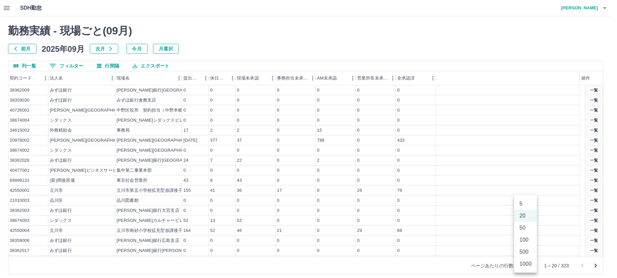
click at [525, 251] on li "500" at bounding box center [525, 252] width 23 height 12
type input "***"
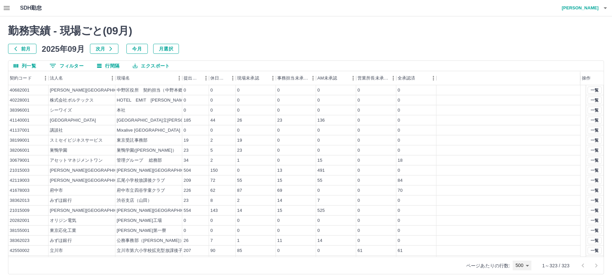
scroll to position [936, 0]
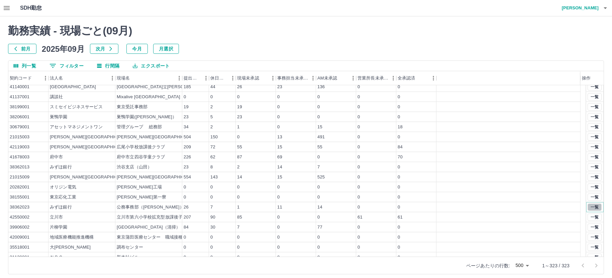
click at [587, 208] on button "一覧" at bounding box center [594, 207] width 14 height 7
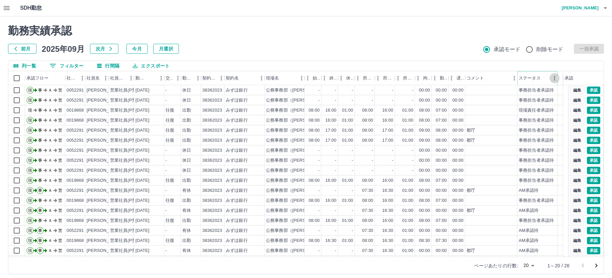
click at [550, 79] on button "メニュー" at bounding box center [554, 78] width 10 height 10
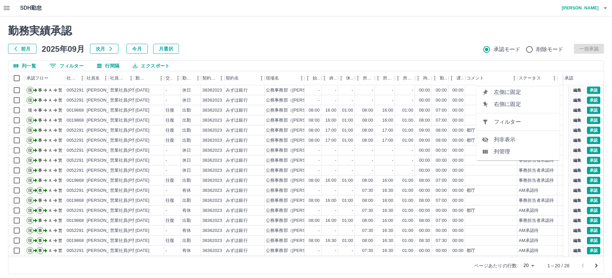
click at [518, 122] on span "フィルター" at bounding box center [524, 122] width 60 height 8
select select "**********"
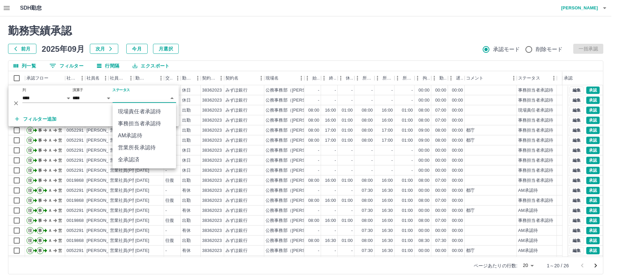
click at [120, 97] on body "SDH勤怠 中西　弘和 勤務実績承認 前月 2025年09月 次月 今月 月選択 承認モード 削除モード 一括承認 列一覧 0 フィルター 行間隔 エクスポー…" at bounding box center [308, 141] width 617 height 282
click at [138, 124] on li "事務担当者承認待" at bounding box center [144, 124] width 63 height 12
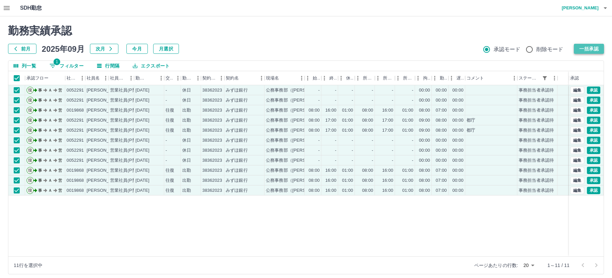
click at [587, 48] on button "一括承認" at bounding box center [588, 49] width 30 height 10
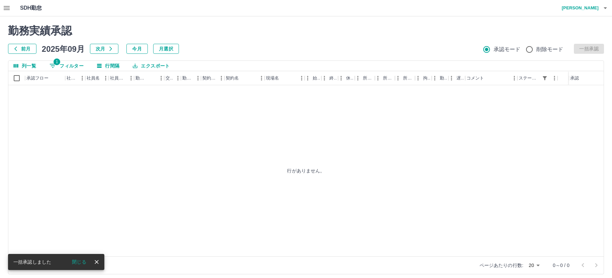
click at [7, 6] on icon "button" at bounding box center [7, 8] width 8 height 8
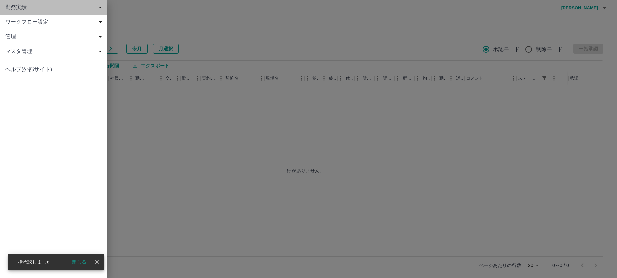
click at [24, 8] on span "勤務実績" at bounding box center [54, 7] width 99 height 8
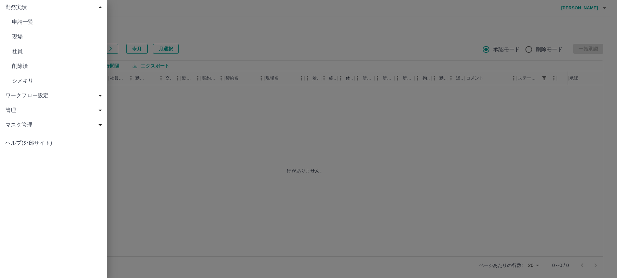
click at [19, 38] on span "現場" at bounding box center [57, 37] width 90 height 8
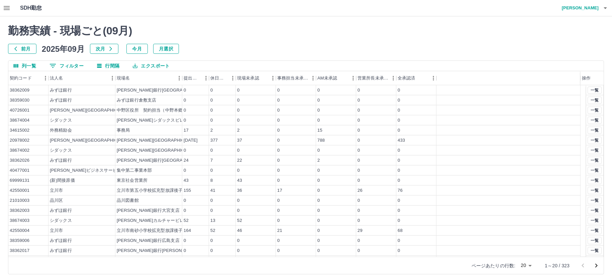
click at [527, 266] on body "SDH勤怠 中西　弘和 勤務実績 - 現場ごと( 09 月) 前月 2025年09月 次月 今月 月選択 列一覧 0 フィルター 行間隔 エクスポート 契約コ…" at bounding box center [306, 141] width 612 height 282
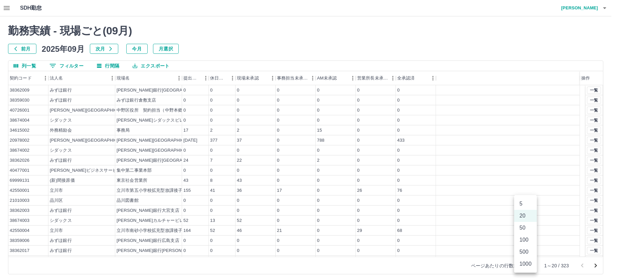
click at [527, 250] on li "500" at bounding box center [525, 252] width 23 height 12
type input "***"
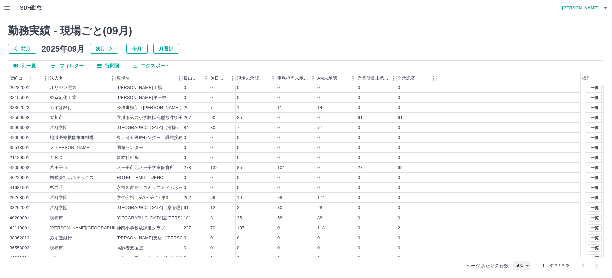
scroll to position [1036, 0]
click at [587, 208] on button "一覧" at bounding box center [594, 207] width 14 height 7
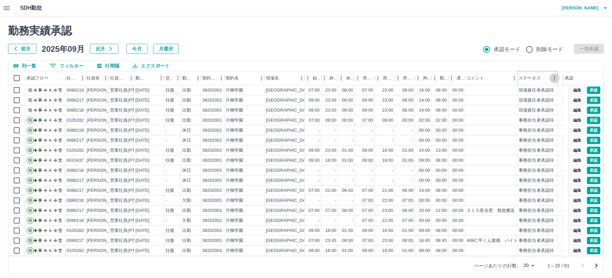
click at [549, 78] on button "メニュー" at bounding box center [554, 78] width 10 height 10
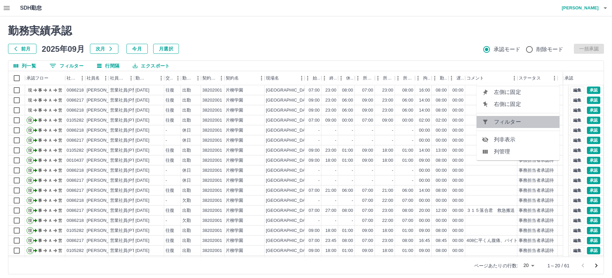
click at [519, 123] on span "フィルター" at bounding box center [524, 122] width 60 height 8
select select "**********"
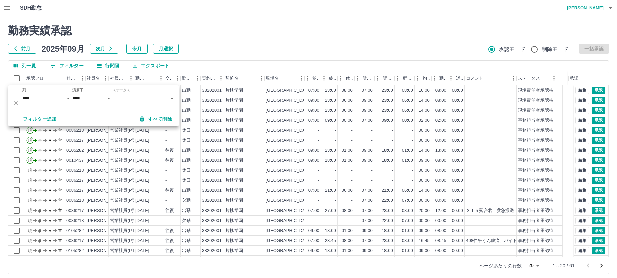
click at [116, 98] on body "SDH勤怠 中西　弘和 勤務実績承認 前月 2025年09月 次月 今月 月選択 承認モード 削除モード 一括承認 列一覧 0 フィルター 行間隔 エクスポー…" at bounding box center [308, 141] width 617 height 282
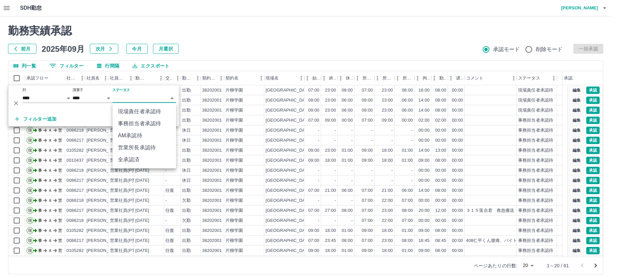
click at [128, 124] on li "事務担当者承認待" at bounding box center [144, 124] width 63 height 12
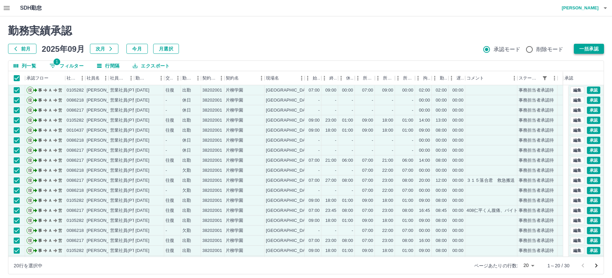
click at [585, 50] on button "一括承認" at bounding box center [588, 49] width 30 height 10
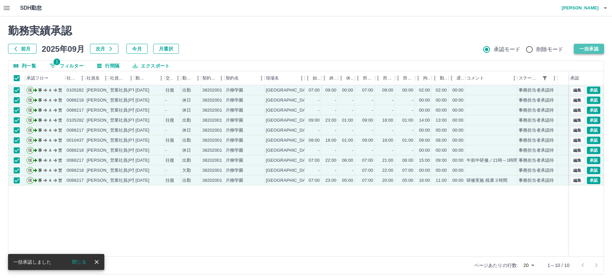
click at [583, 48] on button "一括承認" at bounding box center [588, 49] width 30 height 10
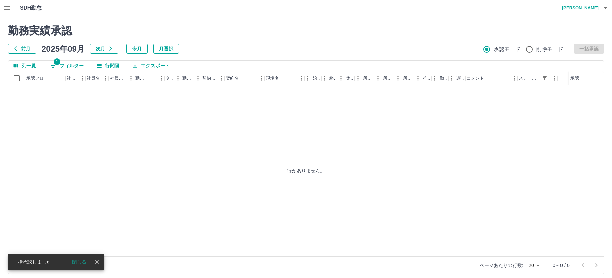
click at [9, 7] on icon "button" at bounding box center [7, 8] width 8 height 8
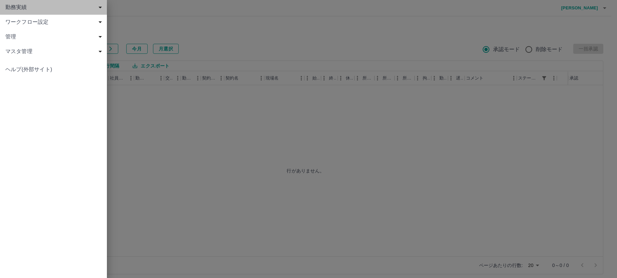
click at [19, 7] on span "勤務実績" at bounding box center [54, 7] width 99 height 8
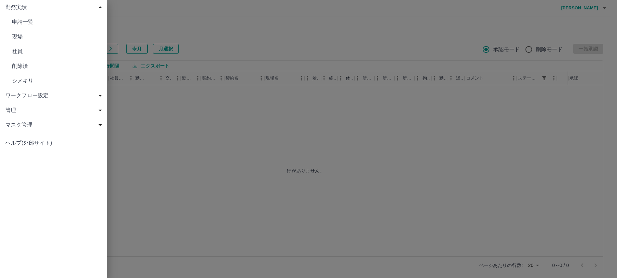
click at [18, 34] on span "現場" at bounding box center [57, 37] width 90 height 8
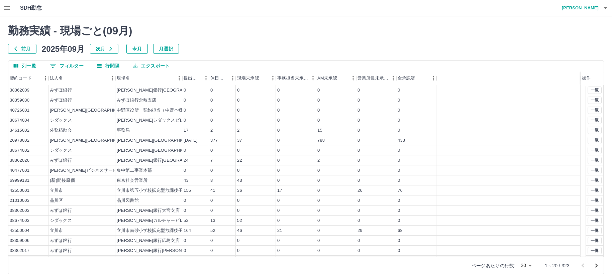
click at [530, 267] on body "SDH勤怠 中西　弘和 勤務実績 - 現場ごと( 09 月) 前月 2025年09月 次月 今月 月選択 列一覧 0 フィルター 行間隔 エクスポート 契約コ…" at bounding box center [306, 141] width 612 height 282
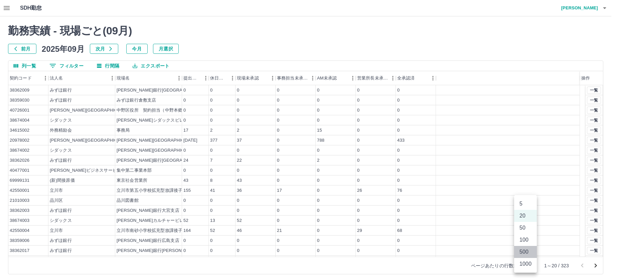
click at [528, 251] on li "500" at bounding box center [525, 252] width 23 height 12
type input "***"
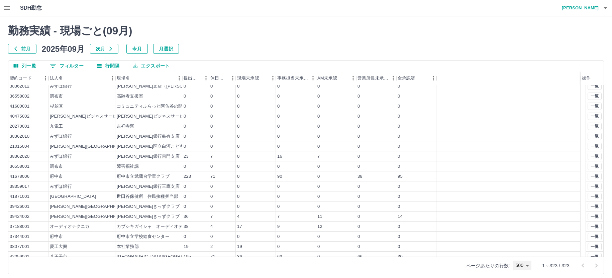
scroll to position [1170, 0]
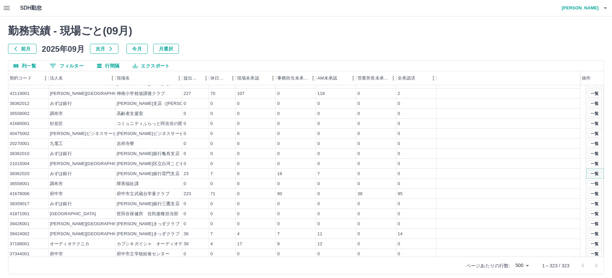
click at [587, 171] on button "一覧" at bounding box center [594, 173] width 14 height 7
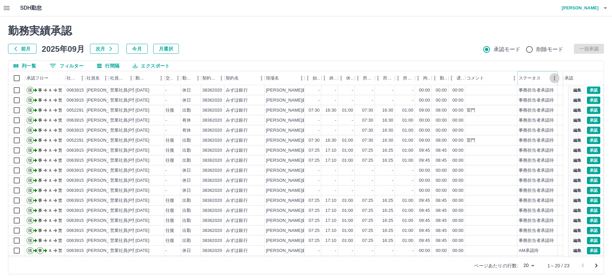
click at [552, 78] on icon "メニュー" at bounding box center [554, 78] width 7 height 7
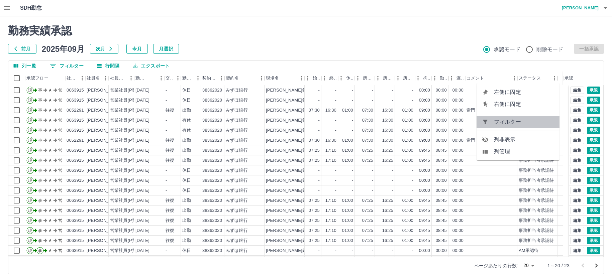
click at [533, 126] on li "フィルター" at bounding box center [517, 122] width 83 height 12
select select "**********"
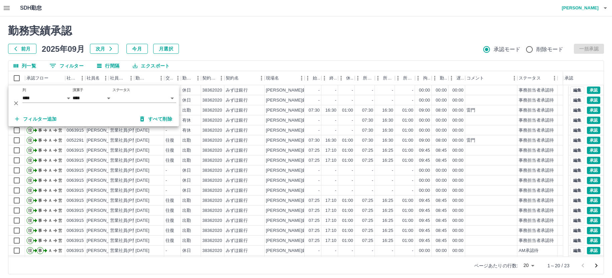
click at [121, 96] on body "SDH勤怠 中西　弘和 勤務実績承認 前月 2025年09月 次月 今月 月選択 承認モード 削除モード 一括承認 列一覧 0 フィルター 行間隔 エクスポー…" at bounding box center [306, 141] width 612 height 282
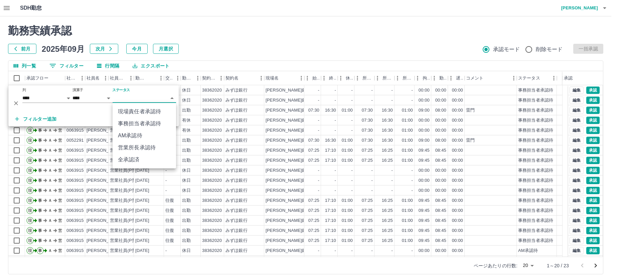
click at [135, 121] on li "事務担当者承認待" at bounding box center [144, 124] width 63 height 12
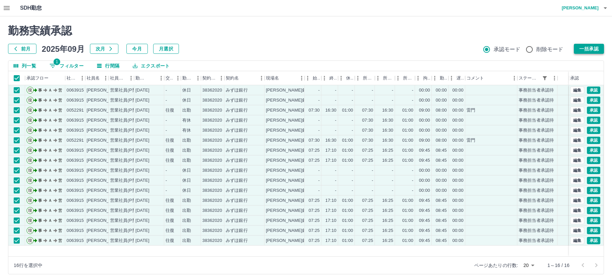
click at [590, 48] on button "一括承認" at bounding box center [588, 49] width 30 height 10
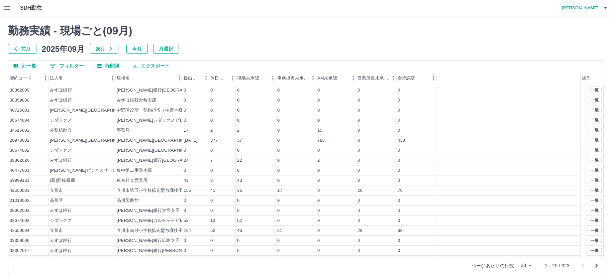
click at [526, 265] on body "SDH勤怠 中西　弘和 勤務実績 - 現場ごと( 09 月) 前月 2025年09月 次月 今月 月選択 列一覧 0 フィルター 行間隔 エクスポート 契約コ…" at bounding box center [306, 141] width 612 height 282
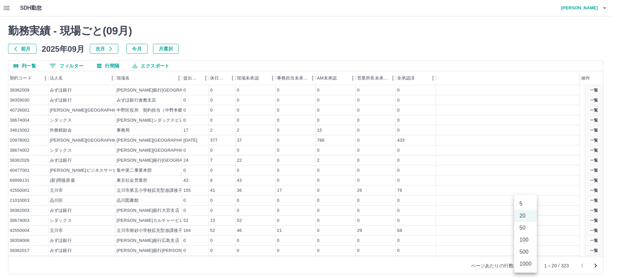
click at [525, 250] on li "500" at bounding box center [525, 252] width 23 height 12
type input "***"
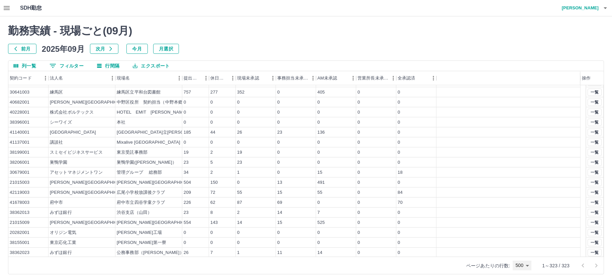
scroll to position [902, 0]
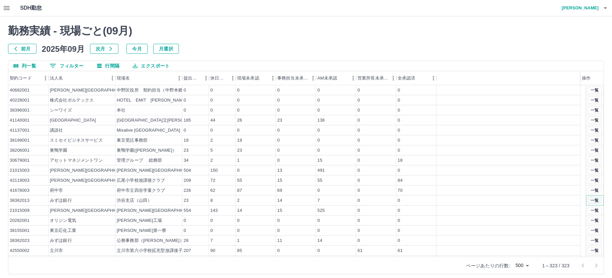
click at [590, 198] on button "一覧" at bounding box center [594, 200] width 14 height 7
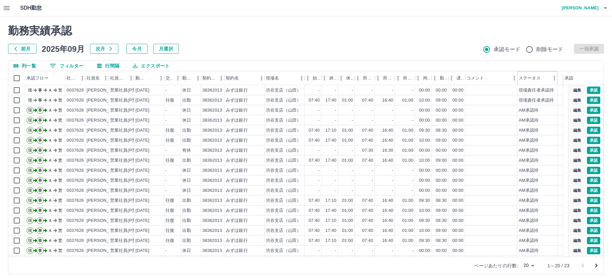
click at [550, 79] on button "メニュー" at bounding box center [554, 78] width 10 height 10
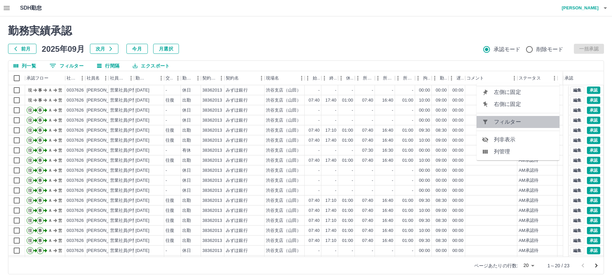
click at [533, 120] on span "フィルター" at bounding box center [524, 122] width 60 height 8
select select "**********"
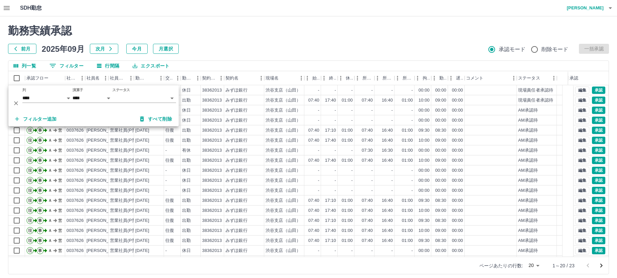
click at [124, 97] on body "SDH勤怠 中西　弘和 勤務実績承認 前月 2025年09月 次月 今月 月選択 承認モード 削除モード 一括承認 列一覧 0 フィルター 行間隔 エクスポー…" at bounding box center [308, 141] width 617 height 282
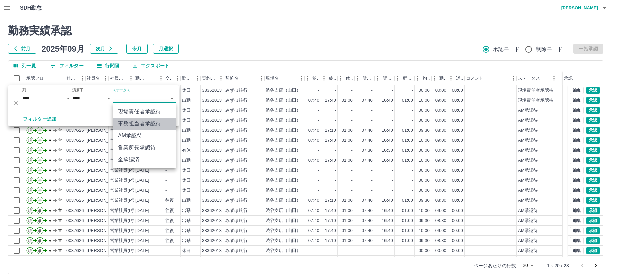
click at [137, 120] on li "事務担当者承認待" at bounding box center [144, 124] width 63 height 12
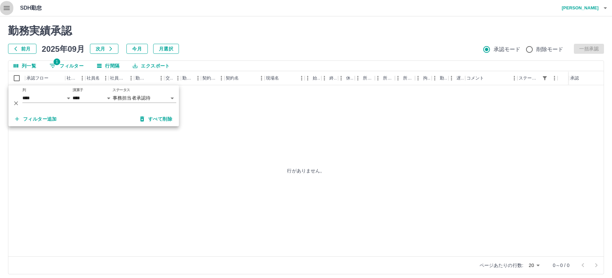
click at [8, 8] on icon "button" at bounding box center [7, 8] width 6 height 4
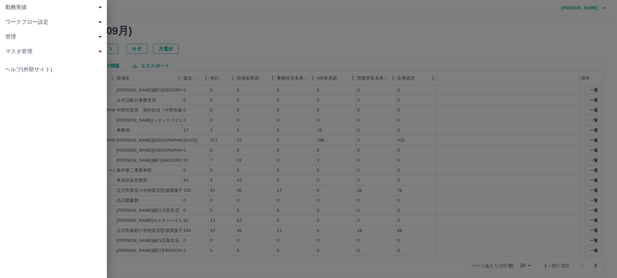
click at [227, 170] on div at bounding box center [308, 139] width 617 height 278
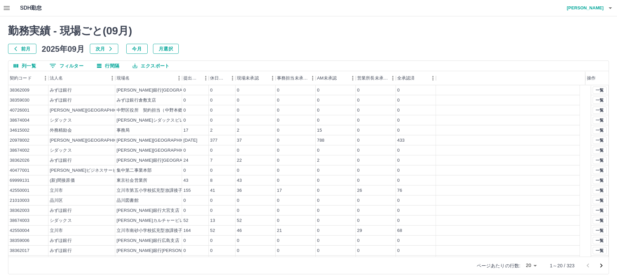
click at [525, 266] on body "SDH勤怠 中西　弘和 勤務実績 - 現場ごと( 09 月) 前月 2025年09月 次月 今月 月選択 列一覧 0 フィルター 行間隔 エクスポート 契約コ…" at bounding box center [308, 141] width 617 height 282
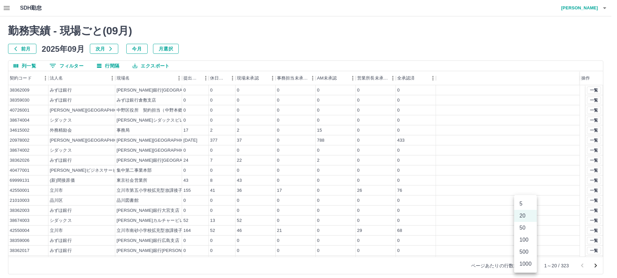
click at [524, 251] on li "500" at bounding box center [525, 252] width 23 height 12
type input "***"
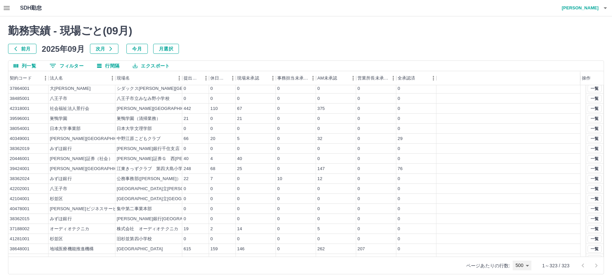
scroll to position [1437, 0]
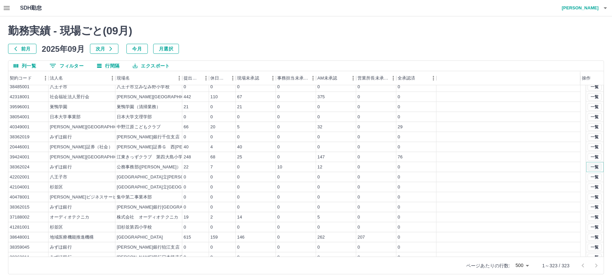
click at [587, 166] on button "一覧" at bounding box center [594, 166] width 14 height 7
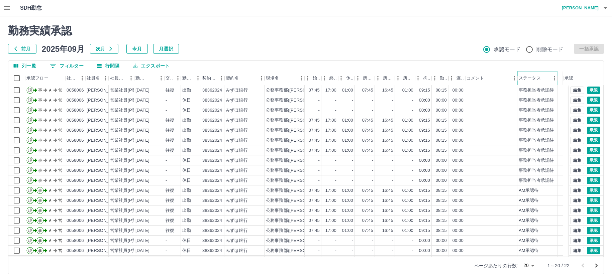
click at [550, 77] on button "メニュー" at bounding box center [554, 78] width 10 height 10
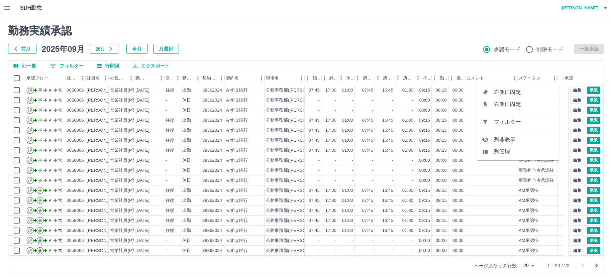
click at [523, 120] on span "フィルター" at bounding box center [524, 122] width 60 height 8
select select "**********"
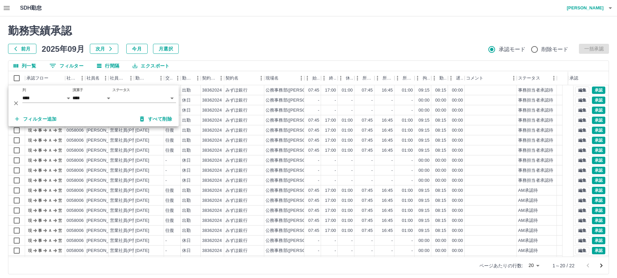
click at [116, 97] on body "SDH勤怠 中西　弘和 勤務実績承認 前月 2025年09月 次月 今月 月選択 承認モード 削除モード 一括承認 列一覧 0 フィルター 行間隔 エクスポー…" at bounding box center [308, 141] width 617 height 282
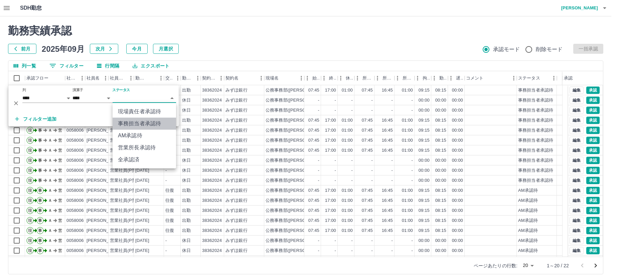
click at [140, 121] on li "事務担当者承認待" at bounding box center [144, 124] width 63 height 12
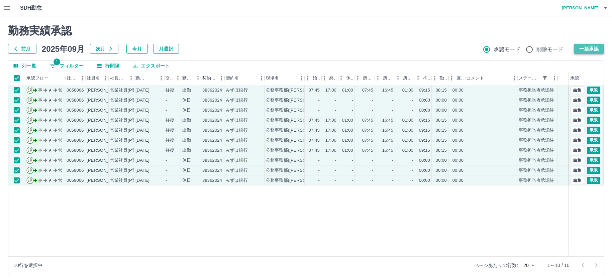
click at [586, 50] on button "一括承認" at bounding box center [588, 49] width 30 height 10
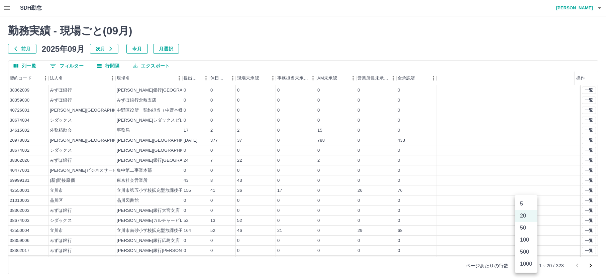
click at [522, 265] on body "SDH勤怠 中西　弘和 勤務実績 - 現場ごと( 09 月) 前月 2025年09月 次月 今月 月選択 列一覧 0 フィルター 行間隔 エクスポート 契約コ…" at bounding box center [306, 141] width 612 height 282
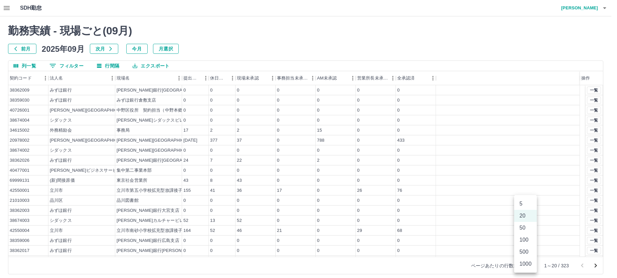
click at [527, 250] on li "500" at bounding box center [525, 252] width 23 height 12
type input "***"
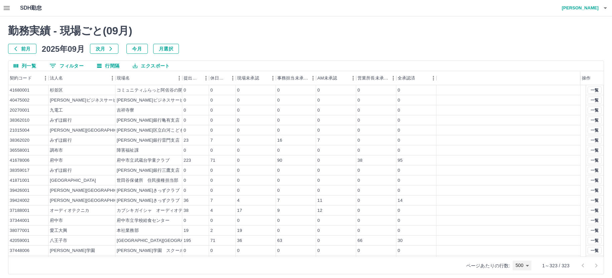
scroll to position [1270, 0]
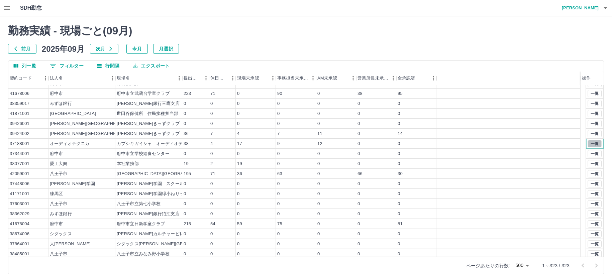
click at [587, 142] on button "一覧" at bounding box center [594, 143] width 14 height 7
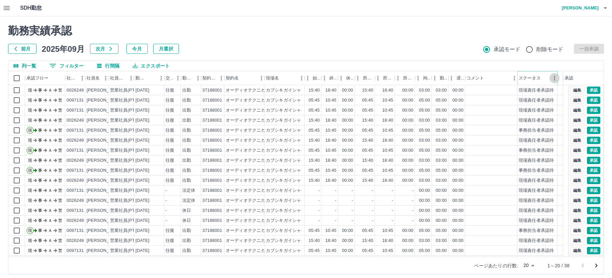
click at [551, 79] on icon "メニュー" at bounding box center [554, 78] width 7 height 7
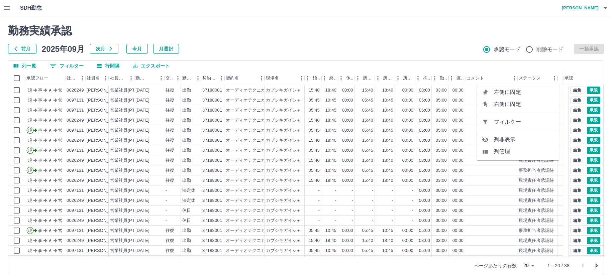
click at [537, 122] on span "フィルター" at bounding box center [524, 122] width 60 height 8
select select "**********"
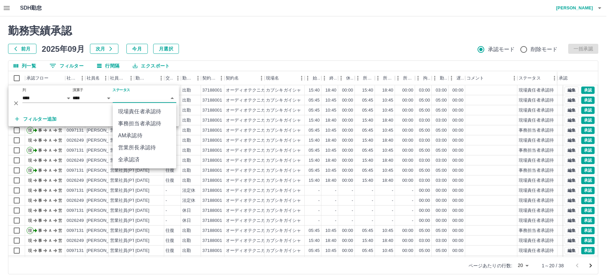
click at [130, 102] on body "SDH勤怠 中西　弘和 勤務実績承認 前月 2025年09月 次月 今月 月選択 承認モード 削除モード 一括承認 列一覧 0 フィルター 行間隔 エクスポー…" at bounding box center [306, 141] width 612 height 282
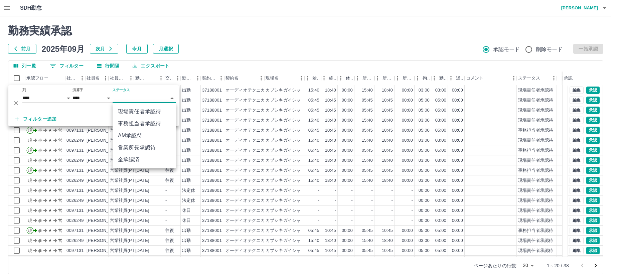
click at [130, 121] on li "事務担当者承認待" at bounding box center [144, 124] width 63 height 12
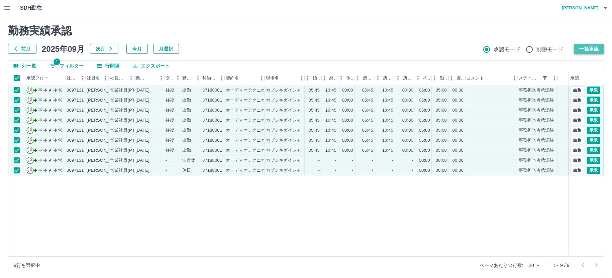
click at [586, 47] on button "一括承認" at bounding box center [588, 49] width 30 height 10
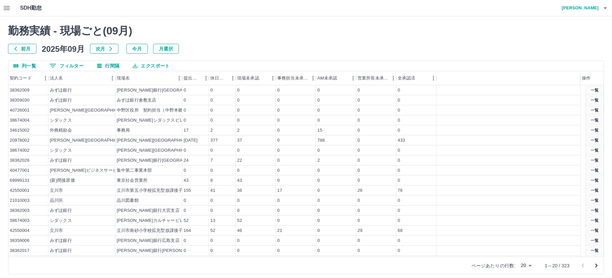
click at [528, 263] on body "SDH勤怠 中西　弘和 勤務実績 - 現場ごと( 09 月) 前月 2025年09月 次月 今月 月選択 列一覧 0 フィルター 行間隔 エクスポート 契約コ…" at bounding box center [306, 141] width 612 height 282
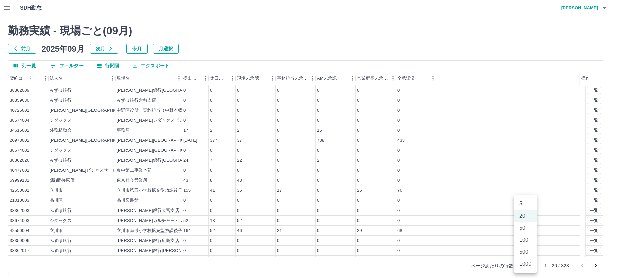
click at [528, 251] on li "500" at bounding box center [525, 252] width 23 height 12
type input "***"
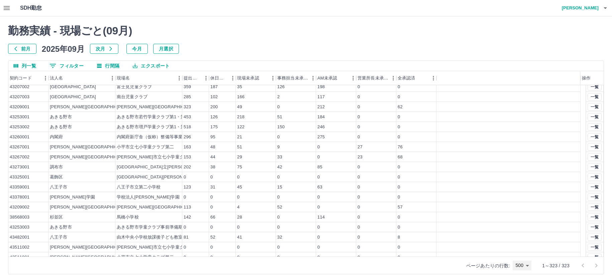
scroll to position [2773, 0]
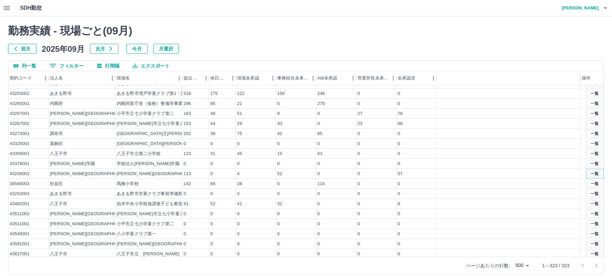
click at [587, 175] on button "一覧" at bounding box center [594, 173] width 14 height 7
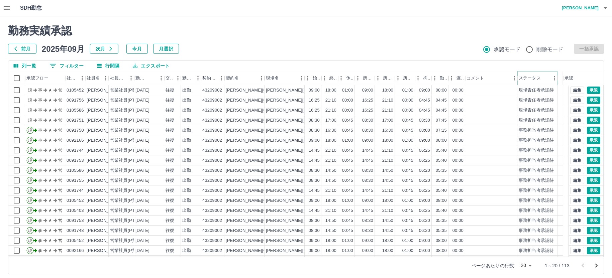
click at [551, 79] on icon "メニュー" at bounding box center [554, 78] width 7 height 7
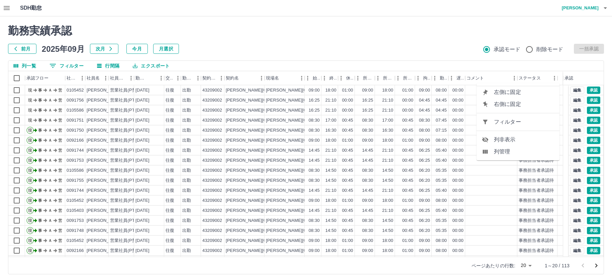
click at [527, 122] on span "フィルター" at bounding box center [524, 122] width 60 height 8
select select "**********"
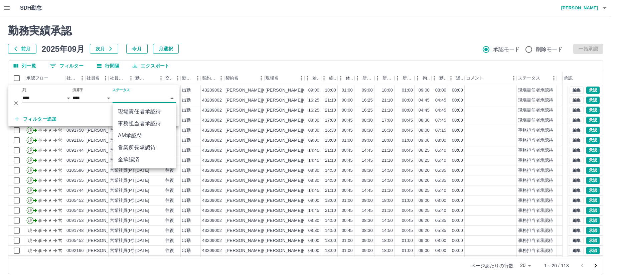
click at [129, 100] on body "SDH勤怠 中西　弘和 勤務実績承認 前月 2025年09月 次月 今月 月選択 承認モード 削除モード 一括承認 列一覧 0 フィルター 行間隔 エクスポー…" at bounding box center [308, 141] width 617 height 282
click at [131, 124] on li "事務担当者承認待" at bounding box center [144, 124] width 63 height 12
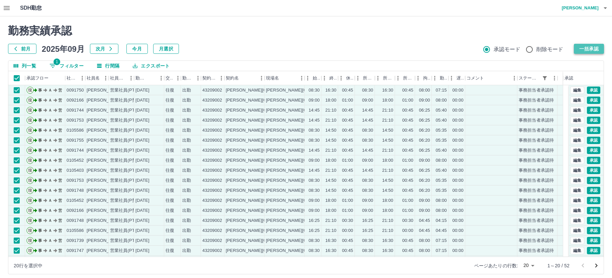
click at [581, 47] on button "一括承認" at bounding box center [588, 49] width 30 height 10
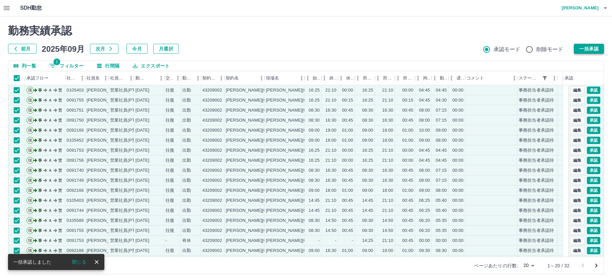
click at [583, 49] on button "一括承認" at bounding box center [588, 49] width 30 height 10
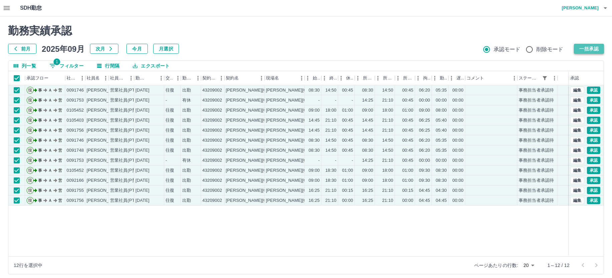
click at [583, 48] on button "一括承認" at bounding box center [588, 49] width 30 height 10
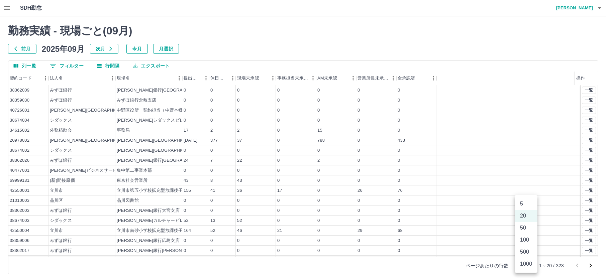
click at [525, 266] on body "SDH勤怠 中西　弘和 勤務実績 - 現場ごと( 09 月) 前月 2025年09月 次月 今月 月選択 列一覧 0 フィルター 行間隔 エクスポート 契約コ…" at bounding box center [306, 141] width 612 height 282
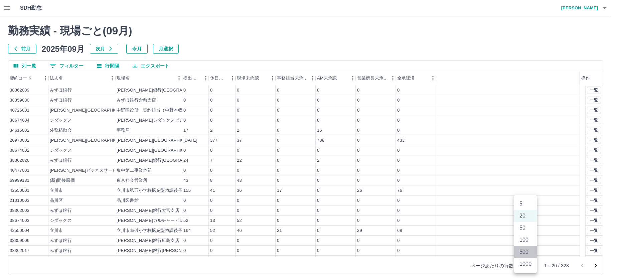
click at [524, 254] on li "500" at bounding box center [525, 252] width 23 height 12
type input "***"
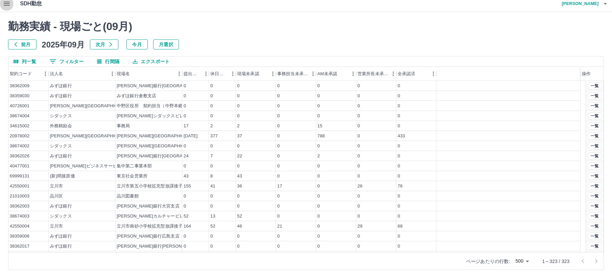
click at [6, 4] on icon "button" at bounding box center [7, 4] width 6 height 4
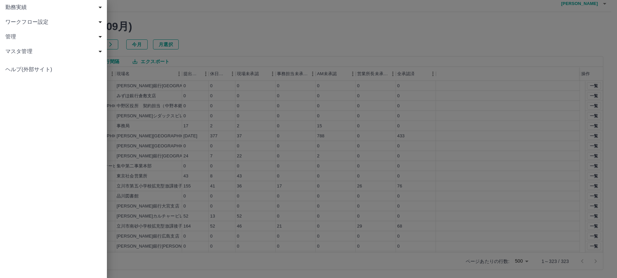
click at [8, 5] on span "勤務実績" at bounding box center [54, 7] width 99 height 8
click at [13, 34] on span "現場" at bounding box center [57, 37] width 90 height 8
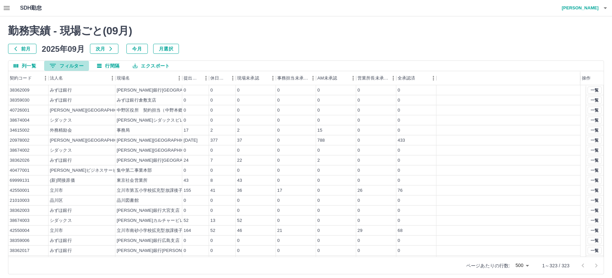
click at [79, 64] on button "0 フィルター" at bounding box center [66, 66] width 45 height 10
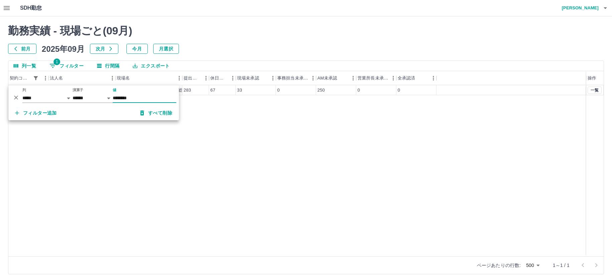
type input "********"
click at [236, 139] on div "40190001 杉並区 杉並区役所本庁舎案内業務　（総務部区政相談課） 283 67 33 0 250 0 0 一覧" at bounding box center [305, 170] width 595 height 171
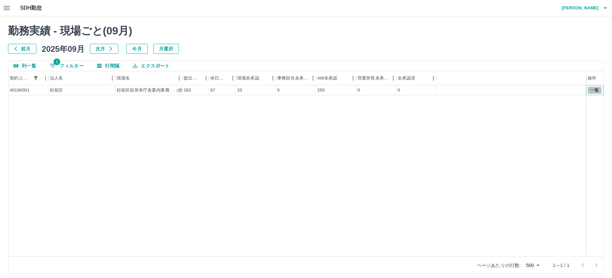
click at [592, 91] on button "一覧" at bounding box center [594, 90] width 14 height 7
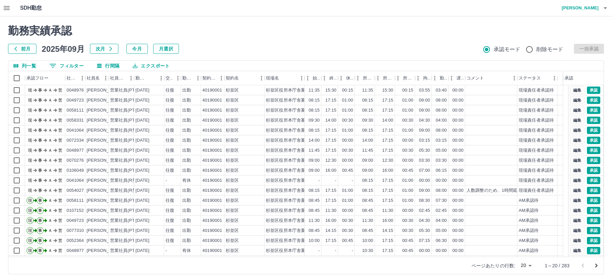
scroll to position [29, 0]
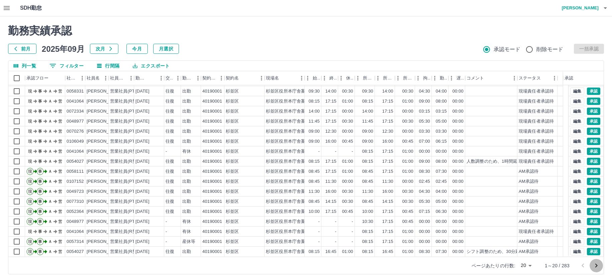
click at [595, 263] on icon "次のページへ" at bounding box center [596, 266] width 8 height 8
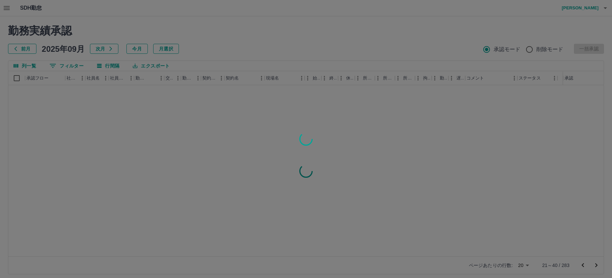
scroll to position [0, 0]
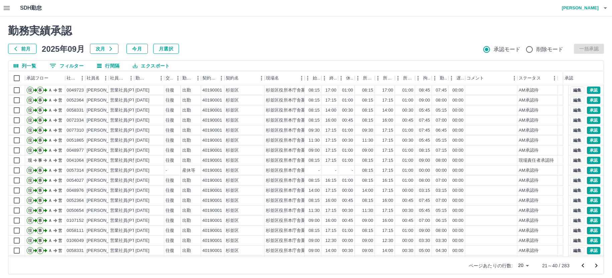
click at [595, 263] on icon "次のページへ" at bounding box center [596, 266] width 8 height 8
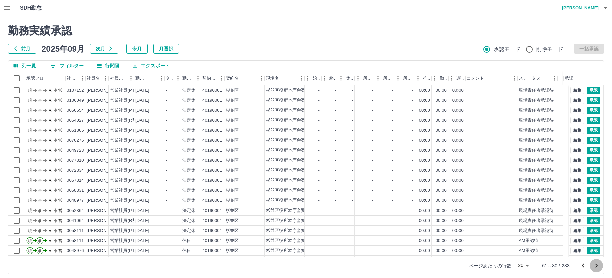
click at [595, 263] on icon "次のページへ" at bounding box center [596, 266] width 8 height 8
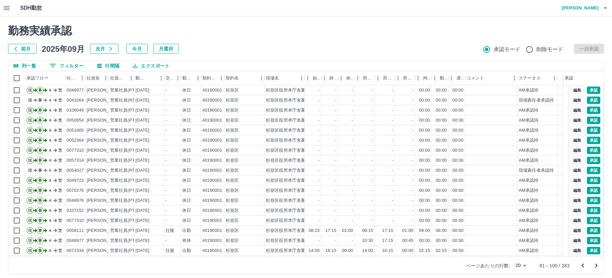
click at [595, 263] on icon "次のページへ" at bounding box center [596, 266] width 8 height 8
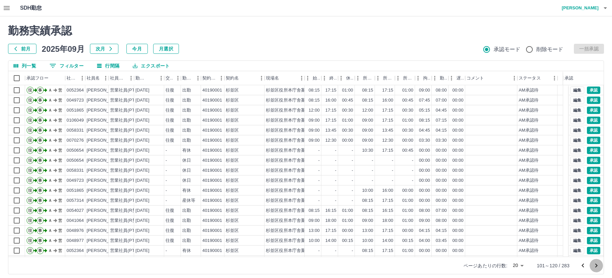
click at [595, 263] on icon "次のページへ" at bounding box center [596, 266] width 8 height 8
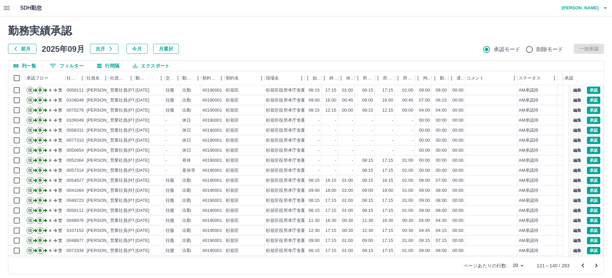
click at [595, 263] on icon "次のページへ" at bounding box center [596, 266] width 8 height 8
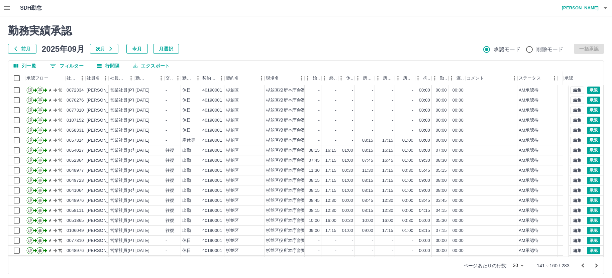
click at [595, 263] on icon "次のページへ" at bounding box center [596, 266] width 8 height 8
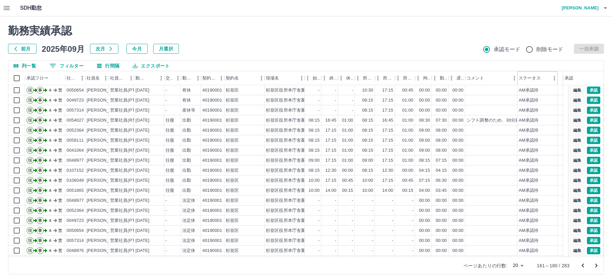
click at [551, 78] on icon "メニュー" at bounding box center [554, 78] width 7 height 7
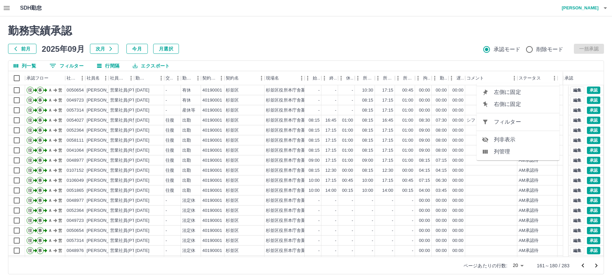
drag, startPoint x: 534, startPoint y: 120, endPoint x: 487, endPoint y: 132, distance: 49.2
click at [534, 120] on span "フィルター" at bounding box center [524, 122] width 60 height 8
select select "**********"
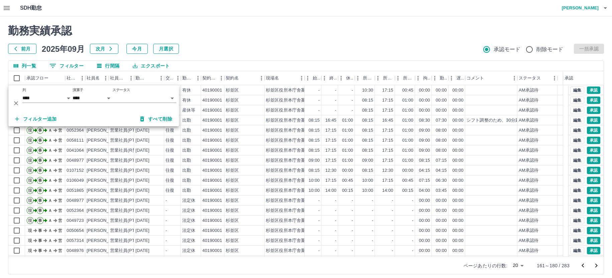
click at [142, 99] on body "SDH勤怠 中西　弘和 勤務実績承認 前月 2025年09月 次月 今月 月選択 承認モード 削除モード 一括承認 列一覧 0 フィルター 行間隔 エクスポー…" at bounding box center [306, 141] width 612 height 282
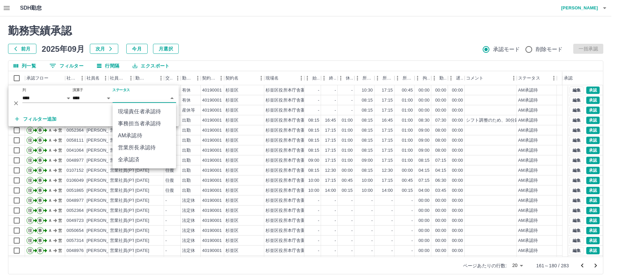
click at [142, 111] on li "現場責任者承認待" at bounding box center [144, 112] width 63 height 12
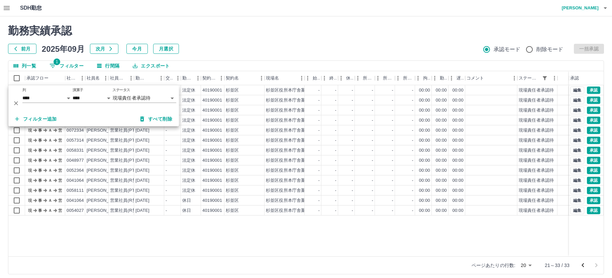
click at [249, 229] on div "現 事 Ａ 営 0051865 渡邊　みどり 営業社員(PT契約) 2025-09-14 - 法定休 40190001 杉並区 杉並区役所本庁舎案内業務　（総…" at bounding box center [305, 170] width 595 height 171
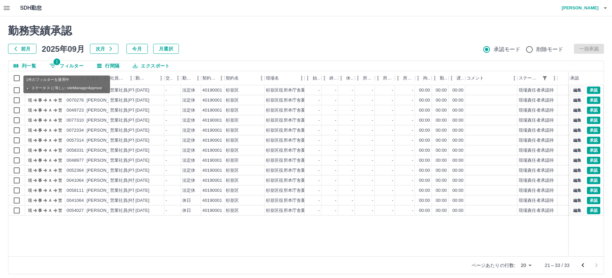
click at [65, 66] on button "1 フィルター" at bounding box center [66, 66] width 45 height 10
select select "**********"
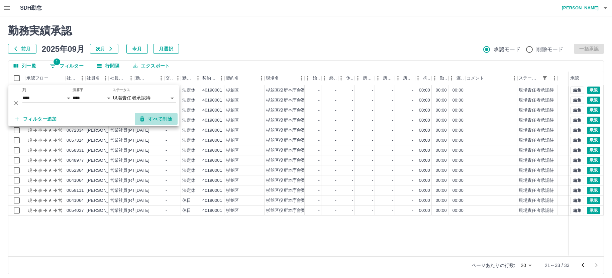
click at [164, 117] on button "すべて削除" at bounding box center [156, 119] width 43 height 12
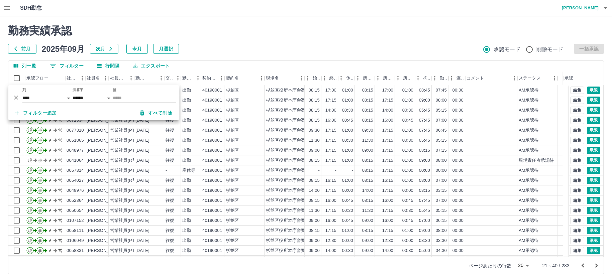
click at [65, 64] on button "0 フィルター" at bounding box center [66, 66] width 45 height 10
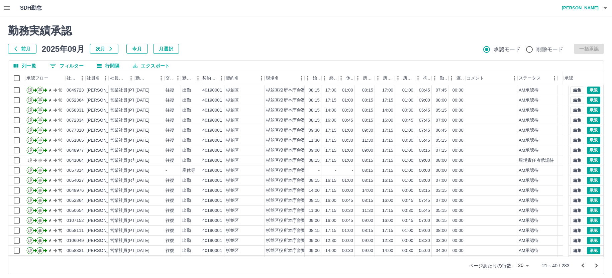
click at [63, 64] on button "0 フィルター" at bounding box center [66, 66] width 45 height 10
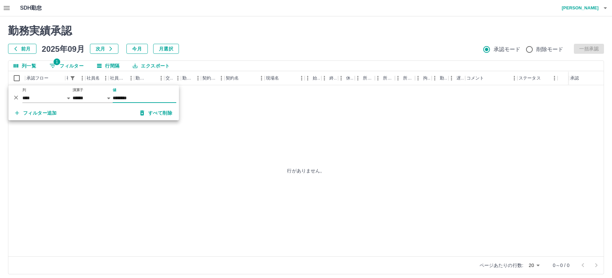
type input "********"
click at [223, 123] on div "行がありません。" at bounding box center [305, 170] width 595 height 171
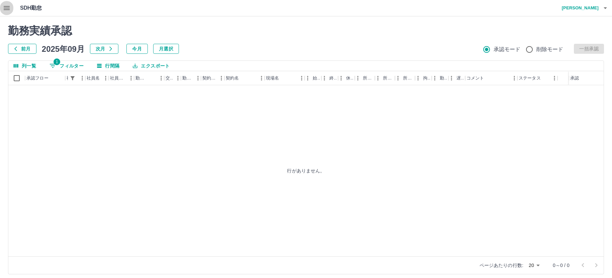
click at [4, 8] on icon "button" at bounding box center [7, 8] width 6 height 4
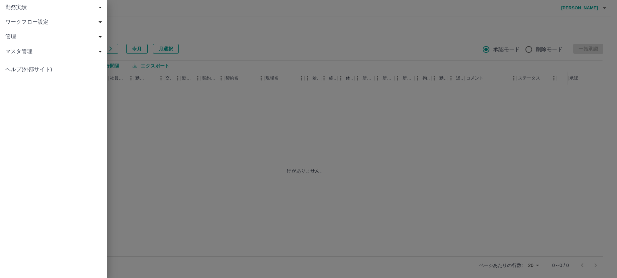
drag, startPoint x: 12, startPoint y: 8, endPoint x: 19, endPoint y: 8, distance: 6.7
click at [14, 8] on span "勤務実績" at bounding box center [54, 7] width 99 height 8
click at [19, 36] on span "現場" at bounding box center [57, 37] width 90 height 8
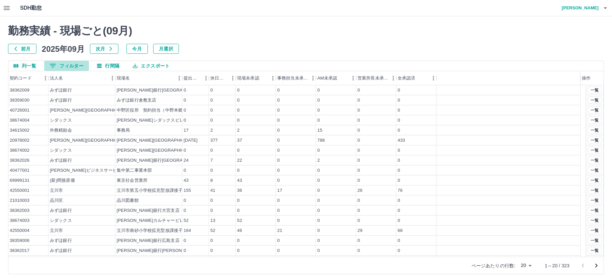
drag, startPoint x: 66, startPoint y: 64, endPoint x: 81, endPoint y: 64, distance: 14.4
click at [66, 64] on button "0 フィルター" at bounding box center [66, 66] width 45 height 10
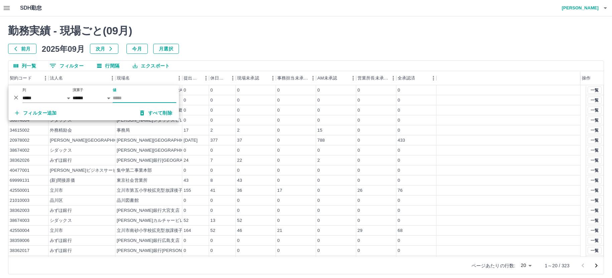
click at [119, 97] on input "値" at bounding box center [144, 98] width 63 height 10
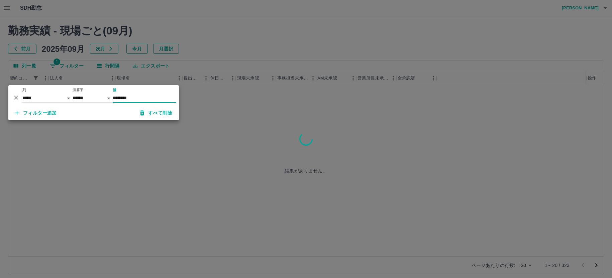
type input "********"
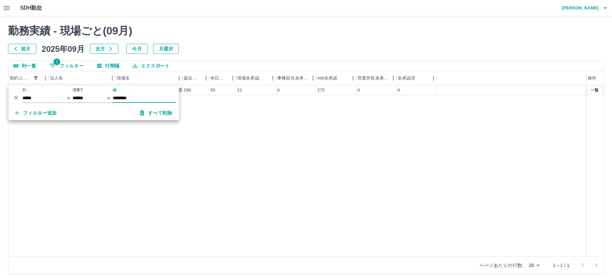
click at [243, 113] on div "43260001 内閣府 内閣府新庁舎（仮称）整備等事業（電話交換 296 95 21 0 275 0 0 一覧" at bounding box center [305, 170] width 595 height 171
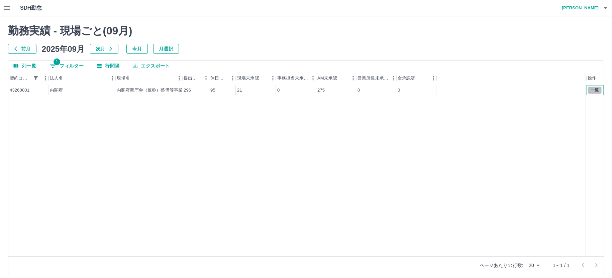
click at [595, 90] on button "一覧" at bounding box center [594, 90] width 14 height 7
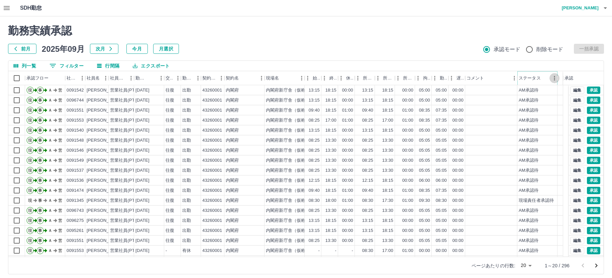
click at [552, 79] on icon "メニュー" at bounding box center [554, 78] width 7 height 7
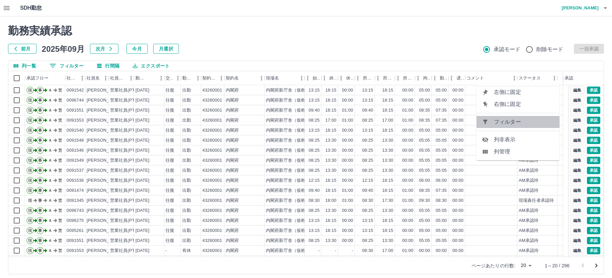
click at [537, 124] on span "フィルター" at bounding box center [524, 122] width 60 height 8
select select "**********"
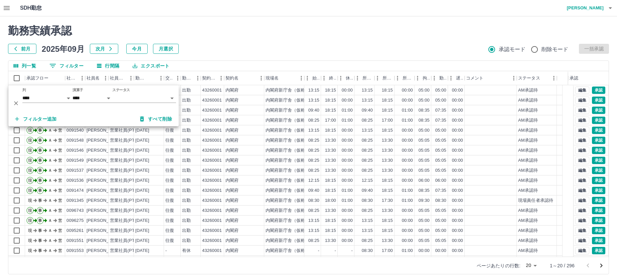
click at [125, 99] on body "SDH勤怠 中西　弘和 勤務実績承認 前月 2025年09月 次月 今月 月選択 承認モード 削除モード 一括承認 列一覧 0 フィルター 行間隔 エクスポー…" at bounding box center [308, 141] width 617 height 282
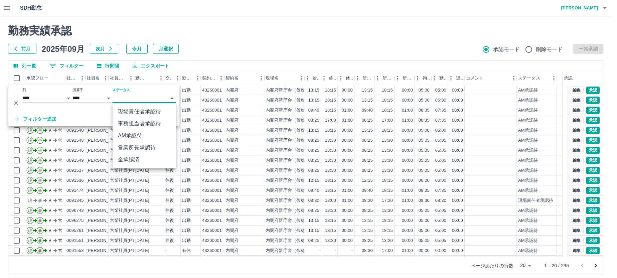
click at [127, 112] on li "現場責任者承認待" at bounding box center [144, 112] width 63 height 12
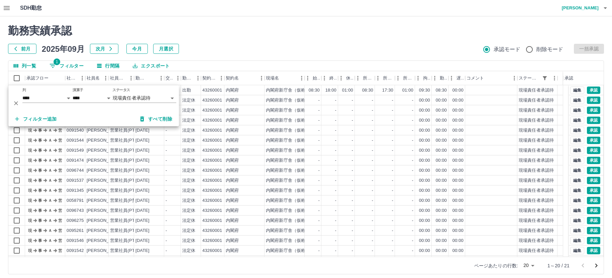
scroll to position [29, 0]
click at [595, 263] on icon "次のページへ" at bounding box center [596, 266] width 8 height 8
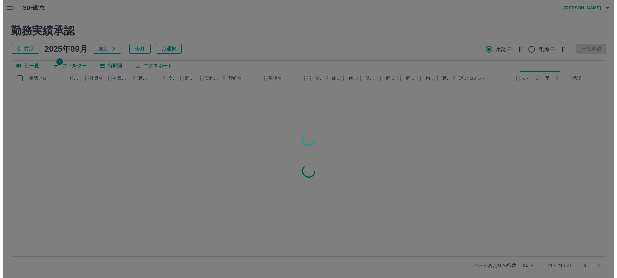
scroll to position [0, 0]
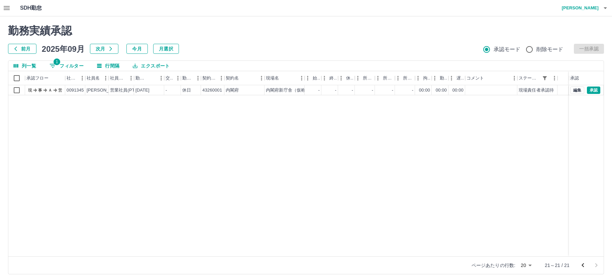
click at [315, 150] on div "現 事 Ａ 営 0091345 石川　亜抄子 営業社員(PT契約) 2025-09-13 - 休日 43260001 内閣府 内閣府新庁舎（仮称）整備等事業（…" at bounding box center [305, 170] width 595 height 171
click at [5, 6] on icon "button" at bounding box center [7, 8] width 6 height 4
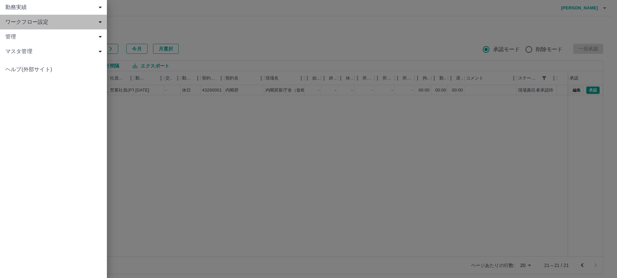
click at [20, 24] on span "ワークフロー設定" at bounding box center [54, 22] width 99 height 8
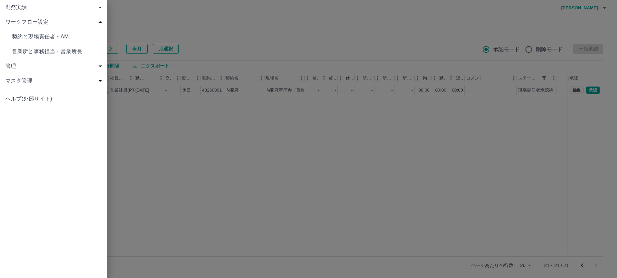
click at [23, 34] on span "契約と現場責任者・AM" at bounding box center [57, 37] width 90 height 8
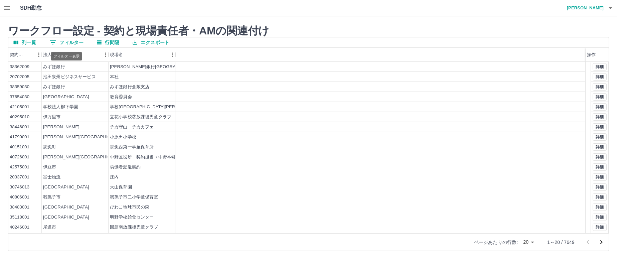
click at [61, 42] on button "0 フィルター" at bounding box center [66, 42] width 45 height 10
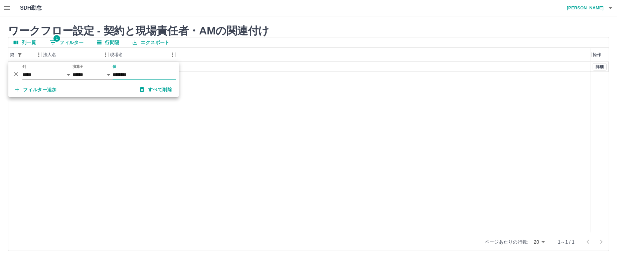
type input "********"
click at [294, 103] on div "40190001 [GEOGRAPHIC_DATA] 杉並区役所本庁舎案内業務　（総務部区政相談課） 詳細" at bounding box center [308, 147] width 600 height 171
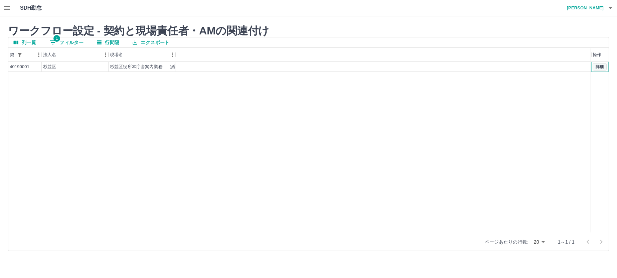
click at [601, 68] on button "詳細" at bounding box center [600, 66] width 14 height 7
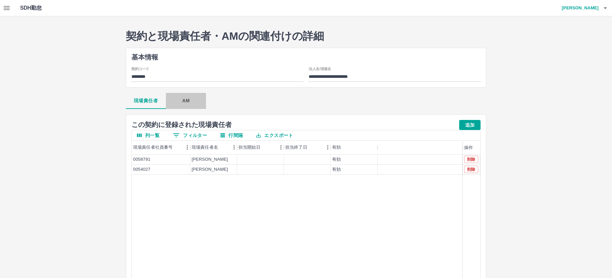
click at [185, 102] on button "AM" at bounding box center [186, 101] width 40 height 16
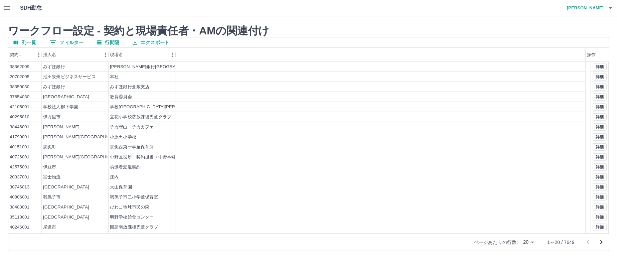
click at [76, 42] on button "0 フィルター" at bounding box center [66, 42] width 45 height 10
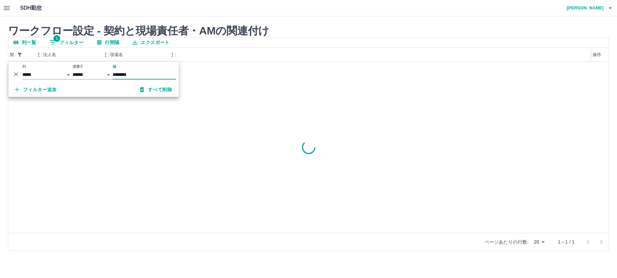
type input "********"
click at [259, 93] on div "43260001 内閣府 内閣府新庁舎（仮称）整備等事業（電話交換 詳細" at bounding box center [308, 147] width 600 height 171
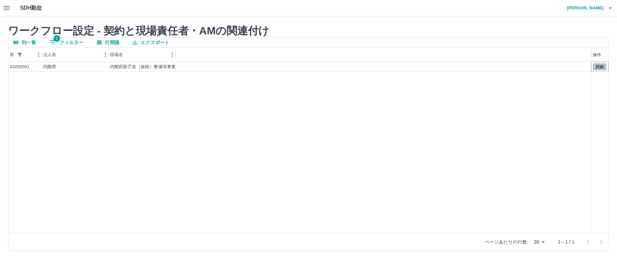
click at [601, 65] on button "詳細" at bounding box center [600, 66] width 14 height 7
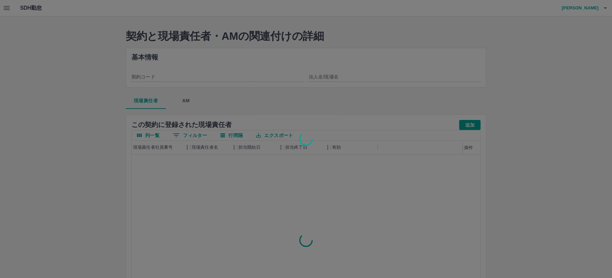
type input "********"
type input "**********"
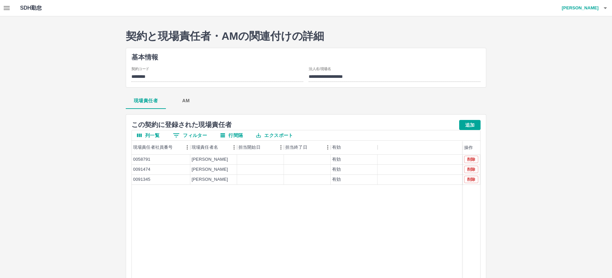
click at [186, 98] on button "AM" at bounding box center [186, 101] width 40 height 16
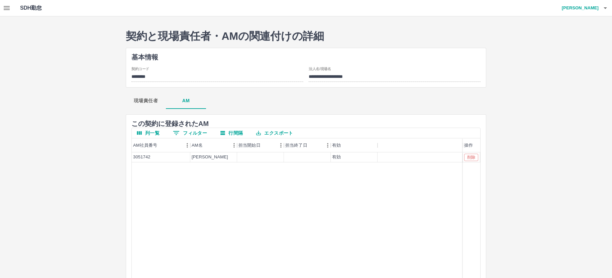
click at [7, 9] on icon "button" at bounding box center [7, 8] width 6 height 4
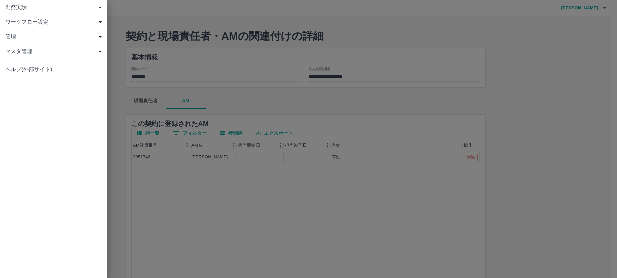
click at [24, 7] on span "勤務実績" at bounding box center [54, 7] width 99 height 8
click at [576, 45] on div at bounding box center [308, 139] width 617 height 278
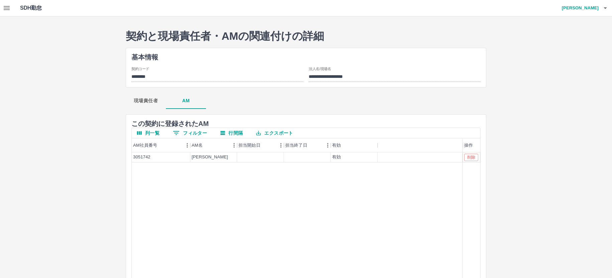
click at [583, 8] on h4 "中西　弘和" at bounding box center [578, 8] width 40 height 16
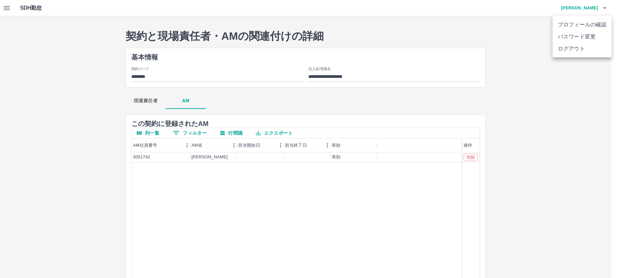
drag, startPoint x: 564, startPoint y: 47, endPoint x: 547, endPoint y: 51, distance: 17.1
click at [564, 47] on li "ログアウト" at bounding box center [582, 49] width 59 height 12
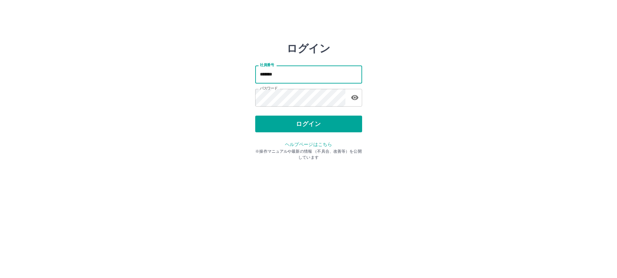
click at [282, 75] on input "*******" at bounding box center [308, 74] width 107 height 18
type input "*"
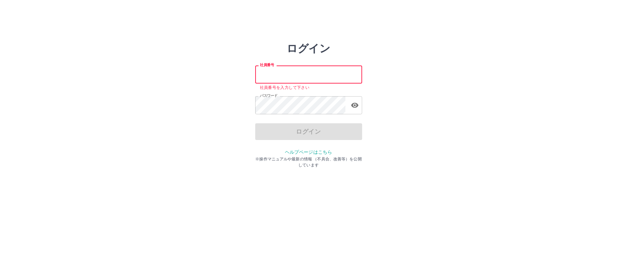
paste input "*******"
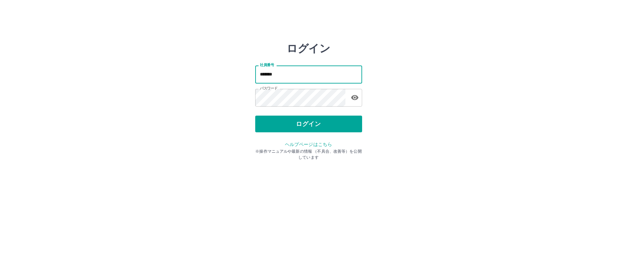
type input "*******"
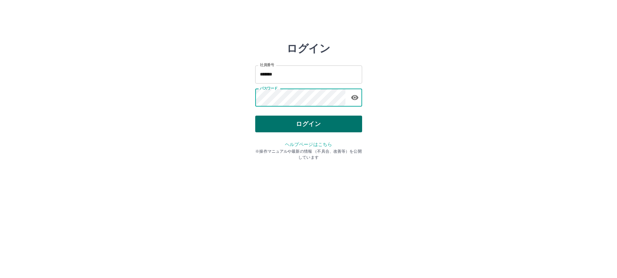
click at [291, 126] on button "ログイン" at bounding box center [308, 124] width 107 height 17
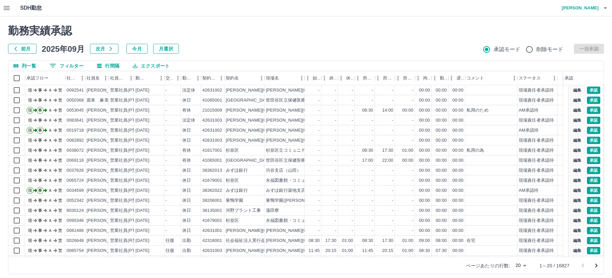
click at [8, 5] on icon "button" at bounding box center [7, 8] width 8 height 8
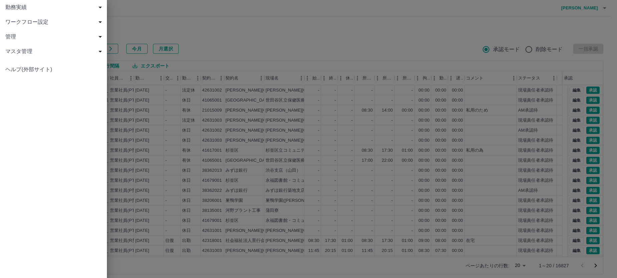
click at [20, 8] on span "勤務実績" at bounding box center [54, 7] width 99 height 8
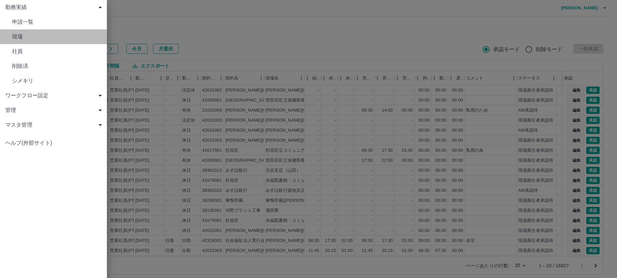
click at [22, 34] on span "現場" at bounding box center [57, 37] width 90 height 8
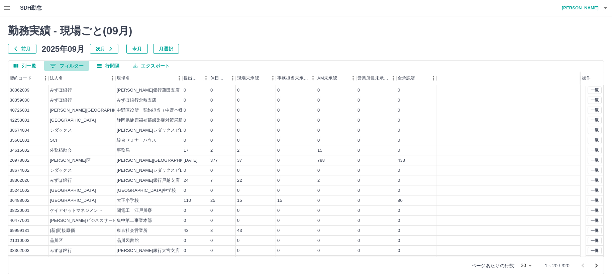
click at [70, 65] on button "0 フィルター" at bounding box center [66, 66] width 45 height 10
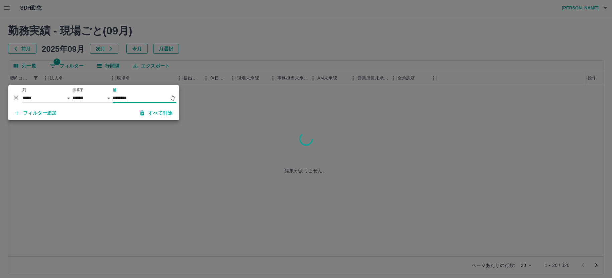
type input "********"
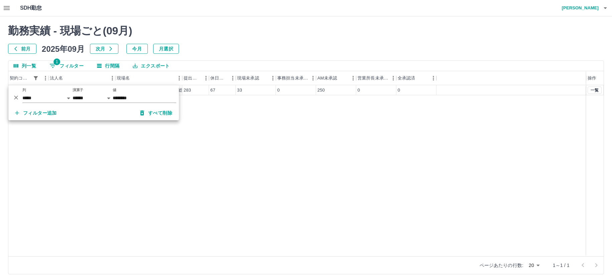
click at [252, 137] on div "40190001 [GEOGRAPHIC_DATA] 杉並区役所本庁舎案内業務　（総務部区政相談課） 283 67 33 0 250 0 0 一覧" at bounding box center [305, 170] width 595 height 171
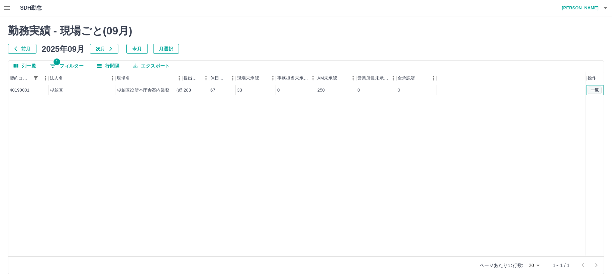
click at [591, 91] on button "一覧" at bounding box center [594, 90] width 14 height 7
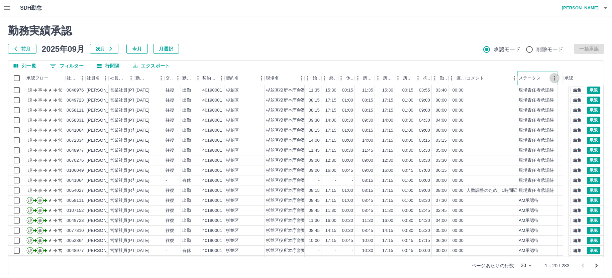
click at [550, 79] on button "メニュー" at bounding box center [554, 78] width 10 height 10
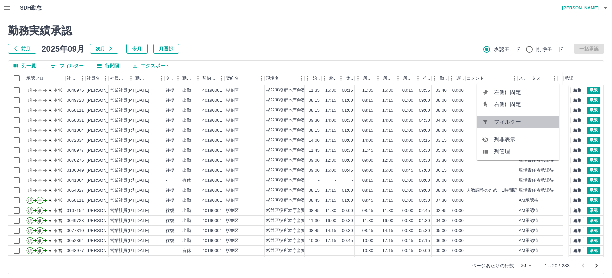
drag, startPoint x: 524, startPoint y: 124, endPoint x: 295, endPoint y: 120, distance: 228.9
click at [524, 123] on span "フィルター" at bounding box center [524, 122] width 60 height 8
select select "**********"
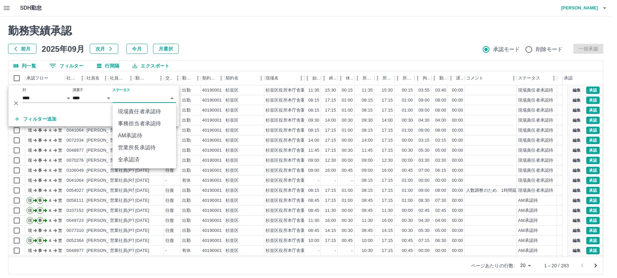
click at [119, 100] on body "SDH勤怠 [PERSON_NAME] 勤務実績承認 前月 [DATE] 次月 今月 月選択 承認モード 削除モード 一括承認 列一覧 0 フィルター 行間隔…" at bounding box center [308, 141] width 617 height 282
click at [133, 137] on li "AM承認待" at bounding box center [144, 136] width 63 height 12
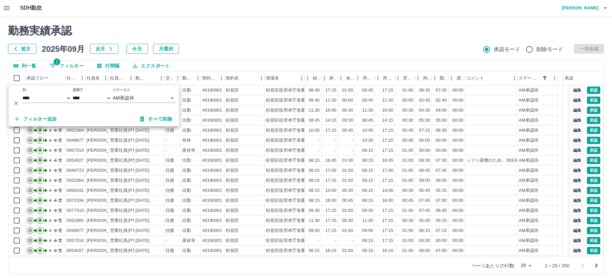
click at [240, 43] on div "勤務実績承認 前月 2025年09月 次月 今月 月選択 承認モード 削除モード 一括承認" at bounding box center [305, 38] width 595 height 29
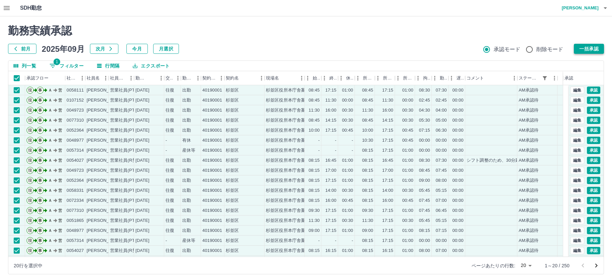
click at [592, 47] on button "一括承認" at bounding box center [588, 49] width 30 height 10
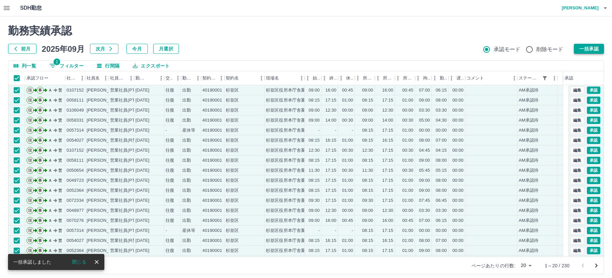
click at [585, 47] on button "一括承認" at bounding box center [588, 49] width 30 height 10
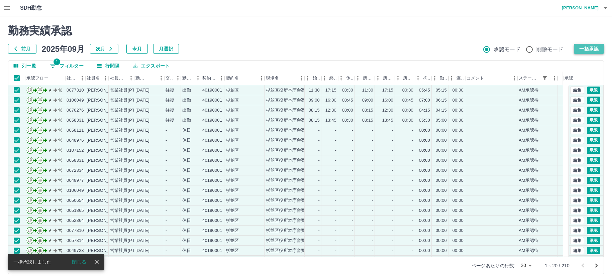
click at [588, 50] on button "一括承認" at bounding box center [588, 49] width 30 height 10
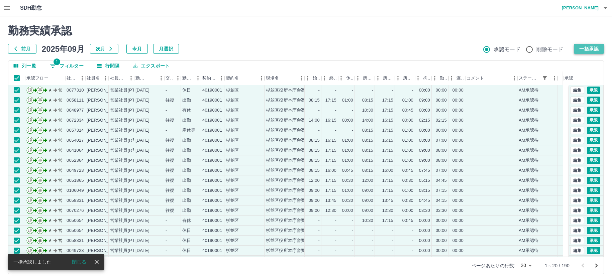
click at [585, 48] on button "一括承認" at bounding box center [588, 49] width 30 height 10
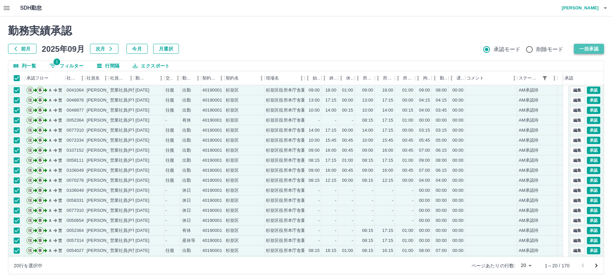
click at [584, 47] on button "一括承認" at bounding box center [588, 49] width 30 height 10
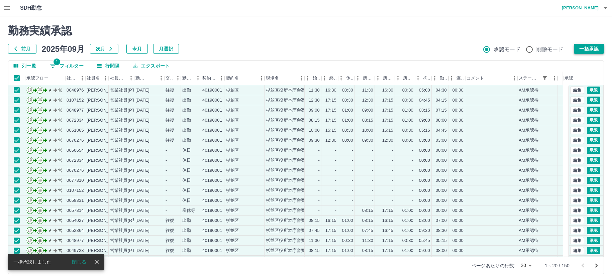
click at [589, 49] on button "一括承認" at bounding box center [588, 49] width 30 height 10
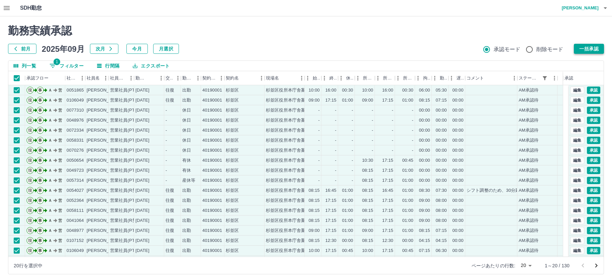
click at [584, 46] on button "一括承認" at bounding box center [588, 49] width 30 height 10
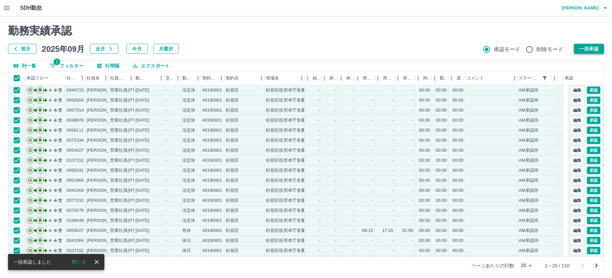
click at [585, 49] on button "一括承認" at bounding box center [588, 49] width 30 height 10
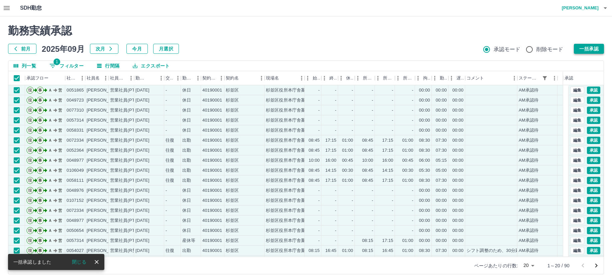
click at [583, 50] on button "一括承認" at bounding box center [588, 49] width 30 height 10
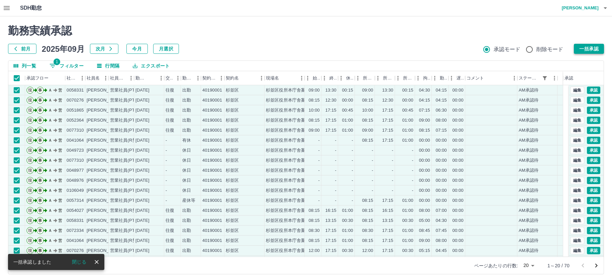
click at [584, 46] on button "一括承認" at bounding box center [588, 49] width 30 height 10
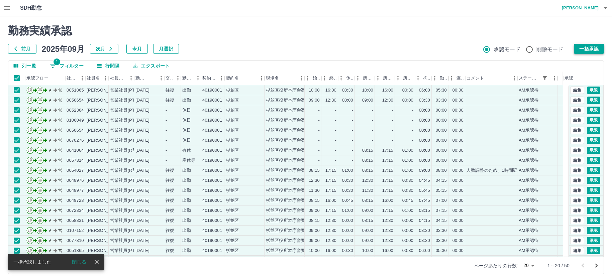
click at [590, 49] on button "一括承認" at bounding box center [588, 49] width 30 height 10
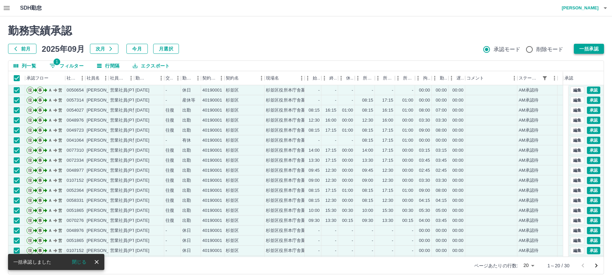
click at [583, 49] on button "一括承認" at bounding box center [588, 49] width 30 height 10
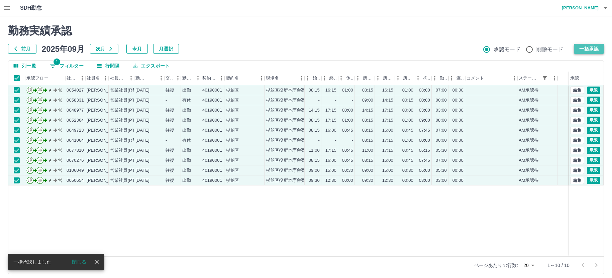
click at [580, 48] on button "一括承認" at bounding box center [588, 49] width 30 height 10
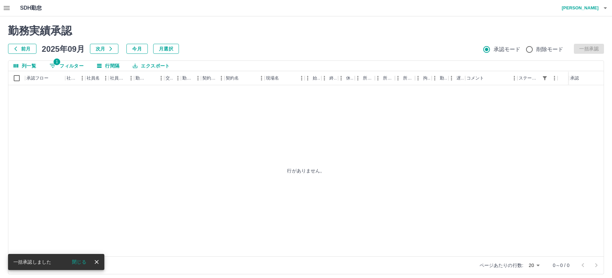
click at [9, 6] on icon "button" at bounding box center [7, 8] width 6 height 4
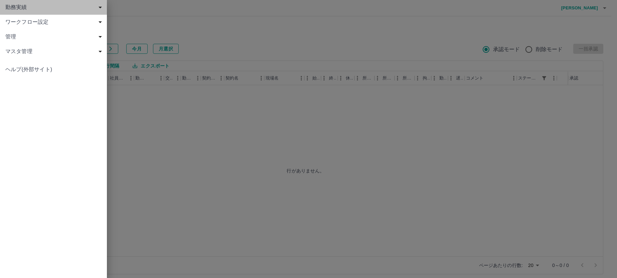
click at [21, 8] on span "勤務実績" at bounding box center [54, 7] width 99 height 8
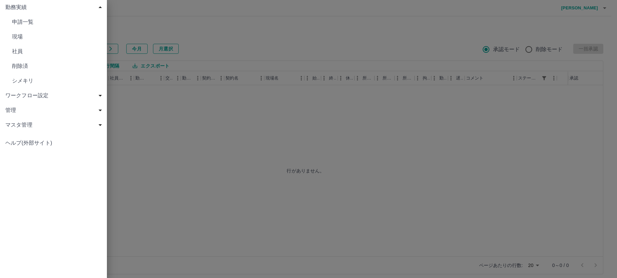
drag, startPoint x: 21, startPoint y: 36, endPoint x: 27, endPoint y: 37, distance: 6.1
click at [21, 36] on span "現場" at bounding box center [57, 37] width 90 height 8
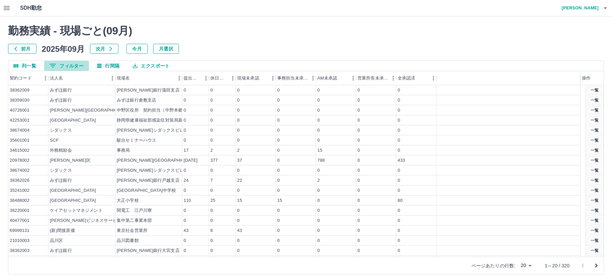
click at [74, 66] on button "0 フィルター" at bounding box center [66, 66] width 45 height 10
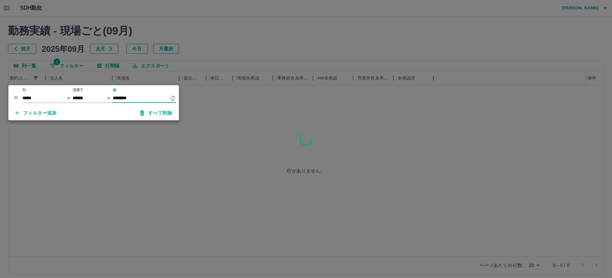
type input "********"
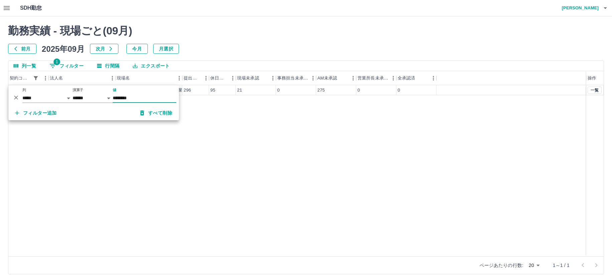
click at [227, 132] on div "43260001 内閣府 内閣府新庁舎（仮称）整備等事業（電話交換 296 95 21 0 275 0 0 一覧" at bounding box center [305, 170] width 595 height 171
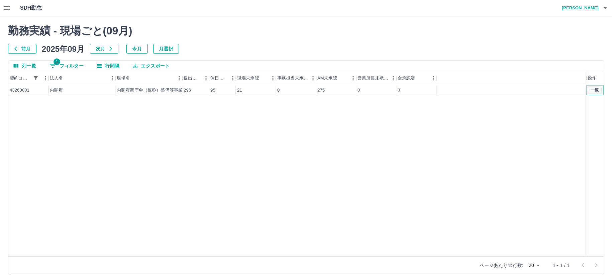
click at [591, 89] on button "一覧" at bounding box center [594, 90] width 14 height 7
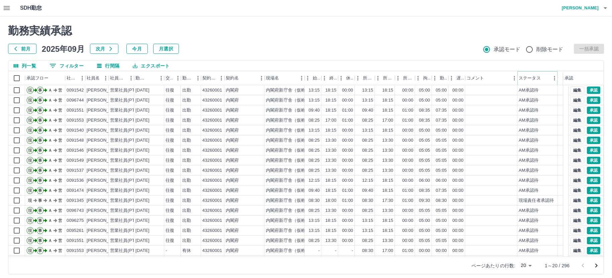
click at [551, 80] on icon "メニュー" at bounding box center [554, 78] width 7 height 7
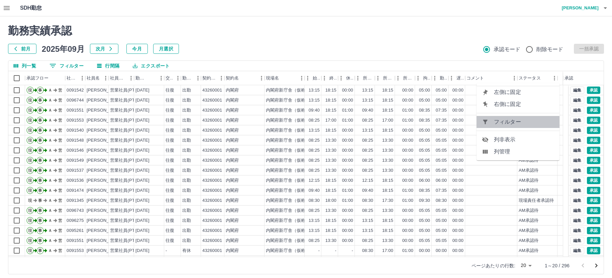
click at [521, 123] on span "フィルター" at bounding box center [524, 122] width 60 height 8
select select "**********"
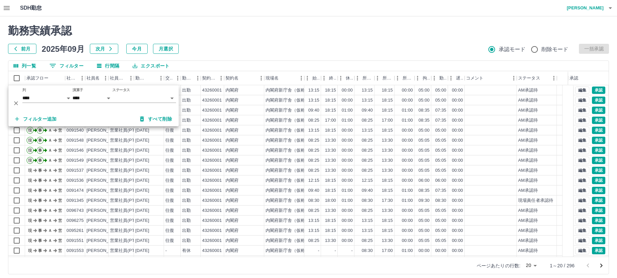
click at [137, 97] on body "SDH勤怠 [PERSON_NAME] 勤務実績承認 前月 [DATE] 次月 今月 月選択 承認モード 削除モード 一括承認 列一覧 0 フィルター 行間隔…" at bounding box center [308, 141] width 617 height 282
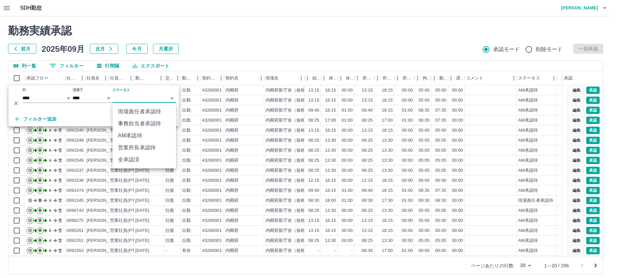
click at [134, 135] on li "AM承認待" at bounding box center [144, 136] width 63 height 12
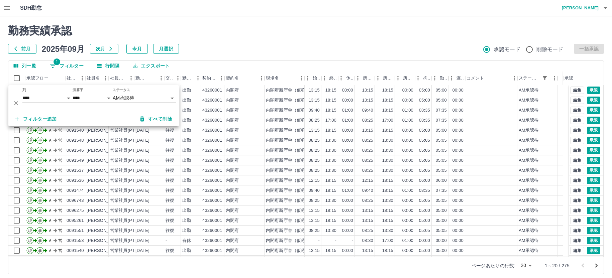
click at [217, 47] on div "前月 2025年09月 次月 今月 月選択 承認モード 削除モード 一括承認" at bounding box center [305, 49] width 595 height 10
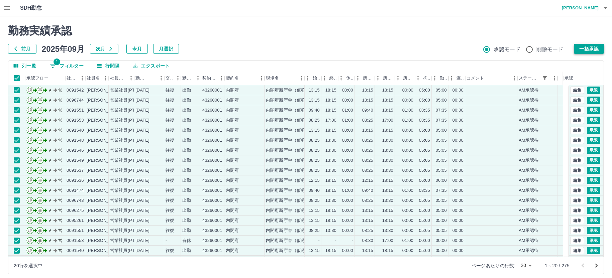
click at [590, 49] on button "一括承認" at bounding box center [588, 49] width 30 height 10
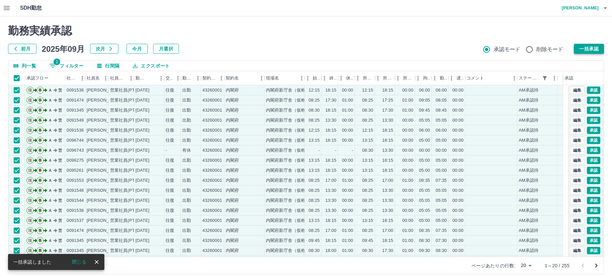
drag, startPoint x: 587, startPoint y: 50, endPoint x: 484, endPoint y: 68, distance: 105.1
click at [587, 50] on button "一括承認" at bounding box center [588, 49] width 30 height 10
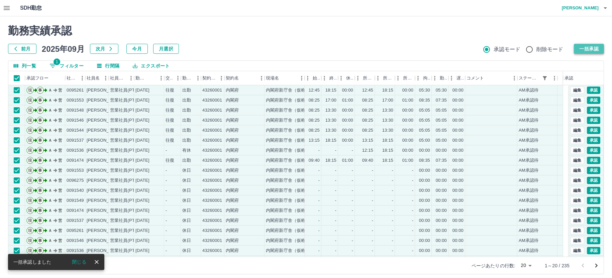
click at [594, 46] on button "一括承認" at bounding box center [588, 49] width 30 height 10
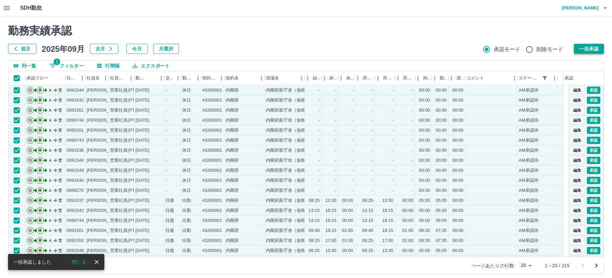
click at [584, 47] on button "一括承認" at bounding box center [588, 49] width 30 height 10
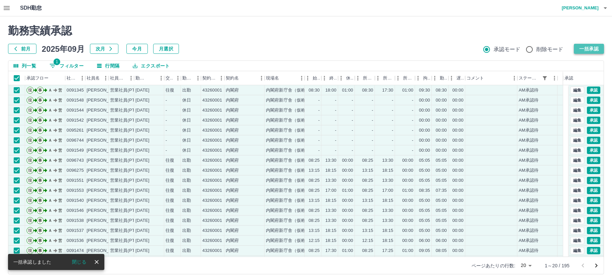
click at [587, 48] on button "一括承認" at bounding box center [588, 49] width 30 height 10
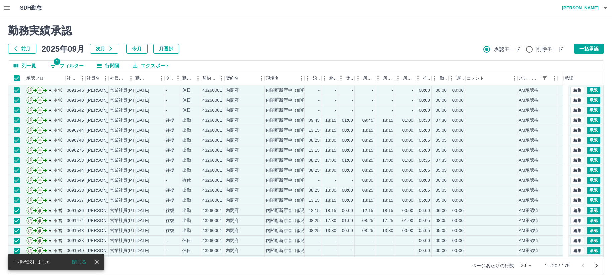
click at [583, 47] on button "一括承認" at bounding box center [588, 49] width 30 height 10
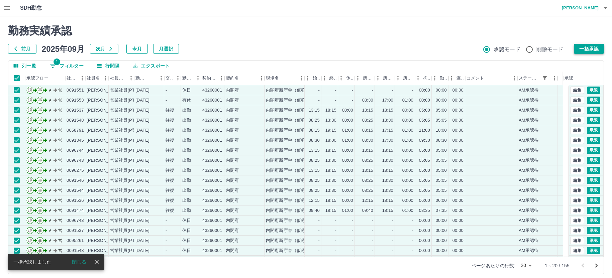
click at [575, 50] on button "一括承認" at bounding box center [588, 49] width 30 height 10
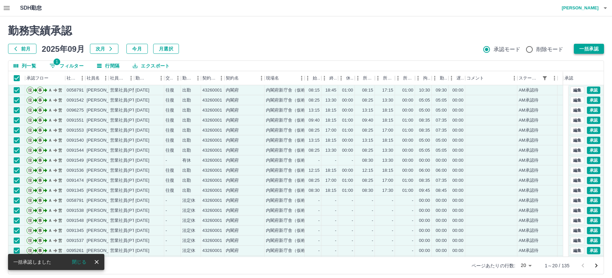
click at [585, 50] on button "一括承認" at bounding box center [588, 49] width 30 height 10
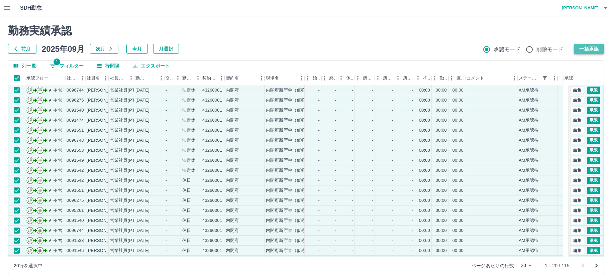
click at [585, 46] on button "一括承認" at bounding box center [588, 49] width 30 height 10
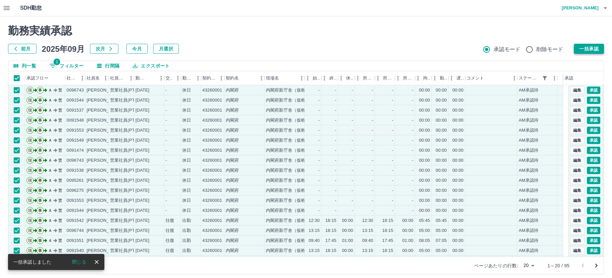
click at [588, 46] on button "一括承認" at bounding box center [588, 49] width 30 height 10
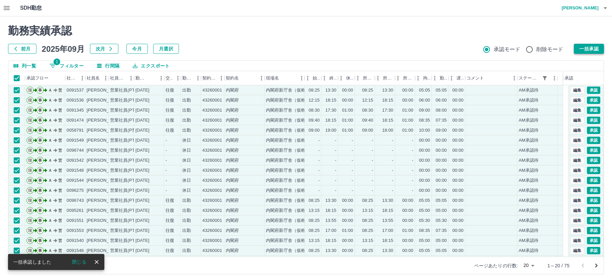
click at [576, 49] on button "一括承認" at bounding box center [588, 49] width 30 height 10
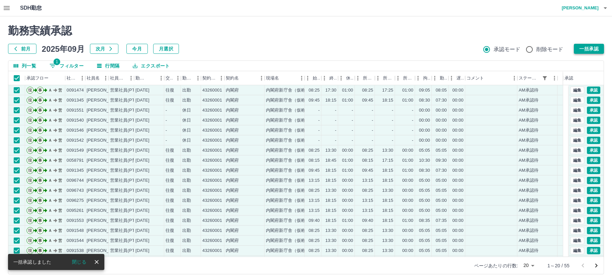
click at [576, 48] on button "一括承認" at bounding box center [588, 49] width 30 height 10
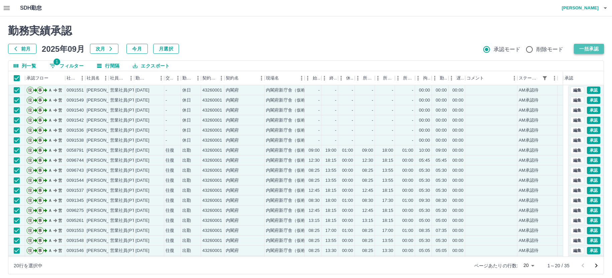
click at [583, 48] on button "一括承認" at bounding box center [588, 49] width 30 height 10
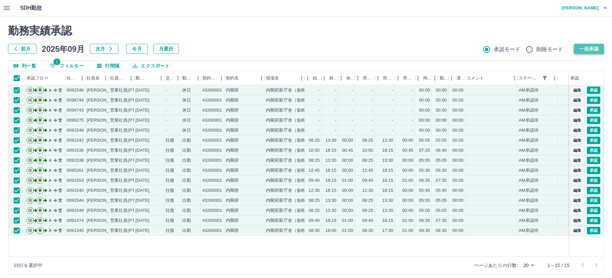
click at [593, 49] on button "一括承認" at bounding box center [588, 49] width 30 height 10
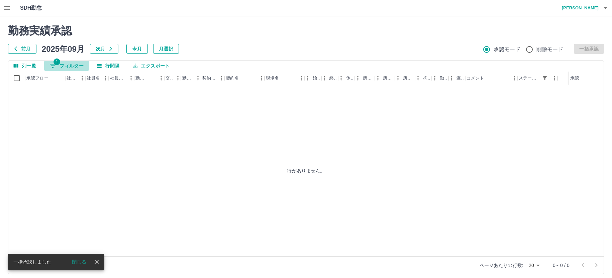
click at [63, 66] on button "1 フィルター" at bounding box center [66, 66] width 45 height 10
select select "**********"
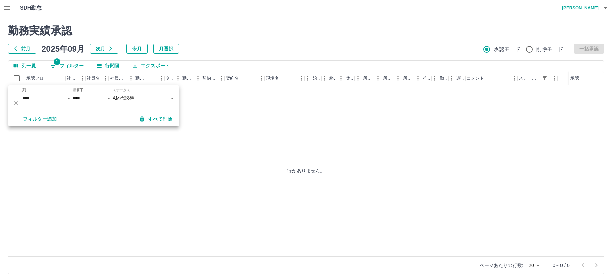
click at [7, 7] on icon "button" at bounding box center [7, 8] width 6 height 4
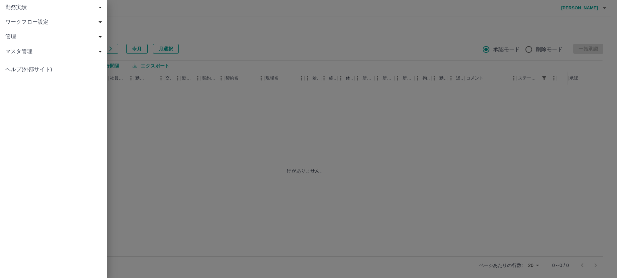
click at [17, 9] on span "勤務実績" at bounding box center [54, 7] width 99 height 8
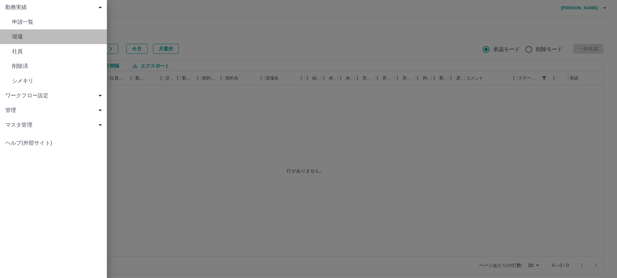
click at [23, 37] on span "現場" at bounding box center [57, 37] width 90 height 8
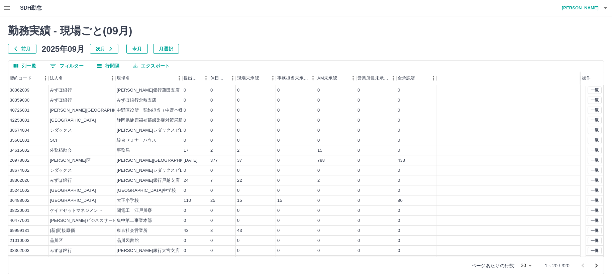
click at [70, 66] on button "0 フィルター" at bounding box center [66, 66] width 45 height 10
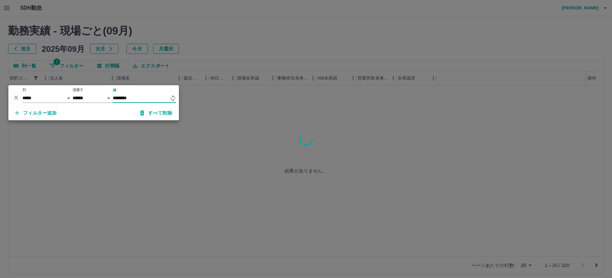
type input "********"
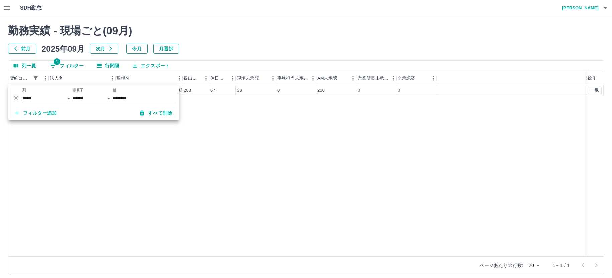
click at [236, 137] on div "40190001 [GEOGRAPHIC_DATA] 杉並区役所本庁舎案内業務　（総務部区政相談課） 283 67 33 0 250 0 0 一覧" at bounding box center [305, 170] width 595 height 171
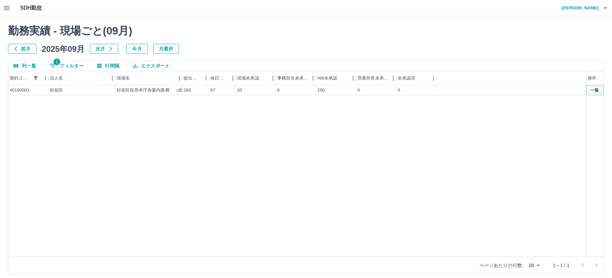
click at [592, 91] on button "一覧" at bounding box center [594, 90] width 14 height 7
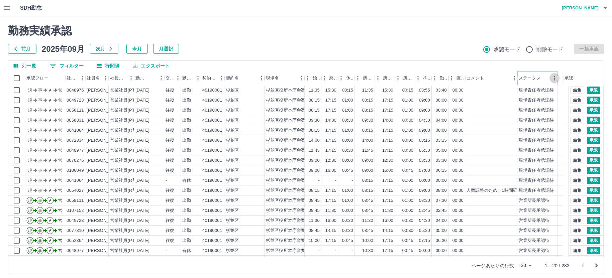
click at [550, 77] on button "メニュー" at bounding box center [554, 78] width 10 height 10
drag, startPoint x: 344, startPoint y: 37, endPoint x: 342, endPoint y: 34, distance: 4.4
click at [344, 37] on div "勤務実績承認 前月 2025年09月 次月 今月 月選択 承認モード 削除モード 一括承認" at bounding box center [305, 38] width 595 height 29
click at [551, 79] on icon "メニュー" at bounding box center [554, 78] width 7 height 7
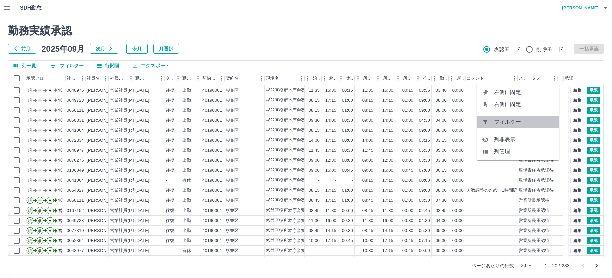
click at [518, 122] on span "フィルター" at bounding box center [524, 122] width 60 height 8
select select "**********"
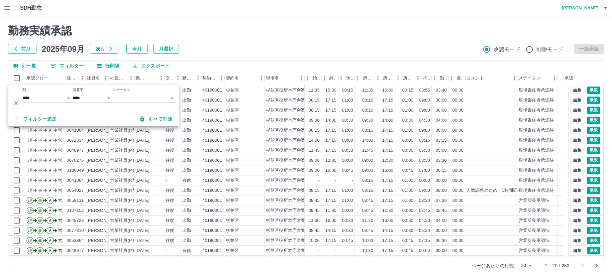
click at [145, 98] on body "SDH勤怠 大胡田　陽祐 勤務実績承認 前月 2025年09月 次月 今月 月選択 承認モード 削除モード 一括承認 列一覧 0 フィルター 行間隔 エクスポ…" at bounding box center [306, 141] width 612 height 282
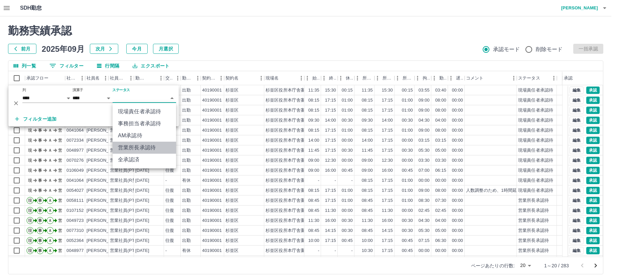
click at [138, 149] on li "営業所長承認待" at bounding box center [144, 148] width 63 height 12
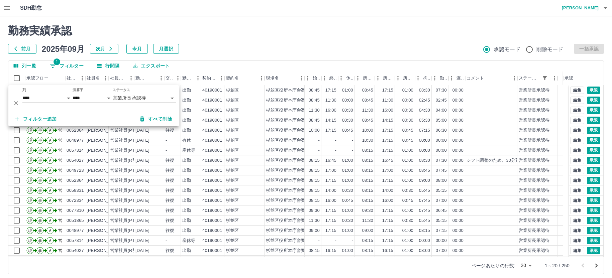
click at [227, 45] on div "前月 2025年09月 次月 今月 月選択 承認モード 削除モード 一括承認" at bounding box center [305, 49] width 595 height 10
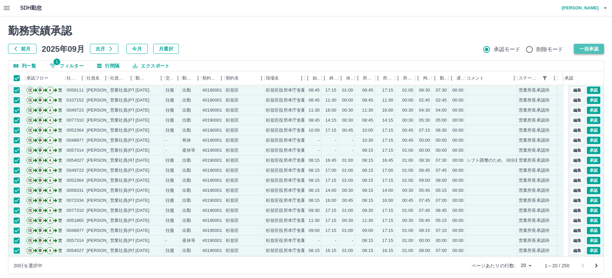
click at [589, 47] on button "一括承認" at bounding box center [588, 49] width 30 height 10
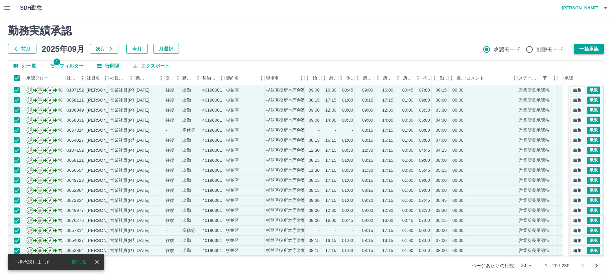
click at [582, 48] on button "一括承認" at bounding box center [588, 49] width 30 height 10
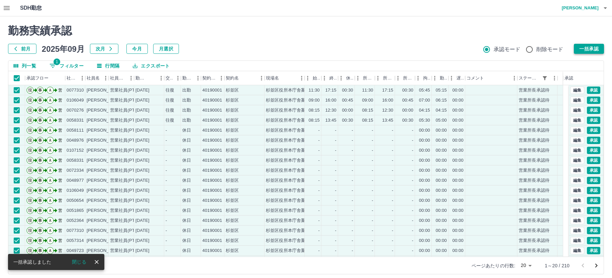
click at [591, 48] on button "一括承認" at bounding box center [588, 49] width 30 height 10
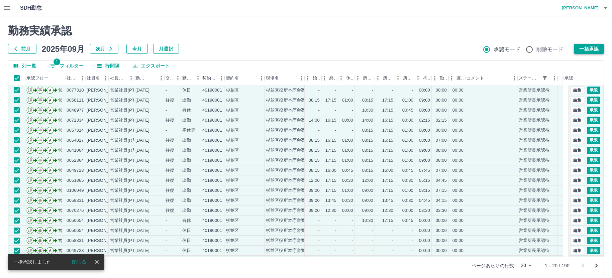
click at [580, 49] on button "一括承認" at bounding box center [588, 49] width 30 height 10
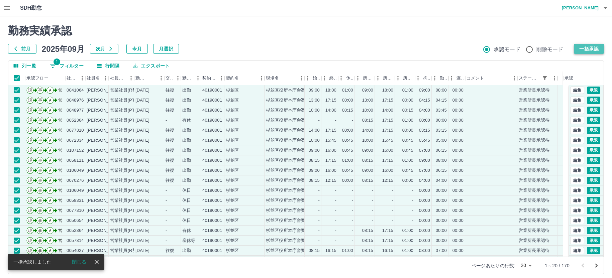
click at [595, 47] on button "一括承認" at bounding box center [588, 49] width 30 height 10
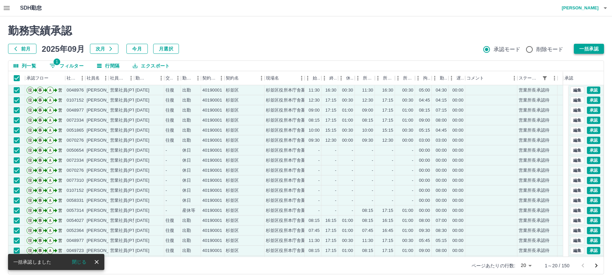
click at [590, 47] on button "一括承認" at bounding box center [588, 49] width 30 height 10
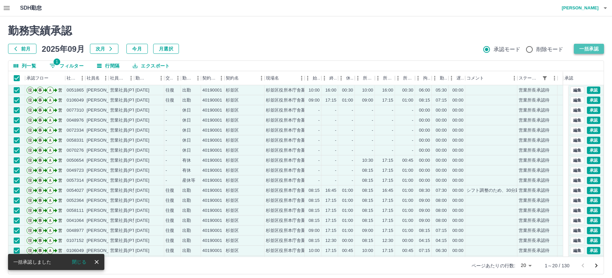
click at [590, 48] on button "一括承認" at bounding box center [588, 49] width 30 height 10
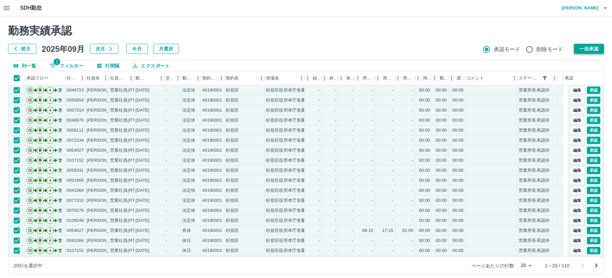
click at [587, 50] on button "一括承認" at bounding box center [588, 49] width 30 height 10
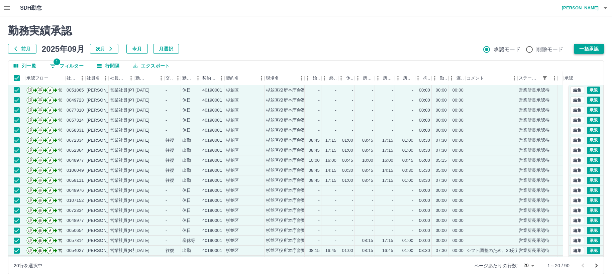
click at [595, 48] on button "一括承認" at bounding box center [588, 49] width 30 height 10
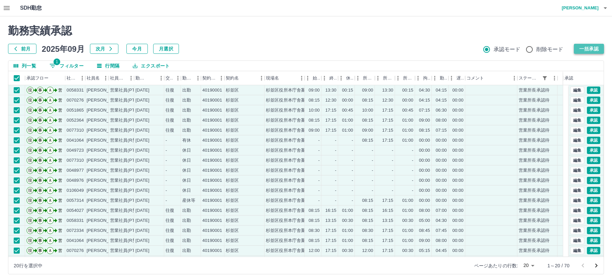
click at [588, 47] on button "一括承認" at bounding box center [588, 49] width 30 height 10
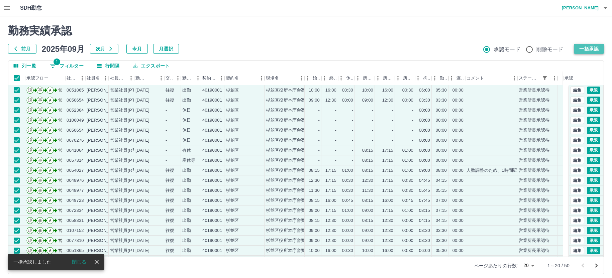
click at [584, 49] on button "一括承認" at bounding box center [588, 49] width 30 height 10
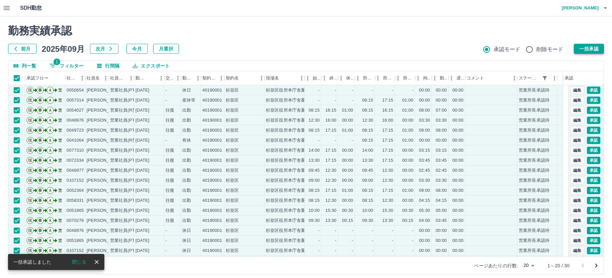
click at [591, 47] on button "一括承認" at bounding box center [588, 49] width 30 height 10
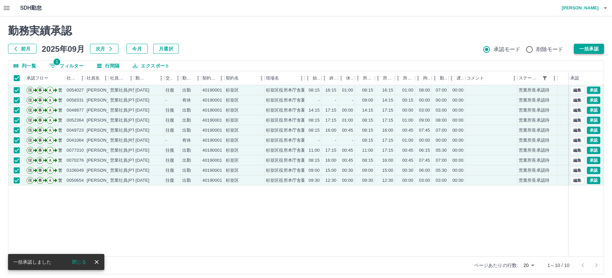
click at [583, 48] on button "一括承認" at bounding box center [588, 49] width 30 height 10
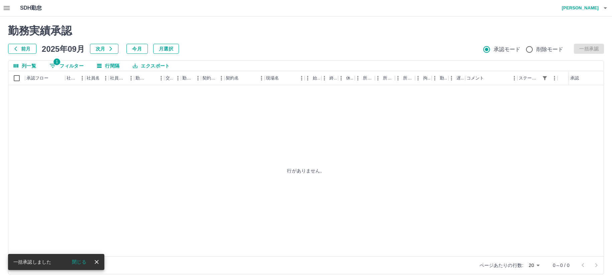
click at [282, 129] on div "行がありません。" at bounding box center [305, 170] width 595 height 171
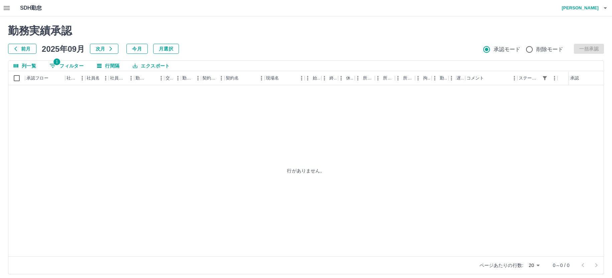
click at [6, 8] on icon "button" at bounding box center [7, 8] width 6 height 4
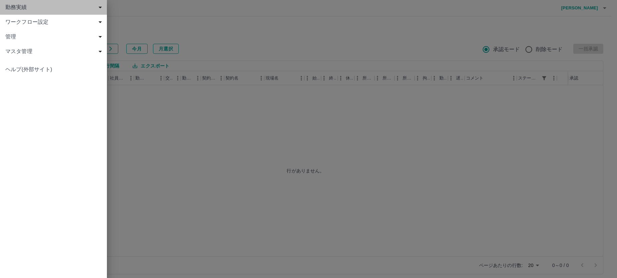
click at [14, 7] on span "勤務実績" at bounding box center [54, 7] width 99 height 8
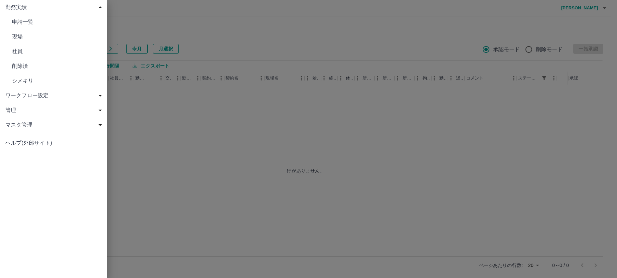
click at [16, 36] on span "現場" at bounding box center [57, 37] width 90 height 8
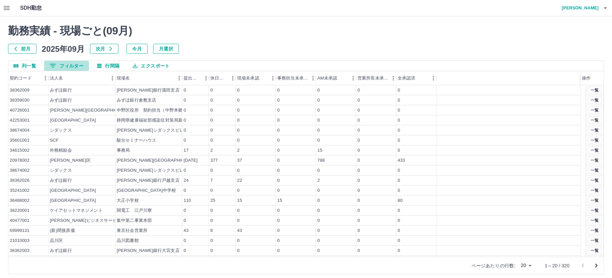
click at [75, 68] on button "0 フィルター" at bounding box center [66, 66] width 45 height 10
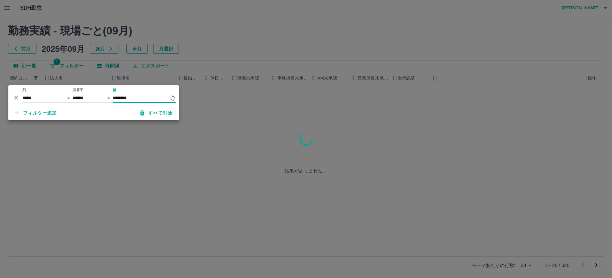
type input "********"
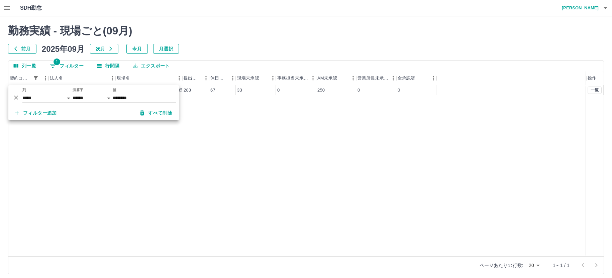
click at [234, 140] on div "40190001 杉並区 杉並区役所本庁舎案内業務　（総務部区政相談課） 283 67 33 0 250 0 0 一覧" at bounding box center [305, 170] width 595 height 171
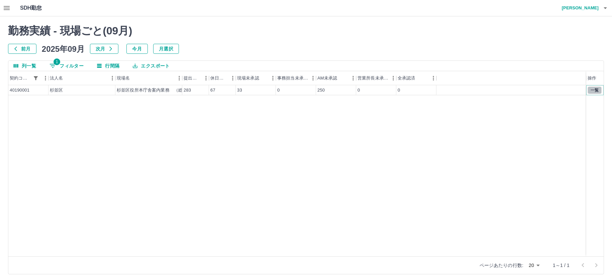
click at [596, 89] on button "一覧" at bounding box center [594, 90] width 14 height 7
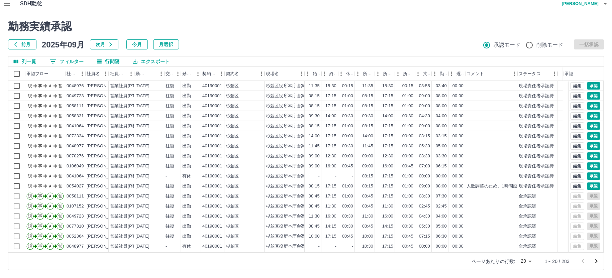
click at [5, 4] on icon "button" at bounding box center [7, 4] width 6 height 4
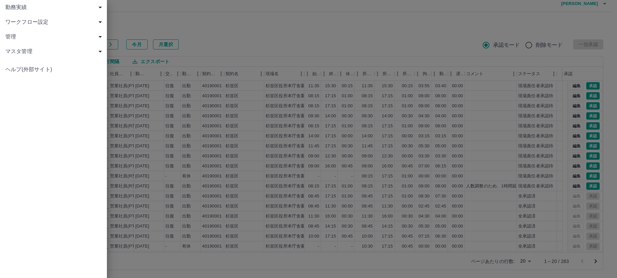
click at [13, 5] on span "勤務実績" at bounding box center [54, 7] width 99 height 8
click at [23, 35] on span "現場" at bounding box center [57, 37] width 90 height 8
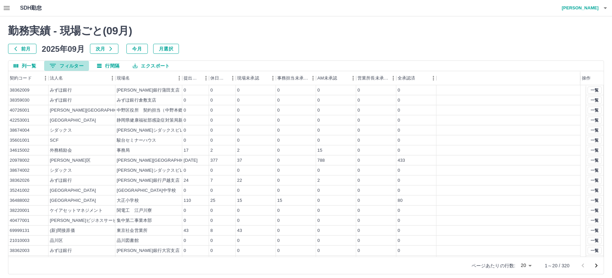
click at [65, 65] on button "0 フィルター" at bounding box center [66, 66] width 45 height 10
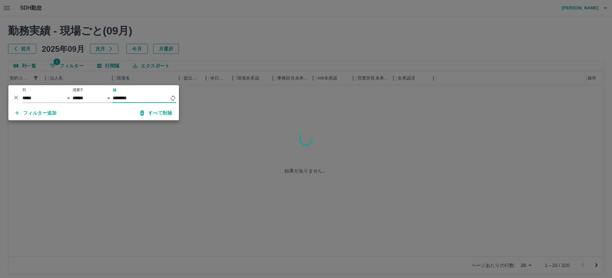
type input "********"
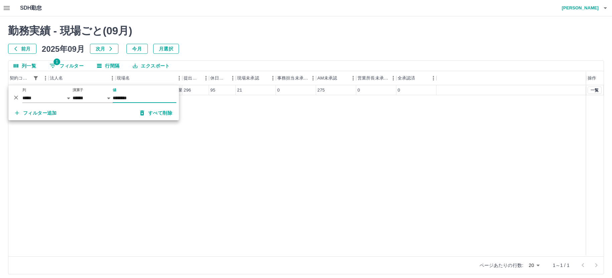
click at [224, 128] on div "43260001 内閣府 内閣府新庁舎（仮称）整備等事業（電話交換 296 95 21 0 275 0 0 一覧" at bounding box center [305, 170] width 595 height 171
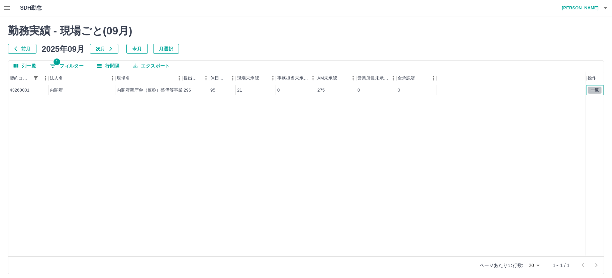
click at [592, 88] on button "一覧" at bounding box center [594, 90] width 14 height 7
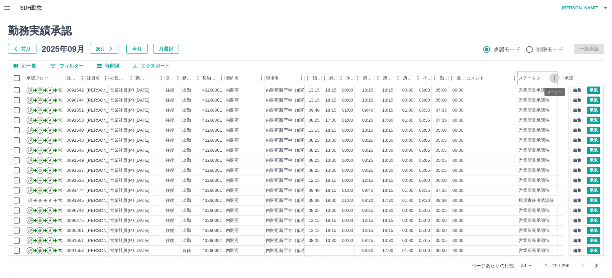
click at [550, 79] on button "メニュー" at bounding box center [554, 78] width 10 height 10
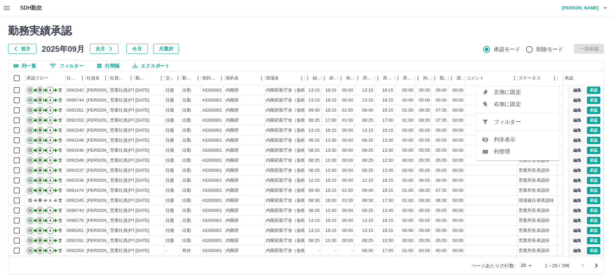
drag, startPoint x: 526, startPoint y: 125, endPoint x: 312, endPoint y: 115, distance: 214.1
click at [526, 123] on span "フィルター" at bounding box center [524, 122] width 60 height 8
select select "**********"
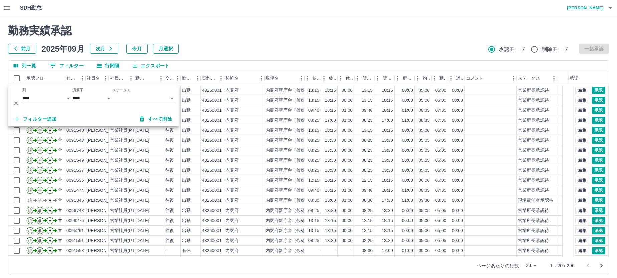
click at [125, 100] on body "SDH勤怠 大胡田　陽祐 勤務実績承認 前月 2025年09月 次月 今月 月選択 承認モード 削除モード 一括承認 列一覧 0 フィルター 行間隔 エクスポ…" at bounding box center [308, 141] width 617 height 282
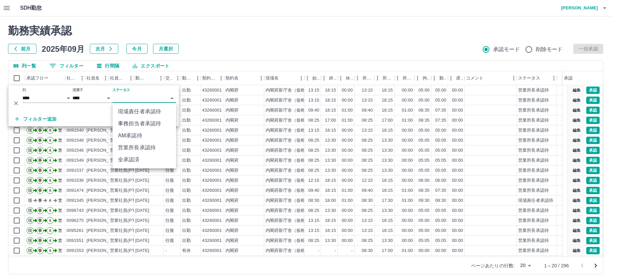
click at [152, 148] on li "営業所長承認待" at bounding box center [144, 148] width 63 height 12
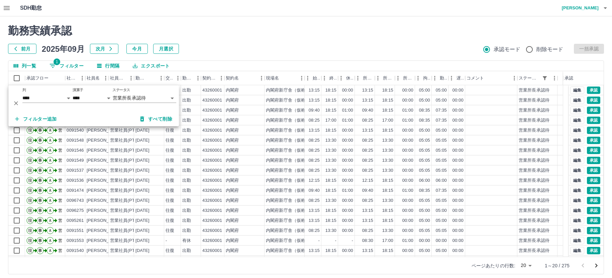
click at [243, 42] on div "勤務実績承認 前月 2025年09月 次月 今月 月選択 承認モード 削除モード 一括承認" at bounding box center [305, 38] width 595 height 29
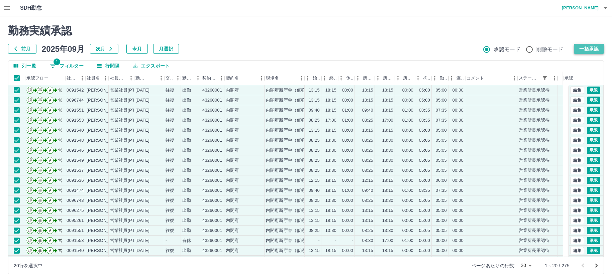
click at [588, 48] on button "一括承認" at bounding box center [588, 49] width 30 height 10
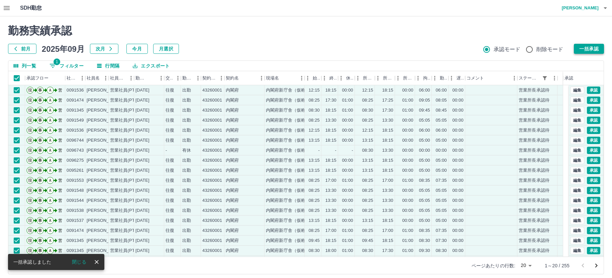
click at [597, 47] on button "一括承認" at bounding box center [588, 49] width 30 height 10
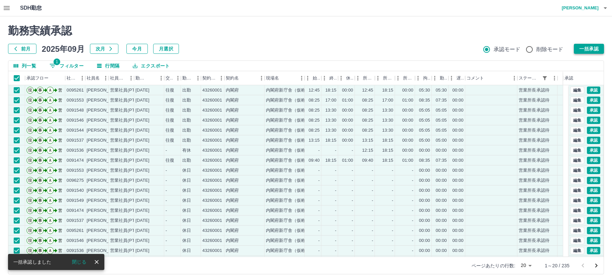
click at [586, 46] on button "一括承認" at bounding box center [588, 49] width 30 height 10
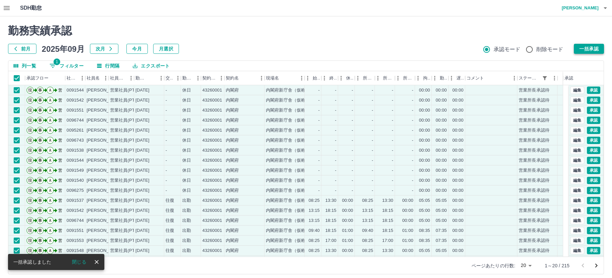
click at [586, 50] on button "一括承認" at bounding box center [588, 49] width 30 height 10
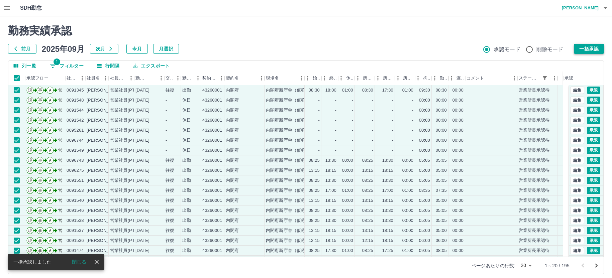
click at [588, 48] on button "一括承認" at bounding box center [588, 49] width 30 height 10
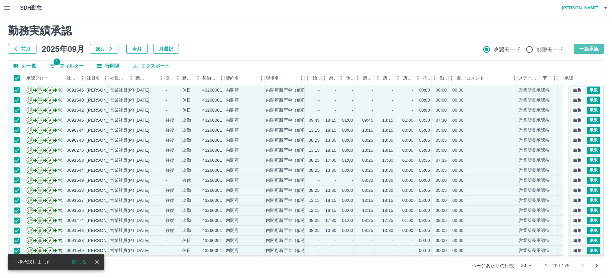
drag, startPoint x: 580, startPoint y: 48, endPoint x: 243, endPoint y: 130, distance: 346.5
click at [580, 47] on button "一括承認" at bounding box center [588, 49] width 30 height 10
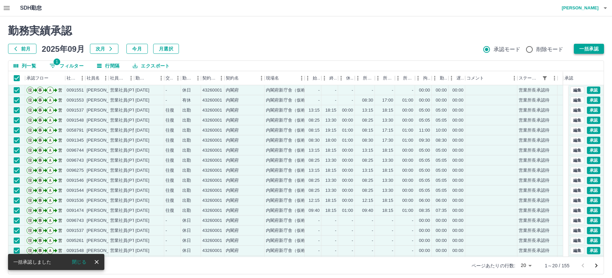
click at [582, 48] on button "一括承認" at bounding box center [588, 49] width 30 height 10
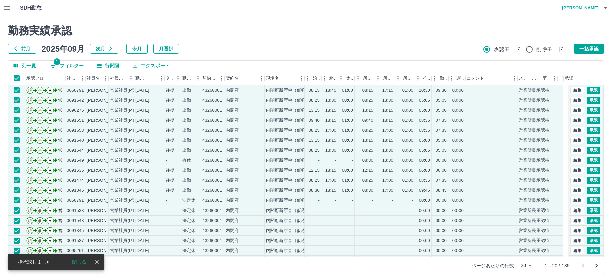
click at [580, 45] on button "一括承認" at bounding box center [588, 49] width 30 height 10
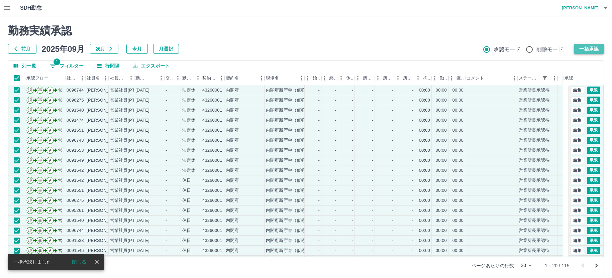
click at [589, 47] on button "一括承認" at bounding box center [588, 49] width 30 height 10
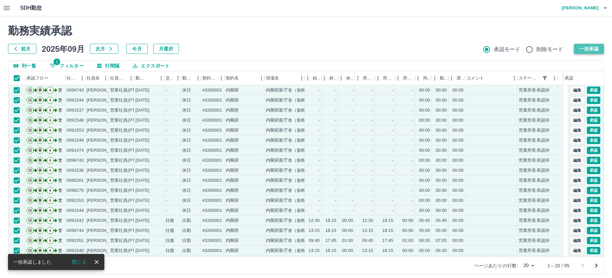
click at [583, 49] on button "一括承認" at bounding box center [588, 49] width 30 height 10
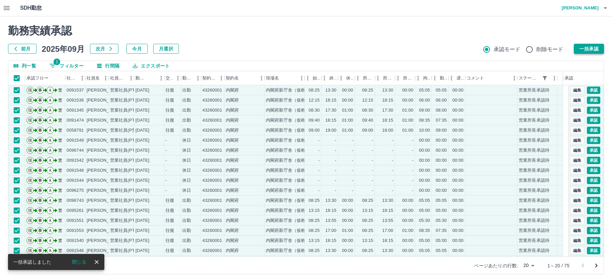
click at [581, 49] on button "一括承認" at bounding box center [588, 49] width 30 height 10
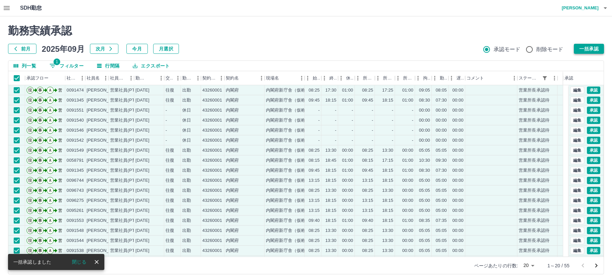
click at [589, 47] on button "一括承認" at bounding box center [588, 49] width 30 height 10
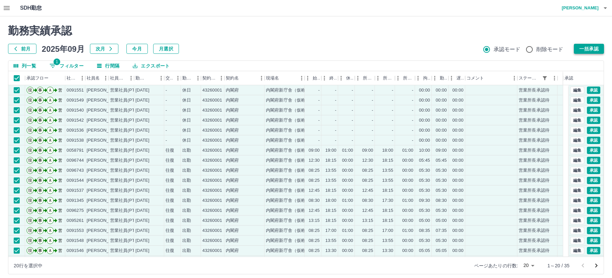
click at [583, 46] on button "一括承認" at bounding box center [588, 49] width 30 height 10
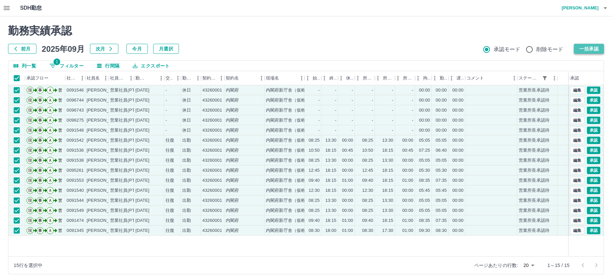
click at [591, 45] on button "一括承認" at bounding box center [588, 49] width 30 height 10
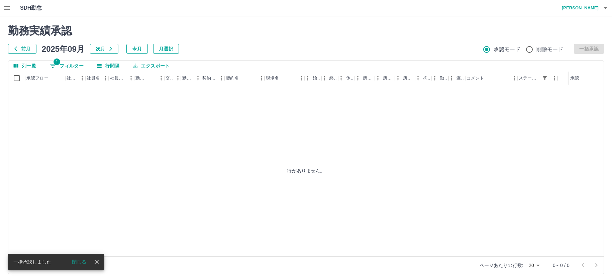
click at [206, 121] on div "行がありません。" at bounding box center [305, 170] width 595 height 171
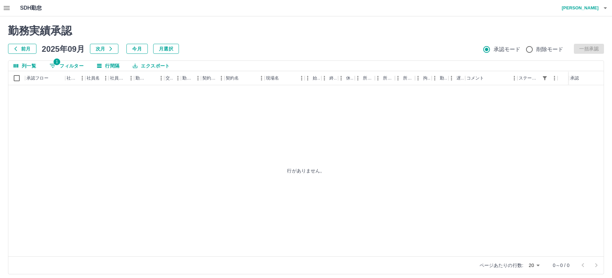
click at [288, 28] on h2 "勤務実績承認" at bounding box center [305, 30] width 595 height 13
click at [69, 62] on button "1 フィルター" at bounding box center [66, 66] width 45 height 10
select select "**********"
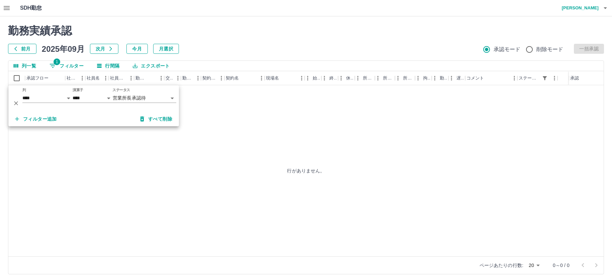
click at [5, 7] on icon "button" at bounding box center [7, 8] width 8 height 8
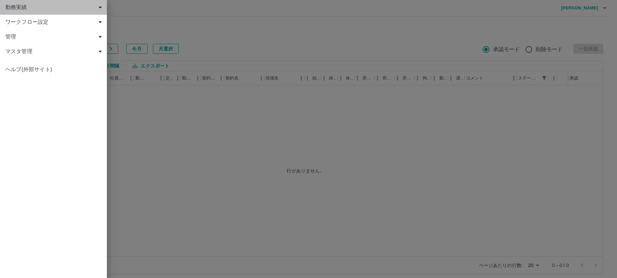
drag, startPoint x: 21, startPoint y: 6, endPoint x: 33, endPoint y: 9, distance: 13.1
click at [22, 6] on span "勤務実績" at bounding box center [54, 7] width 99 height 8
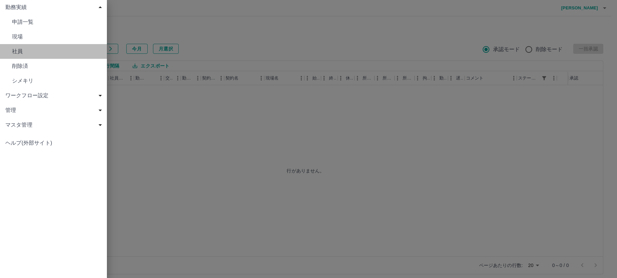
click at [26, 47] on link "社員" at bounding box center [53, 51] width 107 height 15
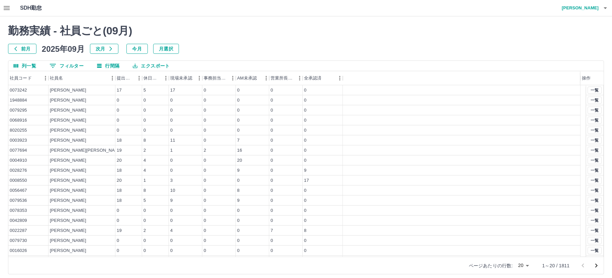
click at [75, 66] on button "0 フィルター" at bounding box center [66, 66] width 45 height 10
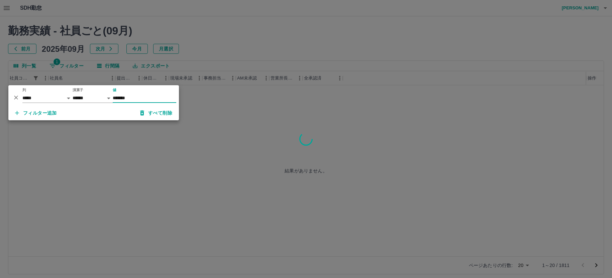
type input "*******"
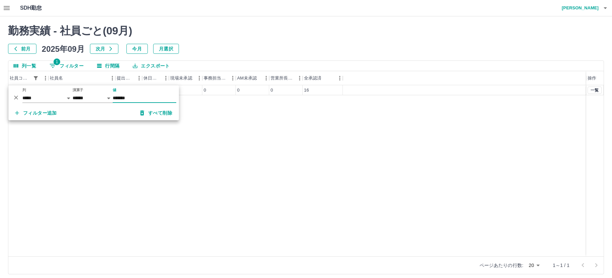
click at [237, 135] on div "0054027 倉持　優美 19 1 3 0 0 0 16 一覧" at bounding box center [305, 170] width 595 height 171
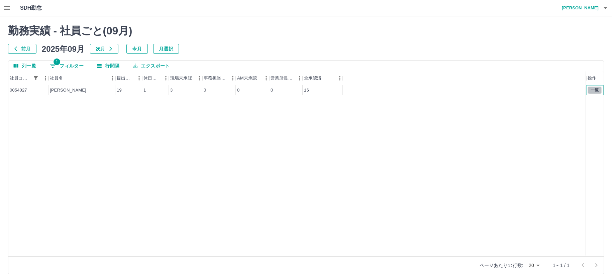
click at [592, 90] on button "一覧" at bounding box center [594, 90] width 14 height 7
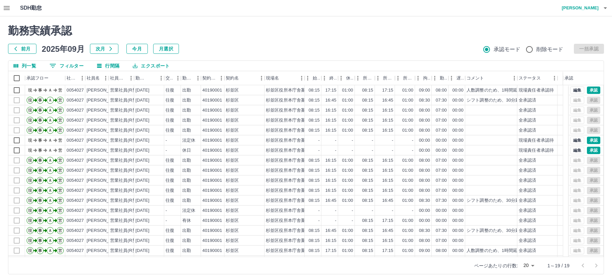
click at [7, 9] on icon "button" at bounding box center [7, 8] width 6 height 4
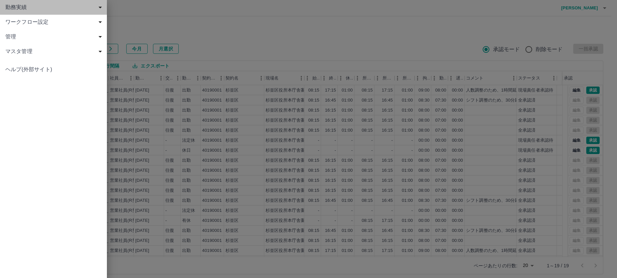
drag, startPoint x: 15, startPoint y: 8, endPoint x: 23, endPoint y: 9, distance: 8.4
click at [15, 8] on span "勤務実績" at bounding box center [54, 7] width 99 height 8
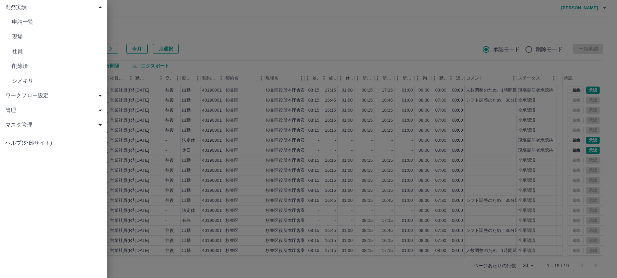
click at [15, 51] on span "社員" at bounding box center [57, 51] width 90 height 8
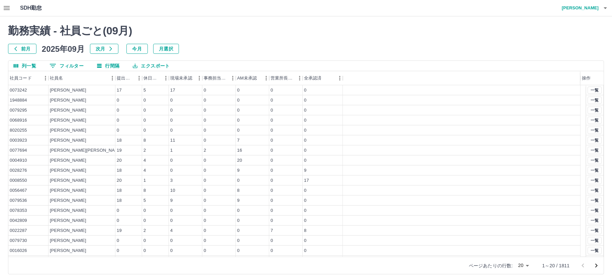
click at [107, 64] on button "行間隔" at bounding box center [108, 66] width 33 height 10
click at [75, 65] on button "0 フィルター" at bounding box center [66, 66] width 45 height 10
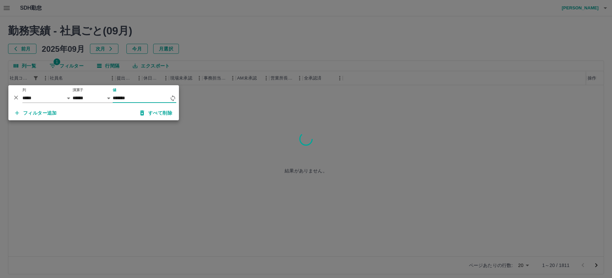
type input "*******"
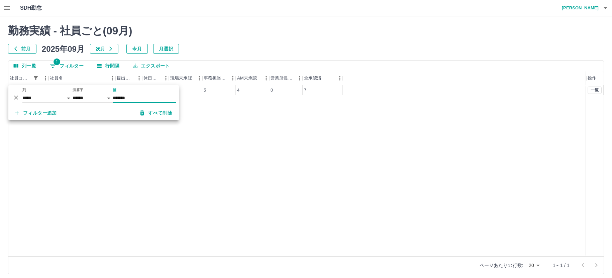
click at [230, 134] on div "0058791 白田　輝樹 18 2 2 5 4 0 7 一覧" at bounding box center [305, 170] width 595 height 171
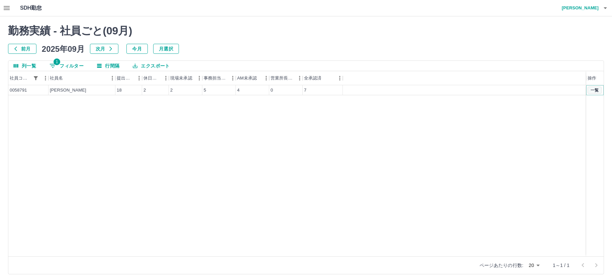
click at [594, 90] on button "一覧" at bounding box center [594, 90] width 14 height 7
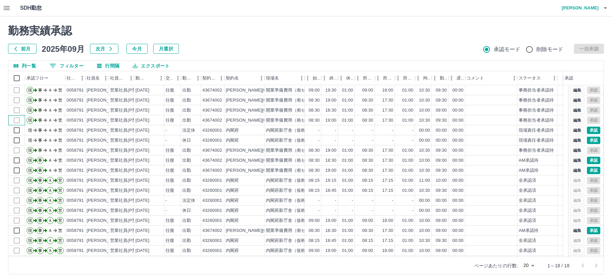
click at [15, 121] on div at bounding box center [16, 120] width 17 height 10
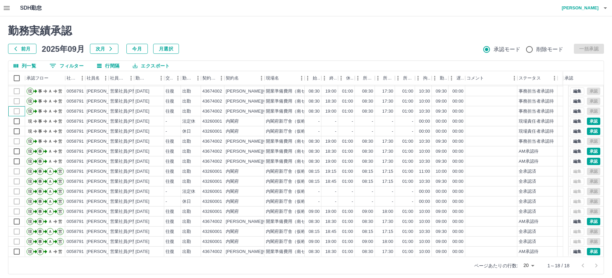
click at [16, 111] on div at bounding box center [16, 111] width 17 height 10
click at [578, 4] on h4 "大胡田　陽祐" at bounding box center [578, 8] width 40 height 16
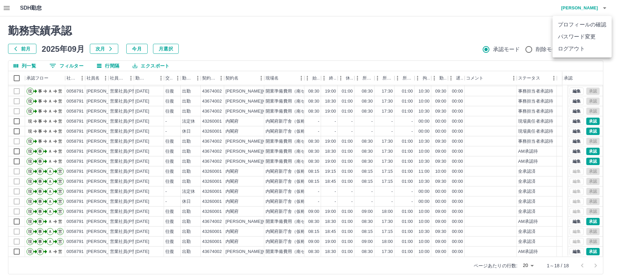
click at [560, 49] on li "ログアウト" at bounding box center [582, 49] width 59 height 12
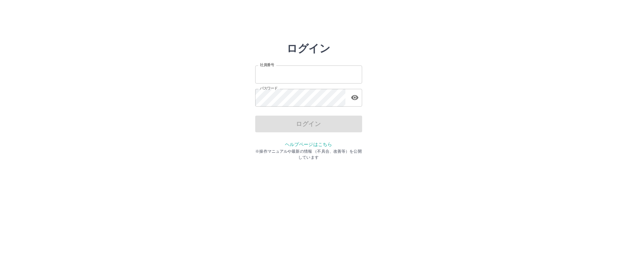
type input "*******"
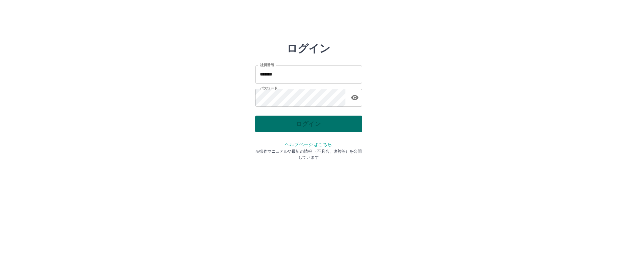
click at [290, 123] on div "ログイン" at bounding box center [308, 124] width 107 height 17
click at [290, 123] on button "ログイン" at bounding box center [308, 124] width 107 height 17
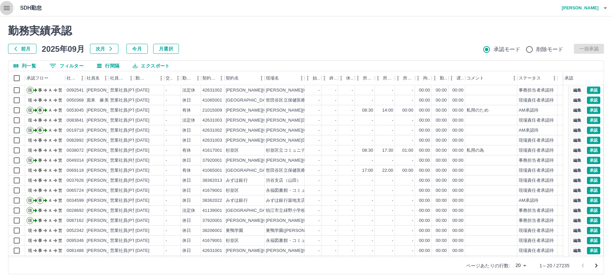
click at [9, 8] on icon "button" at bounding box center [7, 8] width 6 height 4
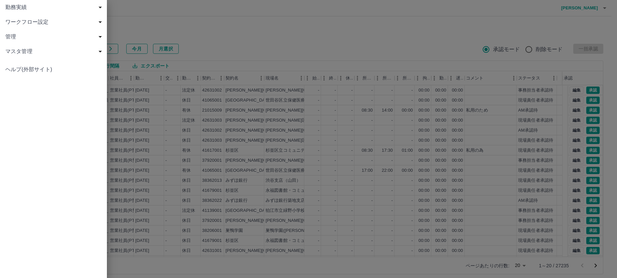
click at [16, 7] on span "勤務実績" at bounding box center [54, 7] width 99 height 8
click at [18, 51] on span "社員" at bounding box center [57, 51] width 90 height 8
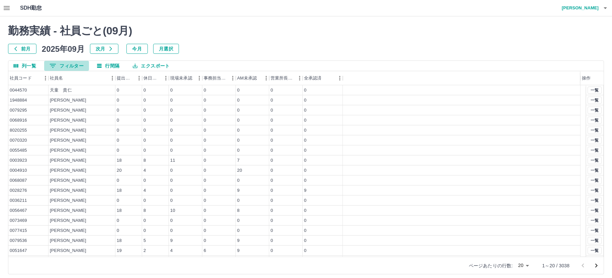
click at [72, 64] on button "0 フィルター" at bounding box center [66, 66] width 45 height 10
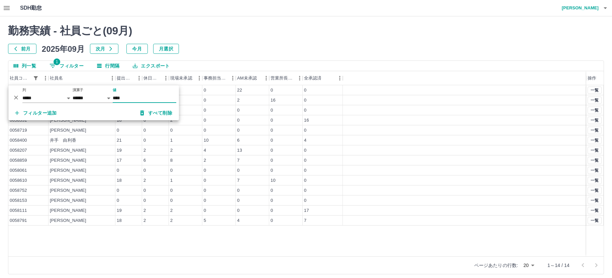
type input "*******"
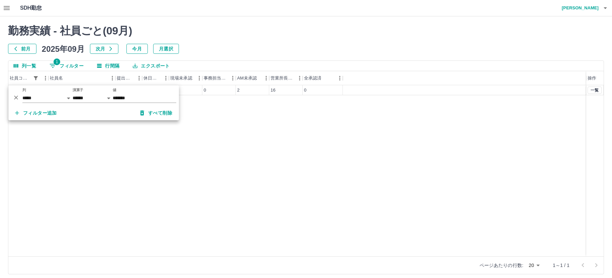
click at [231, 139] on div "0058792 [PERSON_NAME] 20 2 2 0 2 16 0 一覧" at bounding box center [305, 170] width 595 height 171
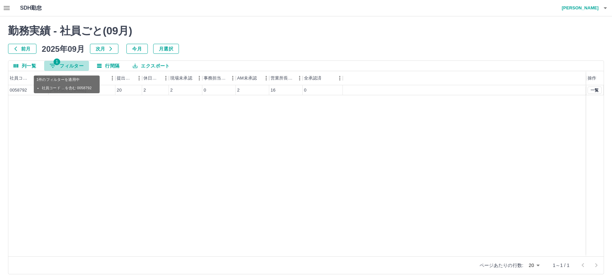
click at [70, 66] on button "1 フィルター" at bounding box center [66, 66] width 45 height 10
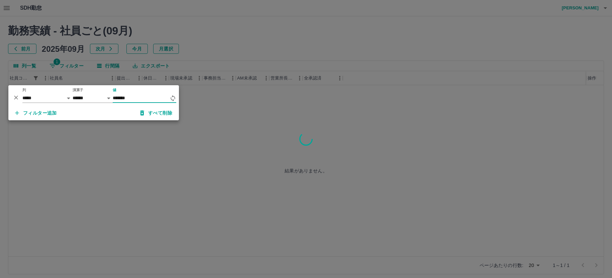
type input "*******"
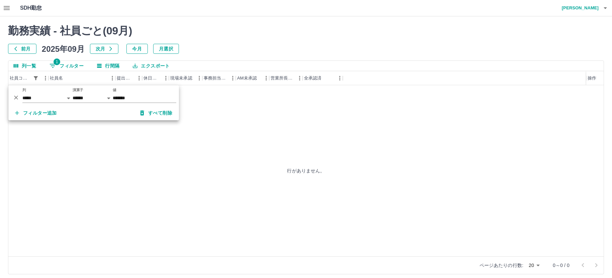
click at [244, 152] on div "行がありません。" at bounding box center [305, 170] width 595 height 171
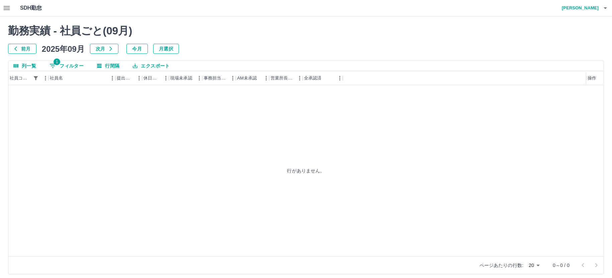
click at [68, 63] on button "1 フィルター" at bounding box center [66, 66] width 45 height 10
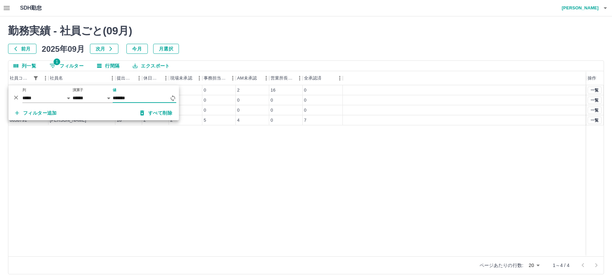
type input "*******"
click at [242, 138] on div "0058791 [PERSON_NAME] 18 2 2 5 4 0 7 一覧" at bounding box center [305, 170] width 595 height 171
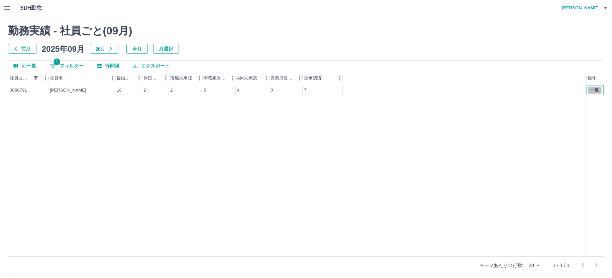
click at [596, 91] on button "一覧" at bounding box center [594, 90] width 14 height 7
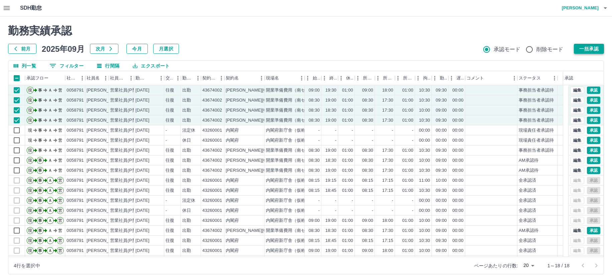
click at [593, 48] on button "一括承認" at bounding box center [588, 49] width 30 height 10
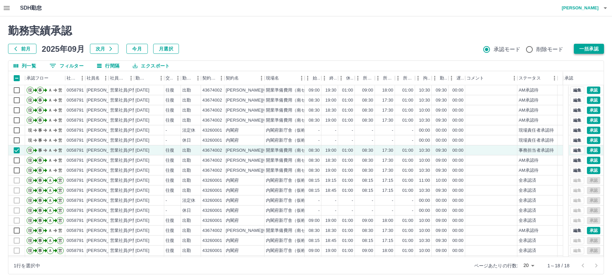
click at [584, 46] on button "一括承認" at bounding box center [588, 49] width 30 height 10
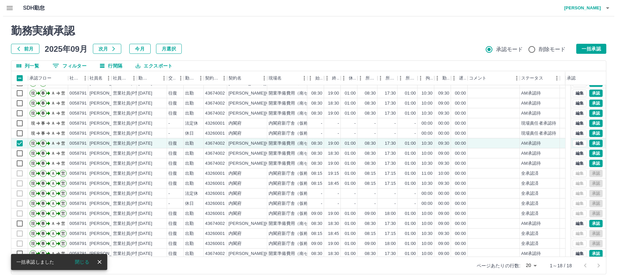
scroll to position [9, 0]
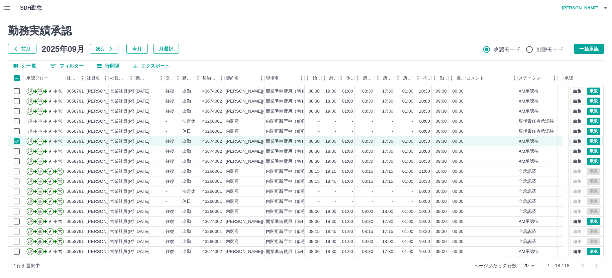
click at [581, 9] on h4 "[PERSON_NAME]" at bounding box center [578, 8] width 40 height 16
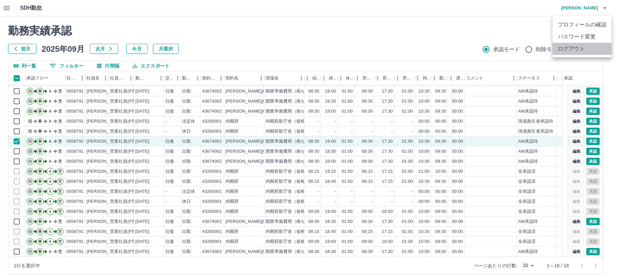
click at [565, 47] on li "ログアウト" at bounding box center [582, 49] width 59 height 12
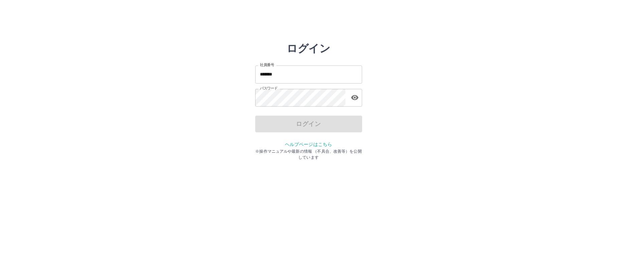
click at [302, 78] on input "*******" at bounding box center [308, 74] width 107 height 18
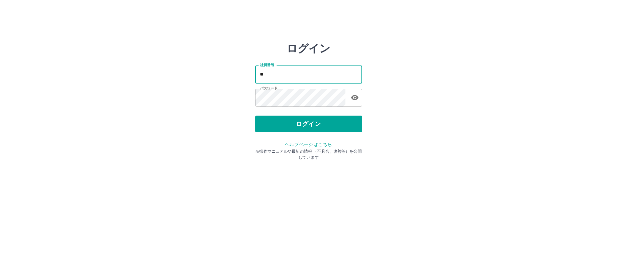
type input "*"
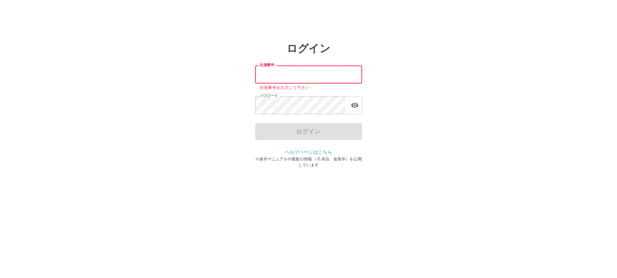
click at [330, 134] on div "ログイン" at bounding box center [308, 131] width 107 height 17
click at [289, 76] on input "社員番号" at bounding box center [308, 74] width 107 height 18
type input "*******"
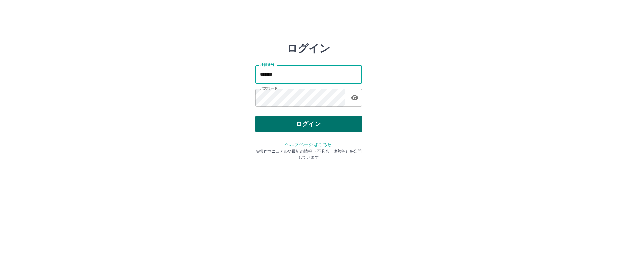
click at [298, 117] on button "ログイン" at bounding box center [308, 124] width 107 height 17
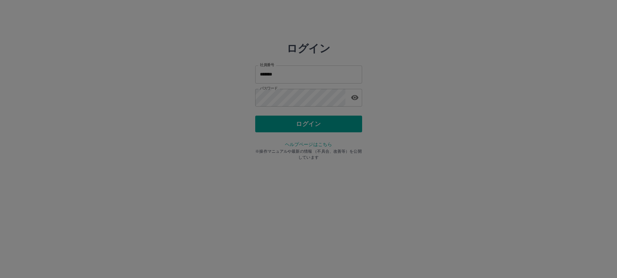
click at [297, 121] on div at bounding box center [308, 139] width 617 height 278
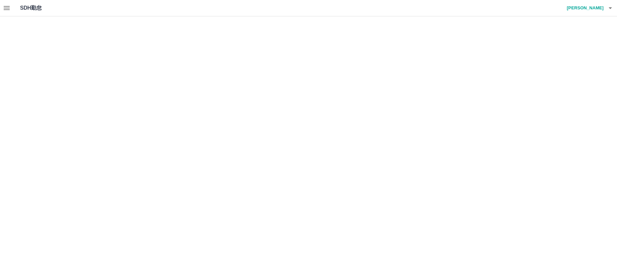
click at [297, 16] on html "SDH勤怠 [PERSON_NAME]" at bounding box center [308, 8] width 617 height 16
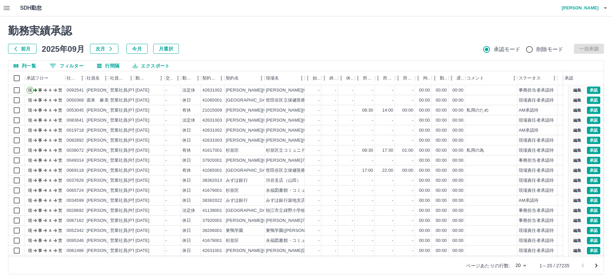
click at [7, 10] on div at bounding box center [306, 139] width 612 height 278
click at [7, 10] on icon "button" at bounding box center [7, 8] width 6 height 4
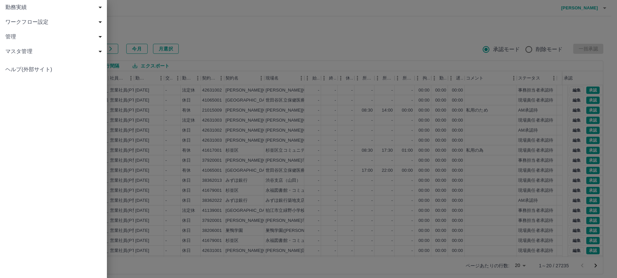
click at [23, 9] on span "勤務実績" at bounding box center [54, 7] width 99 height 8
click at [15, 10] on span "勤務実績" at bounding box center [54, 7] width 99 height 8
click at [31, 38] on span "管理" at bounding box center [54, 37] width 99 height 8
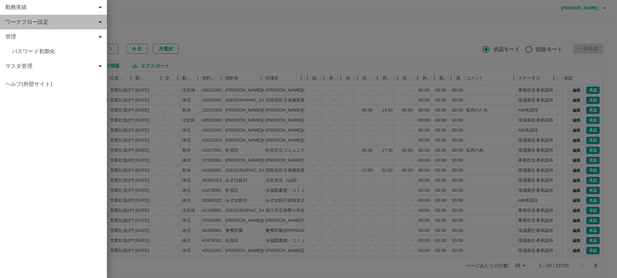
click at [31, 24] on span "ワークフロー設定" at bounding box center [54, 22] width 99 height 8
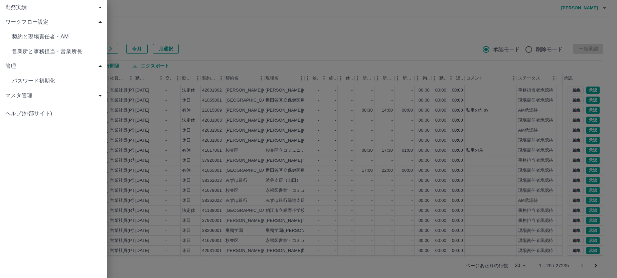
click at [31, 33] on span "契約と現場責任者・AM" at bounding box center [57, 37] width 90 height 8
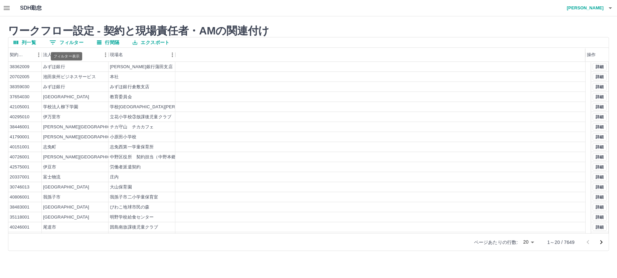
click at [57, 43] on icon "フィルター表示" at bounding box center [53, 42] width 8 height 8
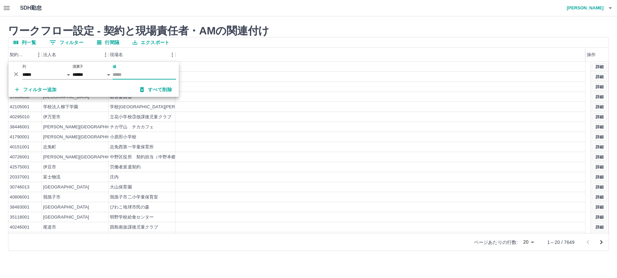
click at [8, 7] on icon "button" at bounding box center [7, 8] width 8 height 8
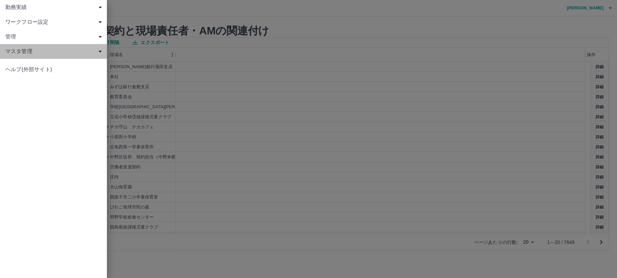
click at [17, 48] on span "マスタ管理" at bounding box center [54, 51] width 99 height 8
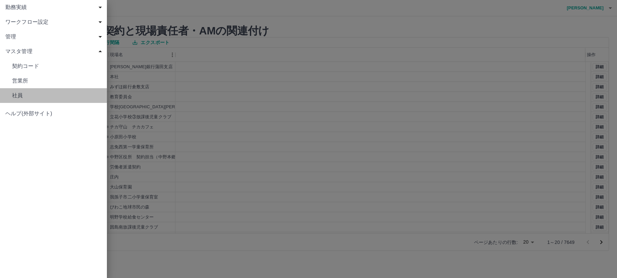
click at [24, 96] on span "社員" at bounding box center [57, 96] width 90 height 8
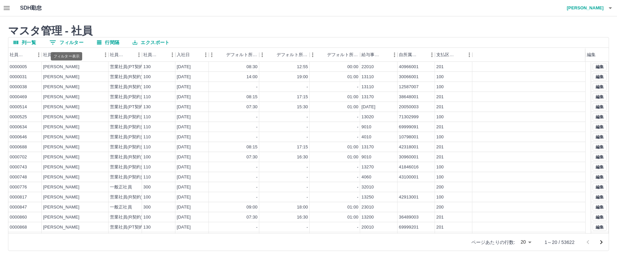
click at [53, 42] on icon "フィルター表示" at bounding box center [53, 42] width 8 height 8
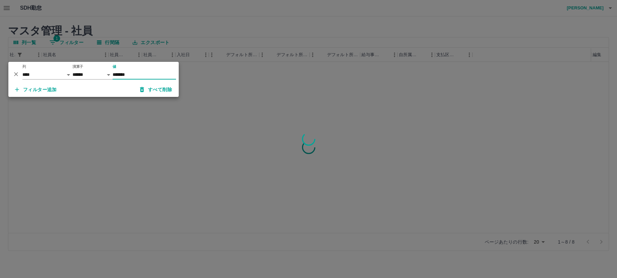
type input "*******"
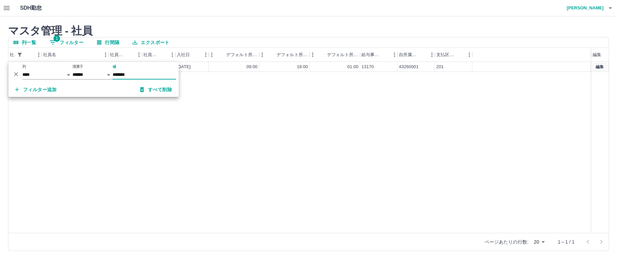
click at [224, 101] on div "0058791 白田　輝樹 営業社員(P契約) 110 2020-03-01 09:00 18:00 01:00 13170 43260001 201 編集" at bounding box center [308, 147] width 600 height 171
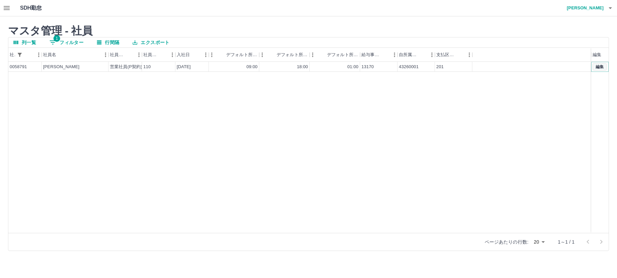
click at [597, 66] on button "編集" at bounding box center [600, 66] width 14 height 7
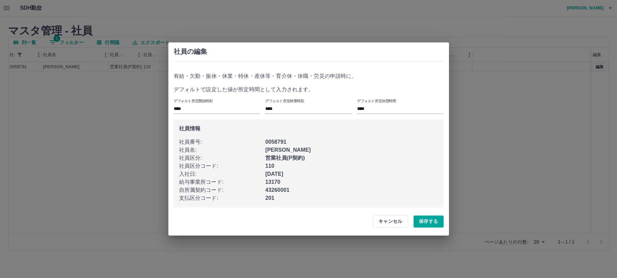
click at [107, 116] on div "社員の編集 有給・欠勤・振休・休業・特休・産休等・育介休・休職・労災の申請時に、 デフォルトで設定した値が所定時間として入力されます。 デフォルト所定開始時刻…" at bounding box center [308, 139] width 617 height 278
click at [396, 221] on button "キャンセル" at bounding box center [390, 222] width 35 height 12
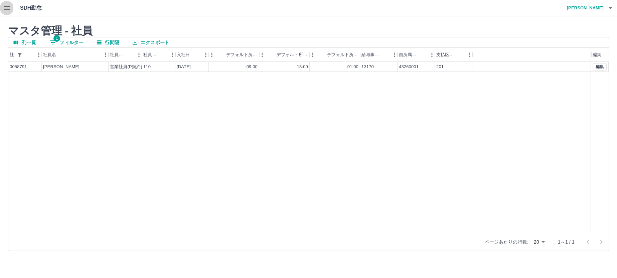
click at [4, 6] on icon "button" at bounding box center [7, 8] width 8 height 8
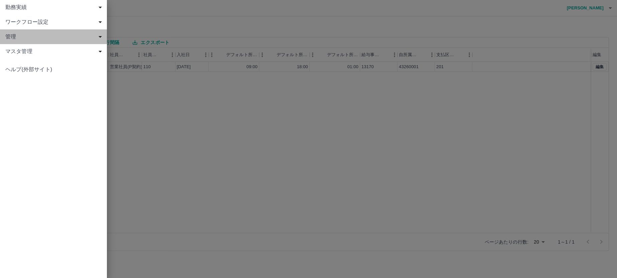
click at [17, 38] on span "管理" at bounding box center [54, 37] width 99 height 8
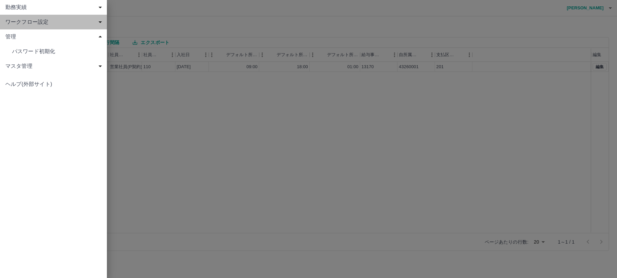
click at [21, 23] on span "ワークフロー設定" at bounding box center [54, 22] width 99 height 8
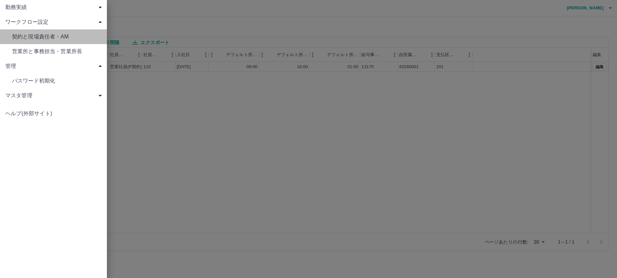
click at [32, 39] on span "契約と現場責任者・AM" at bounding box center [57, 37] width 90 height 8
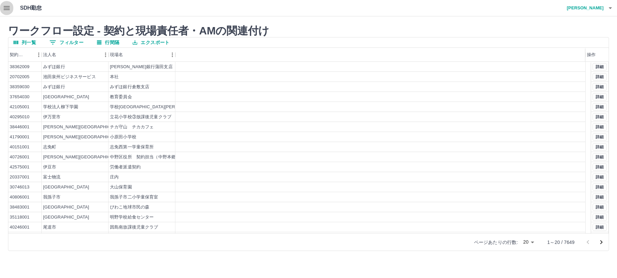
click at [7, 8] on icon "button" at bounding box center [7, 8] width 6 height 4
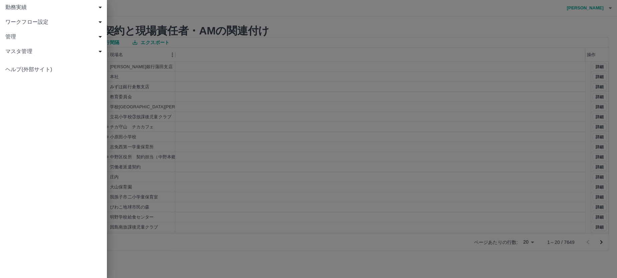
click at [24, 51] on span "マスタ管理" at bounding box center [54, 51] width 99 height 8
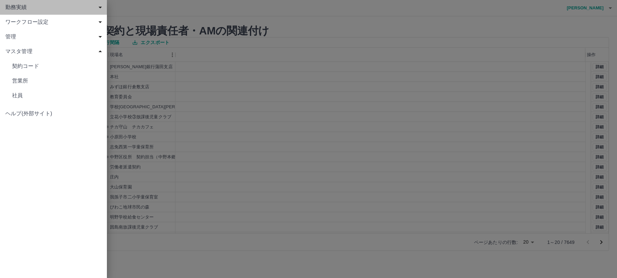
click at [21, 5] on span "勤務実績" at bounding box center [54, 7] width 99 height 8
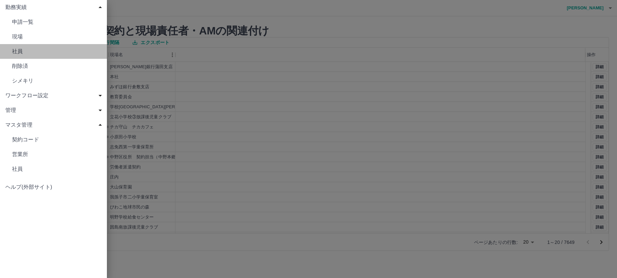
click at [21, 52] on span "社員" at bounding box center [57, 51] width 90 height 8
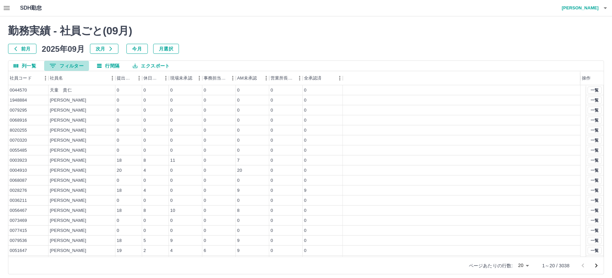
click at [70, 62] on button "0 フィルター" at bounding box center [66, 66] width 45 height 10
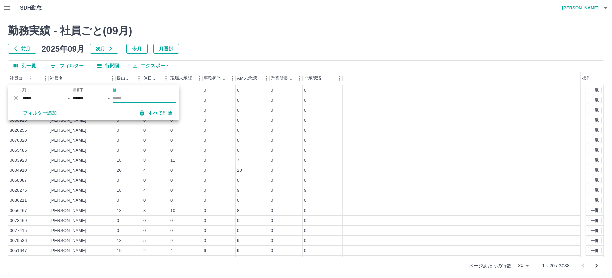
click at [226, 39] on div "勤務実績 - 社員ごと( 09 月) 前月 2025年09月 次月 今月 月選択" at bounding box center [305, 38] width 595 height 29
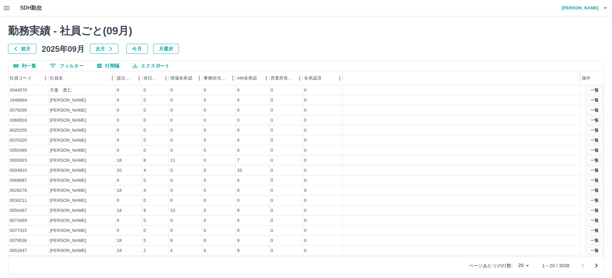
click at [590, 40] on div "勤務実績 - 社員ごと( 09 月) 前月 2025年09月 次月 今月 月選択" at bounding box center [305, 38] width 595 height 29
click at [581, 8] on h4 "中西　弘和" at bounding box center [578, 8] width 40 height 16
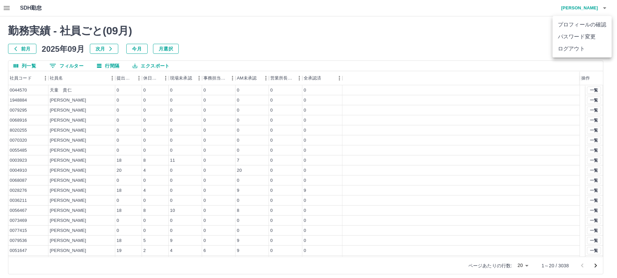
click at [558, 46] on li "ログアウト" at bounding box center [582, 49] width 59 height 12
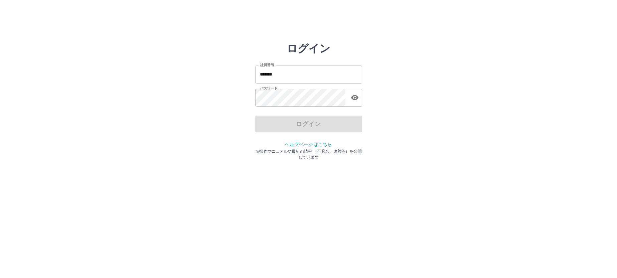
click at [289, 74] on input "*******" at bounding box center [308, 74] width 107 height 18
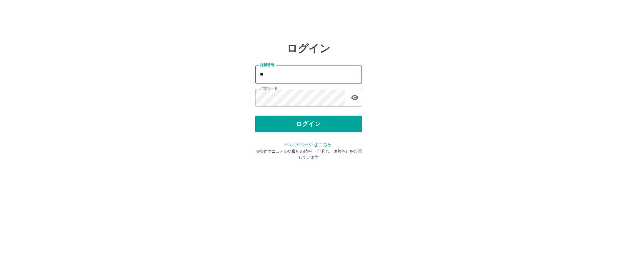
type input "*"
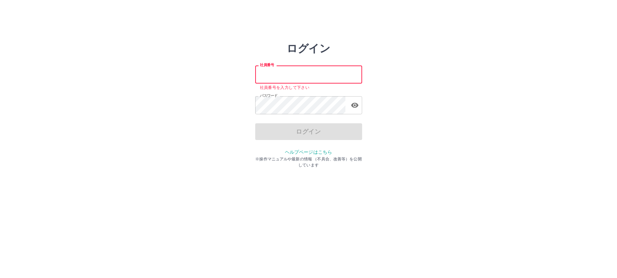
paste input "*******"
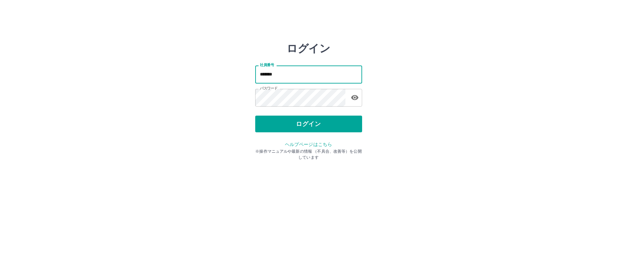
type input "*******"
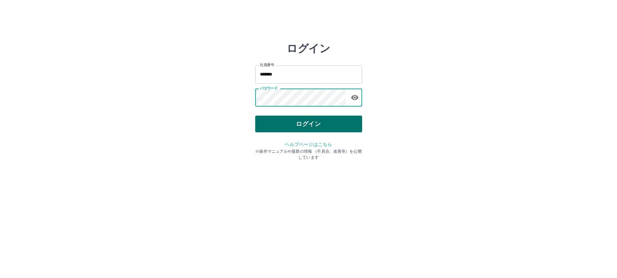
click at [308, 128] on button "ログイン" at bounding box center [308, 124] width 107 height 17
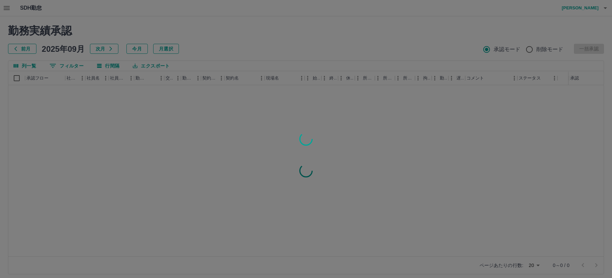
click at [187, 108] on div at bounding box center [306, 139] width 612 height 278
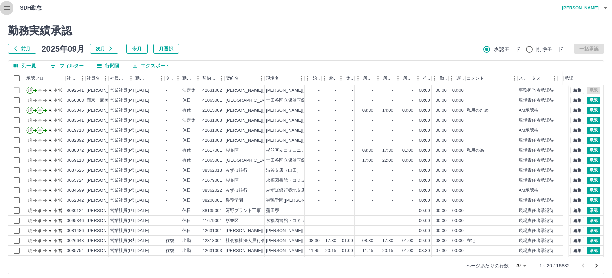
click at [8, 7] on icon "button" at bounding box center [7, 8] width 6 height 4
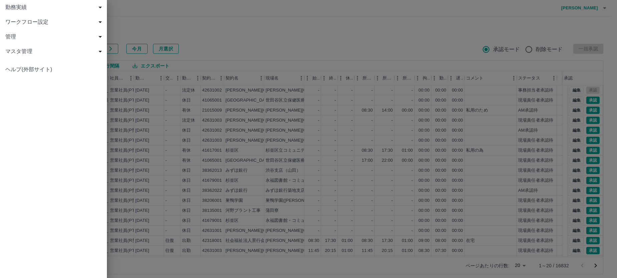
click at [20, 9] on span "勤務実績" at bounding box center [54, 7] width 99 height 8
click at [22, 49] on span "社員" at bounding box center [57, 51] width 90 height 8
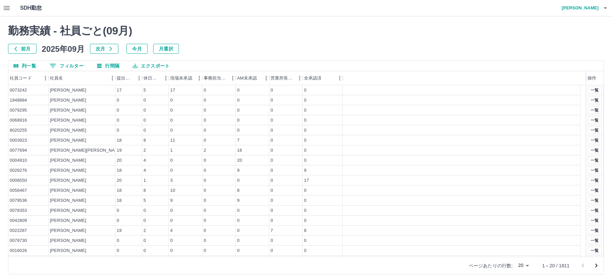
click at [74, 64] on div at bounding box center [306, 139] width 612 height 278
click at [74, 64] on button "0 フィルター" at bounding box center [66, 66] width 45 height 10
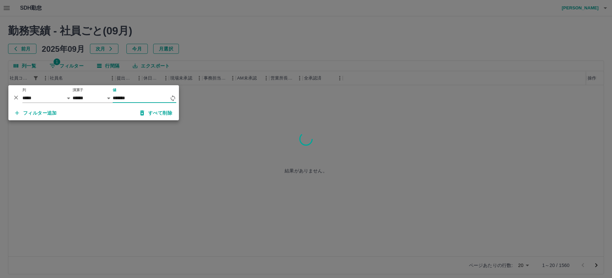
type input "*******"
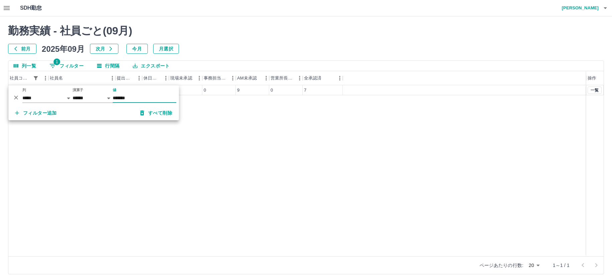
click at [237, 134] on div "0058791 [PERSON_NAME] 18 2 2 0 9 0 7 一覧" at bounding box center [305, 170] width 595 height 171
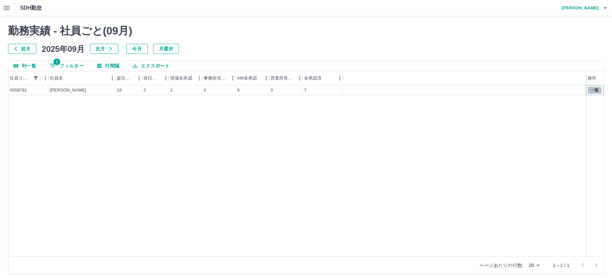
click at [592, 89] on button "一覧" at bounding box center [594, 90] width 14 height 7
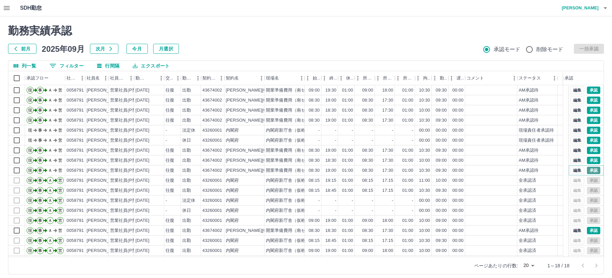
click at [590, 168] on button "承認" at bounding box center [592, 170] width 13 height 7
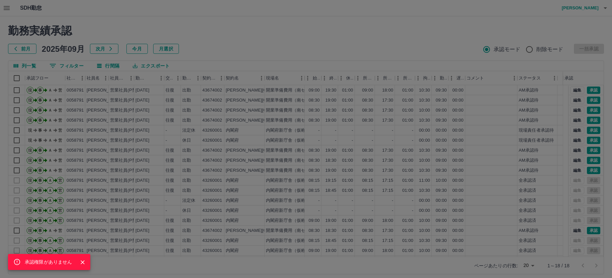
click at [307, 37] on div "承認権限がありません" at bounding box center [306, 139] width 612 height 278
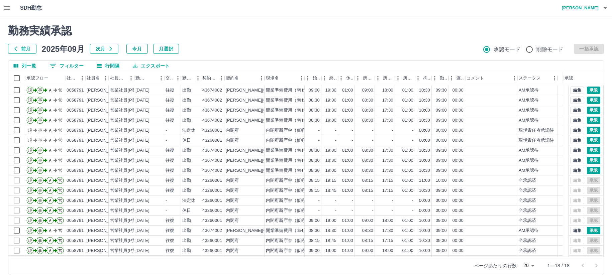
click at [576, 6] on h4 "[PERSON_NAME]" at bounding box center [578, 8] width 40 height 16
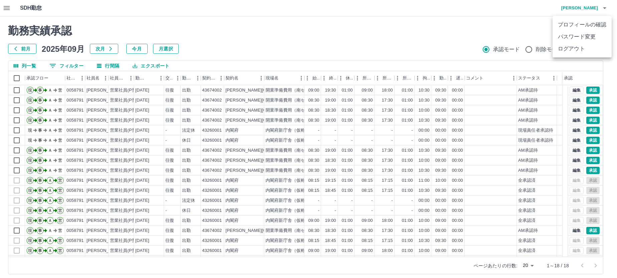
click at [573, 48] on li "ログアウト" at bounding box center [582, 49] width 59 height 12
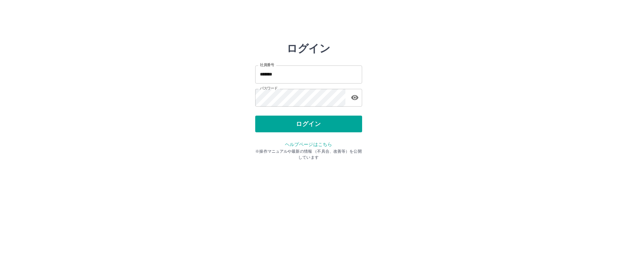
drag, startPoint x: 573, startPoint y: 71, endPoint x: 567, endPoint y: 55, distance: 16.7
click at [573, 70] on div "ログイン 社員番号 ******* 社員番号 パスワード パスワード ログイン ヘルプページはこちら ※操作マニュアルや最新の情報 （不具合、改善等）を公開し…" at bounding box center [308, 95] width 617 height 107
click at [287, 81] on input "*******" at bounding box center [308, 74] width 107 height 18
type input "*"
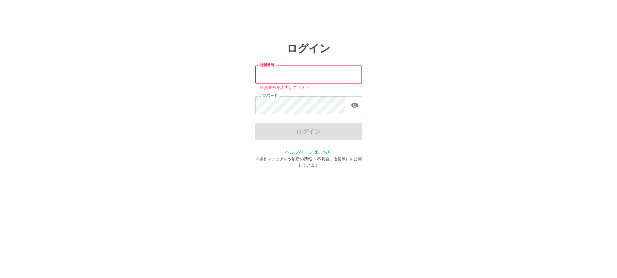
paste input "*******"
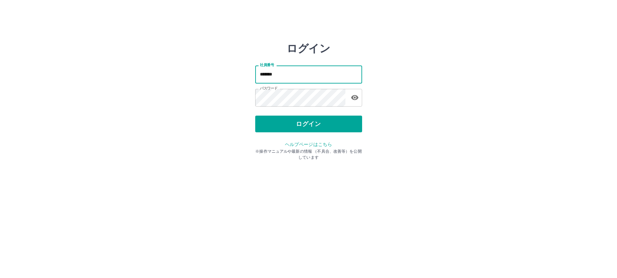
type input "*******"
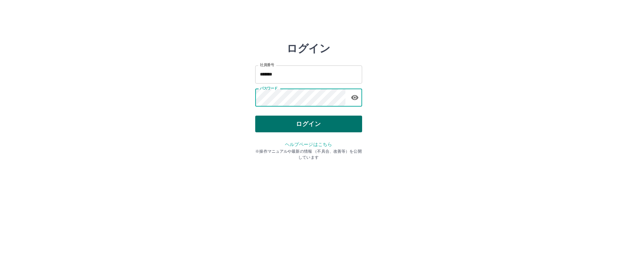
click at [289, 126] on button "ログイン" at bounding box center [308, 124] width 107 height 17
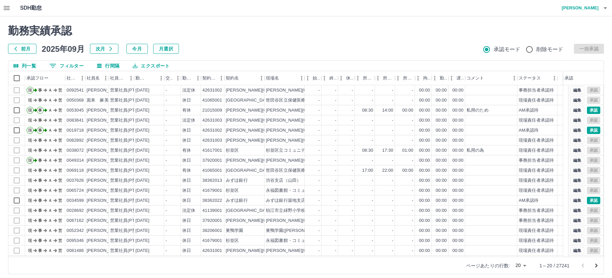
click at [8, 8] on div at bounding box center [306, 139] width 612 height 278
click at [7, 8] on icon "button" at bounding box center [7, 8] width 6 height 4
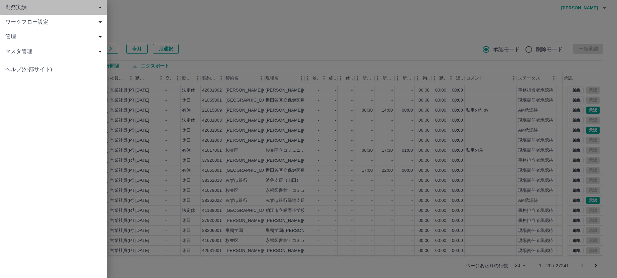
click at [27, 11] on span "勤務実績" at bounding box center [54, 7] width 99 height 8
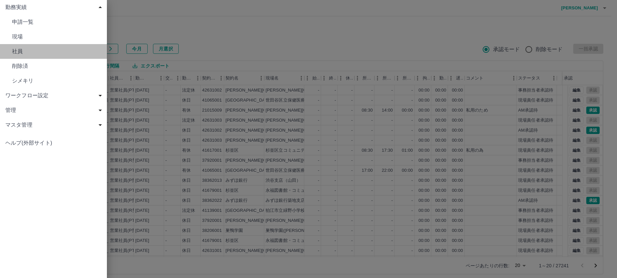
click at [16, 54] on span "社員" at bounding box center [57, 51] width 90 height 8
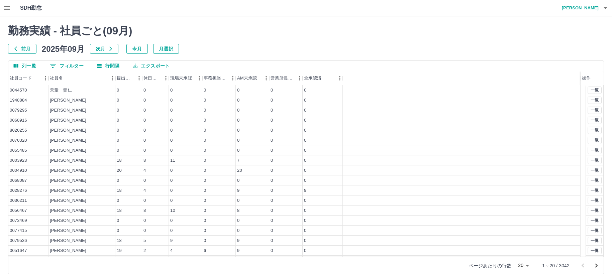
drag, startPoint x: 71, startPoint y: 65, endPoint x: 103, endPoint y: 66, distance: 32.1
click at [72, 65] on button "0 フィルター" at bounding box center [66, 66] width 45 height 10
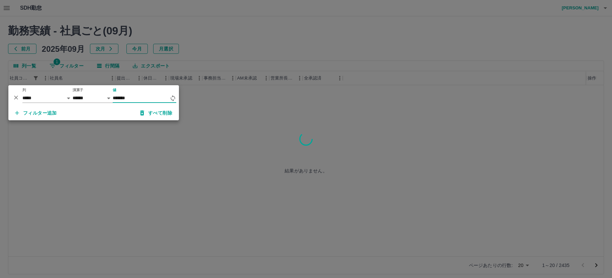
type input "*******"
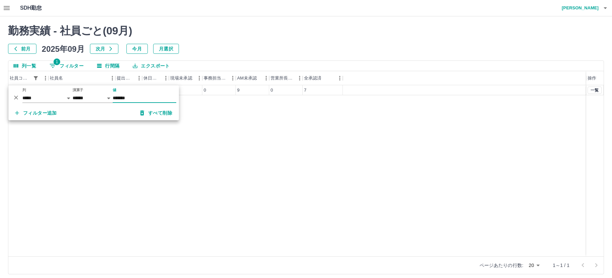
drag, startPoint x: 346, startPoint y: 127, endPoint x: 465, endPoint y: 127, distance: 119.6
click at [346, 127] on div "0058791 [PERSON_NAME] 18 2 2 0 9 0 7 一覧" at bounding box center [305, 170] width 595 height 171
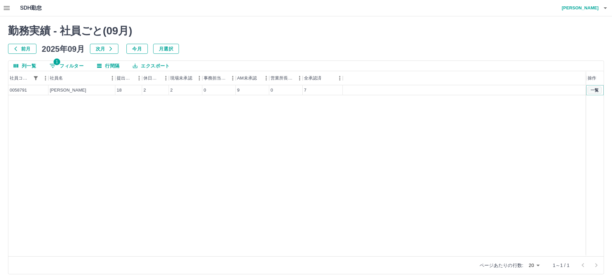
click at [593, 90] on button "一覧" at bounding box center [594, 90] width 14 height 7
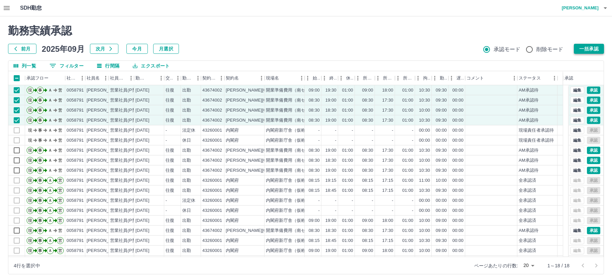
click at [585, 45] on button "一括承認" at bounding box center [588, 49] width 30 height 10
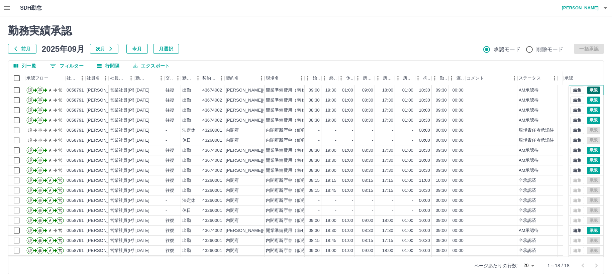
click at [587, 89] on button "承認" at bounding box center [592, 90] width 13 height 7
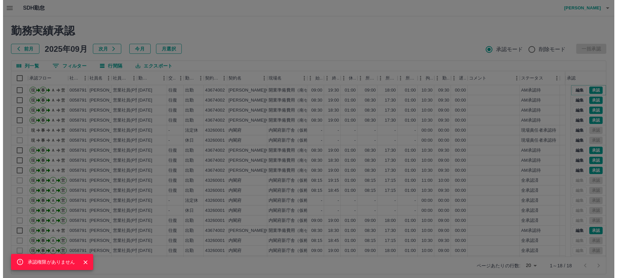
scroll to position [4, 0]
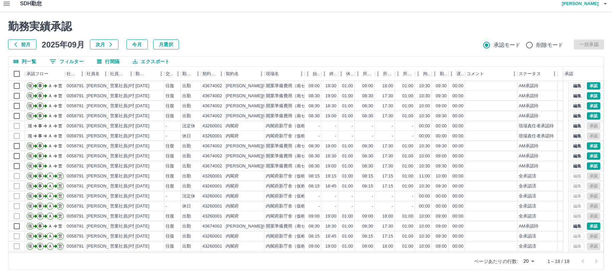
click at [588, 5] on h4 "[PERSON_NAME]" at bounding box center [578, 4] width 40 height 16
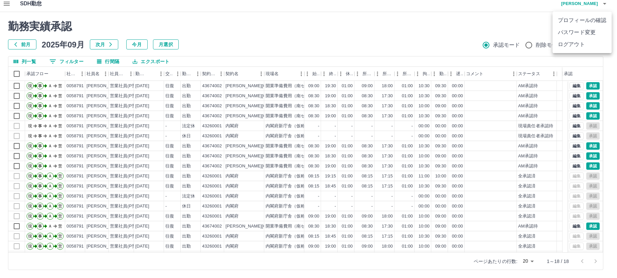
click at [570, 42] on li "ログアウト" at bounding box center [582, 44] width 59 height 12
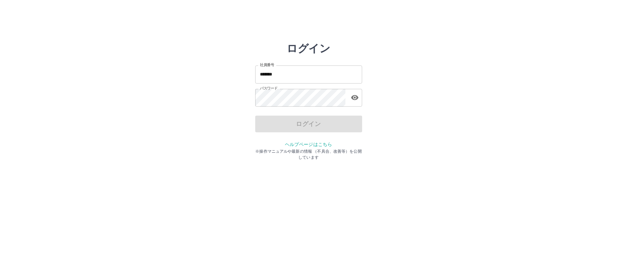
click at [597, 85] on div "ログイン 社員番号 ******* 社員番号 パスワード パスワード ログイン ヘルプページはこちら ※操作マニュアルや最新の情報 （不具合、改善等）を公開し…" at bounding box center [308, 95] width 617 height 107
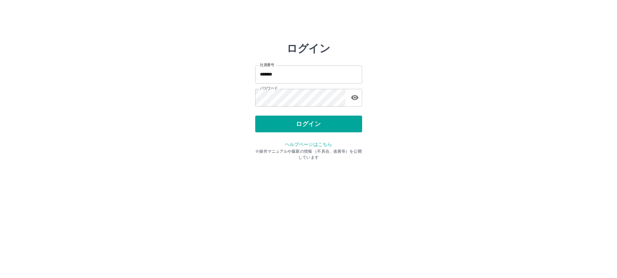
drag, startPoint x: 292, startPoint y: 76, endPoint x: 327, endPoint y: 73, distance: 34.9
click at [292, 76] on input "*******" at bounding box center [308, 74] width 107 height 18
type input "*"
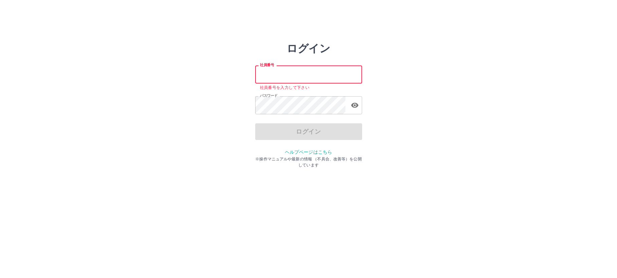
paste input "*******"
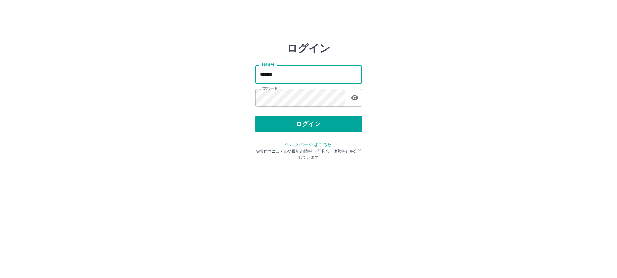
type input "*******"
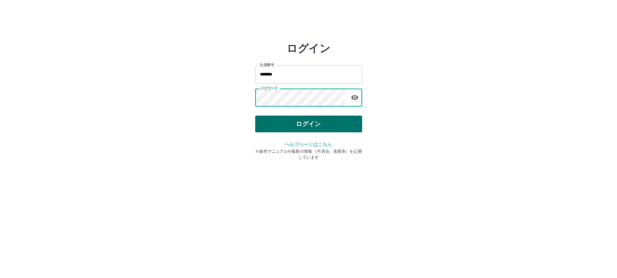
click at [286, 127] on button "ログイン" at bounding box center [308, 124] width 107 height 17
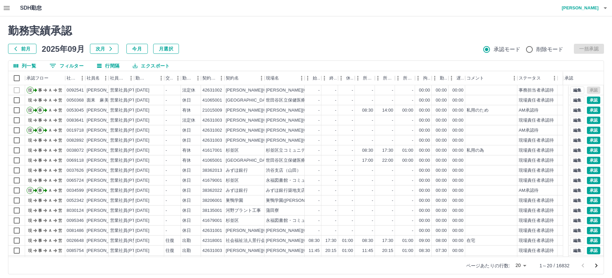
click at [5, 8] on icon "button" at bounding box center [7, 8] width 6 height 4
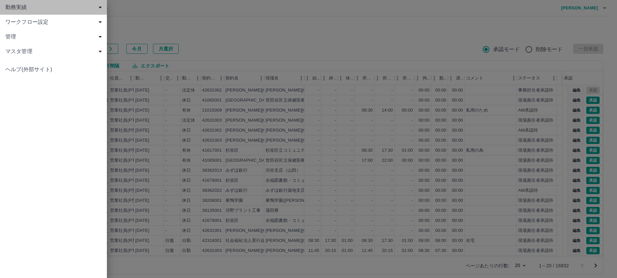
click at [12, 8] on span "勤務実績" at bounding box center [54, 7] width 99 height 8
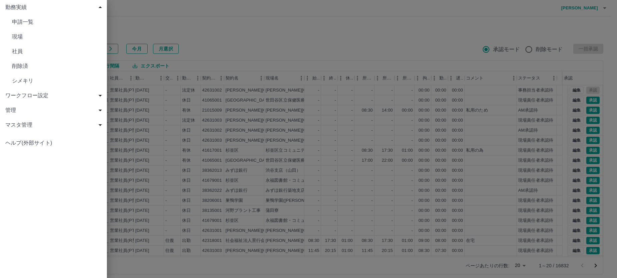
click at [17, 53] on span "社員" at bounding box center [57, 51] width 90 height 8
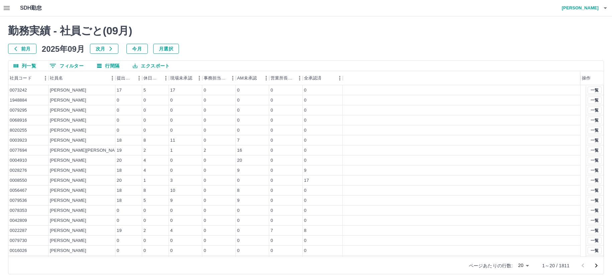
click at [71, 66] on button "0 フィルター" at bounding box center [66, 66] width 45 height 10
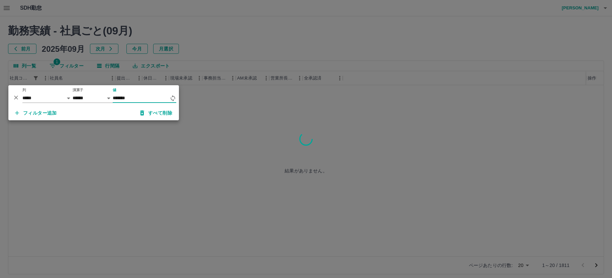
type input "*******"
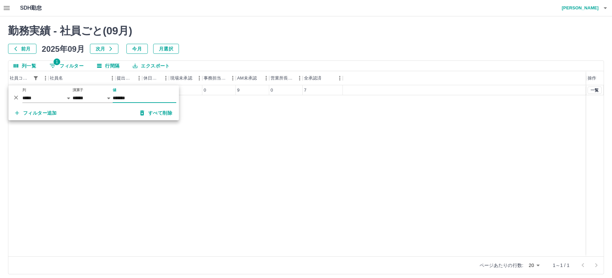
click at [459, 149] on div "0058791 [PERSON_NAME] 18 2 2 0 9 0 7 一覧" at bounding box center [305, 170] width 595 height 171
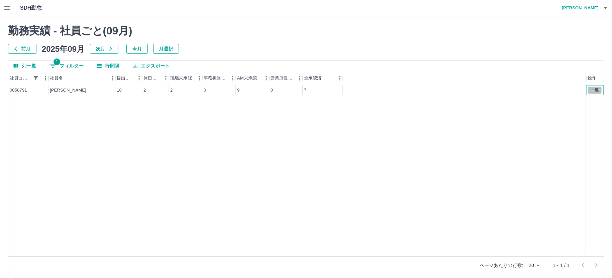
click at [593, 92] on button "一覧" at bounding box center [594, 90] width 14 height 7
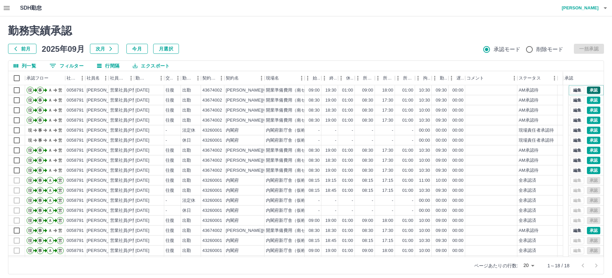
click at [586, 90] on button "承認" at bounding box center [592, 90] width 13 height 7
click at [3, 9] on icon "button" at bounding box center [7, 8] width 8 height 8
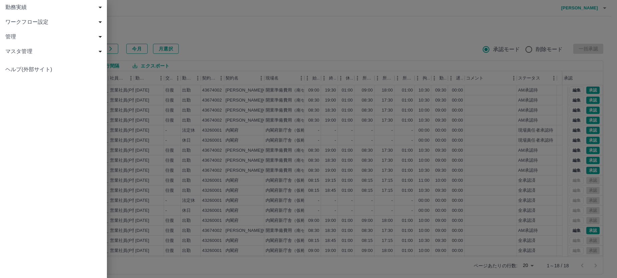
click at [18, 9] on span "勤務実績" at bounding box center [54, 7] width 99 height 8
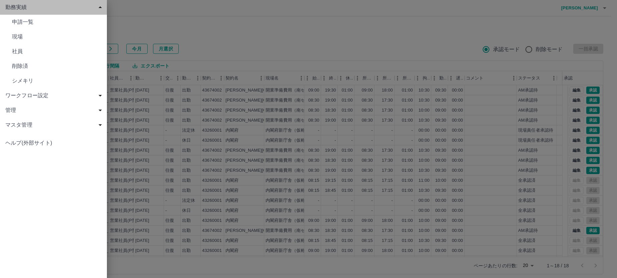
click at [23, 10] on span "勤務実績" at bounding box center [54, 7] width 99 height 8
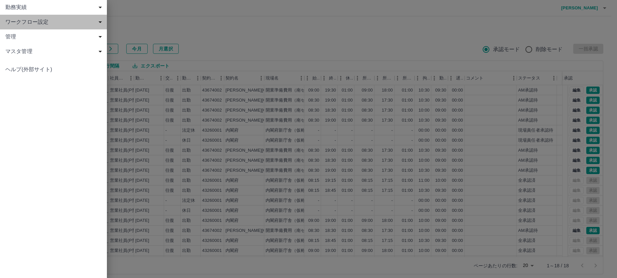
click at [23, 19] on span "ワークフロー設定" at bounding box center [54, 22] width 99 height 8
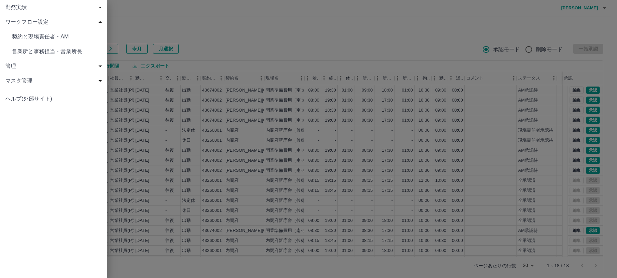
click at [32, 32] on link "契約と現場責任者・AM" at bounding box center [53, 36] width 107 height 15
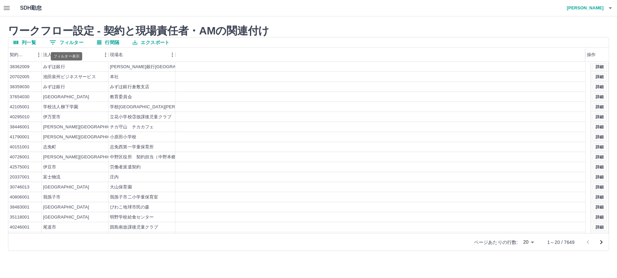
click at [66, 39] on button "0 フィルター" at bounding box center [66, 42] width 45 height 10
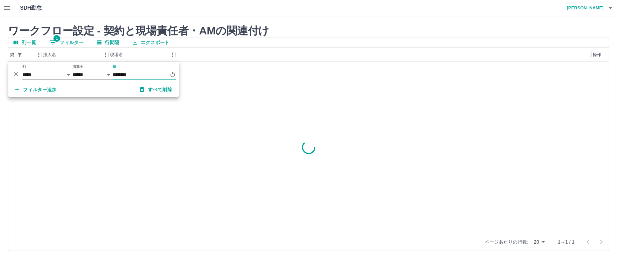
type input "********"
click at [255, 90] on div "40190001 [GEOGRAPHIC_DATA] 杉並区役所本庁舎案内業務　（総務部区政相談課） 詳細" at bounding box center [308, 147] width 600 height 171
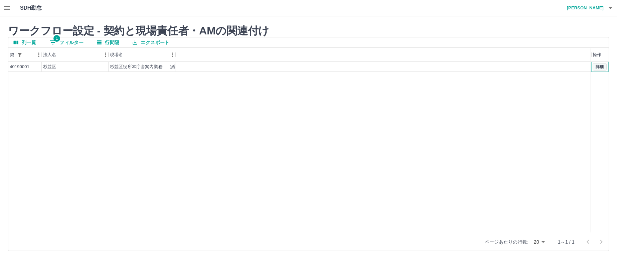
click at [603, 67] on button "詳細" at bounding box center [600, 66] width 14 height 7
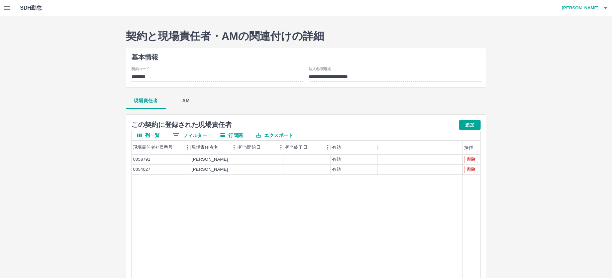
click at [184, 101] on button "AM" at bounding box center [186, 101] width 40 height 16
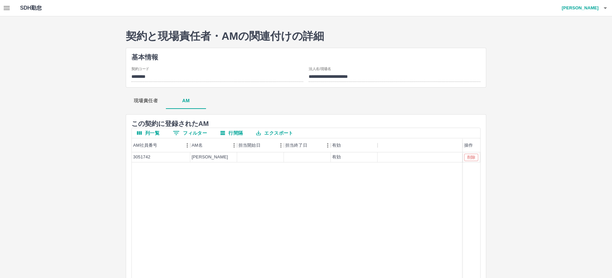
click at [4, 7] on icon "button" at bounding box center [7, 8] width 8 height 8
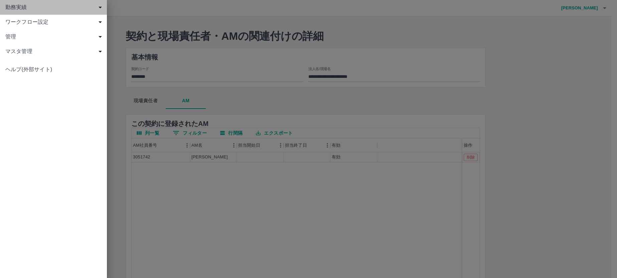
click at [19, 7] on span "勤務実績" at bounding box center [54, 7] width 99 height 8
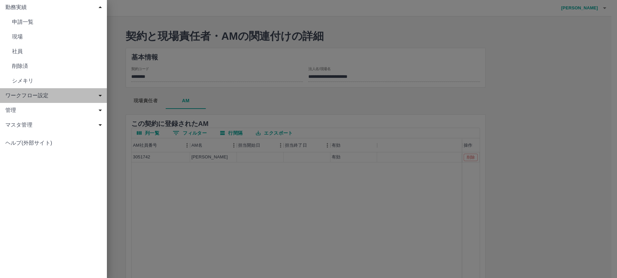
click at [35, 96] on span "ワークフロー設定" at bounding box center [54, 96] width 99 height 8
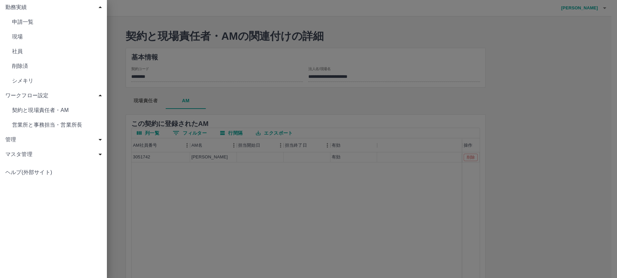
click at [38, 109] on span "契約と現場責任者・AM" at bounding box center [57, 110] width 90 height 8
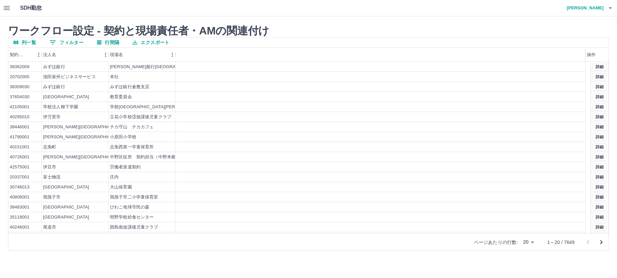
click at [73, 43] on button "0 フィルター" at bounding box center [66, 42] width 45 height 10
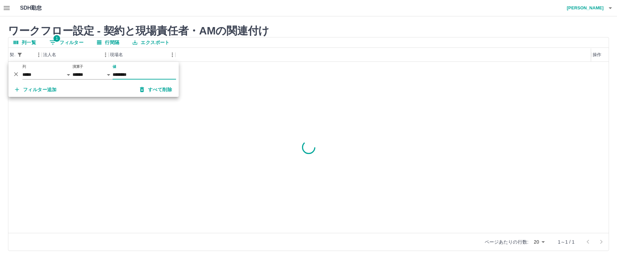
type input "********"
click at [256, 114] on div "43260001 内閣府 内閣府新庁舎（仮称）整備等事業（電話交換 詳細" at bounding box center [308, 147] width 600 height 171
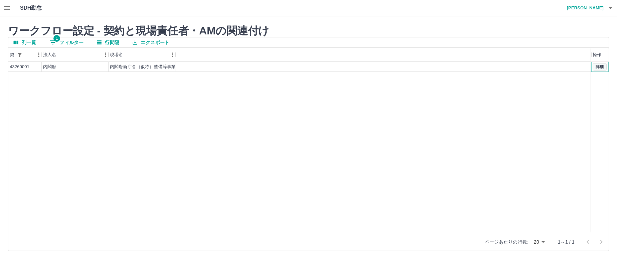
click at [602, 66] on button "詳細" at bounding box center [600, 66] width 14 height 7
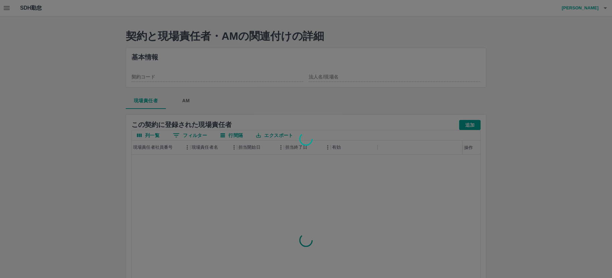
type input "********"
type input "**********"
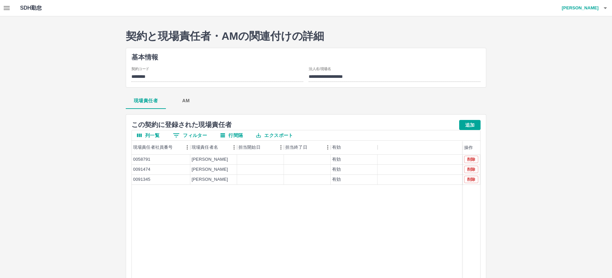
click at [187, 100] on button "AM" at bounding box center [186, 101] width 40 height 16
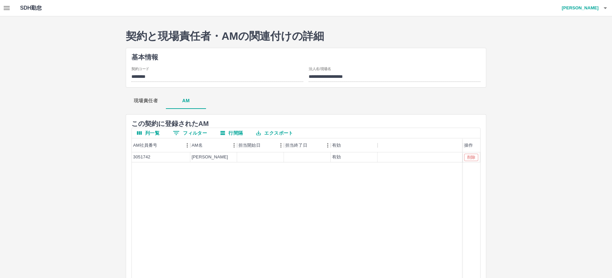
click at [3, 8] on icon "button" at bounding box center [7, 8] width 8 height 8
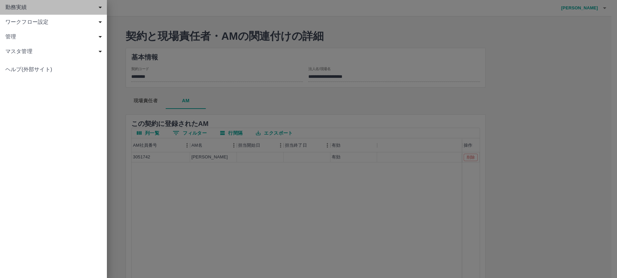
click at [25, 5] on span "勤務実績" at bounding box center [54, 7] width 99 height 8
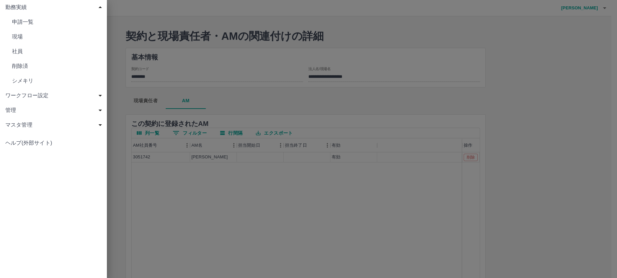
click at [21, 52] on span "社員" at bounding box center [57, 51] width 90 height 8
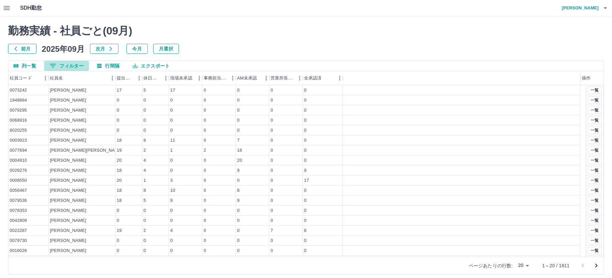
click at [68, 66] on button "0 フィルター" at bounding box center [66, 66] width 45 height 10
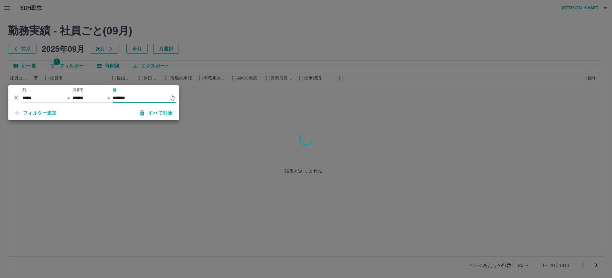
type input "*******"
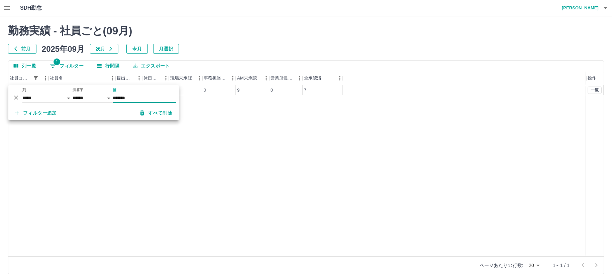
click at [271, 133] on div "0058791 [PERSON_NAME] 18 2 2 0 9 0 7 一覧" at bounding box center [305, 170] width 595 height 171
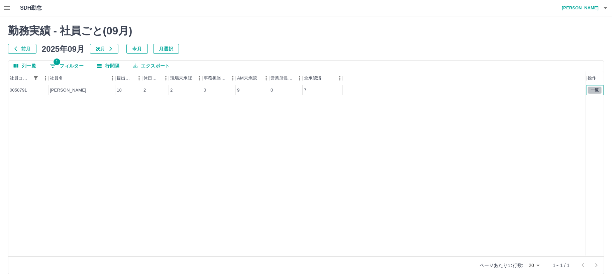
click at [593, 88] on button "一覧" at bounding box center [594, 90] width 14 height 7
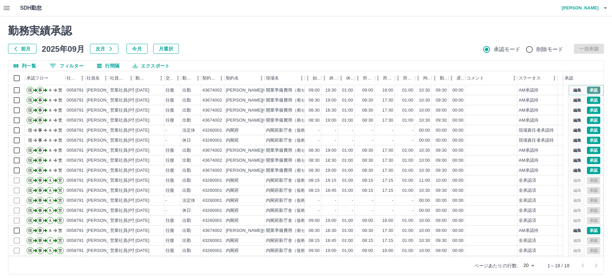
click at [590, 89] on button "承認" at bounding box center [592, 90] width 13 height 7
click at [441, 32] on h2 "勤務実績承認" at bounding box center [305, 30] width 595 height 13
click at [588, 7] on h4 "[PERSON_NAME]" at bounding box center [578, 8] width 40 height 16
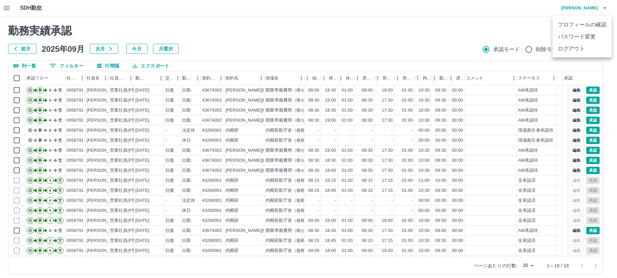
click at [446, 29] on div at bounding box center [308, 139] width 617 height 278
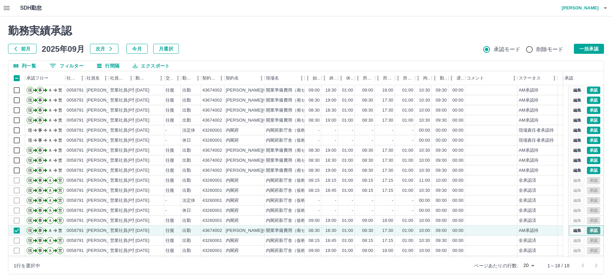
click at [591, 231] on button "承認" at bounding box center [592, 230] width 13 height 7
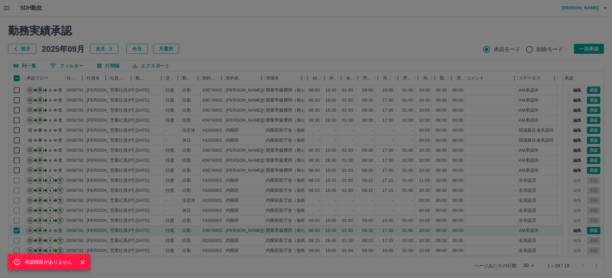
click at [16, 229] on div "承認権限がありません" at bounding box center [306, 139] width 612 height 278
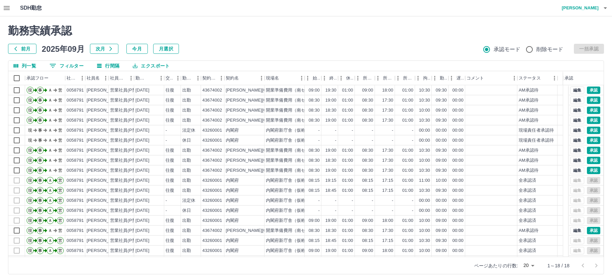
click at [238, 26] on h2 "勤務実績承認" at bounding box center [305, 30] width 595 height 13
click at [6, 6] on icon "button" at bounding box center [7, 8] width 8 height 8
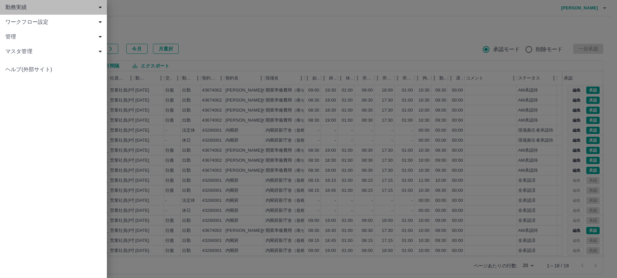
click at [21, 5] on span "勤務実績" at bounding box center [54, 7] width 99 height 8
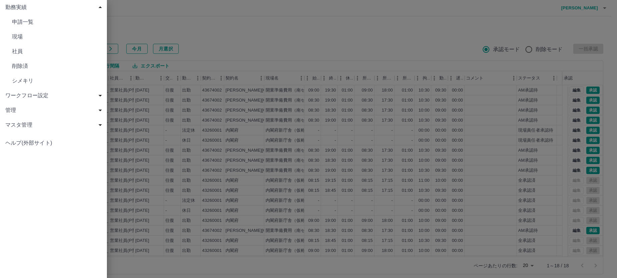
click at [23, 87] on link "シメキリ" at bounding box center [53, 81] width 107 height 15
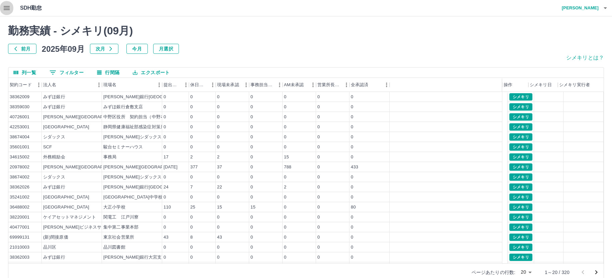
click at [5, 10] on icon "button" at bounding box center [7, 8] width 6 height 4
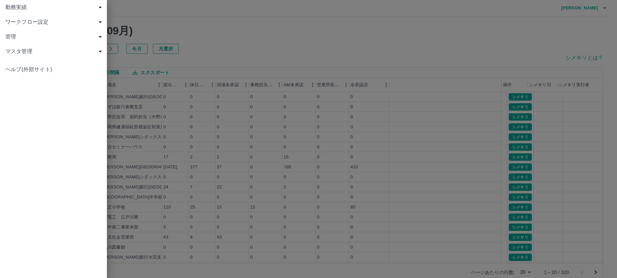
click at [16, 7] on span "勤務実績" at bounding box center [54, 7] width 99 height 8
click at [16, 4] on span "勤務実績" at bounding box center [54, 7] width 99 height 8
drag, startPoint x: 27, startPoint y: 21, endPoint x: 36, endPoint y: 23, distance: 9.8
click at [28, 21] on span "ワークフロー設定" at bounding box center [54, 22] width 99 height 8
click at [30, 48] on span "営業所と事務担当・営業所長" at bounding box center [57, 51] width 90 height 8
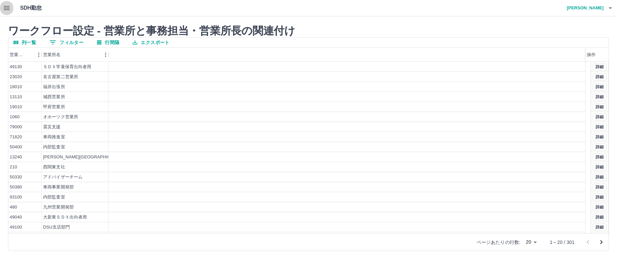
click at [7, 8] on icon "button" at bounding box center [7, 8] width 6 height 4
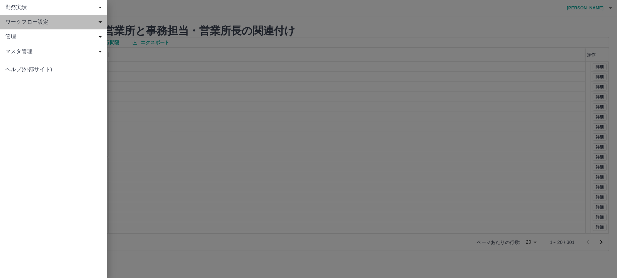
click at [37, 22] on span "ワークフロー設定" at bounding box center [54, 22] width 99 height 8
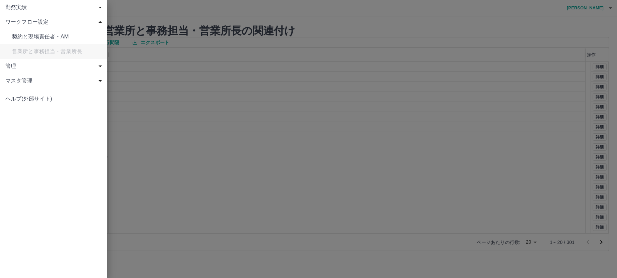
click at [42, 37] on span "契約と現場責任者・AM" at bounding box center [57, 37] width 90 height 8
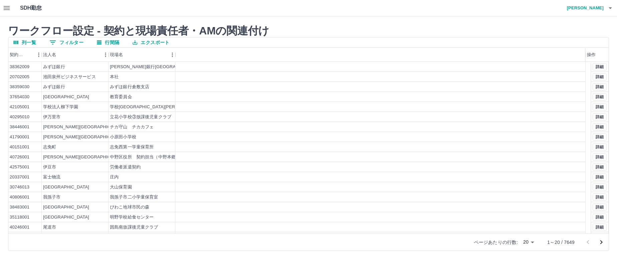
click at [57, 41] on button "0 フィルター" at bounding box center [66, 42] width 45 height 10
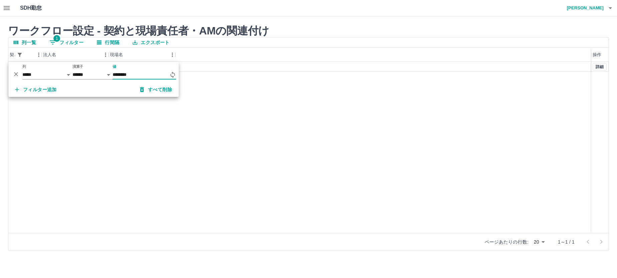
type input "********"
click at [284, 96] on div "43260001 内閣府 内閣府新庁舎（仮称）整備等事業（電話交換 詳細" at bounding box center [308, 147] width 600 height 171
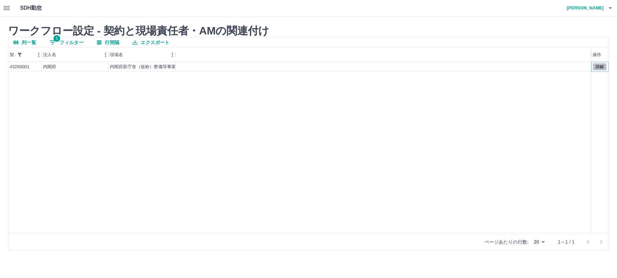
click at [597, 66] on button "詳細" at bounding box center [600, 66] width 14 height 7
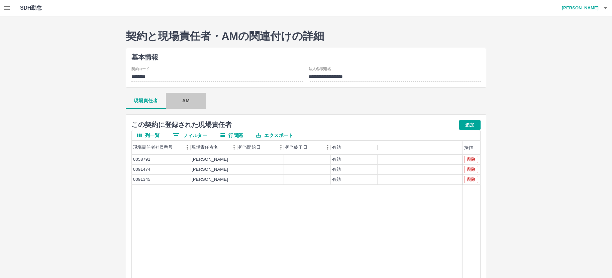
click at [185, 102] on button "AM" at bounding box center [186, 101] width 40 height 16
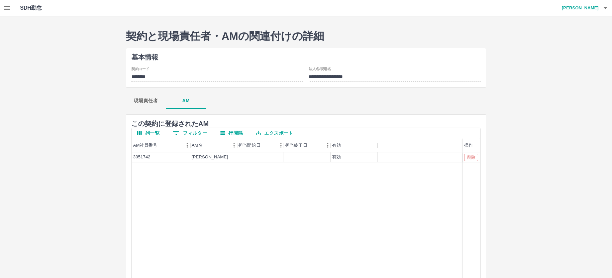
click at [82, 57] on div "**********" at bounding box center [306, 188] width 612 height 344
click at [6, 8] on icon "button" at bounding box center [7, 8] width 6 height 4
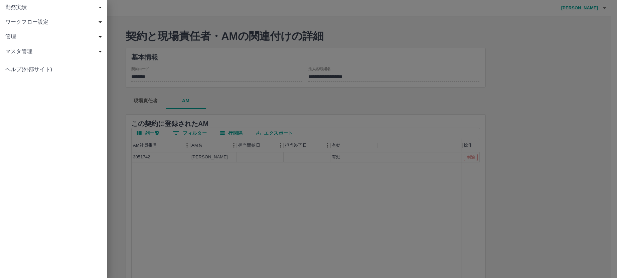
click at [19, 9] on span "勤務実績" at bounding box center [54, 7] width 99 height 8
click at [34, 52] on span "社員" at bounding box center [57, 51] width 90 height 8
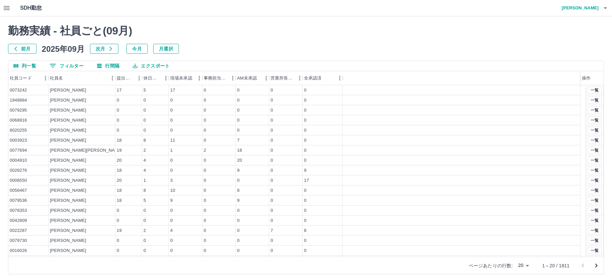
click at [68, 65] on button "0 フィルター" at bounding box center [66, 66] width 45 height 10
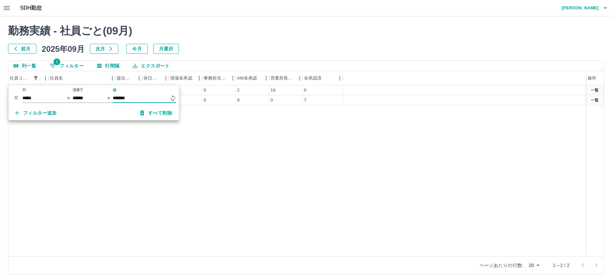
type input "*******"
click at [270, 152] on div "0058791 [PERSON_NAME] 18 2 2 0 9 0 7 一覧" at bounding box center [305, 170] width 595 height 171
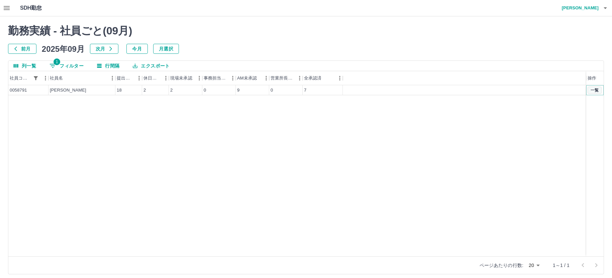
click at [597, 92] on button "一覧" at bounding box center [594, 90] width 14 height 7
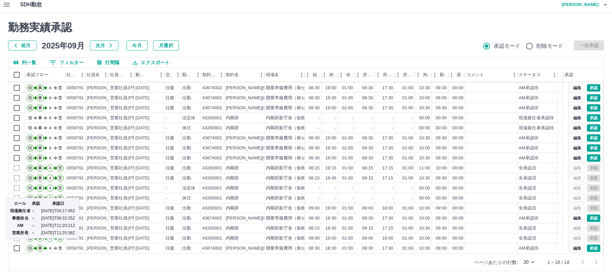
scroll to position [4, 0]
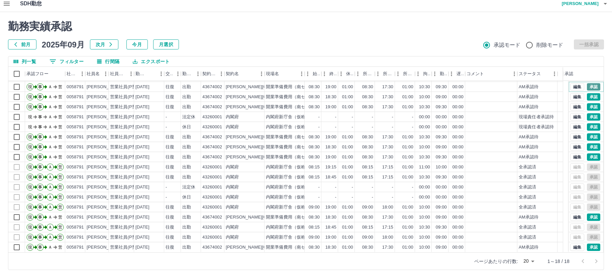
click at [586, 84] on button "承認" at bounding box center [592, 86] width 13 height 7
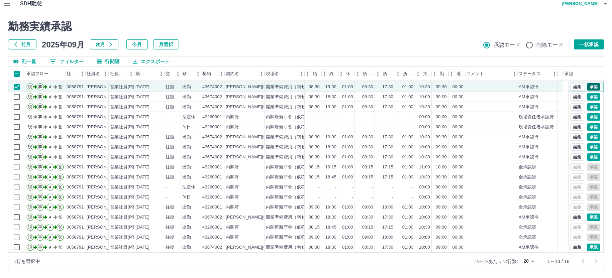
click at [586, 87] on button "承認" at bounding box center [592, 86] width 13 height 7
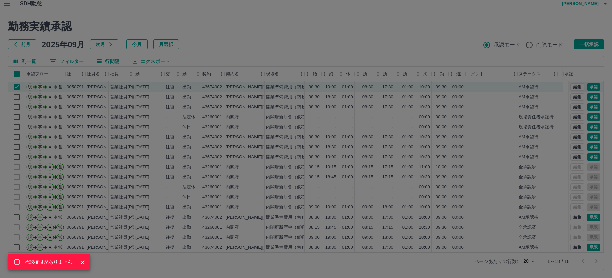
click at [16, 87] on div "承認権限がありません" at bounding box center [306, 139] width 612 height 278
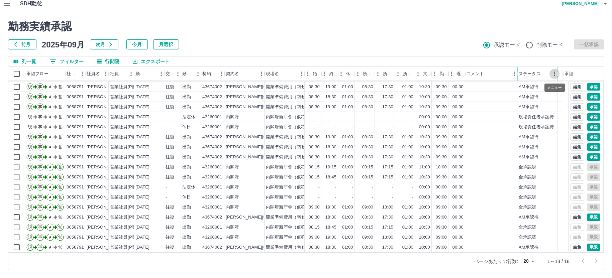
click at [551, 74] on icon "メニュー" at bounding box center [554, 74] width 7 height 7
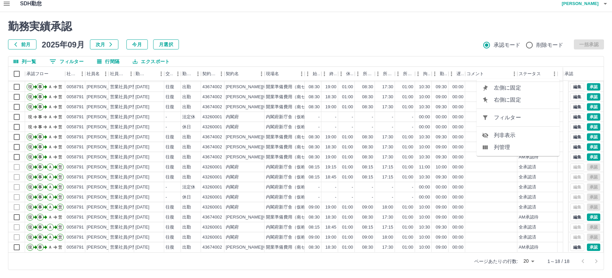
click at [522, 121] on span "フィルター" at bounding box center [524, 118] width 60 height 8
select select "**********"
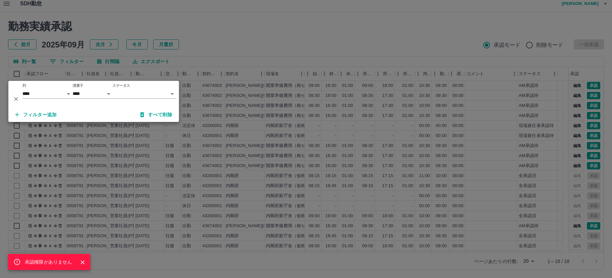
scroll to position [0, 0]
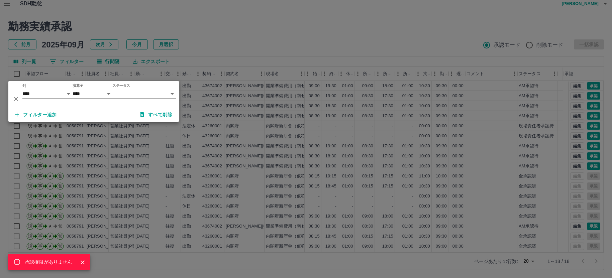
click at [129, 95] on body "SDH勤怠 [PERSON_NAME] 承認権限がありません 勤務実績承認 前月 [DATE] 次月 今月 月選択 承認モード 削除モード 一括承認 列一覧 …" at bounding box center [306, 137] width 612 height 282
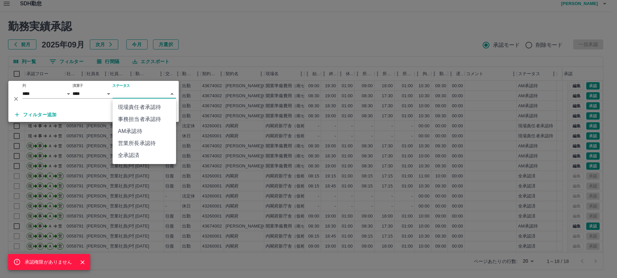
click at [147, 129] on li "AM承認待" at bounding box center [144, 131] width 63 height 12
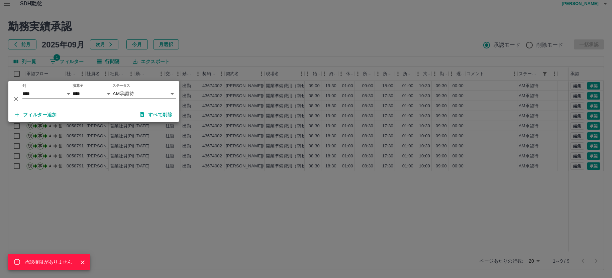
click at [248, 25] on div "承認権限がありません" at bounding box center [306, 139] width 612 height 278
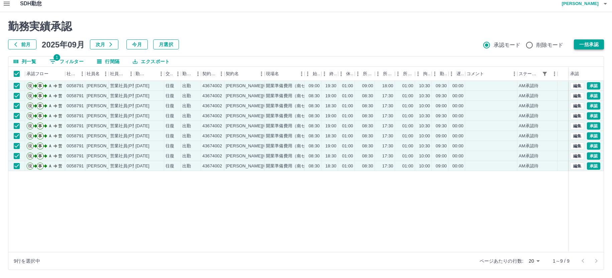
click at [581, 44] on button "一括承認" at bounding box center [588, 44] width 30 height 10
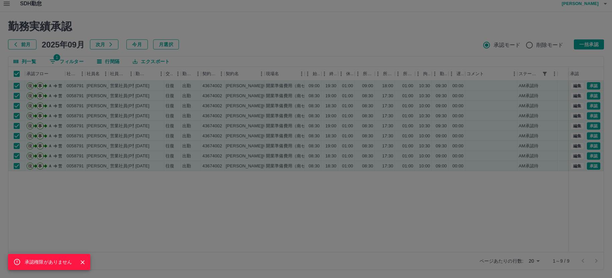
click at [236, 206] on div "承認権限がありません" at bounding box center [306, 139] width 612 height 278
